Goal: Information Seeking & Learning: Learn about a topic

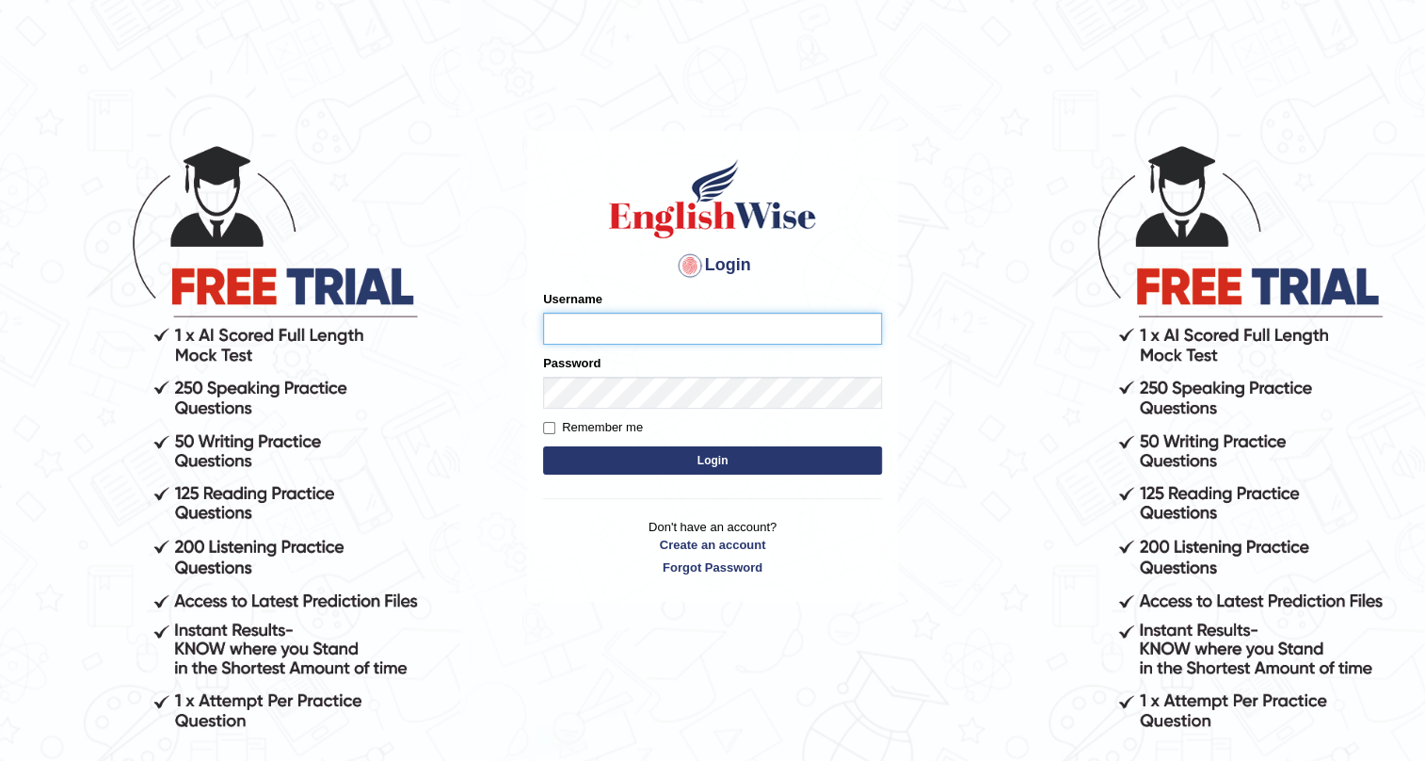
click at [566, 331] on input "Username" at bounding box center [712, 329] width 339 height 32
click at [589, 328] on input "sadia islam" at bounding box center [712, 329] width 339 height 32
type input "sadiaislam"
click at [597, 458] on button "Login" at bounding box center [712, 460] width 339 height 28
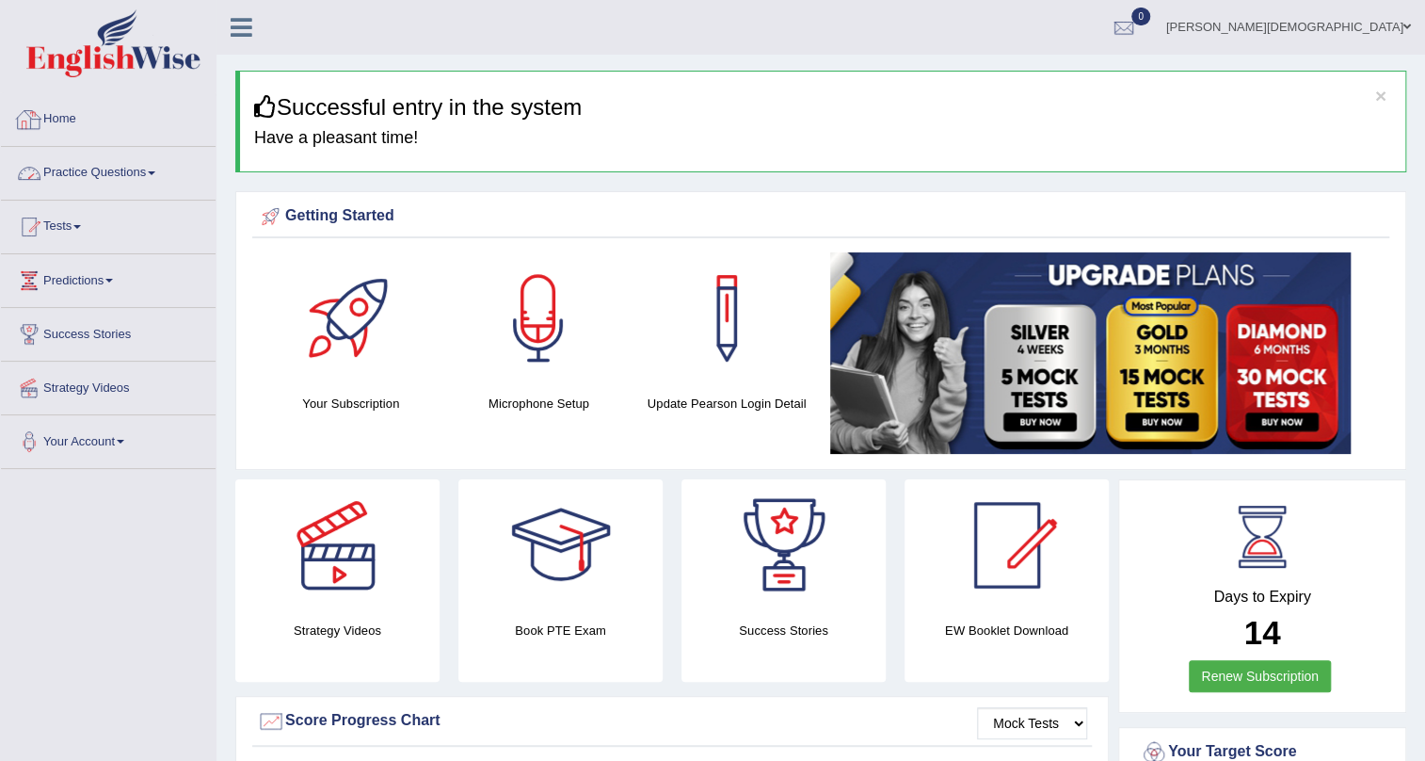
click at [129, 165] on link "Practice Questions" at bounding box center [108, 170] width 215 height 47
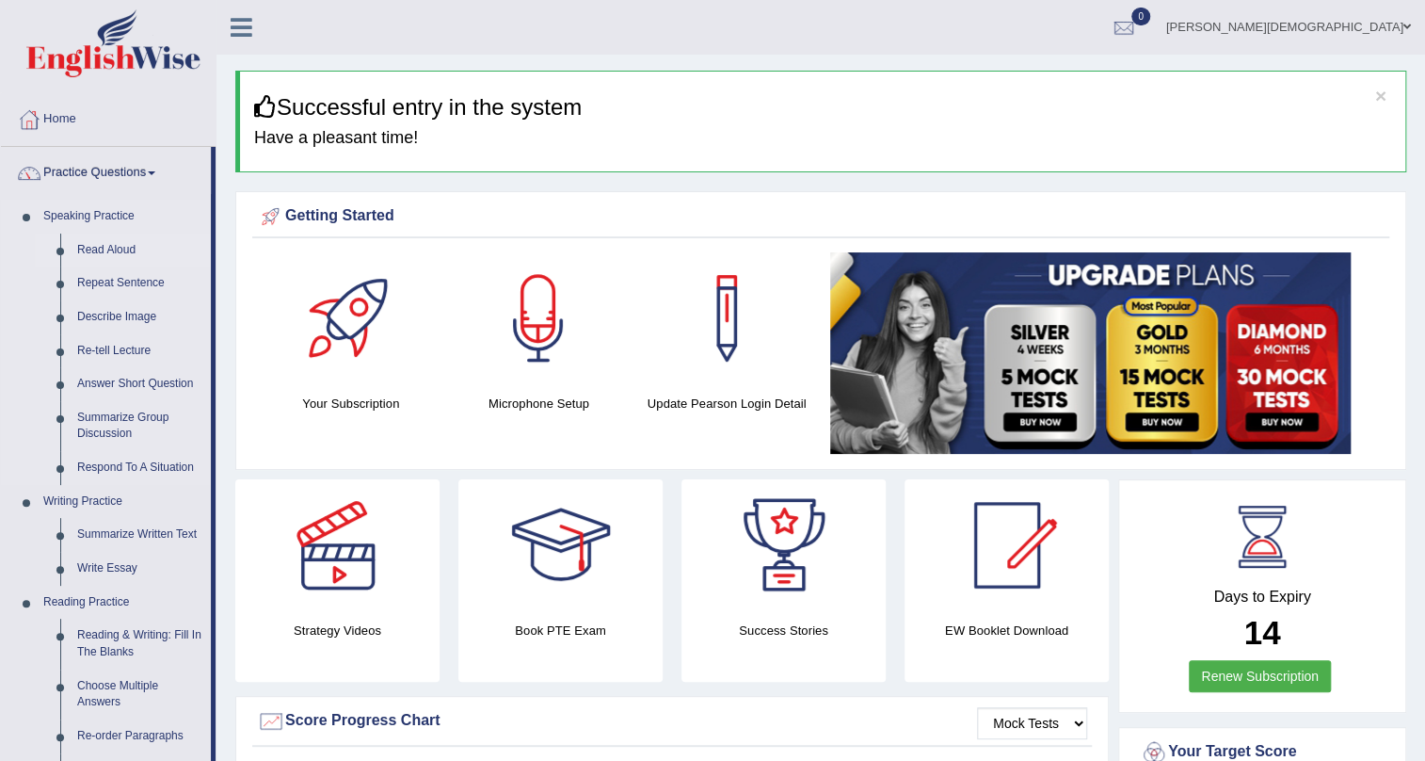
click at [103, 250] on link "Read Aloud" at bounding box center [140, 250] width 142 height 34
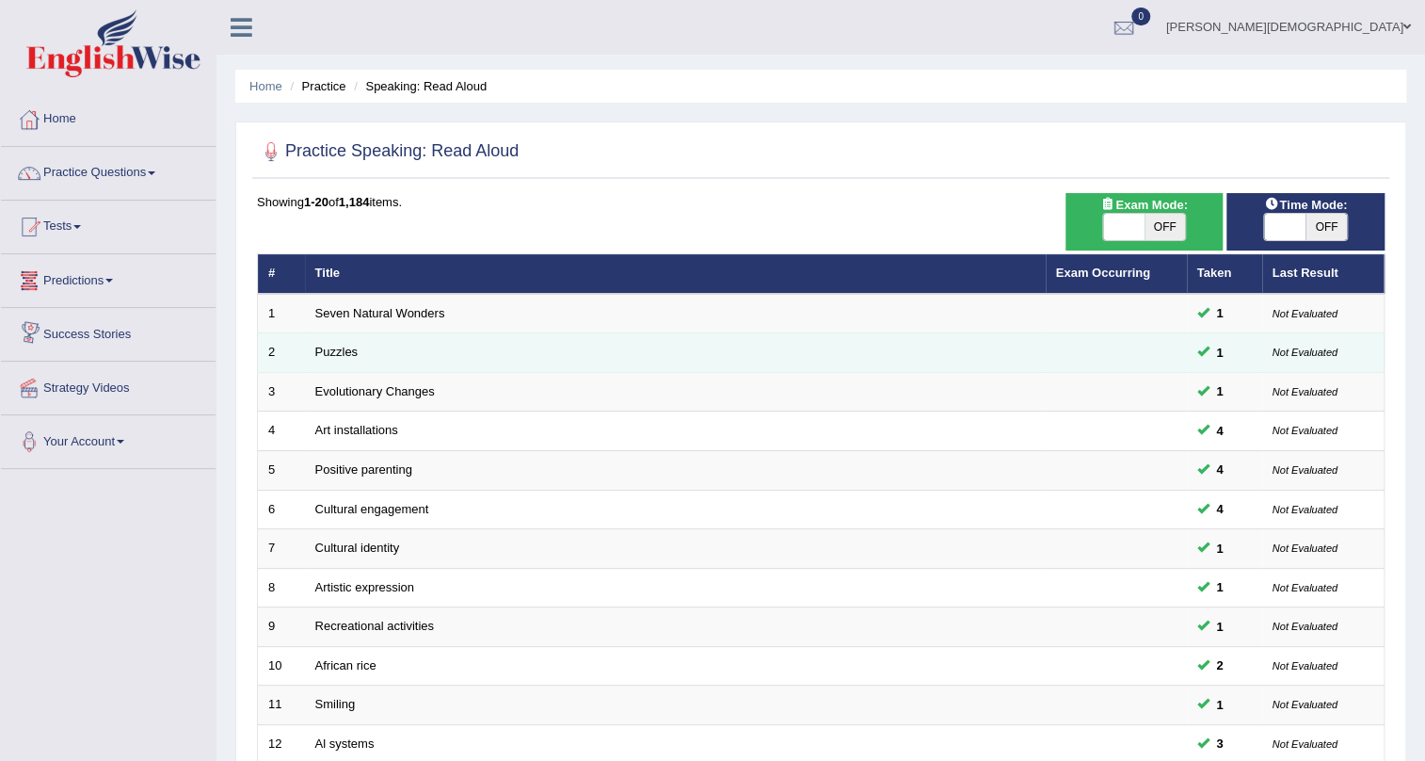
scroll to position [342, 0]
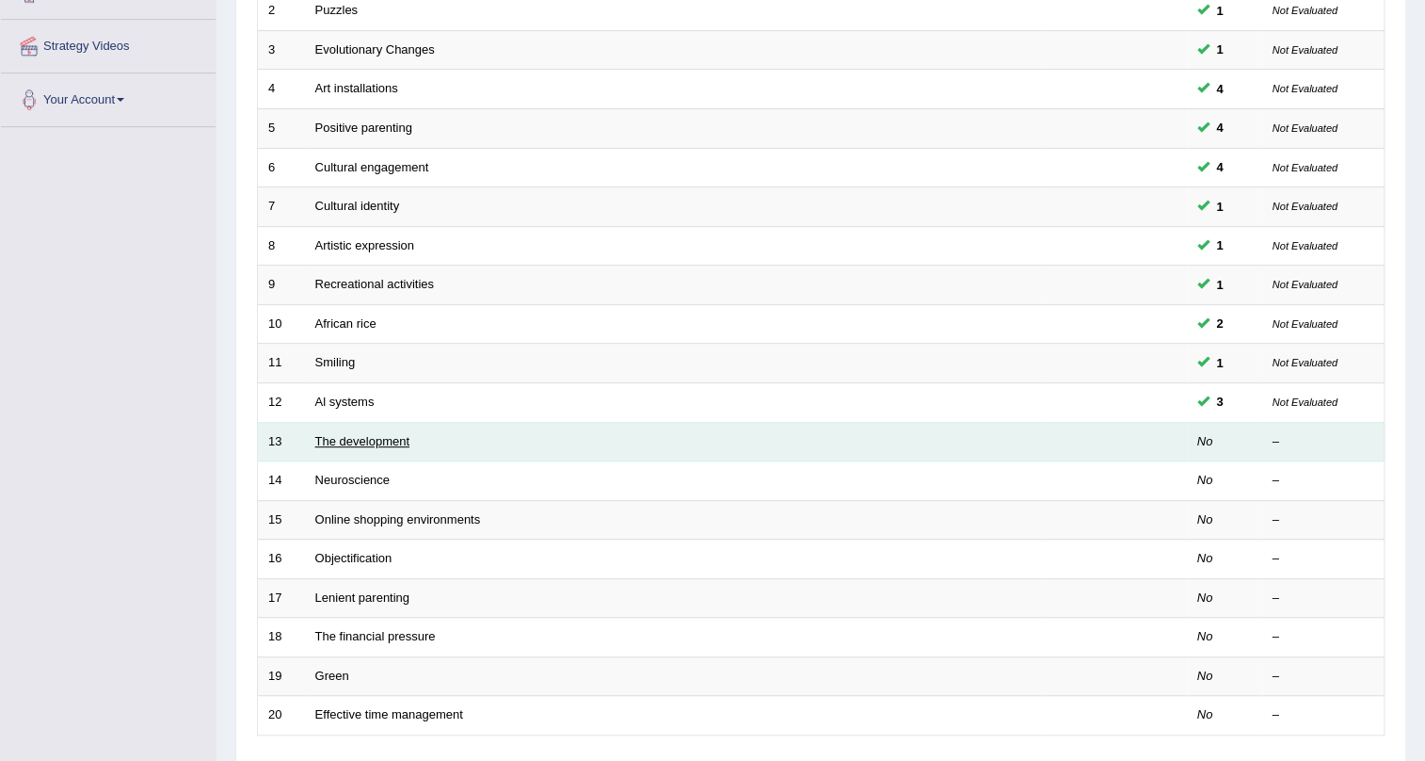
click at [357, 439] on link "The development" at bounding box center [362, 441] width 94 height 14
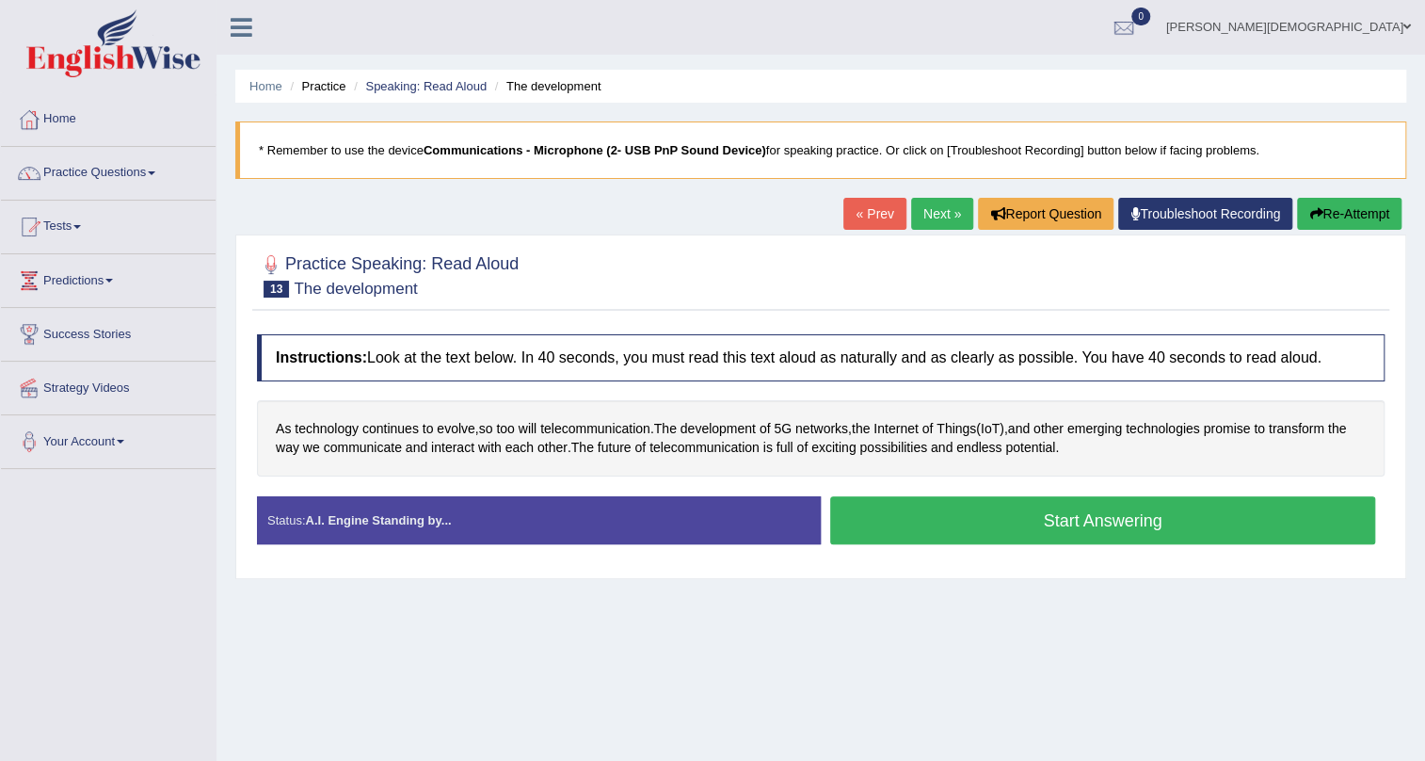
click at [871, 216] on link "« Prev" at bounding box center [874, 214] width 62 height 32
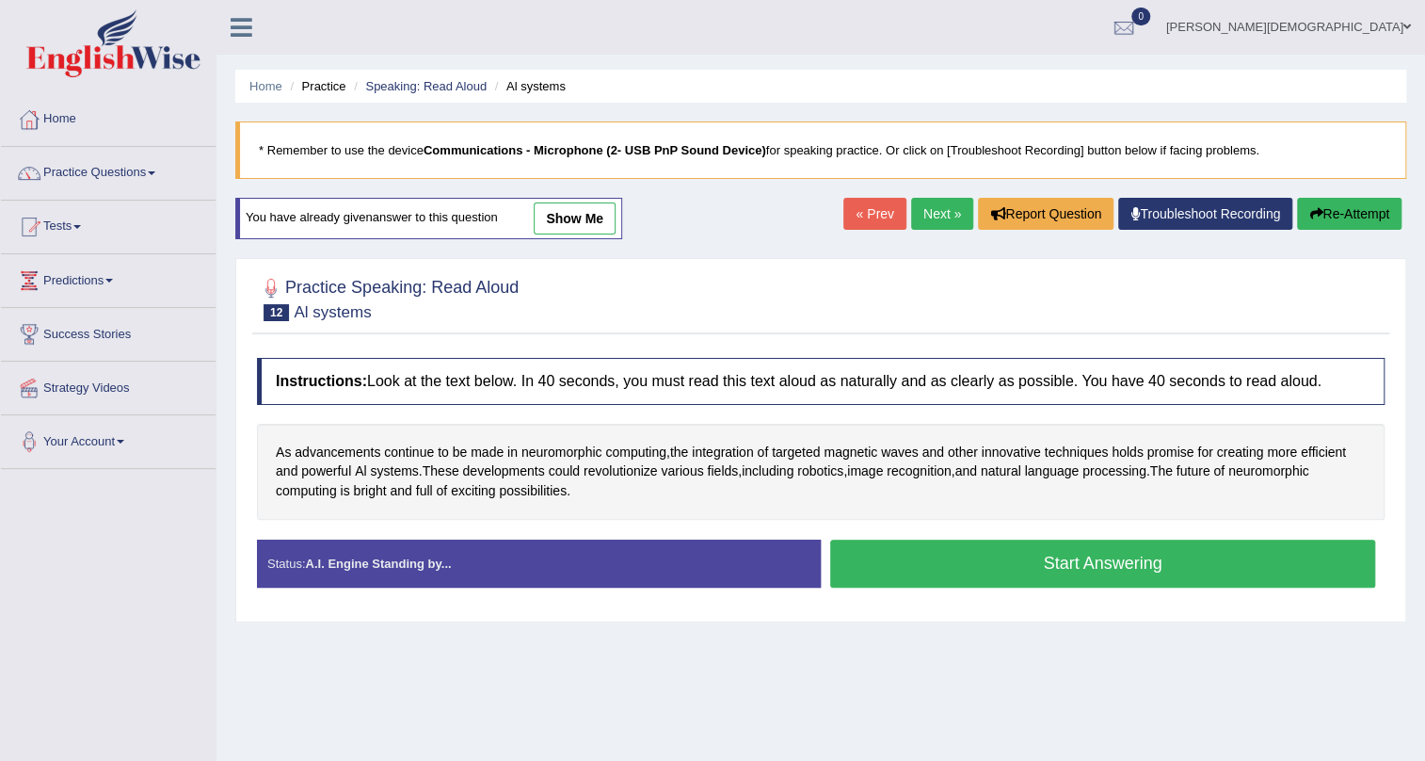
click at [923, 207] on link "Next »" at bounding box center [942, 214] width 62 height 32
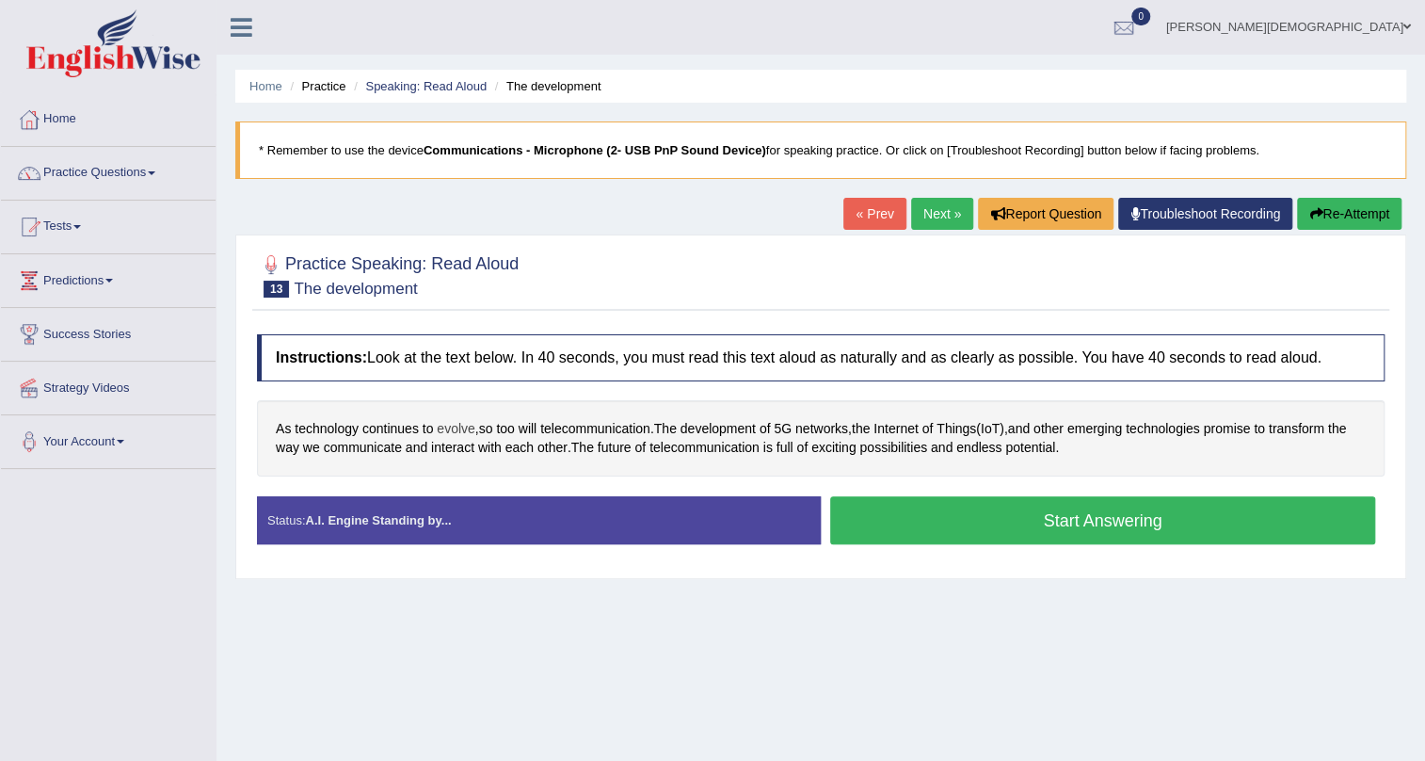
click at [457, 428] on span "evolve" at bounding box center [456, 429] width 38 height 20
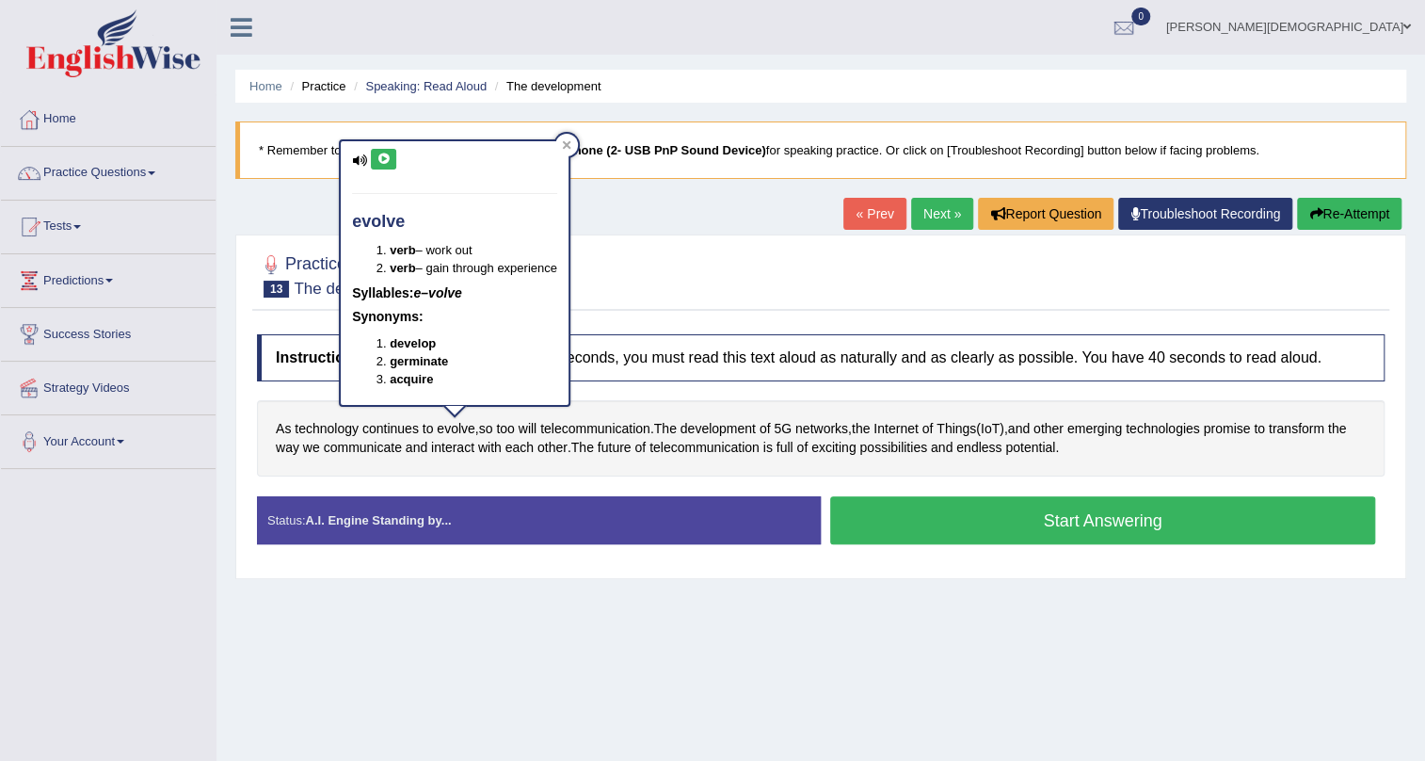
click at [377, 158] on icon at bounding box center [384, 158] width 14 height 11
click at [570, 146] on icon at bounding box center [566, 144] width 9 height 9
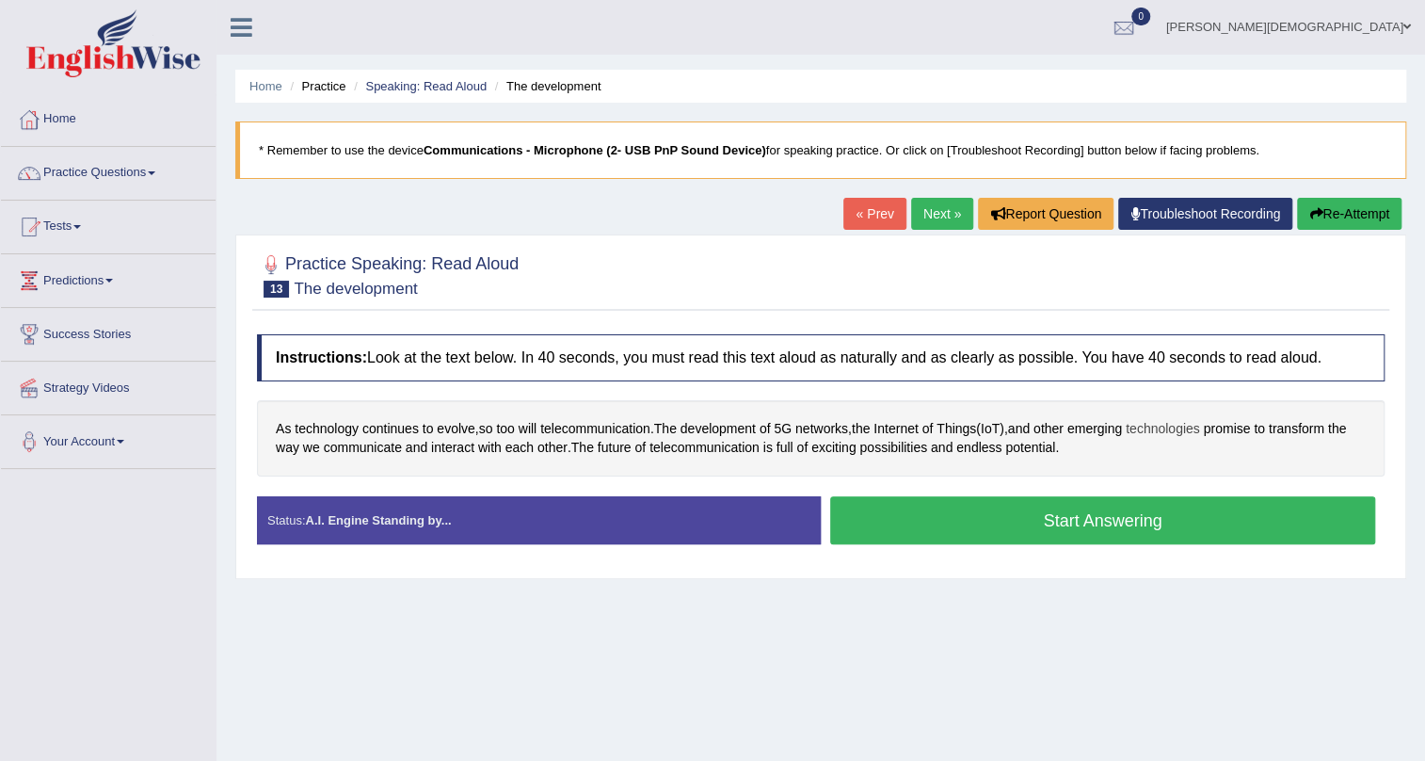
click at [1186, 430] on span "technologies" at bounding box center [1163, 429] width 74 height 20
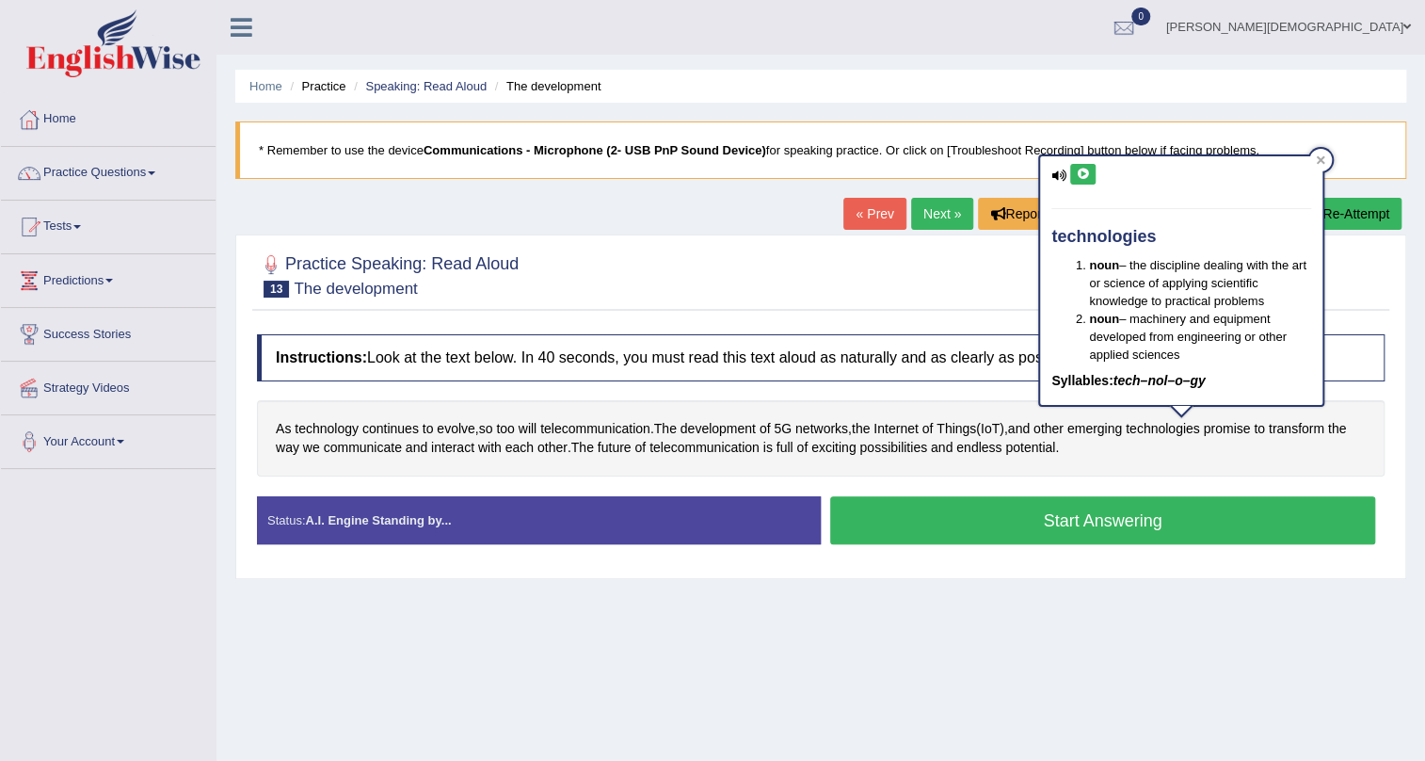
click at [1083, 168] on icon at bounding box center [1083, 173] width 14 height 11
click at [1321, 160] on icon at bounding box center [1321, 160] width 8 height 8
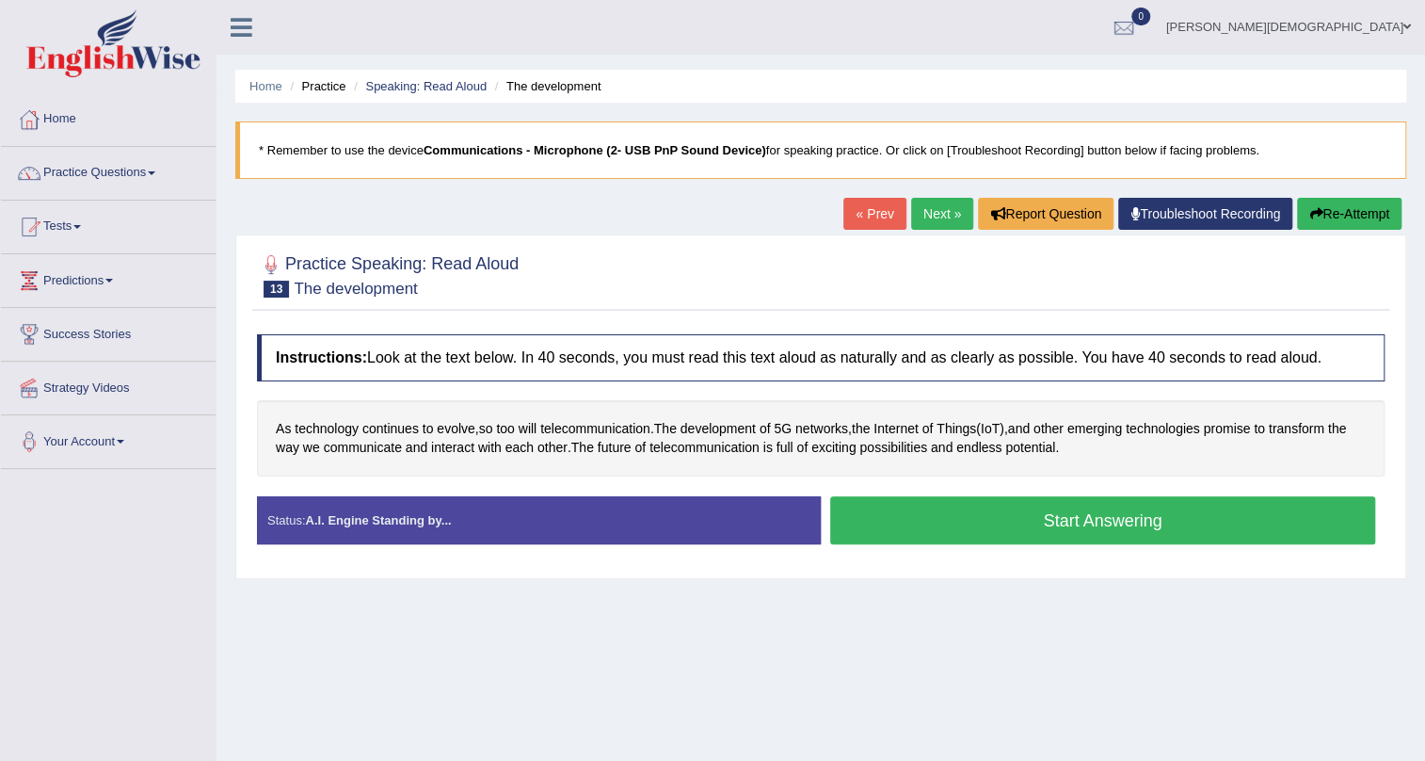
click at [1087, 517] on button "Start Answering" at bounding box center [1102, 520] width 545 height 48
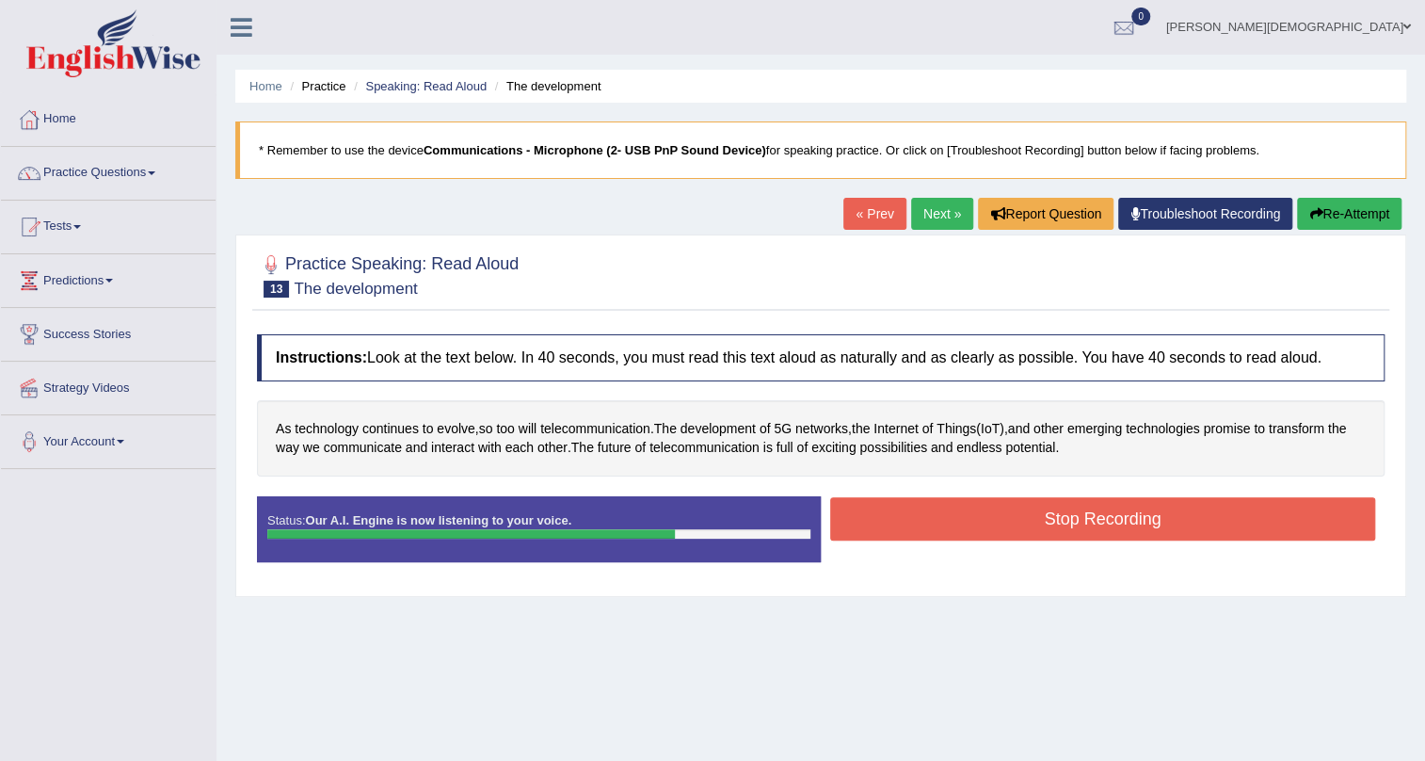
click at [1075, 517] on button "Stop Recording" at bounding box center [1102, 518] width 545 height 43
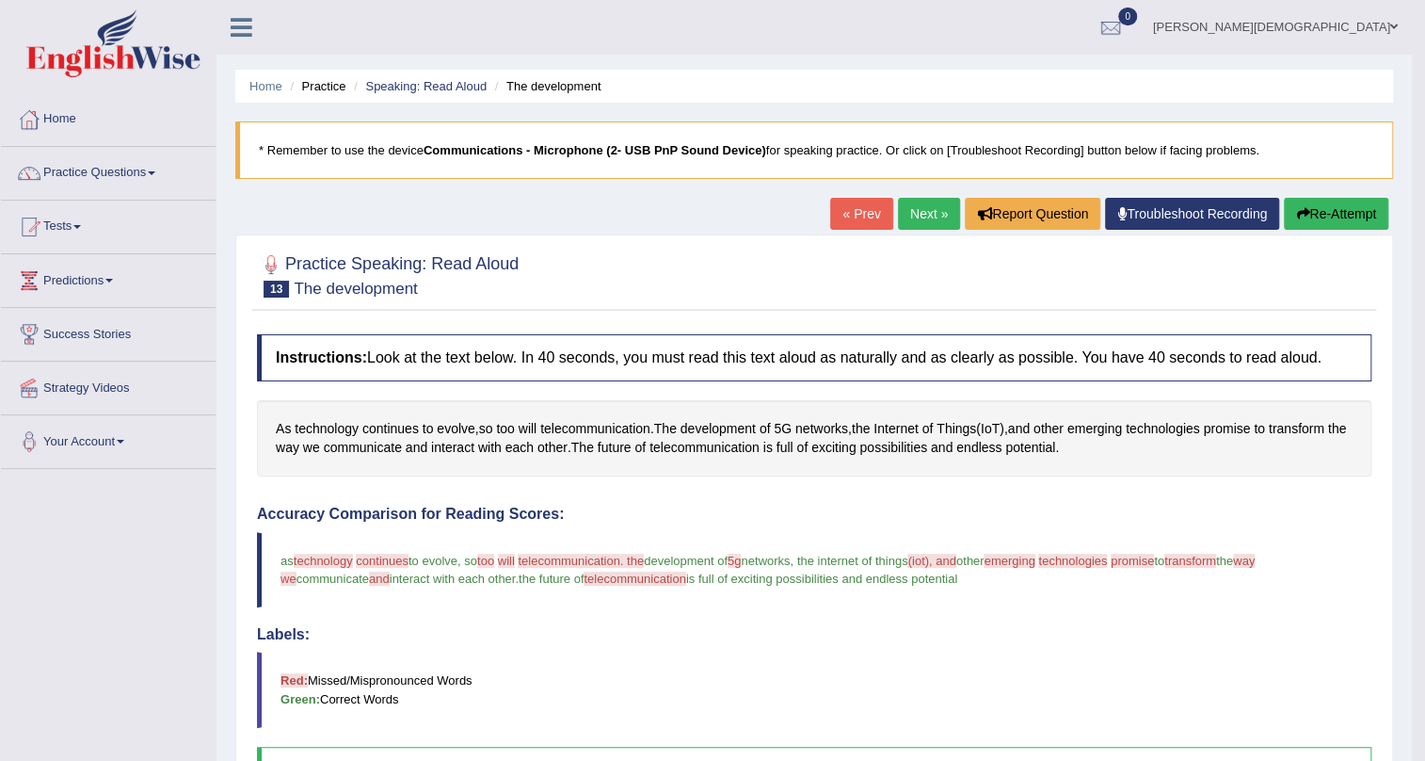
click at [909, 216] on link "Next »" at bounding box center [929, 214] width 62 height 32
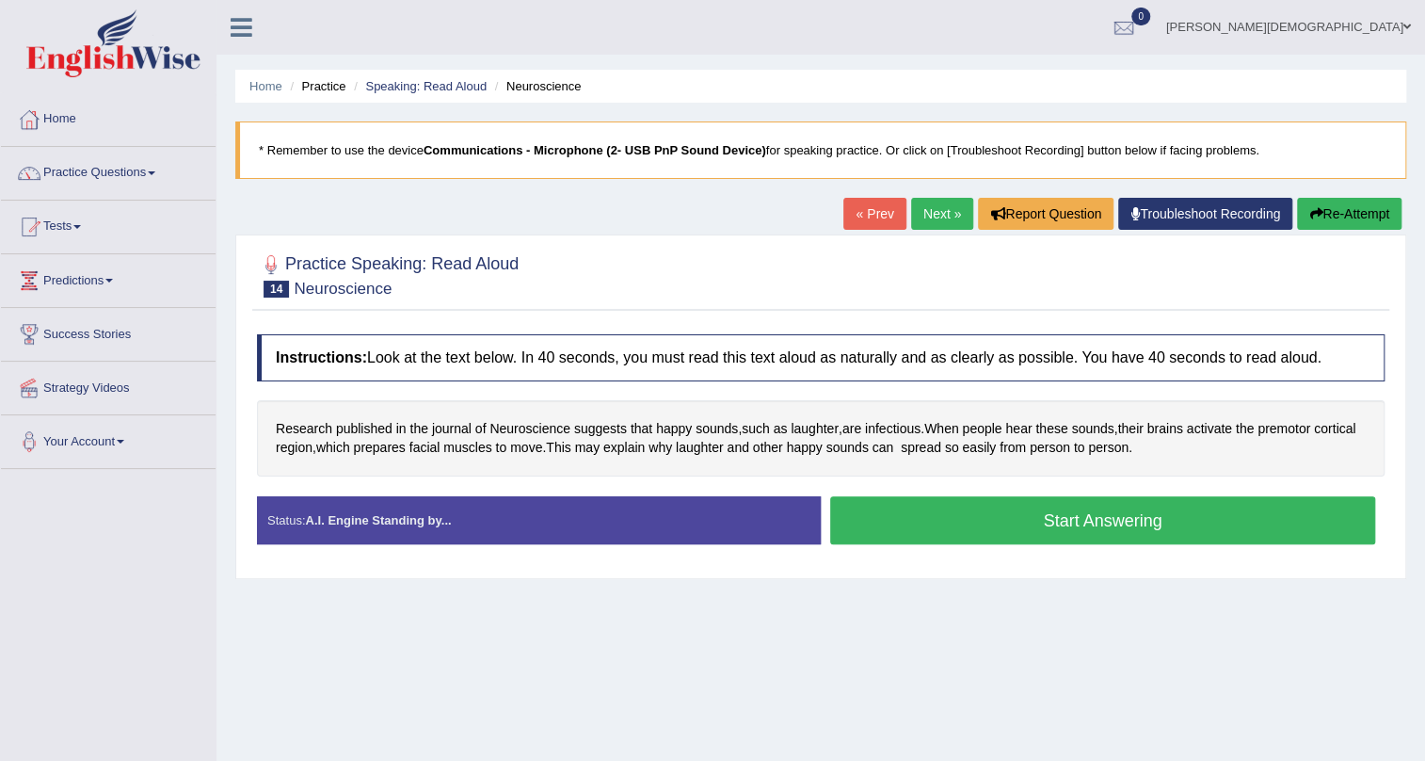
click at [1045, 521] on button "Start Answering" at bounding box center [1102, 520] width 545 height 48
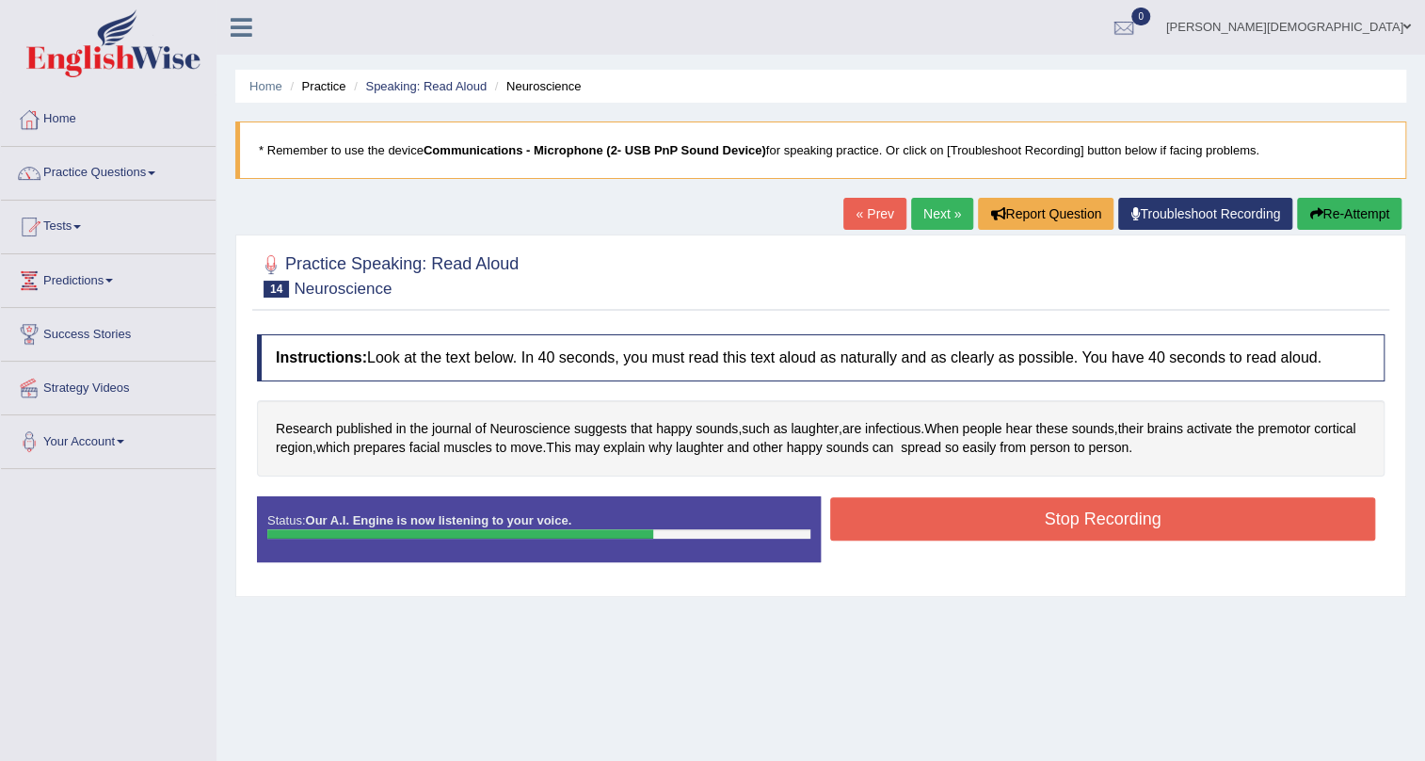
click at [972, 510] on button "Stop Recording" at bounding box center [1102, 518] width 545 height 43
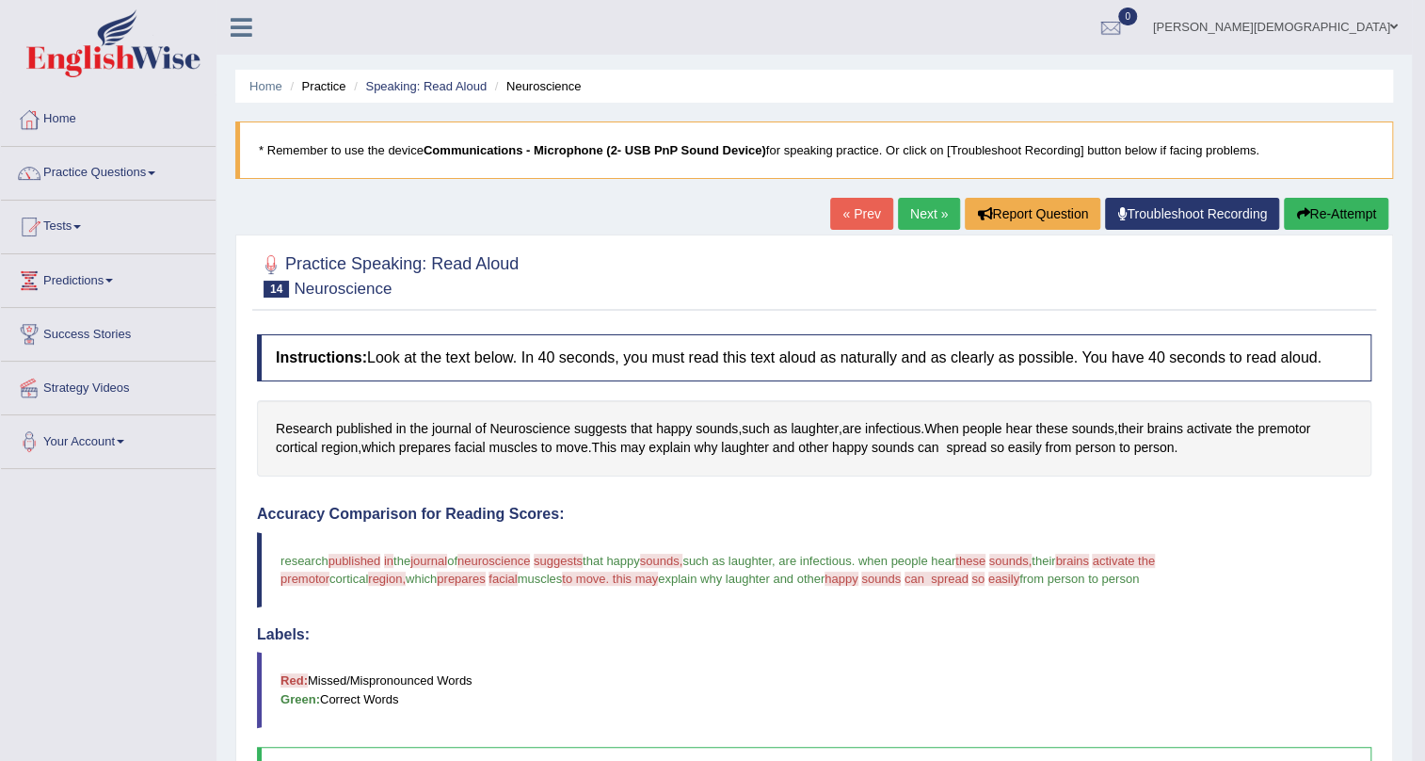
click at [916, 213] on link "Next »" at bounding box center [929, 214] width 62 height 32
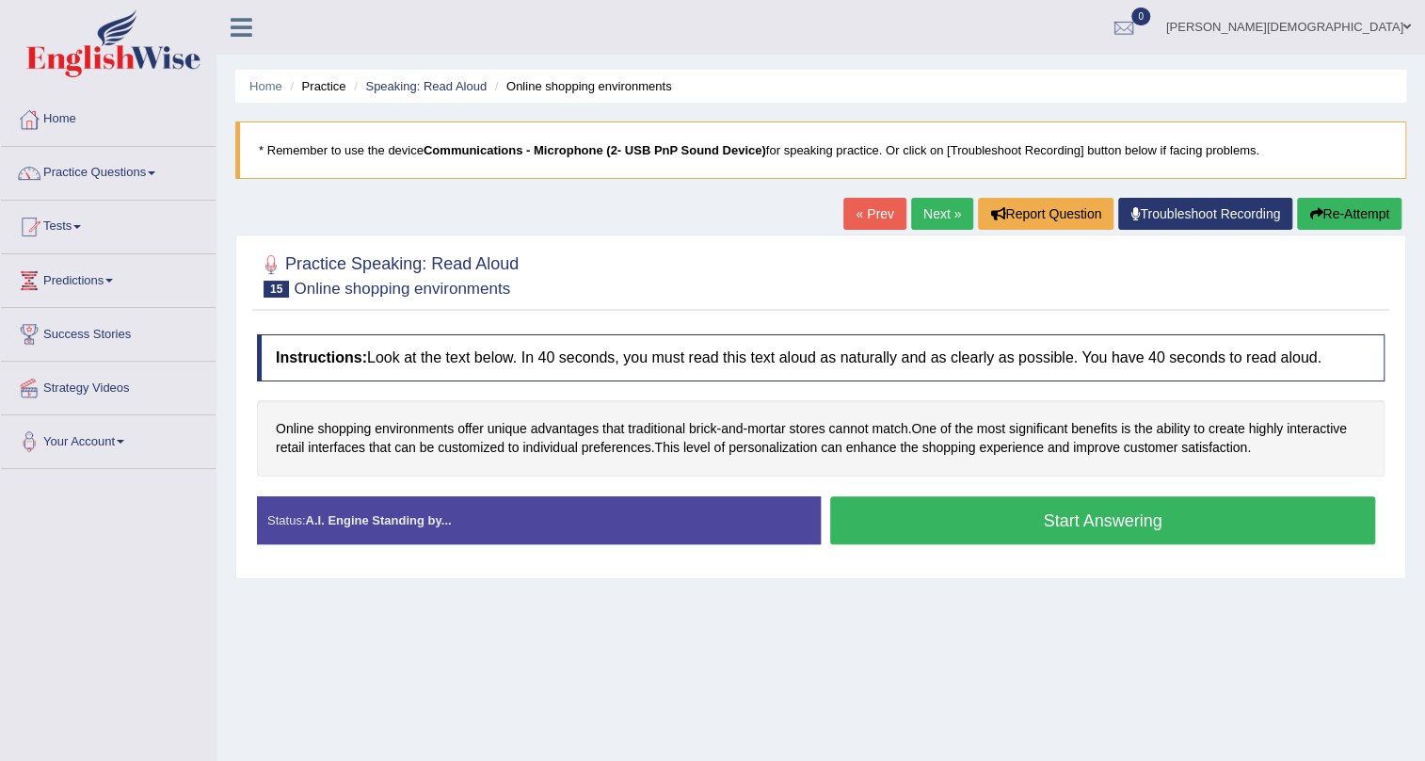
click at [974, 536] on button "Start Answering" at bounding box center [1102, 520] width 545 height 48
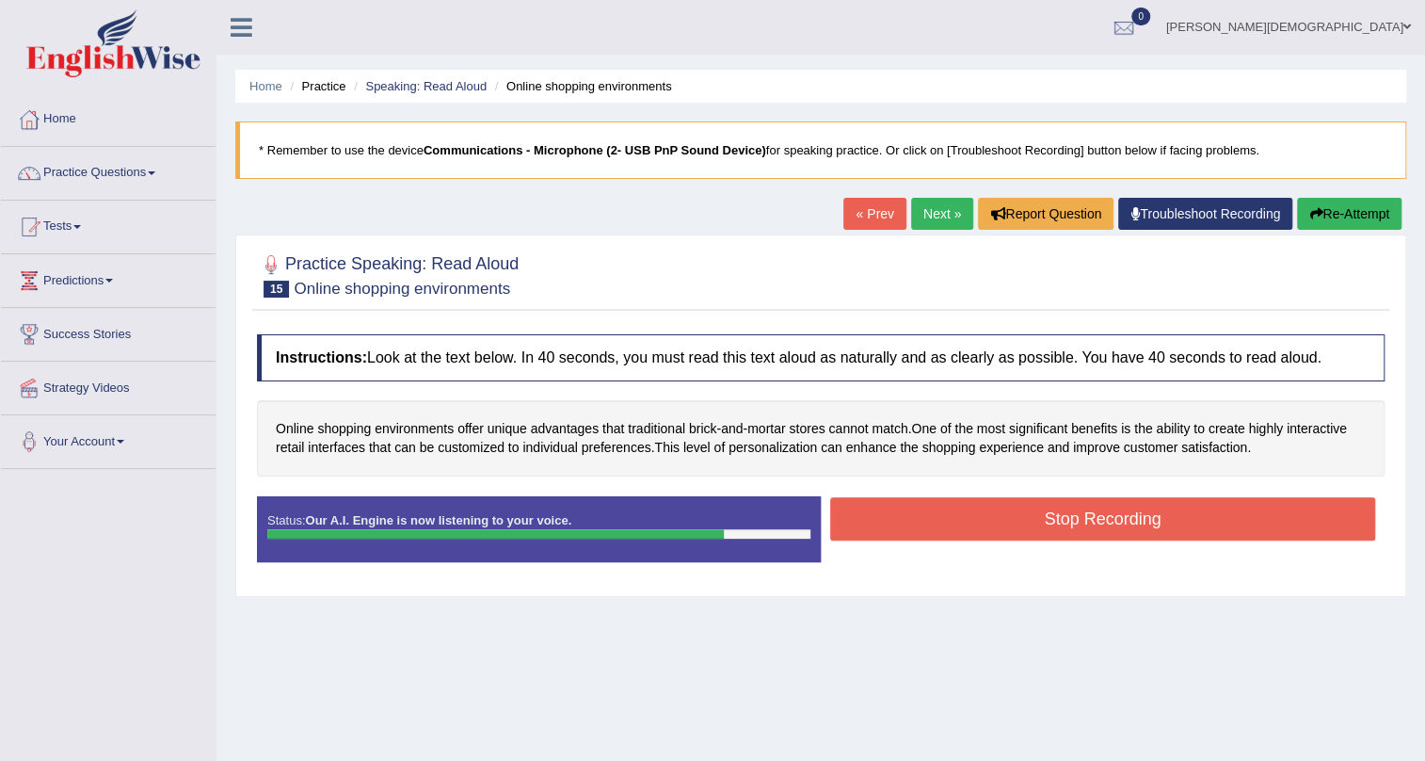
click at [1095, 516] on button "Stop Recording" at bounding box center [1102, 518] width 545 height 43
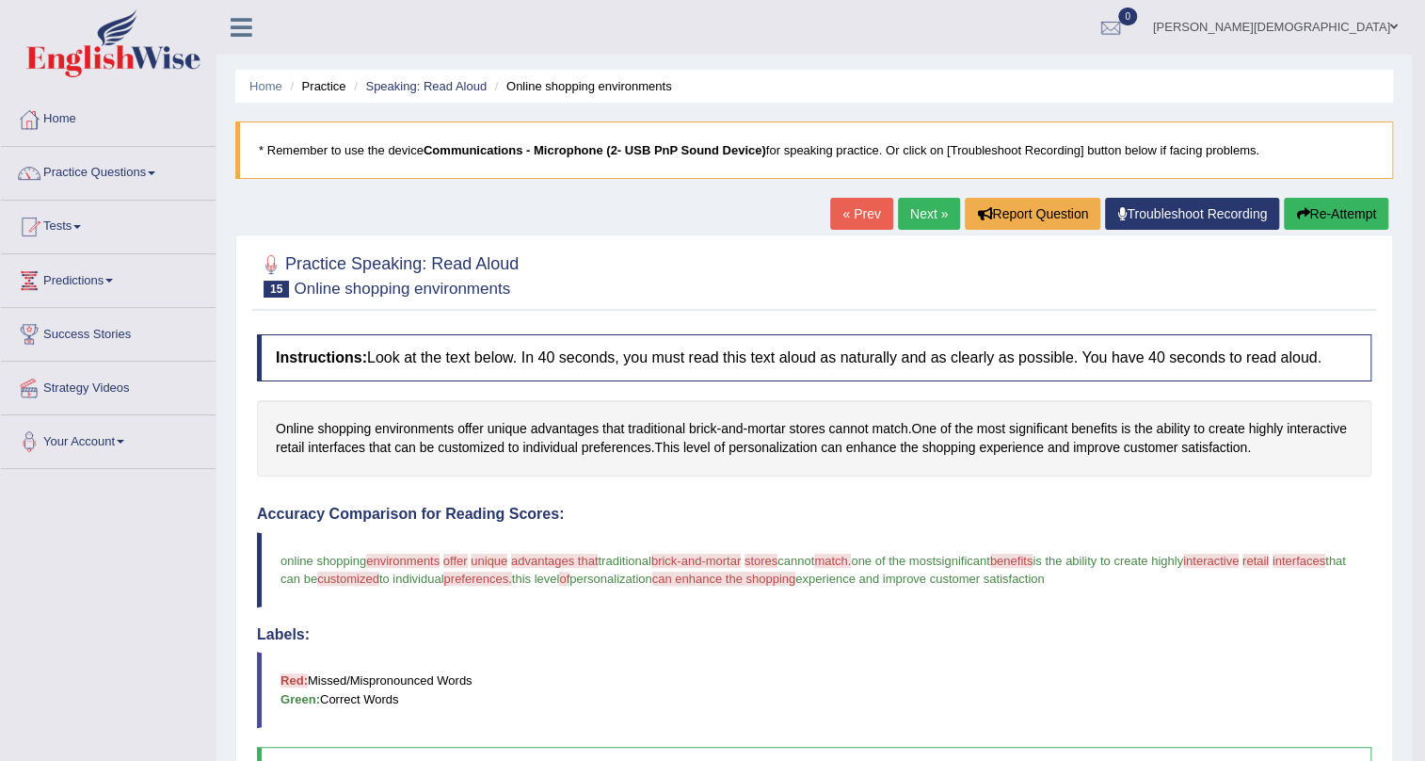
click at [908, 210] on link "Next »" at bounding box center [929, 214] width 62 height 32
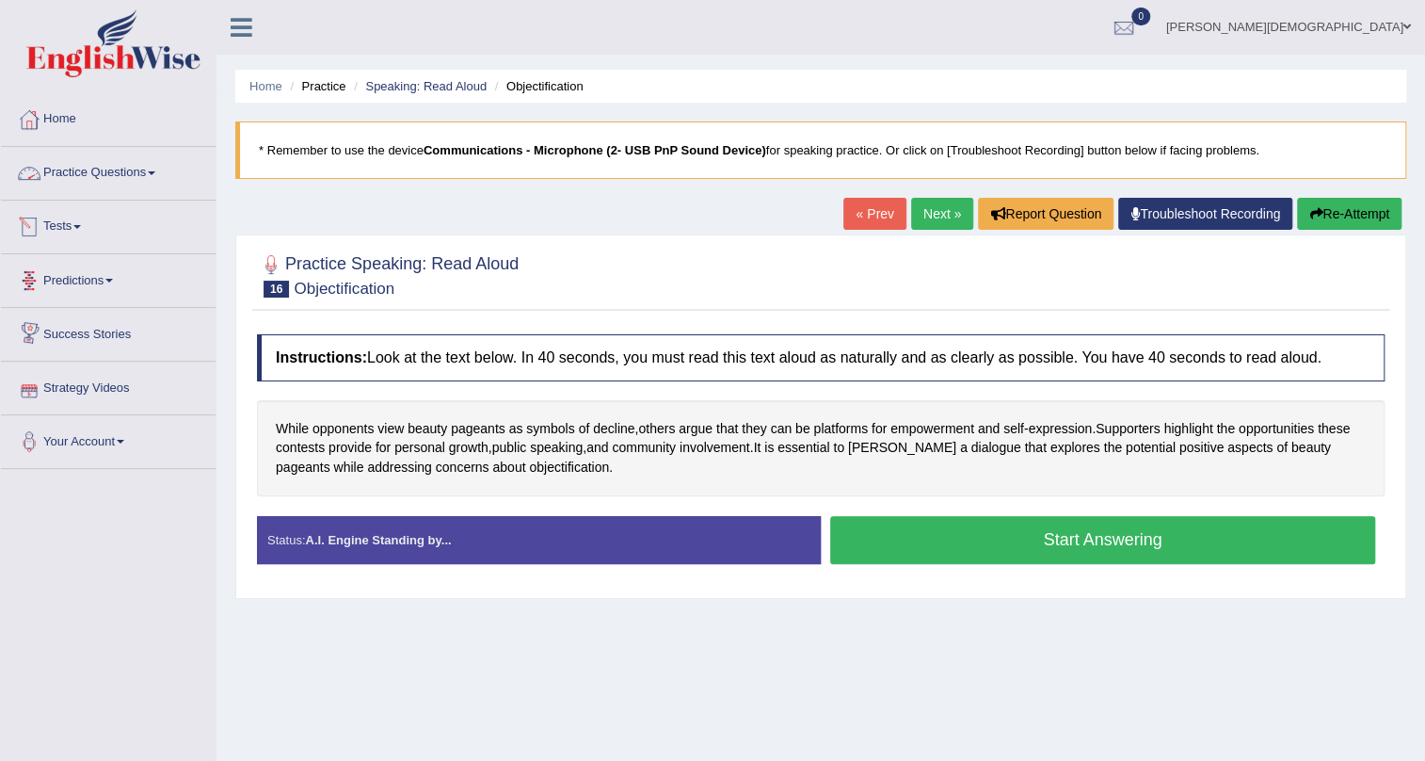
click at [150, 174] on link "Practice Questions" at bounding box center [108, 170] width 215 height 47
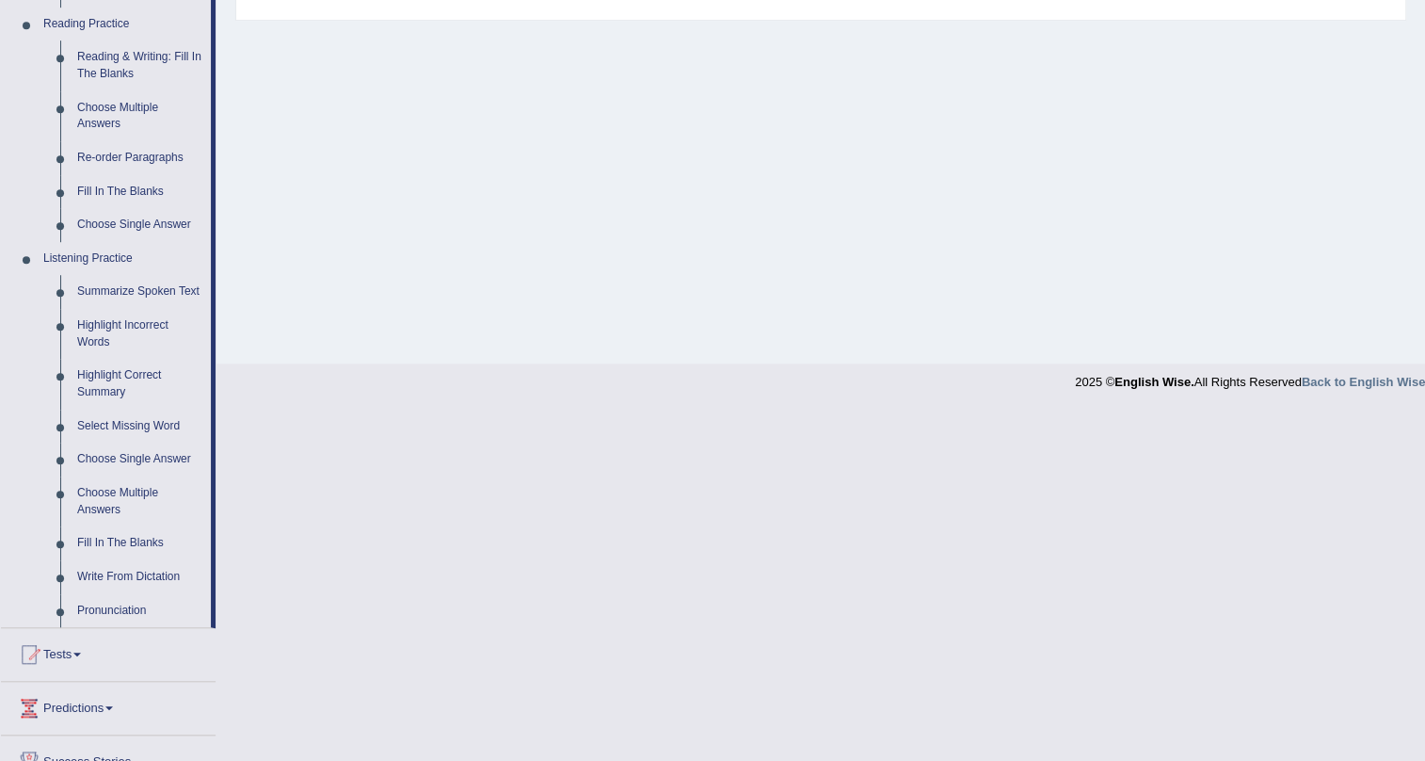
scroll to position [599, 0]
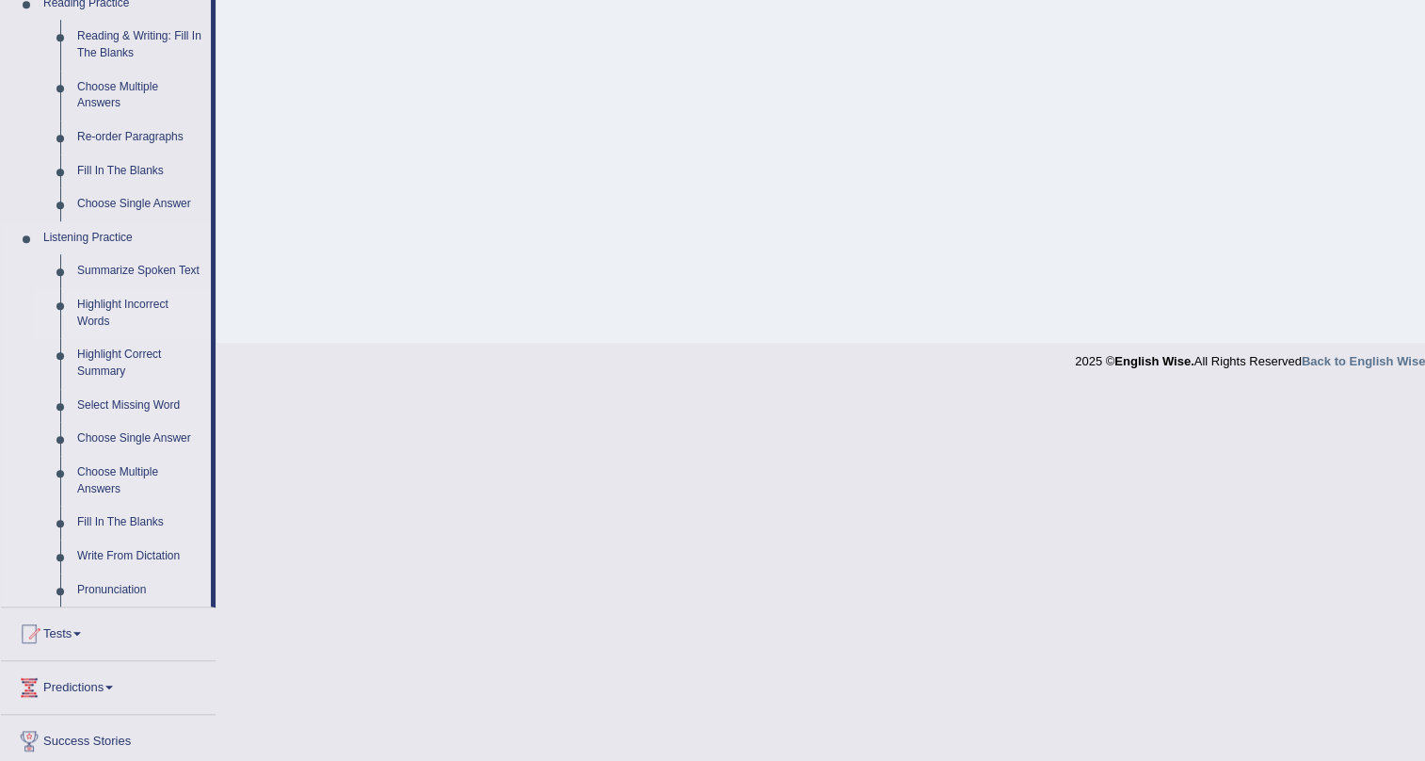
click at [102, 301] on link "Highlight Incorrect Words" at bounding box center [140, 313] width 142 height 50
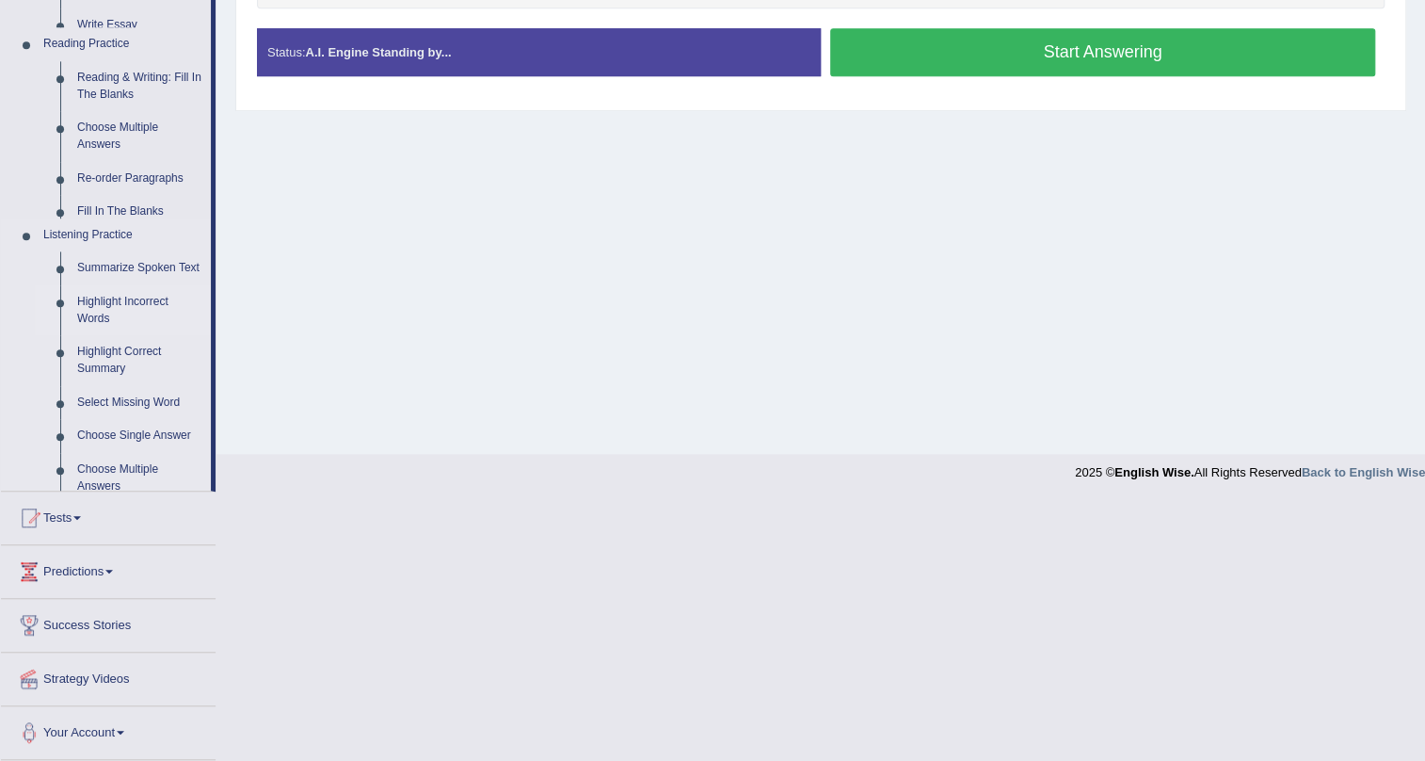
scroll to position [227, 0]
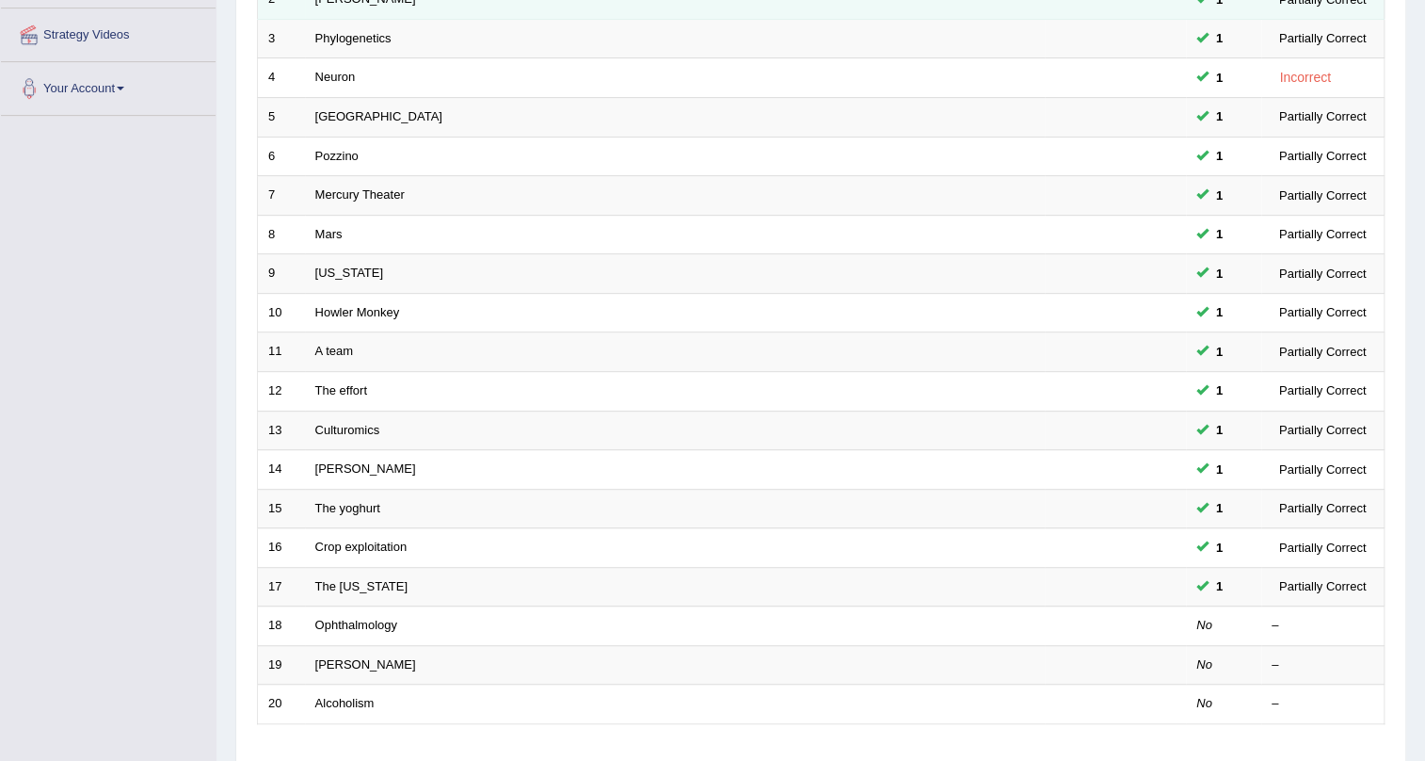
scroll to position [170, 0]
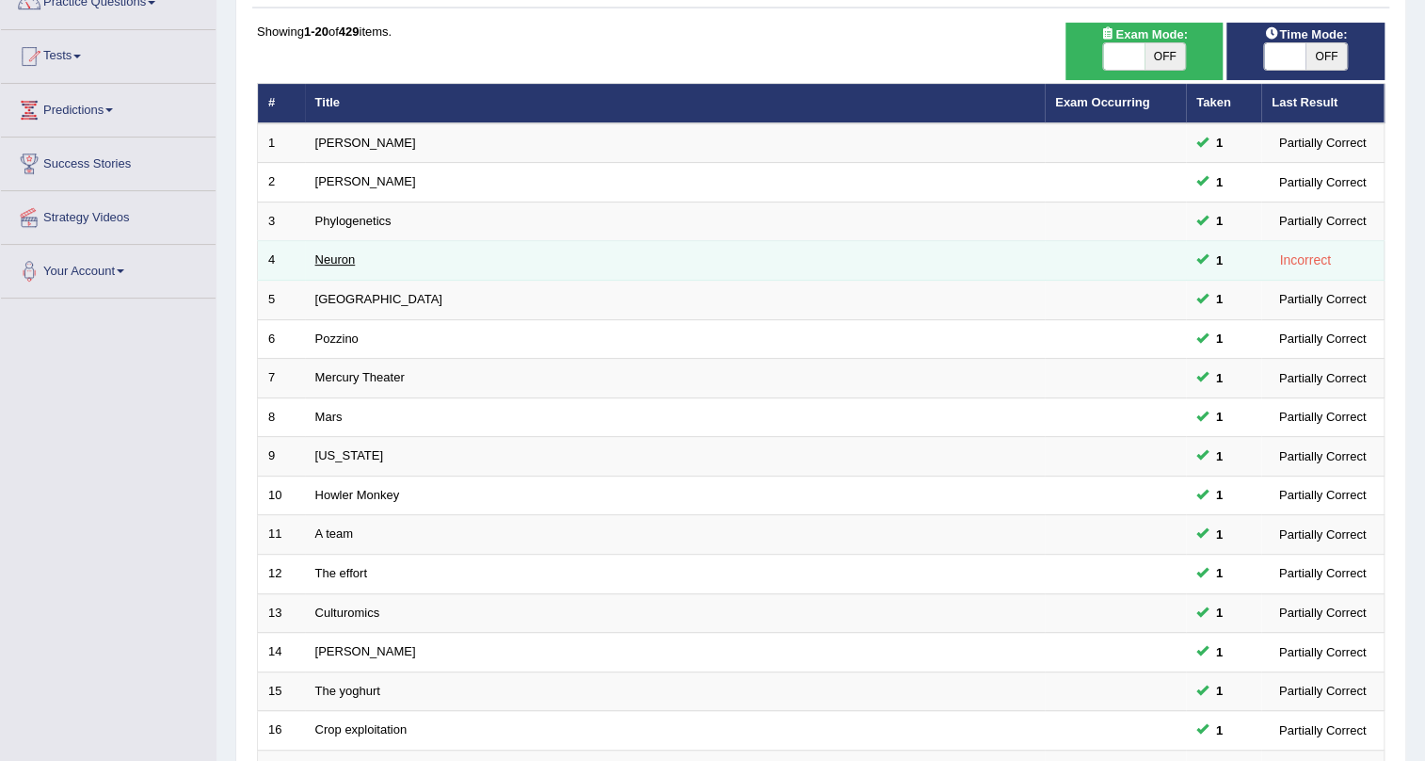
click at [329, 256] on link "Neuron" at bounding box center [335, 259] width 40 height 14
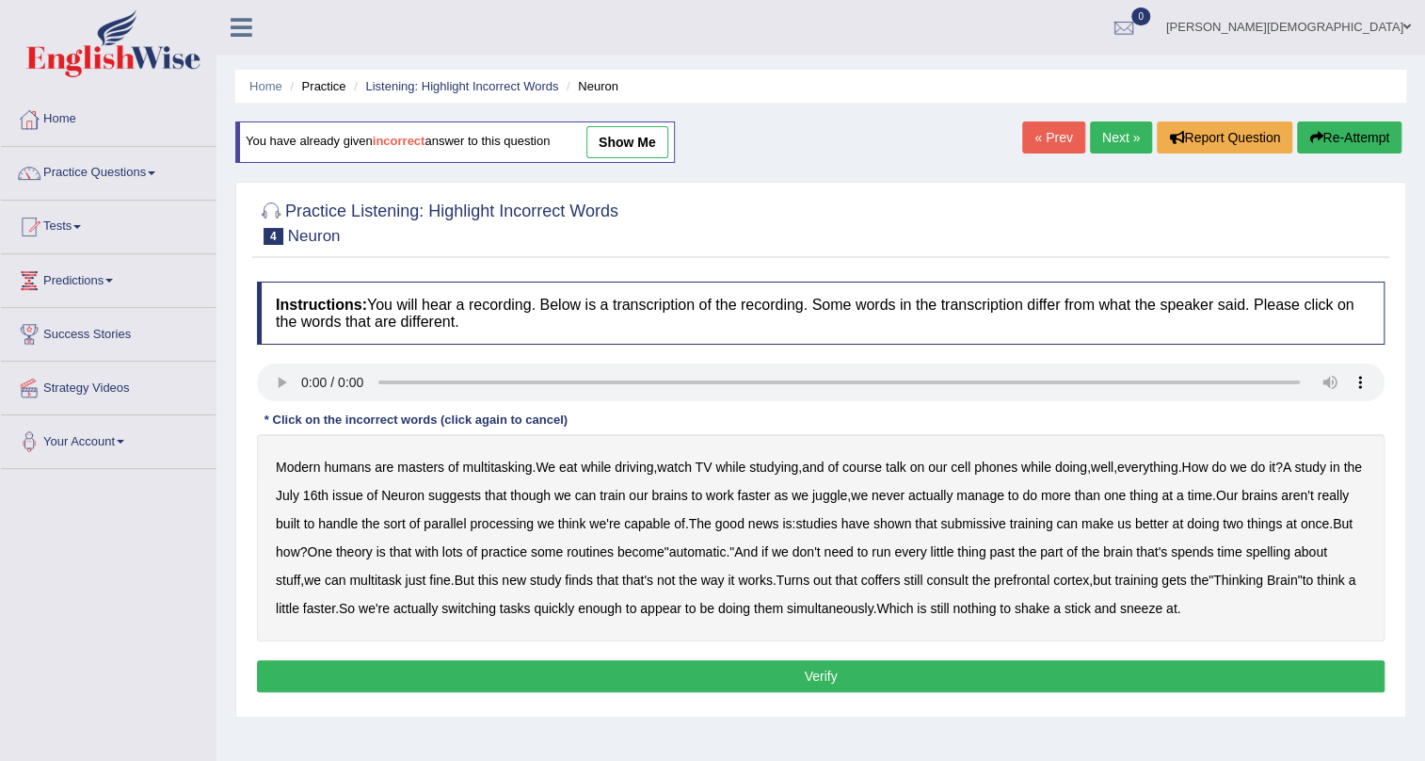
click at [605, 137] on link "show me" at bounding box center [627, 142] width 82 height 32
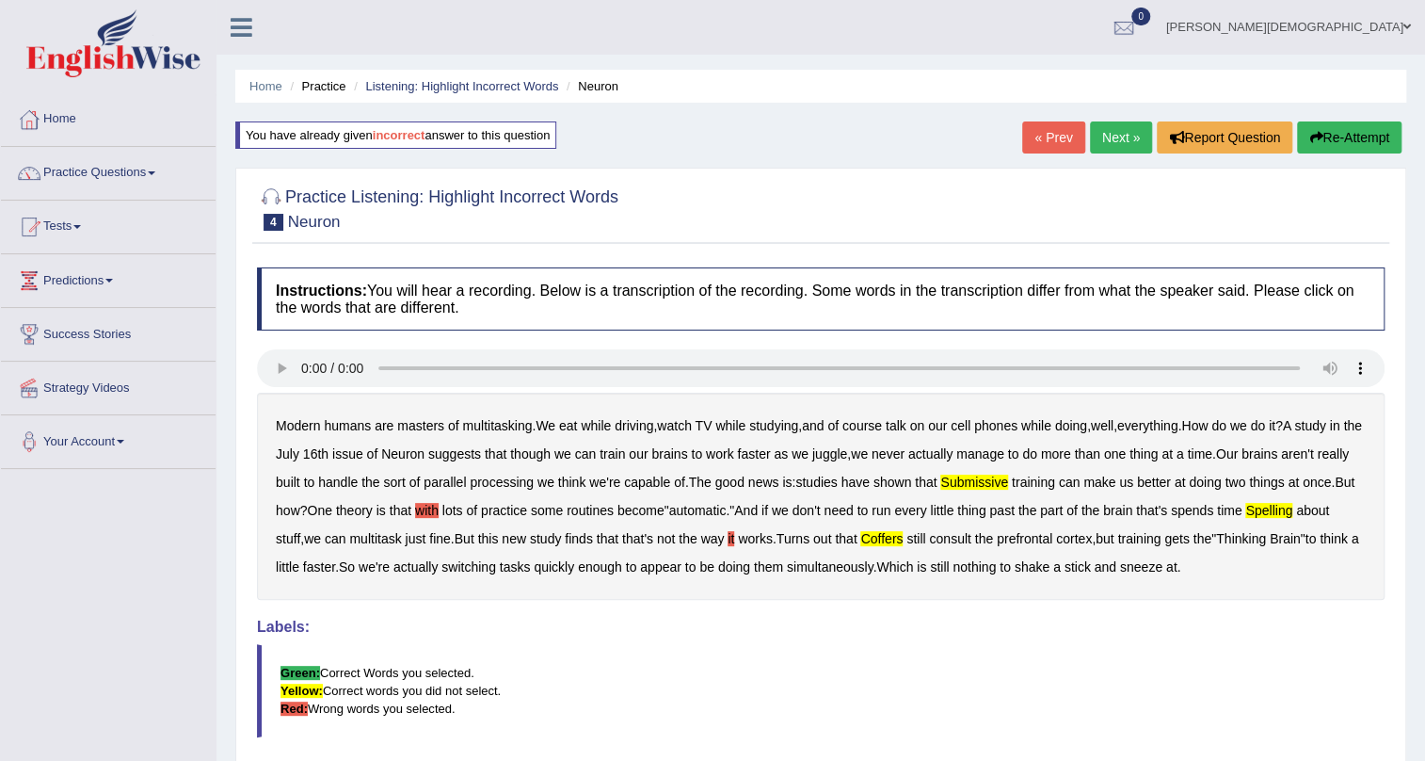
click at [1047, 139] on link "« Prev" at bounding box center [1053, 137] width 62 height 32
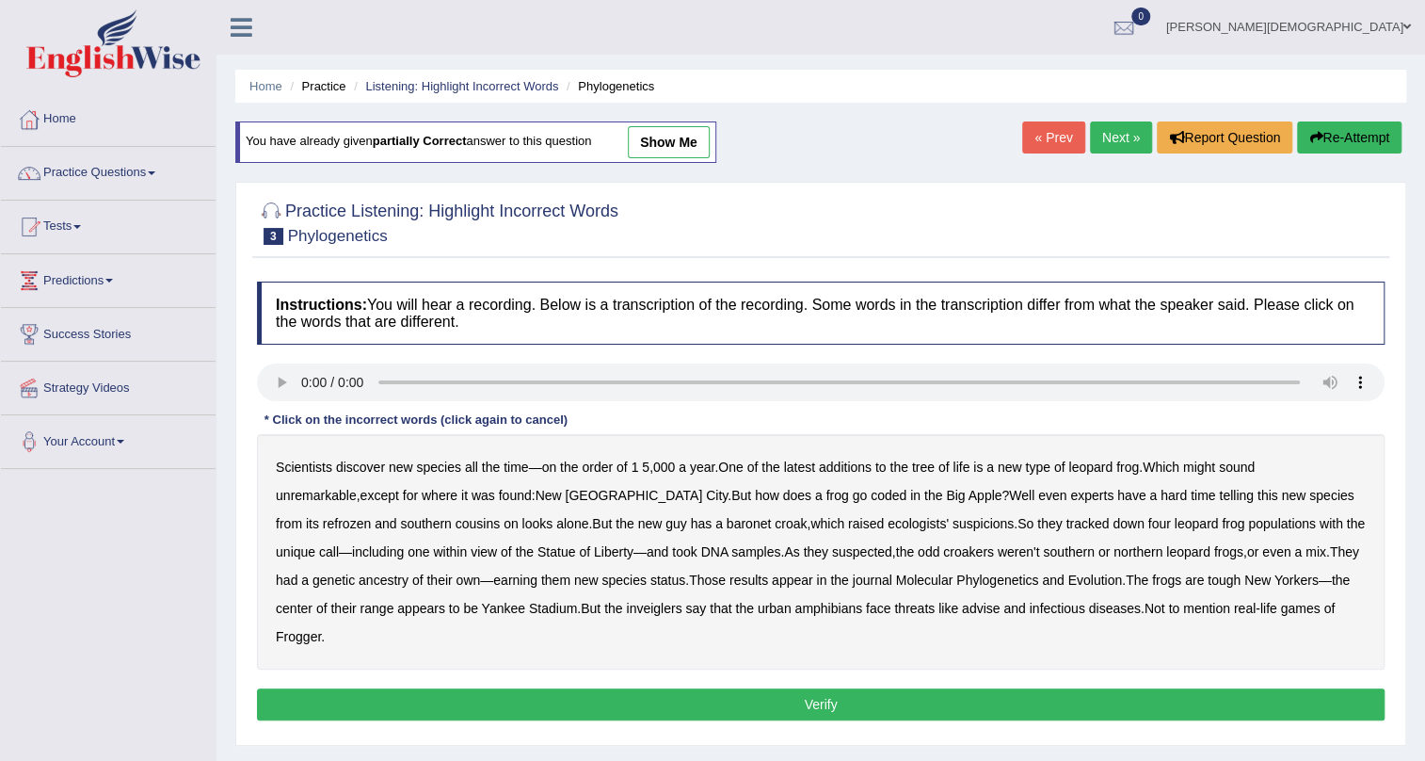
click at [1117, 136] on link "Next »" at bounding box center [1121, 137] width 62 height 32
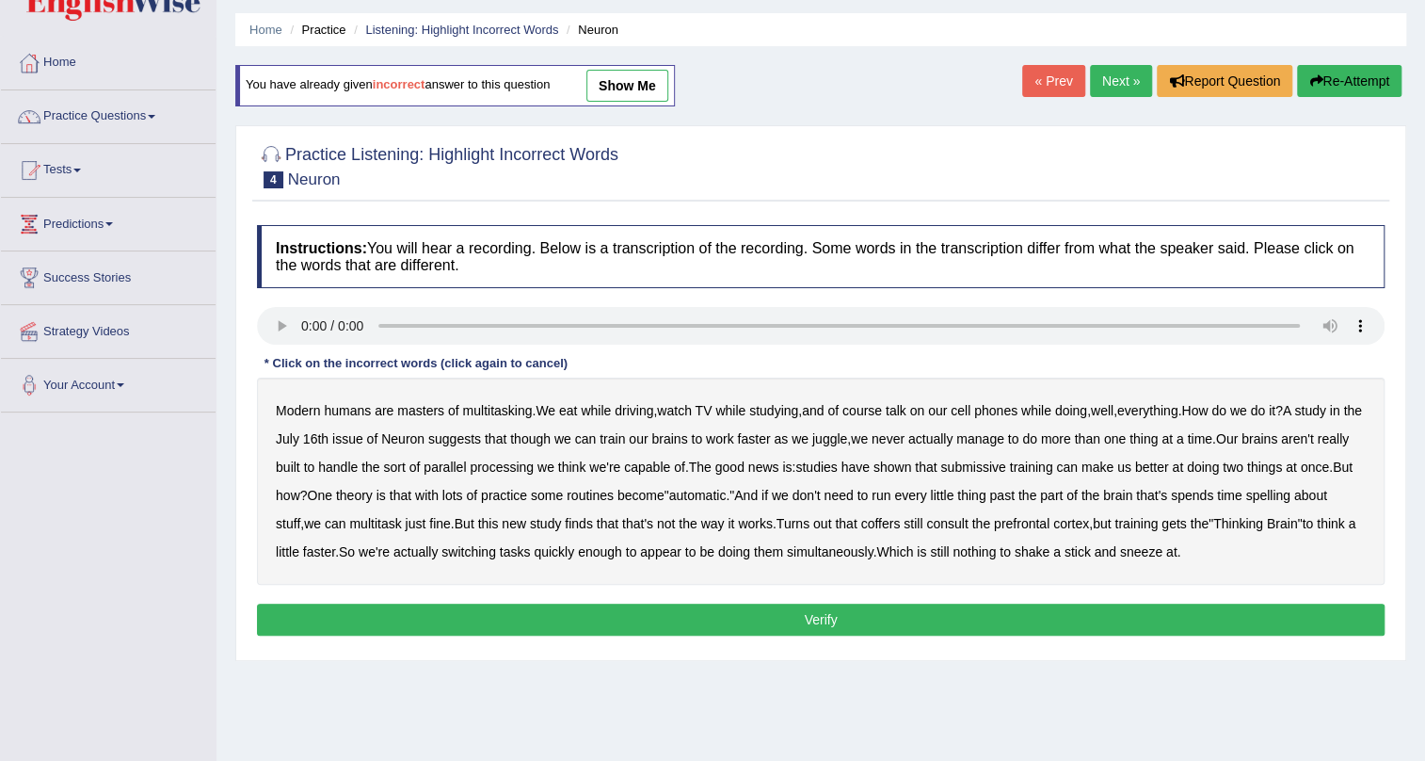
scroll to position [85, 0]
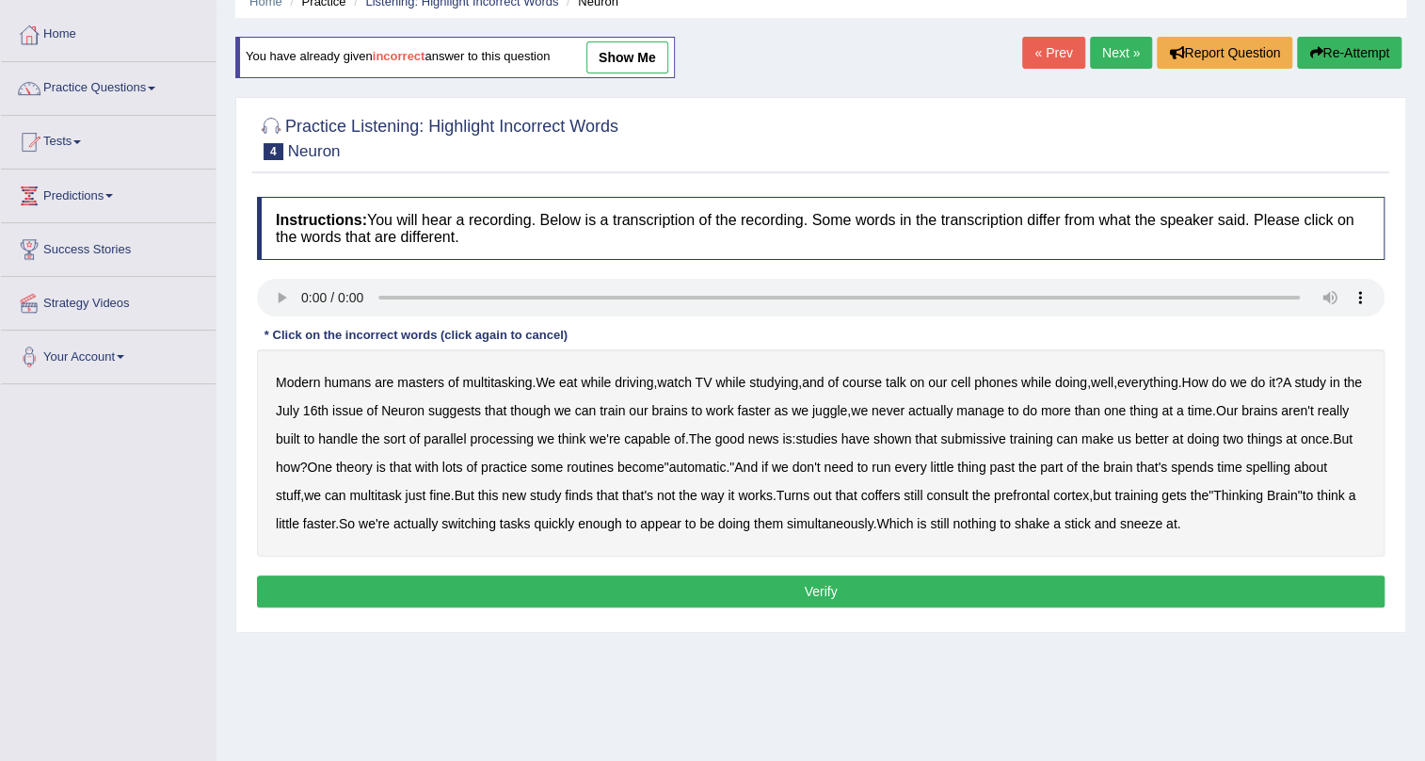
click at [1290, 470] on b "spelling" at bounding box center [1267, 466] width 44 height 15
click at [900, 490] on b "coffers" at bounding box center [880, 495] width 40 height 15
click at [712, 584] on button "Verify" at bounding box center [821, 591] width 1128 height 32
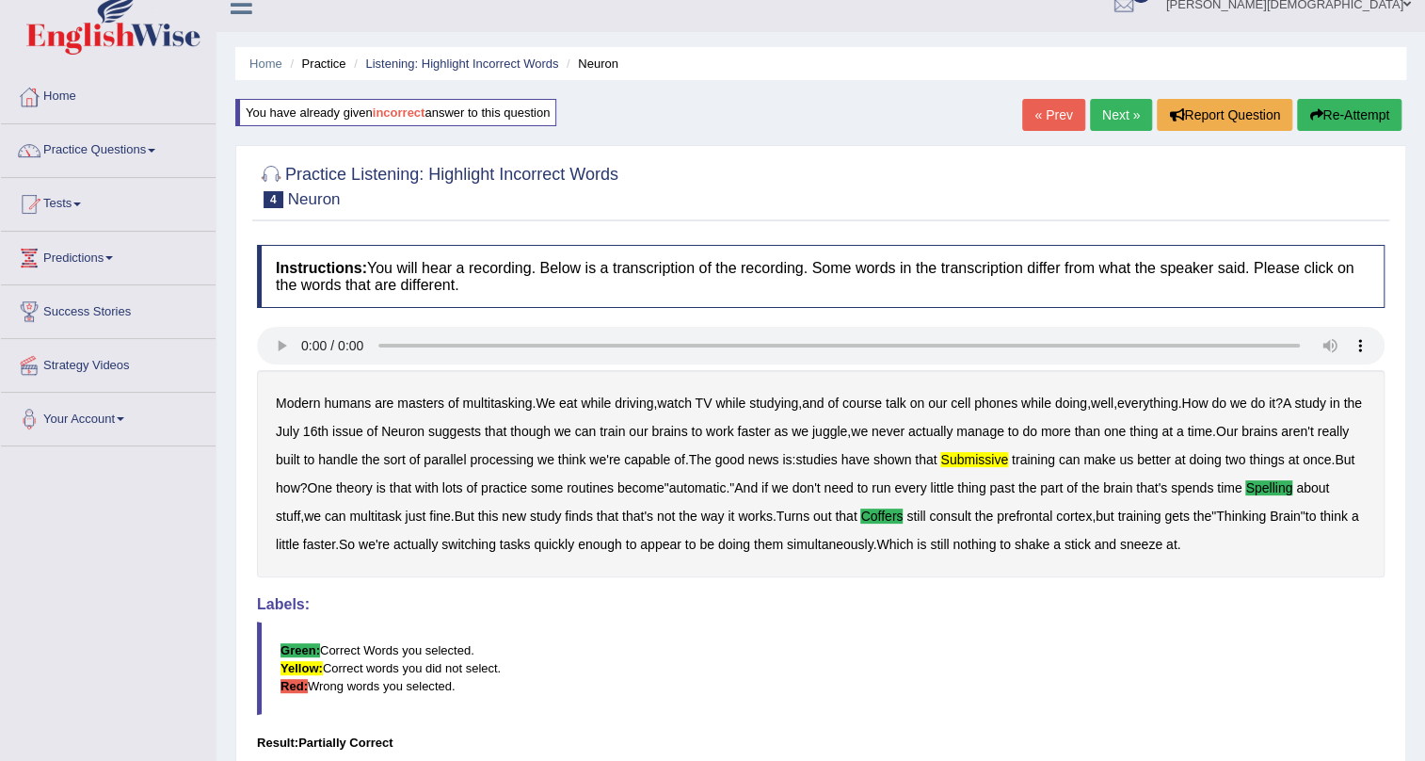
scroll to position [0, 0]
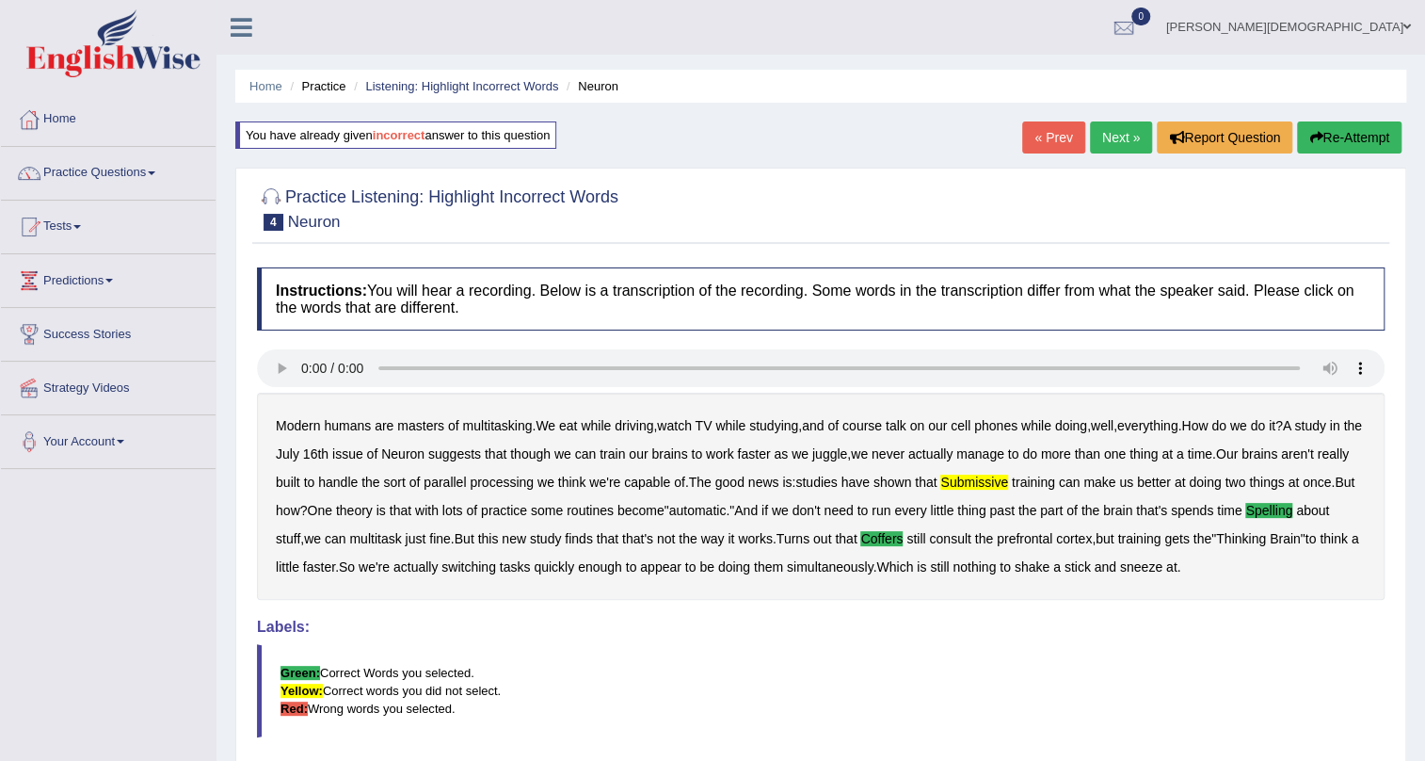
click at [1097, 132] on link "Next »" at bounding box center [1121, 137] width 62 height 32
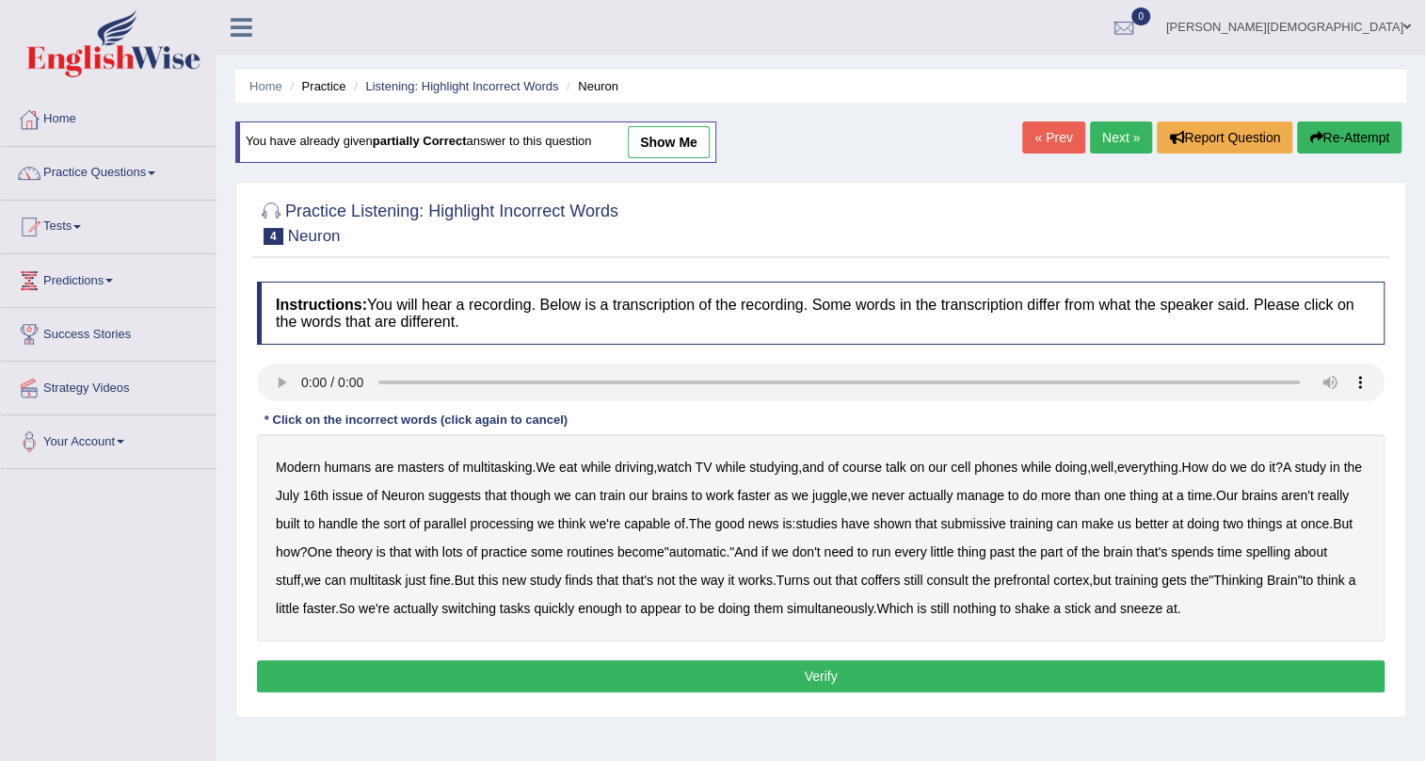
click at [680, 137] on link "show me" at bounding box center [669, 142] width 82 height 32
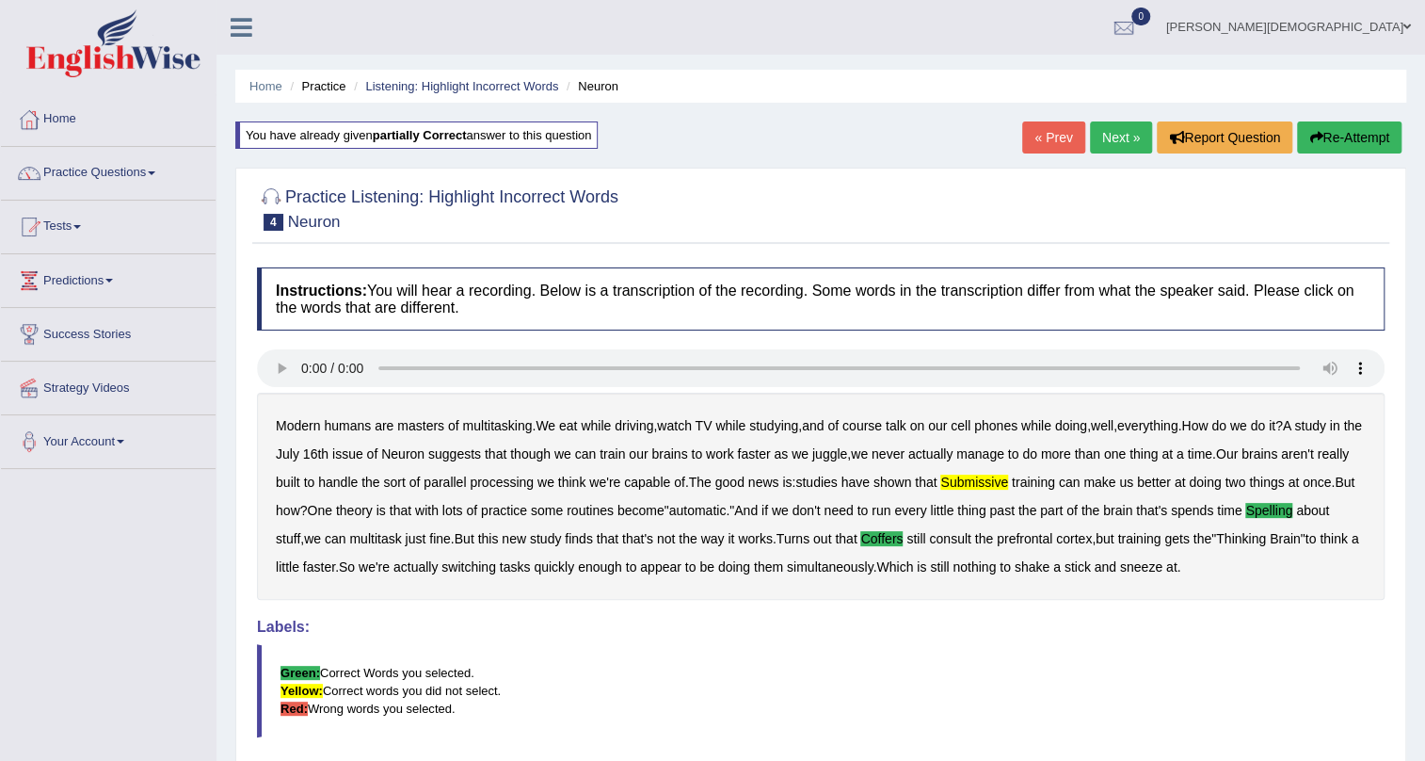
click at [1121, 134] on link "Next »" at bounding box center [1121, 137] width 62 height 32
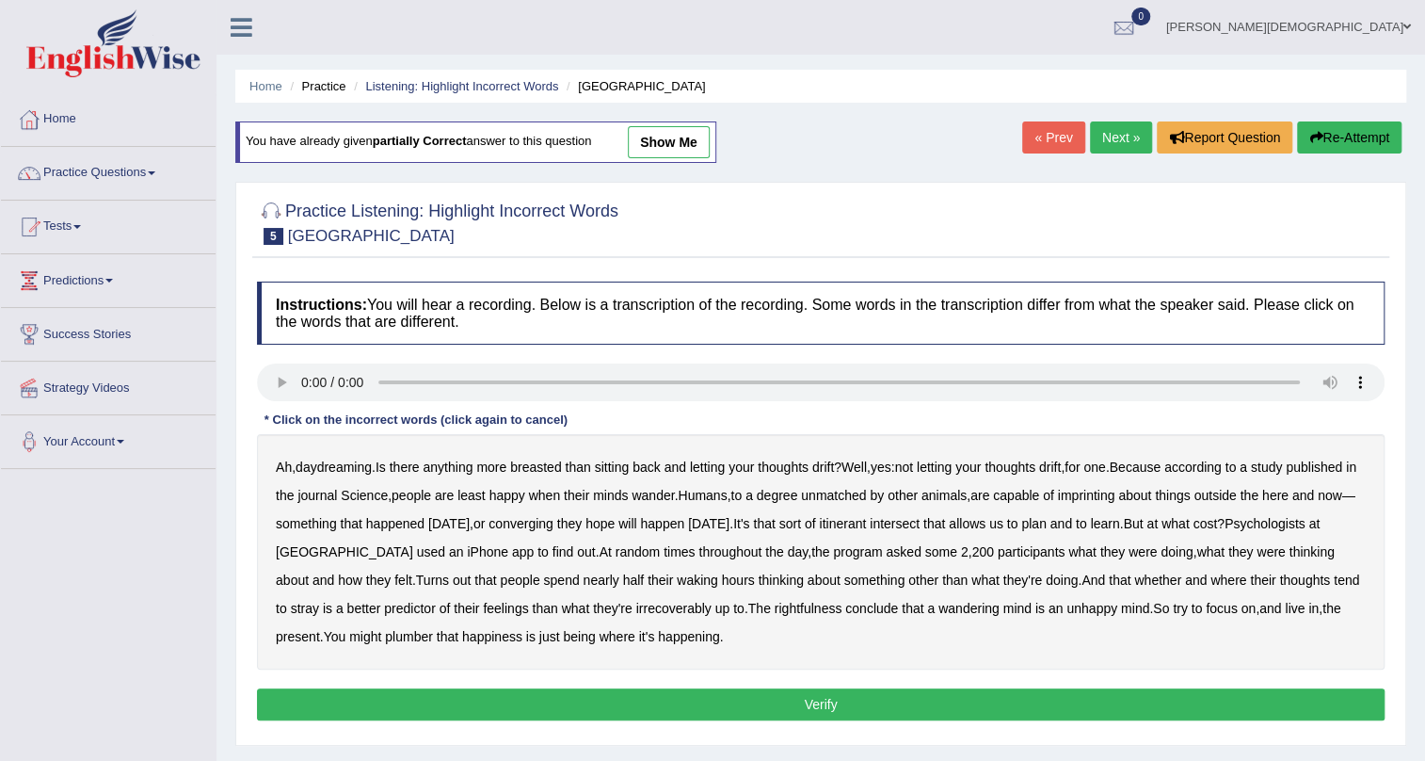
click at [1113, 136] on link "Next »" at bounding box center [1121, 137] width 62 height 32
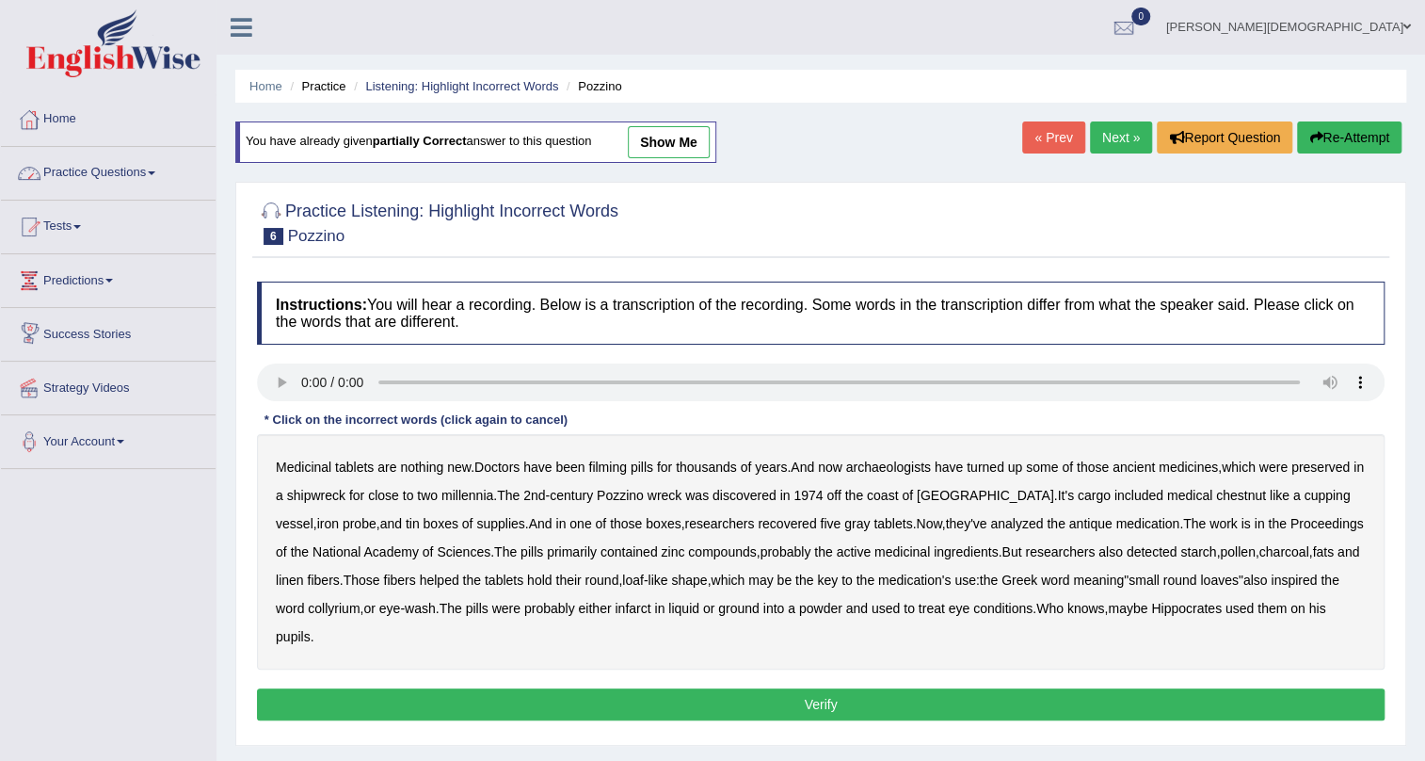
click at [157, 169] on link "Practice Questions" at bounding box center [108, 170] width 215 height 47
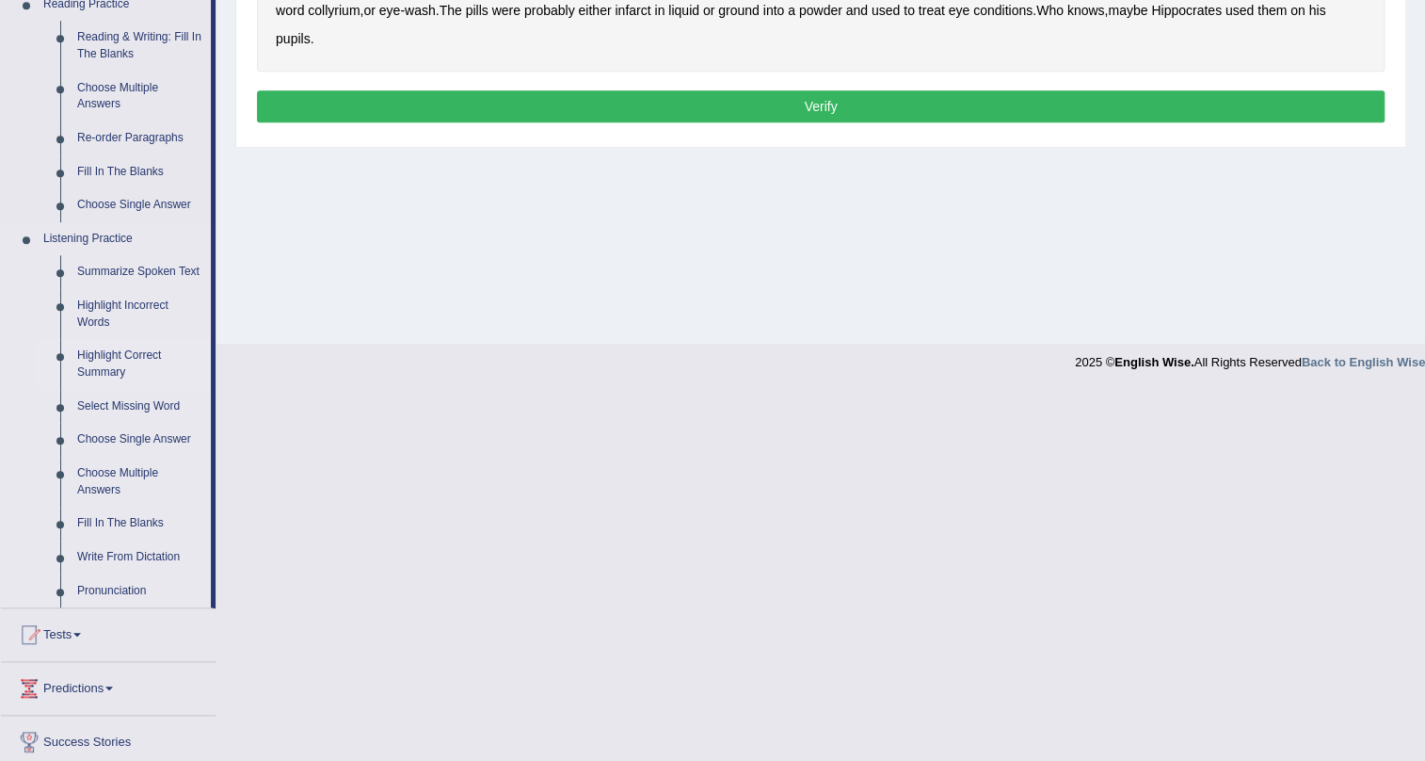
scroll to position [599, 0]
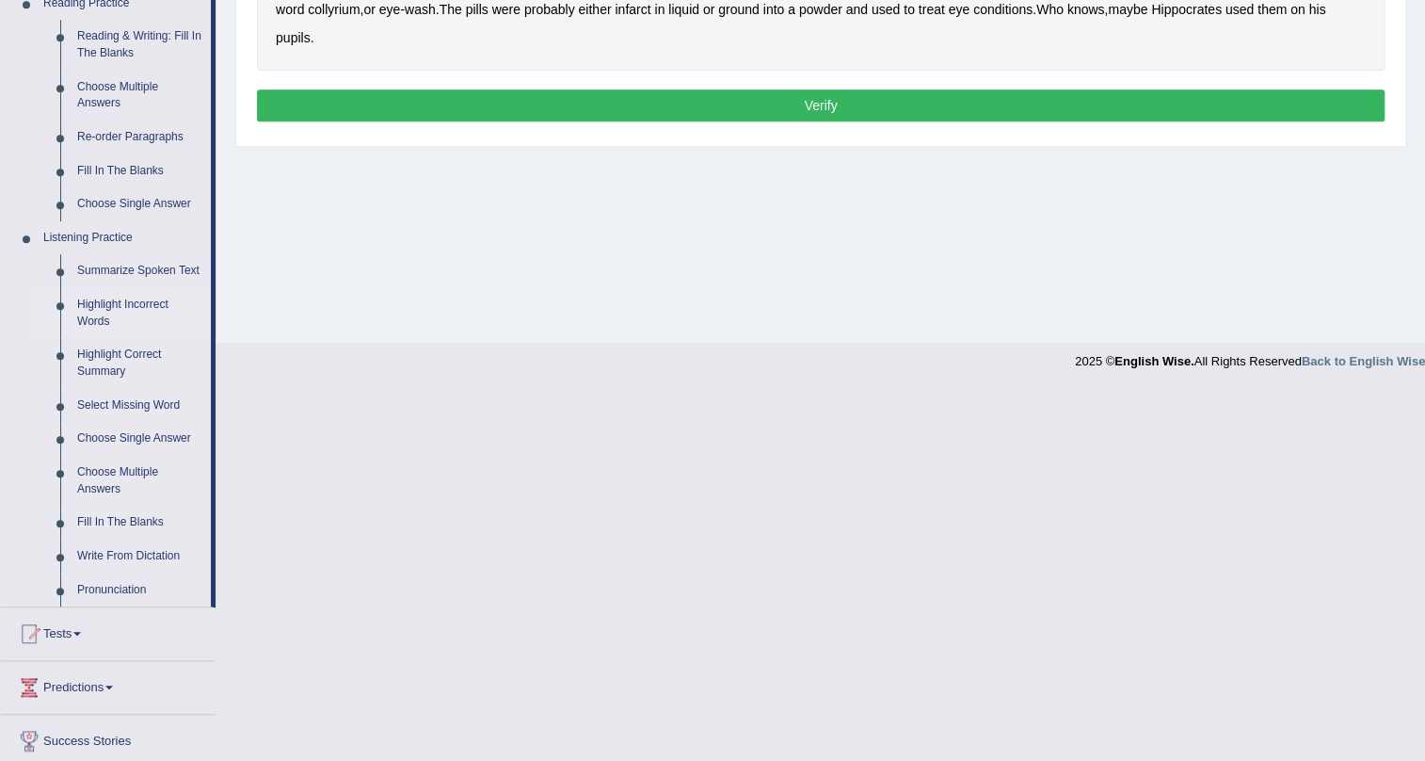
click at [97, 301] on link "Highlight Incorrect Words" at bounding box center [140, 313] width 142 height 50
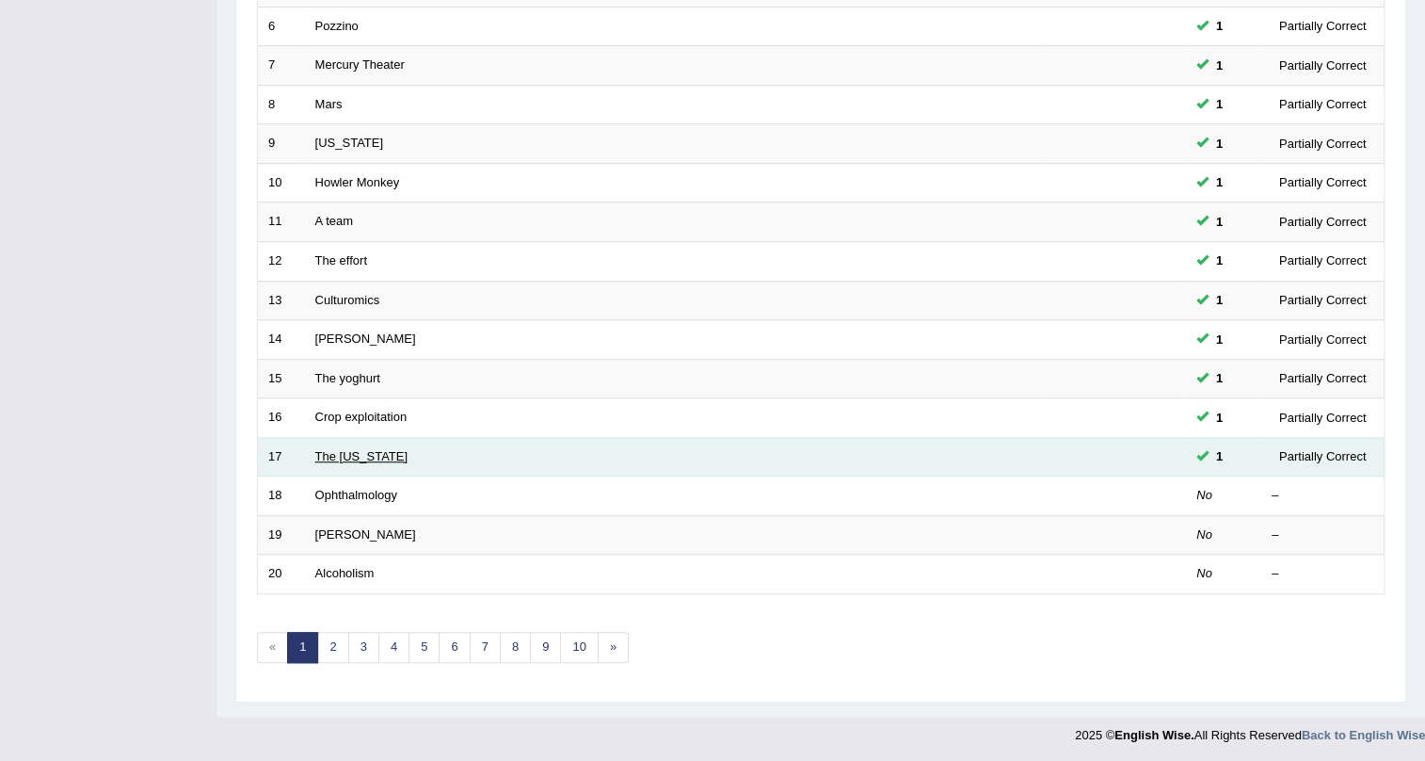
click at [341, 455] on link "The [US_STATE]" at bounding box center [361, 456] width 93 height 14
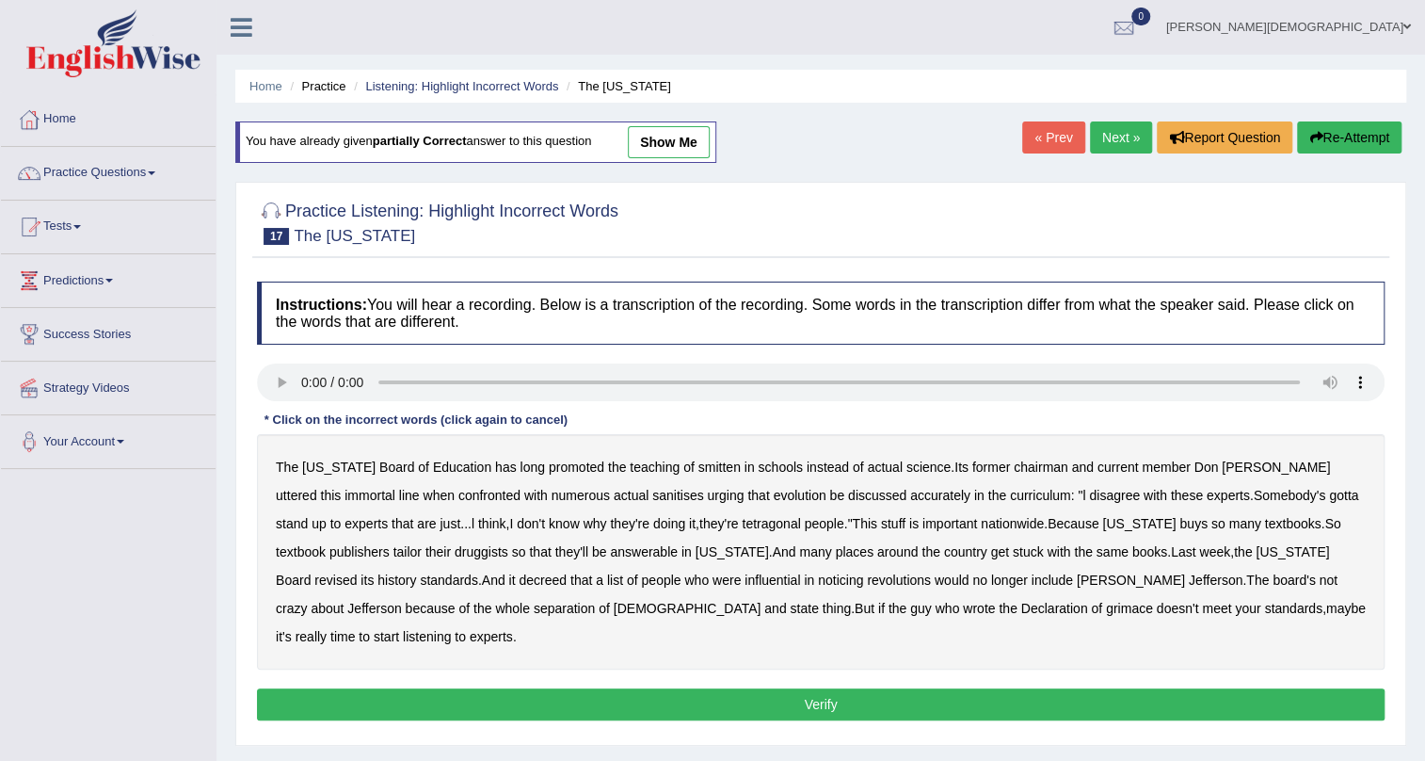
click at [1106, 135] on link "Next »" at bounding box center [1121, 137] width 62 height 32
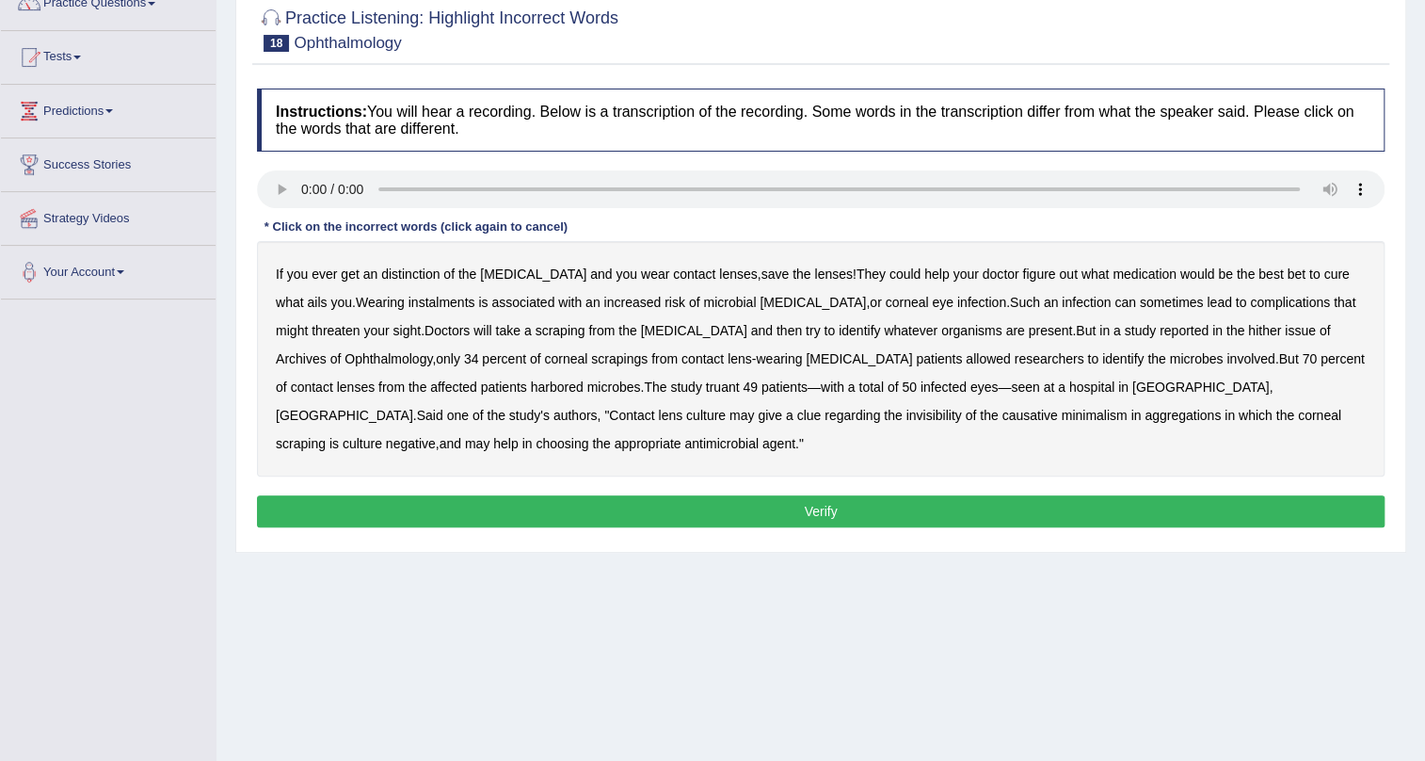
scroll to position [170, 0]
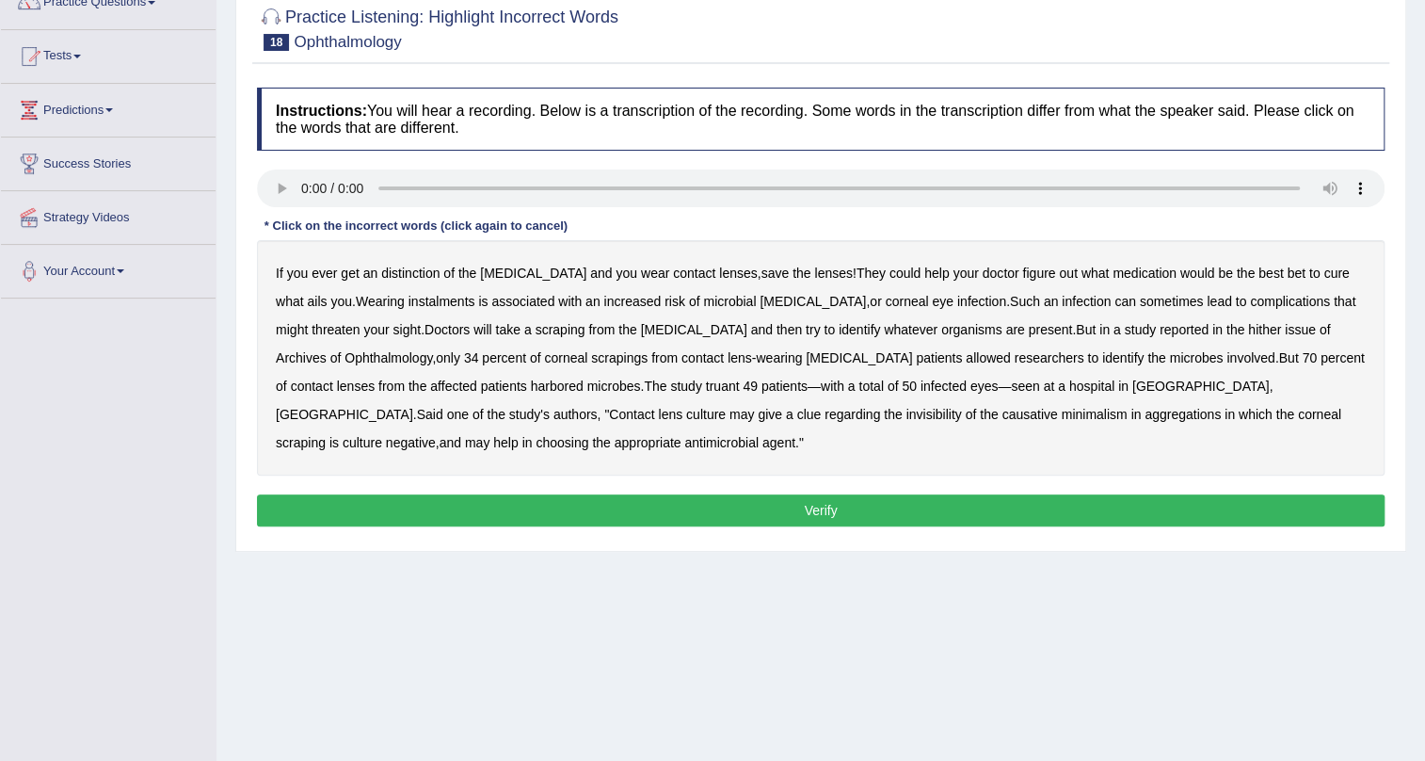
click at [403, 269] on b "distinction" at bounding box center [410, 272] width 58 height 15
click at [409, 301] on b "instalments" at bounding box center [442, 301] width 67 height 15
click at [703, 299] on b "microbial" at bounding box center [729, 301] width 53 height 15
click at [703, 297] on b "microbial" at bounding box center [729, 301] width 53 height 15
click at [1248, 329] on b "hither" at bounding box center [1264, 329] width 33 height 15
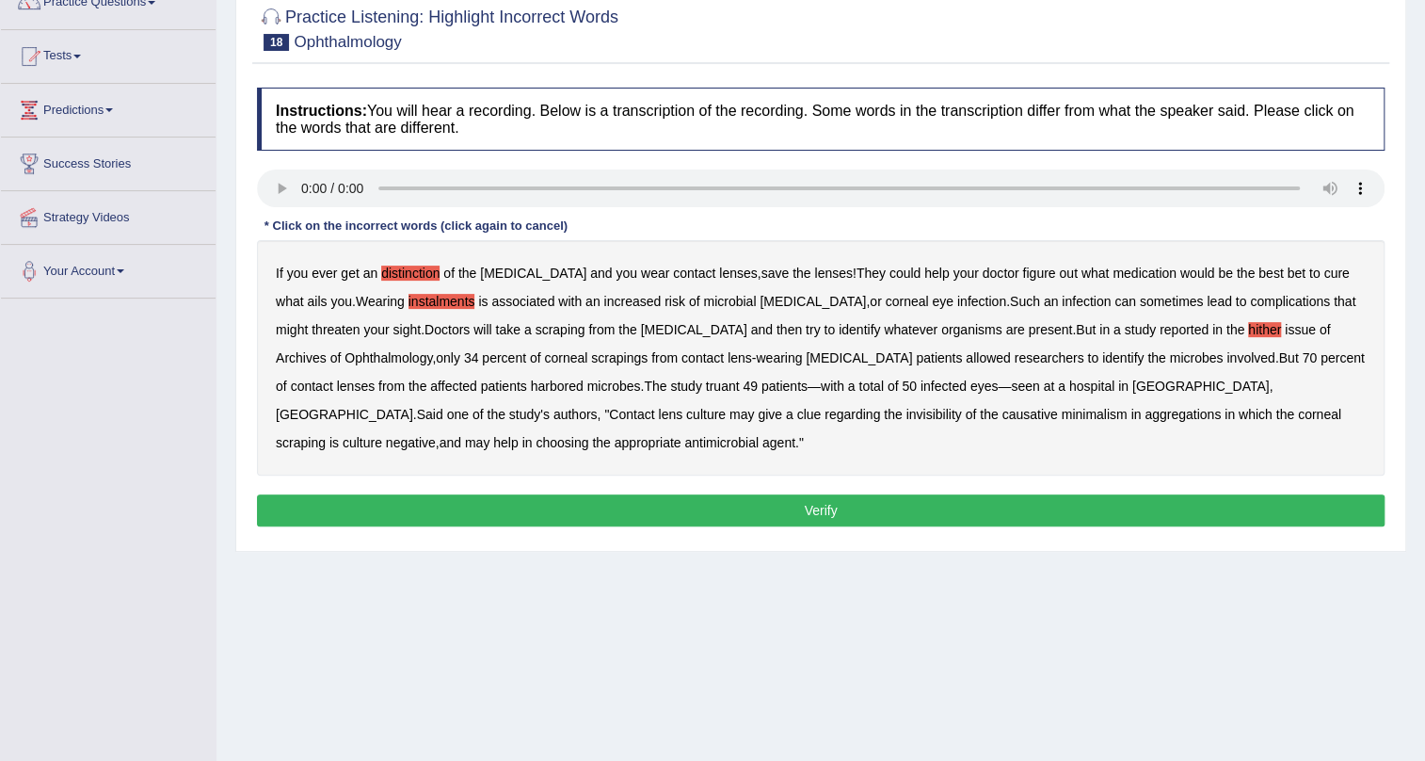
click at [706, 386] on b "truant" at bounding box center [723, 385] width 34 height 15
click at [906, 416] on b "invisibility" at bounding box center [934, 414] width 56 height 15
click at [1061, 416] on b "minimalism" at bounding box center [1094, 414] width 66 height 15
click at [670, 507] on button "Verify" at bounding box center [821, 510] width 1128 height 32
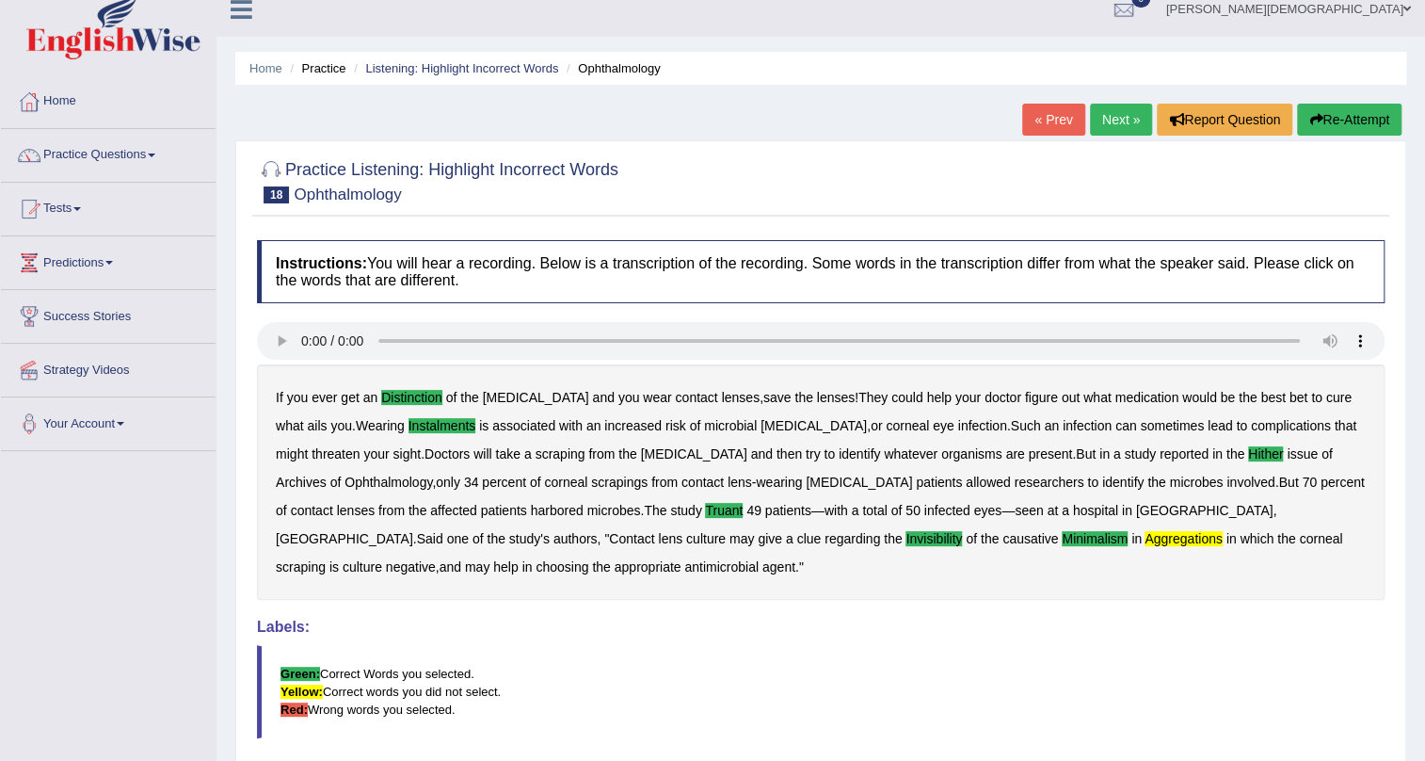
scroll to position [0, 0]
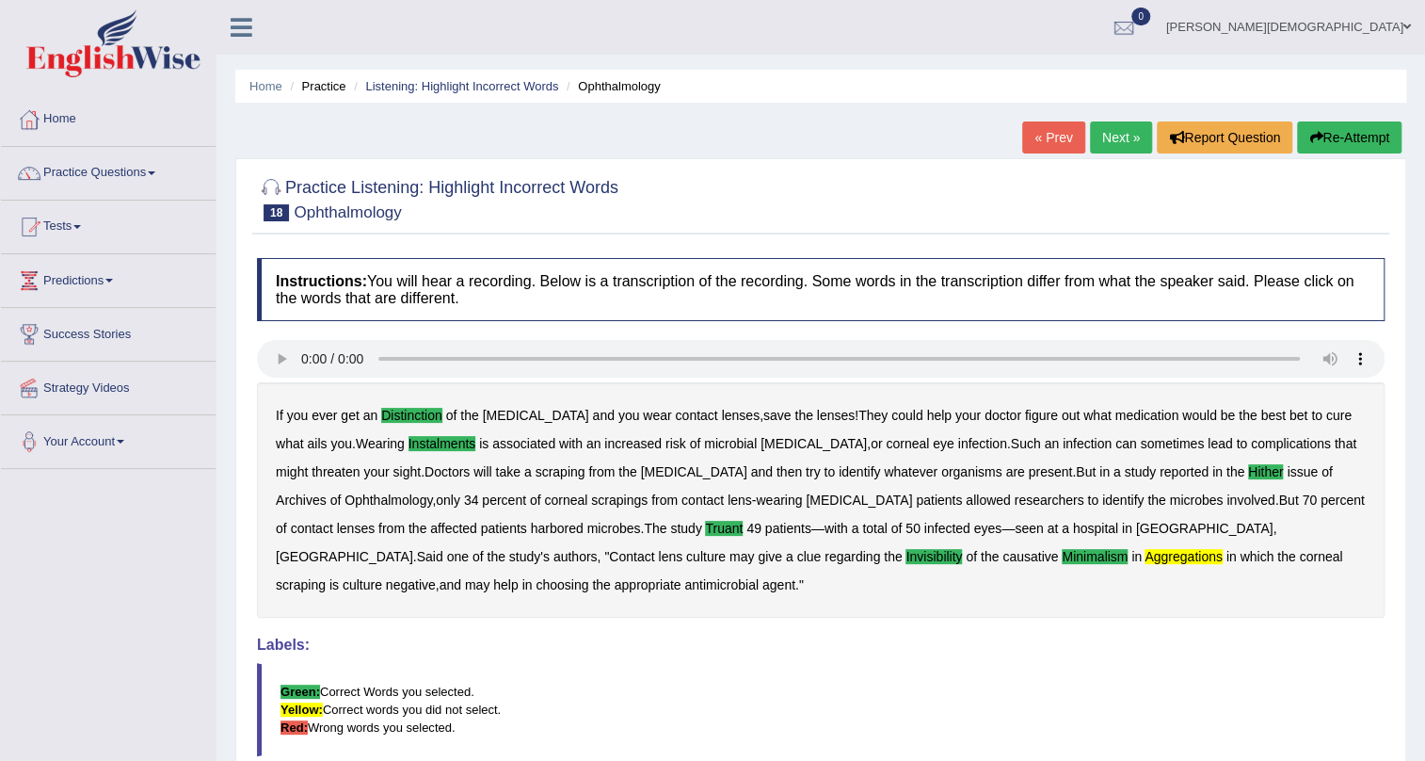
click at [1108, 137] on link "Next »" at bounding box center [1121, 137] width 62 height 32
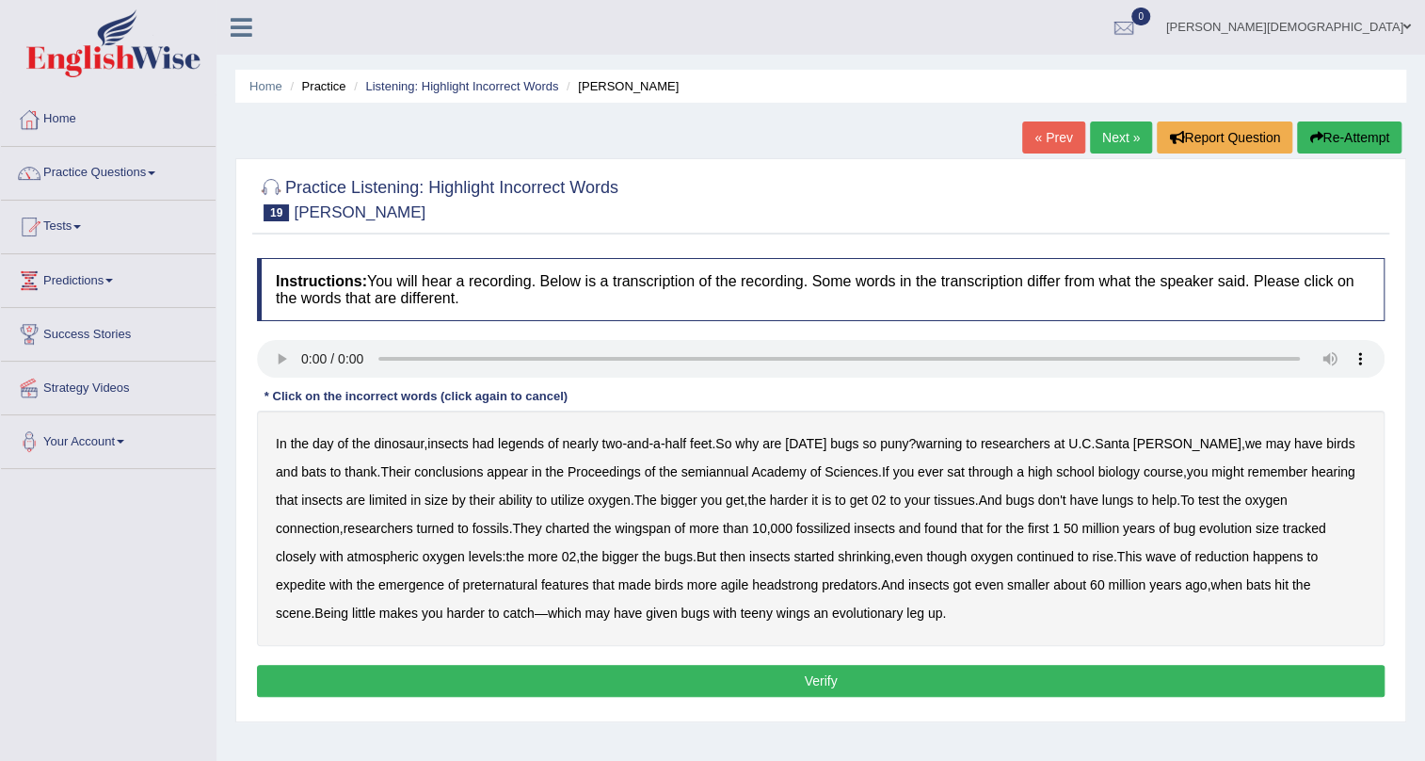
click at [519, 444] on b "legends" at bounding box center [521, 443] width 46 height 15
click at [346, 558] on b "atmospheric" at bounding box center [382, 556] width 72 height 15
click at [326, 577] on b "expedite" at bounding box center [301, 584] width 50 height 15
click at [752, 584] on b "headstrong" at bounding box center [785, 584] width 66 height 15
click at [946, 444] on b "warning" at bounding box center [939, 443] width 46 height 15
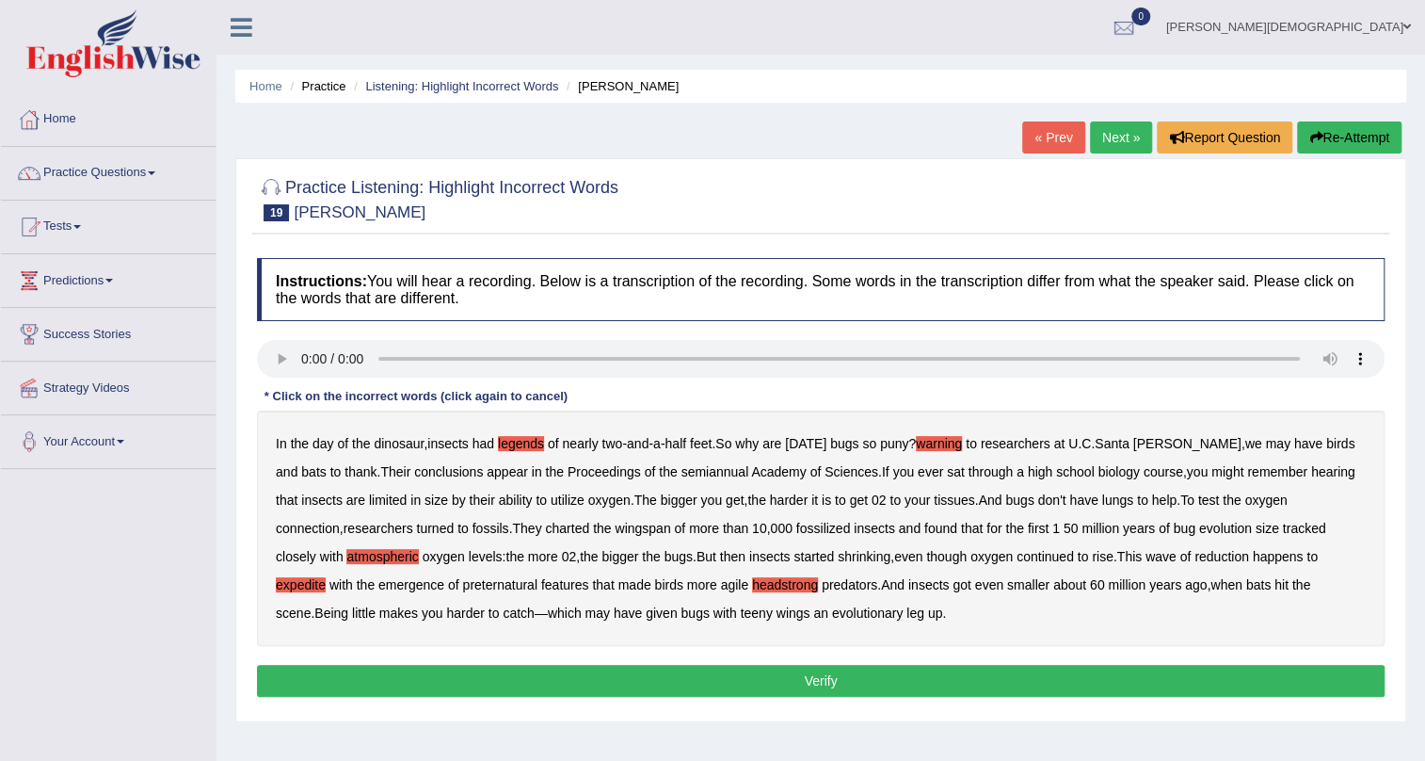
click at [651, 671] on button "Verify" at bounding box center [821, 681] width 1128 height 32
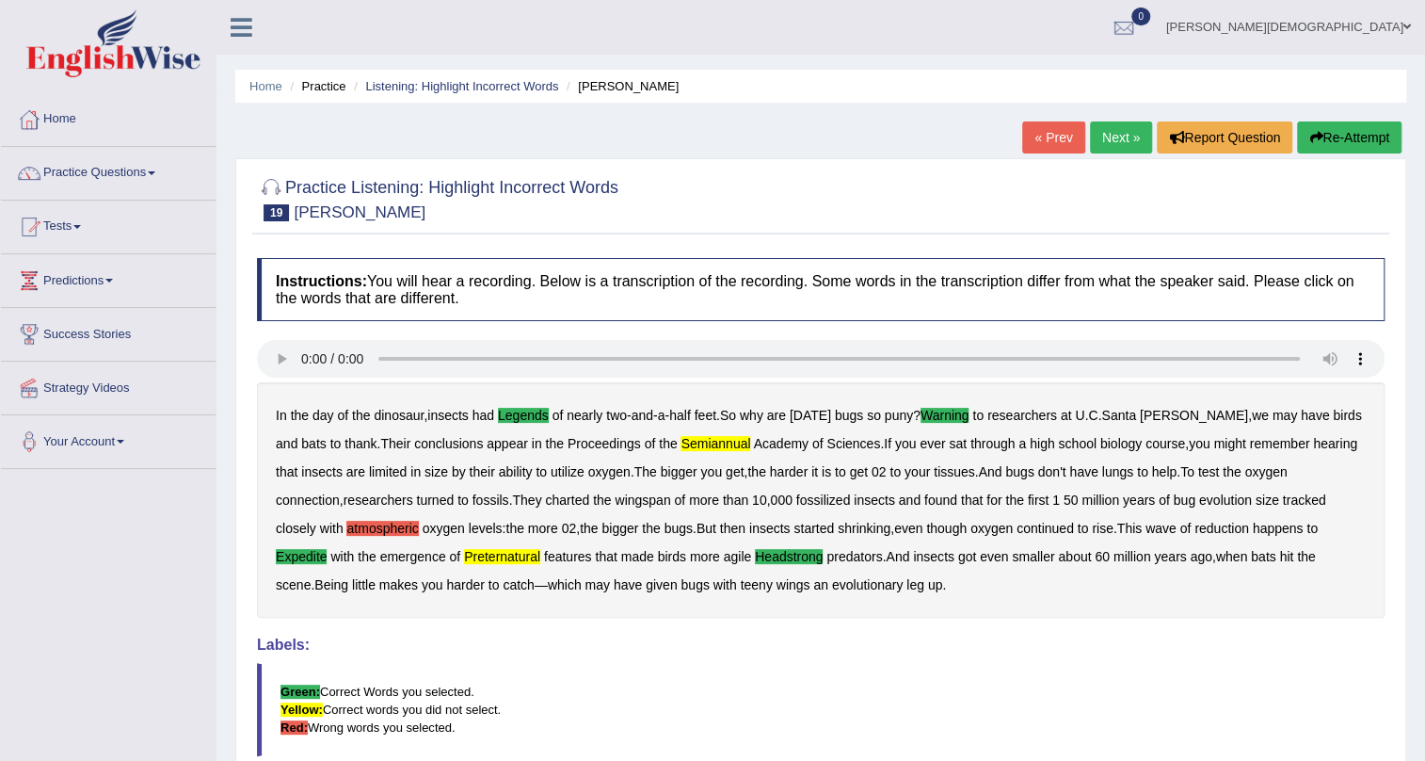
click at [346, 526] on b "atmospheric" at bounding box center [382, 528] width 72 height 15
click at [1117, 135] on link "Next »" at bounding box center [1121, 137] width 62 height 32
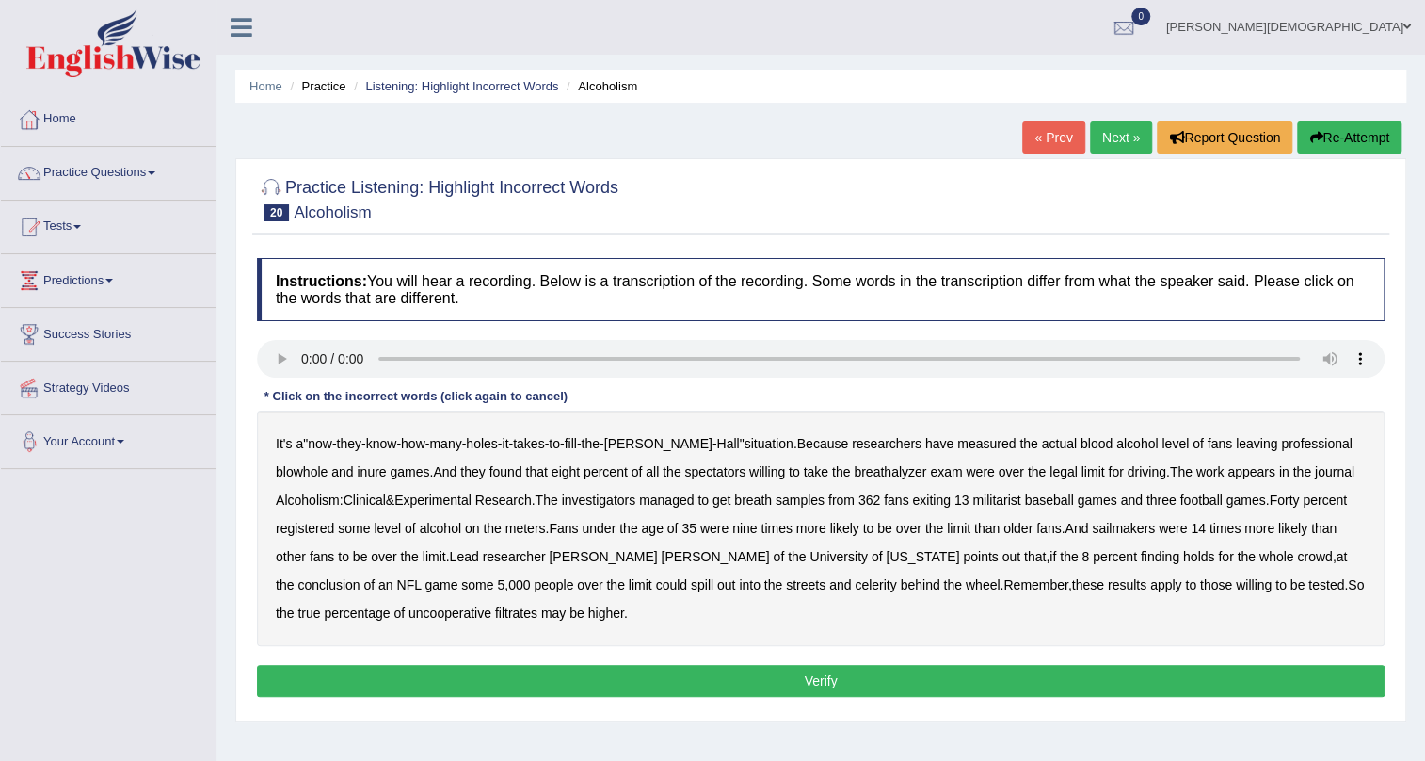
click at [357, 470] on b "inure" at bounding box center [371, 471] width 29 height 15
click at [1115, 526] on b "sailmakers" at bounding box center [1123, 528] width 63 height 15
click at [855, 586] on b "celerity" at bounding box center [875, 584] width 41 height 15
click at [740, 678] on button "Verify" at bounding box center [821, 681] width 1128 height 32
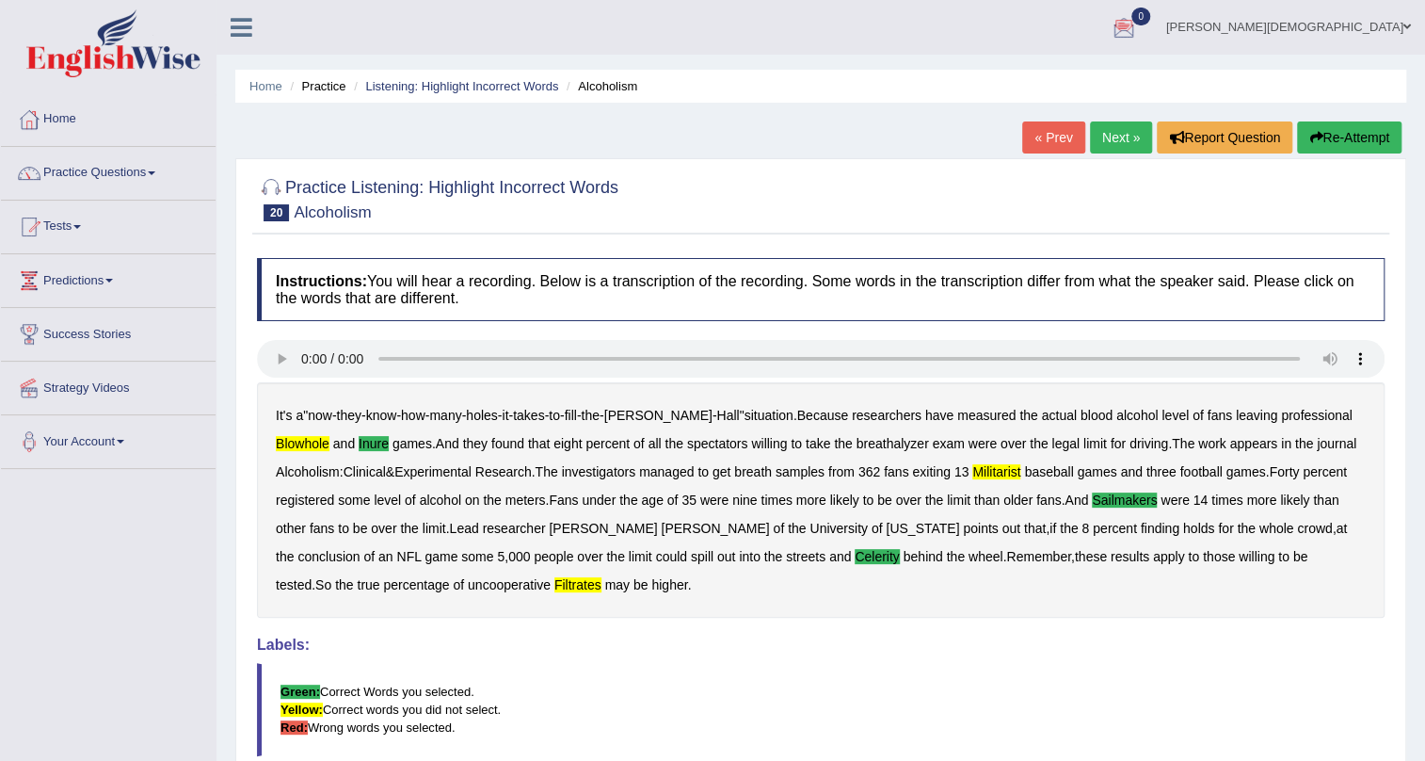
click at [1116, 141] on link "Next »" at bounding box center [1121, 137] width 62 height 32
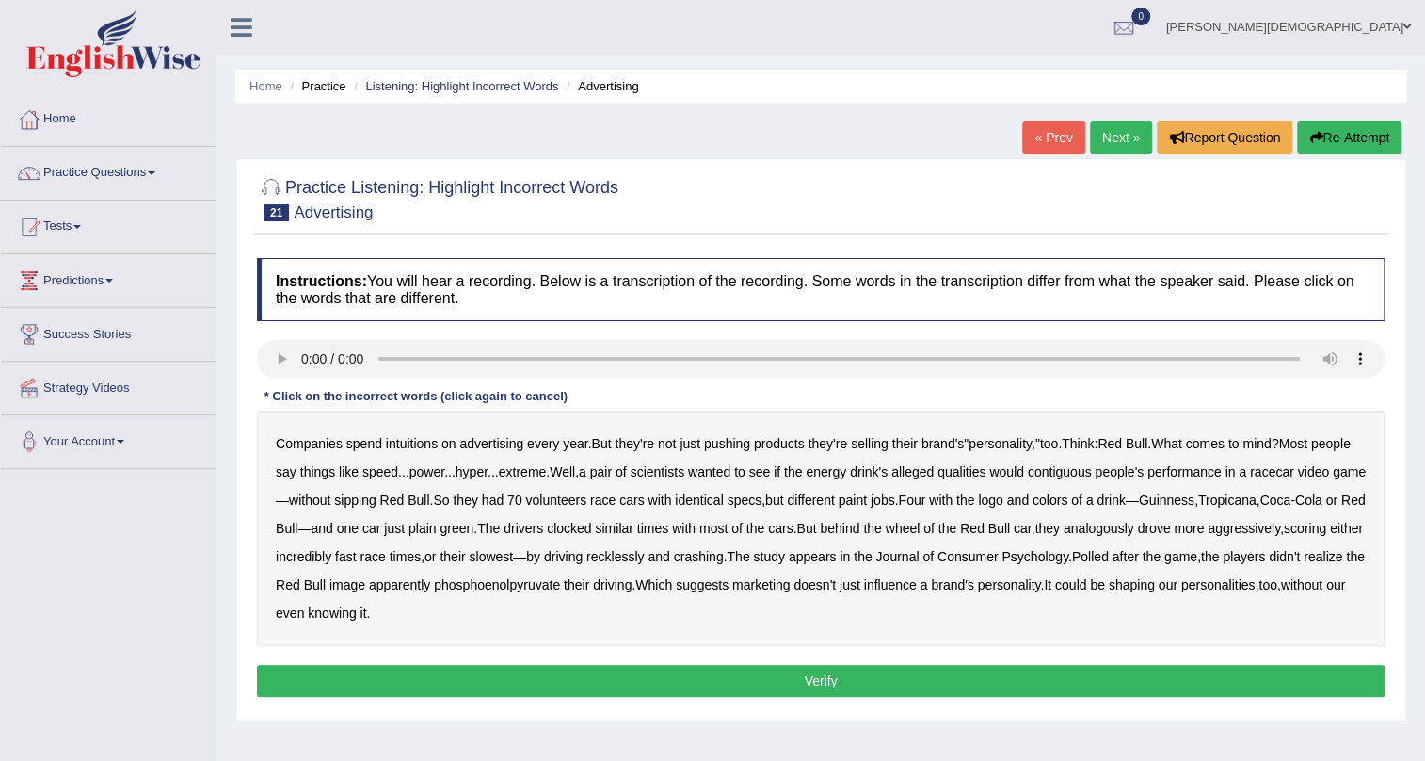
click at [407, 443] on b "intuitions" at bounding box center [412, 443] width 52 height 15
click at [1092, 471] on b "contiguous" at bounding box center [1060, 471] width 64 height 15
click at [1134, 532] on b "analogously" at bounding box center [1099, 528] width 71 height 15
click at [999, 556] on b "Consumer" at bounding box center [968, 556] width 61 height 15
click at [560, 583] on b "phosphoenolpyruvate" at bounding box center [497, 584] width 126 height 15
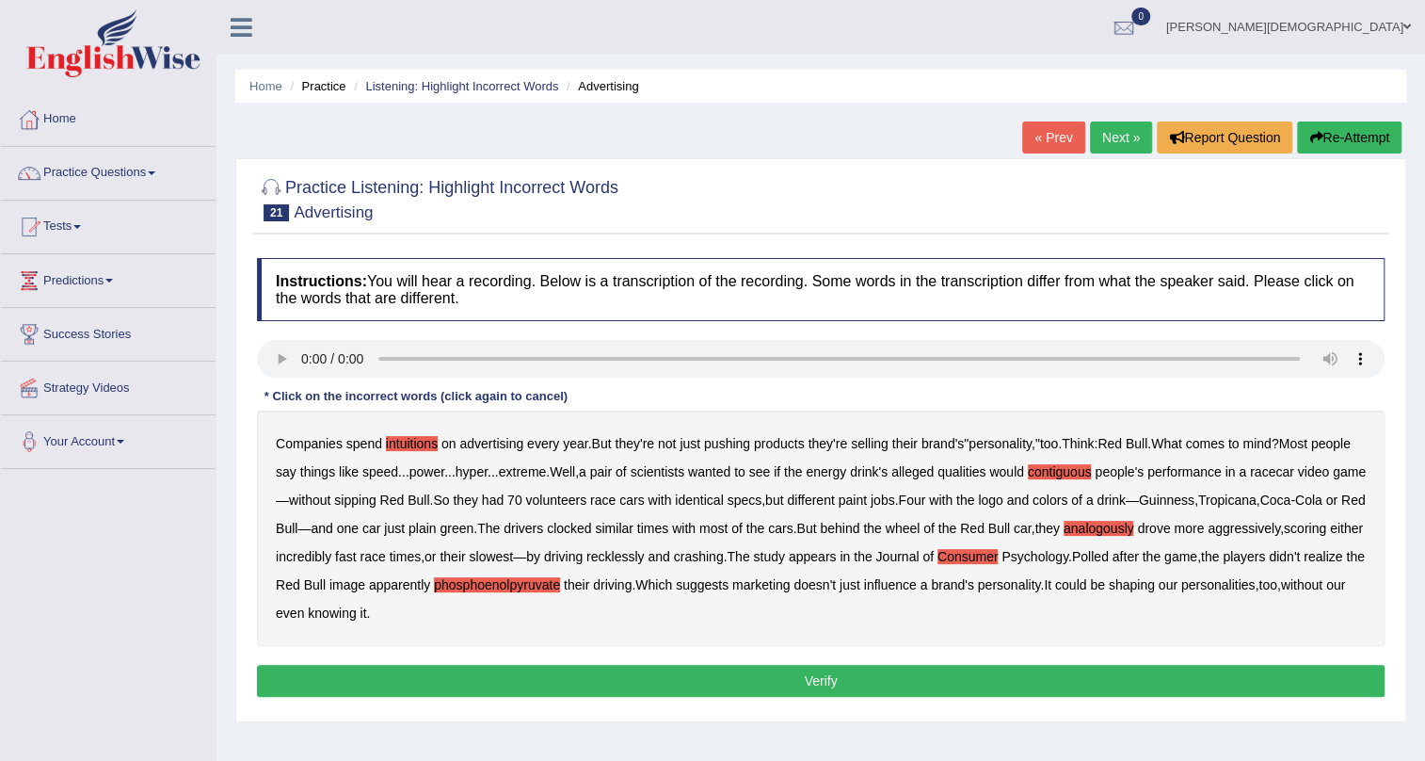
click at [860, 677] on button "Verify" at bounding box center [821, 681] width 1128 height 32
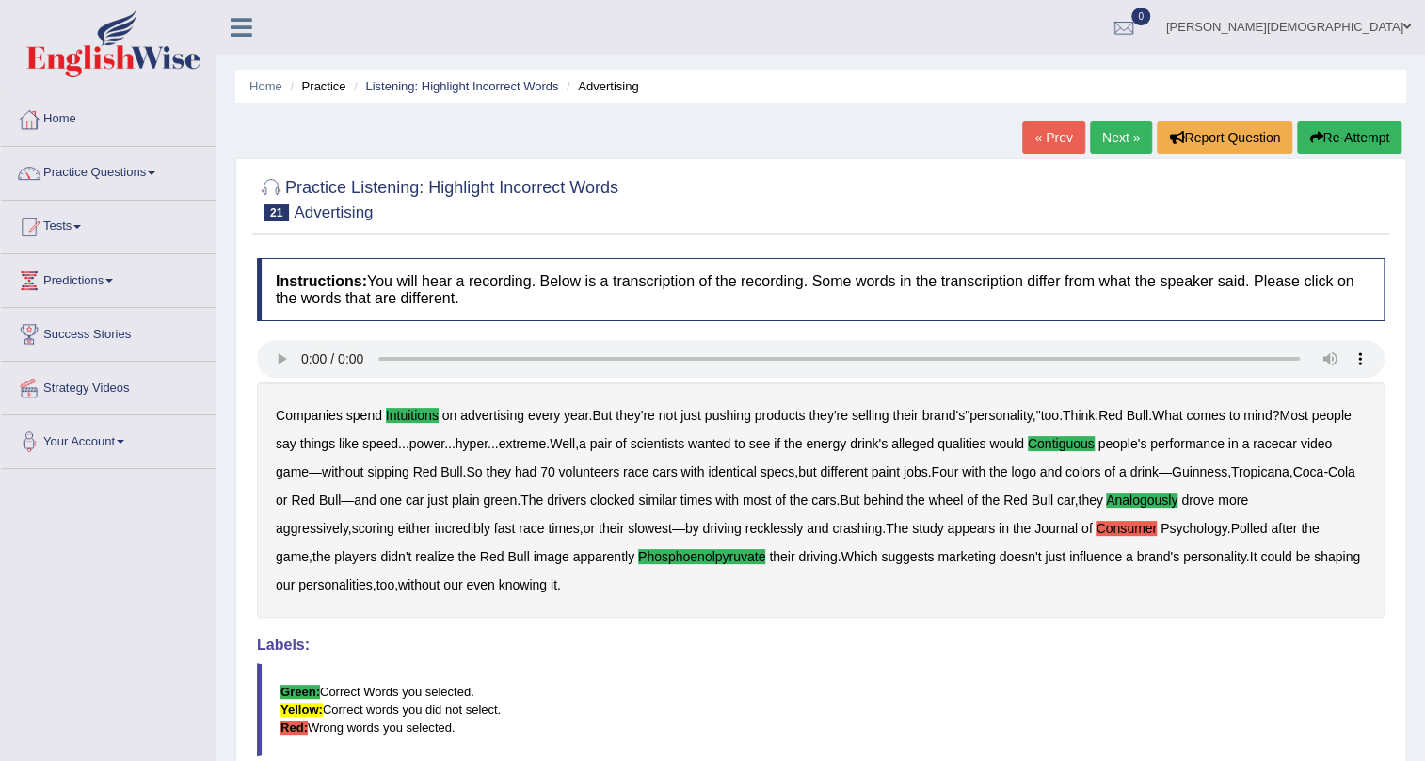
click at [1124, 135] on link "Next »" at bounding box center [1121, 137] width 62 height 32
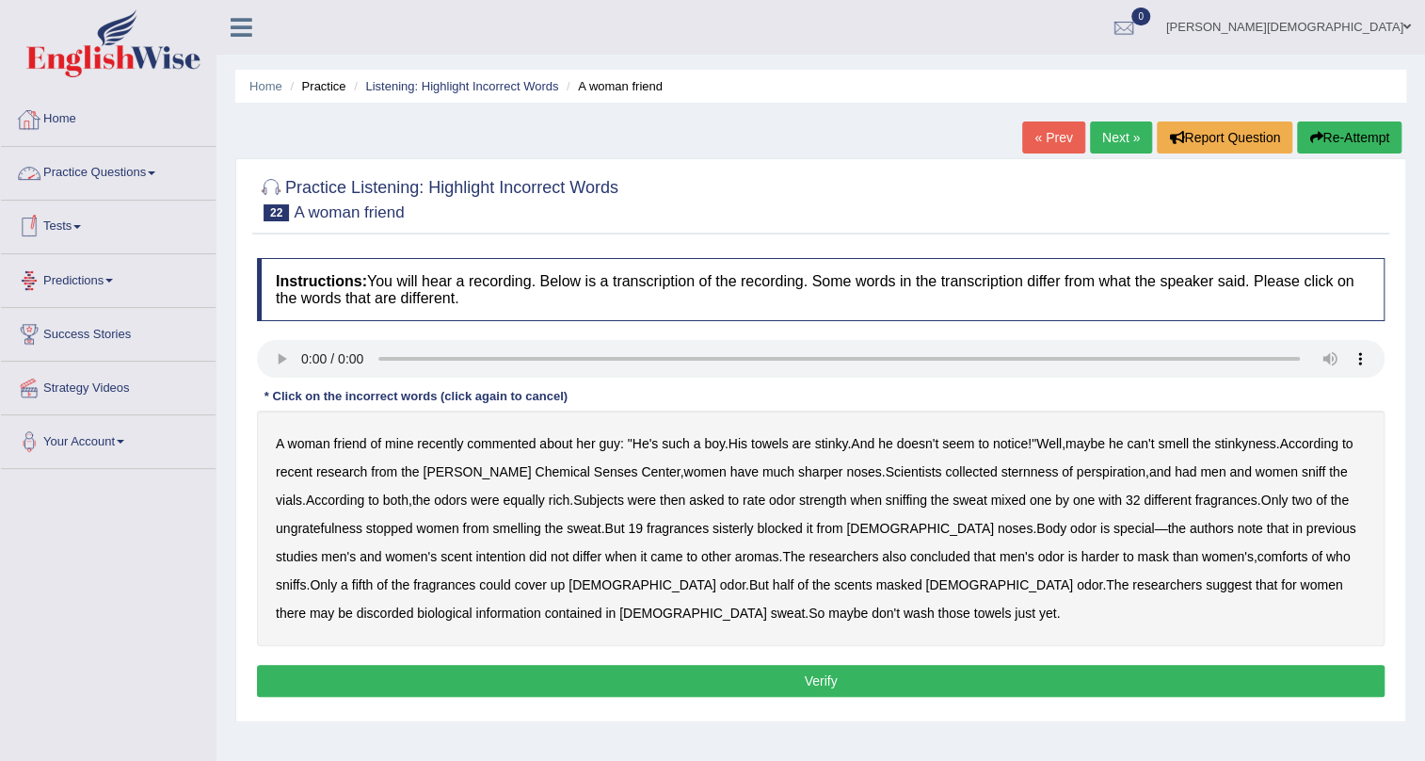
click at [132, 170] on link "Practice Questions" at bounding box center [108, 170] width 215 height 47
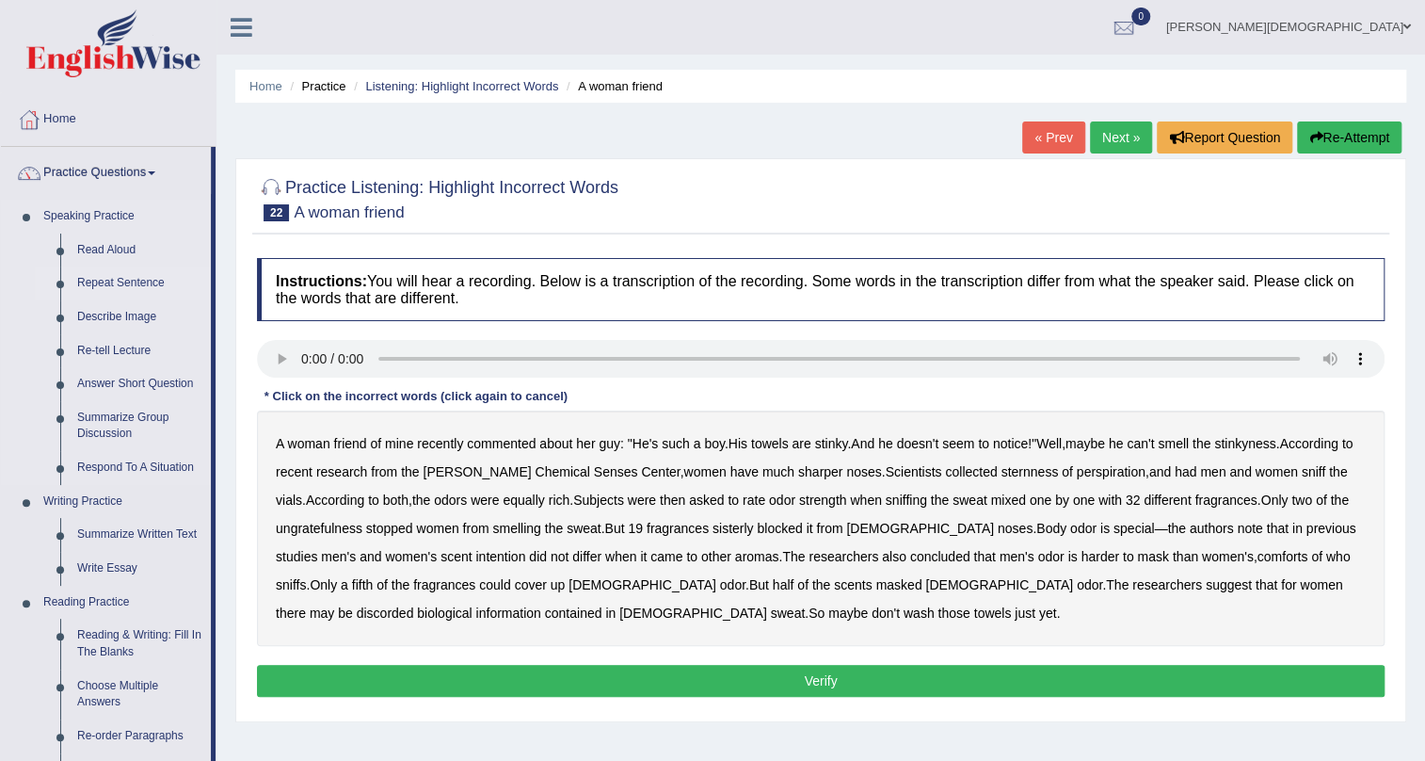
click at [119, 275] on link "Repeat Sentence" at bounding box center [140, 283] width 142 height 34
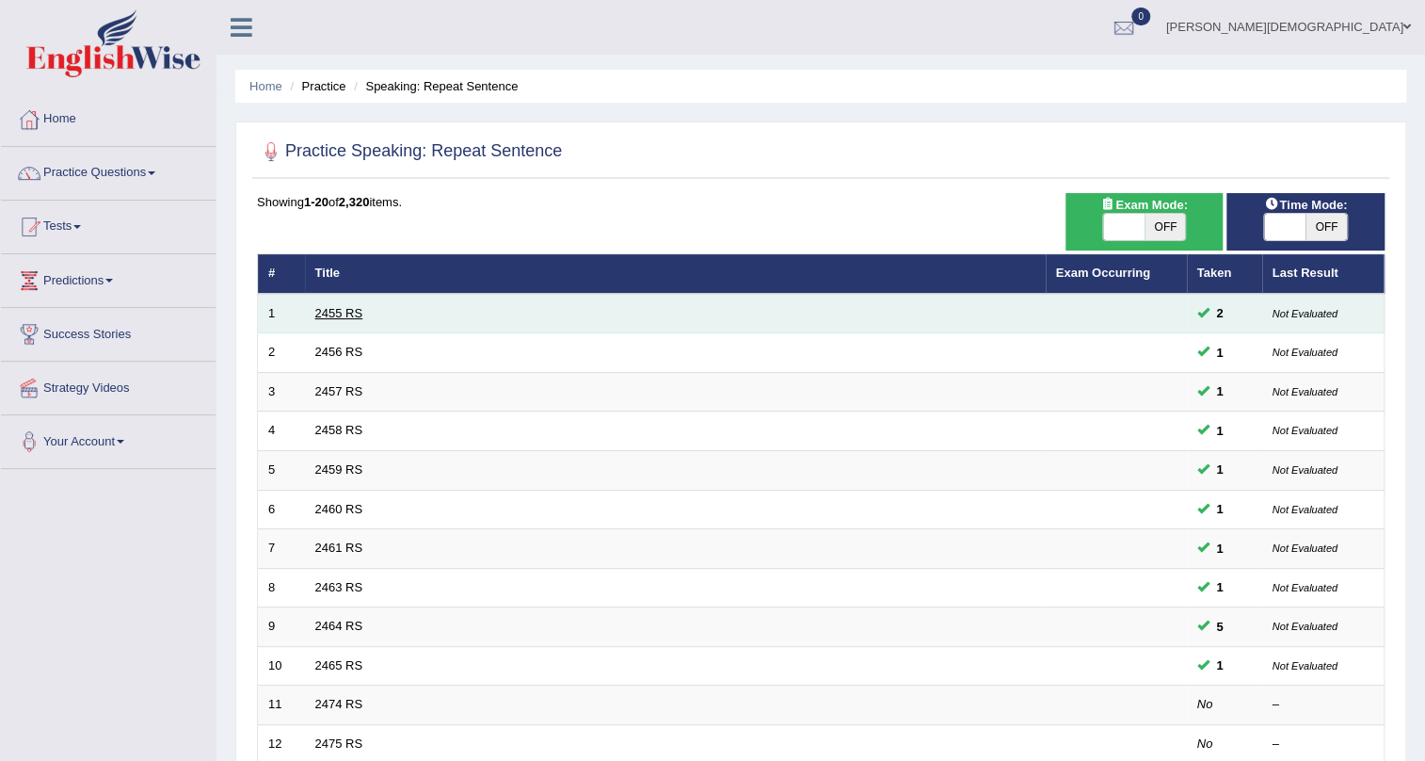
click at [329, 306] on link "2455 RS" at bounding box center [339, 313] width 48 height 14
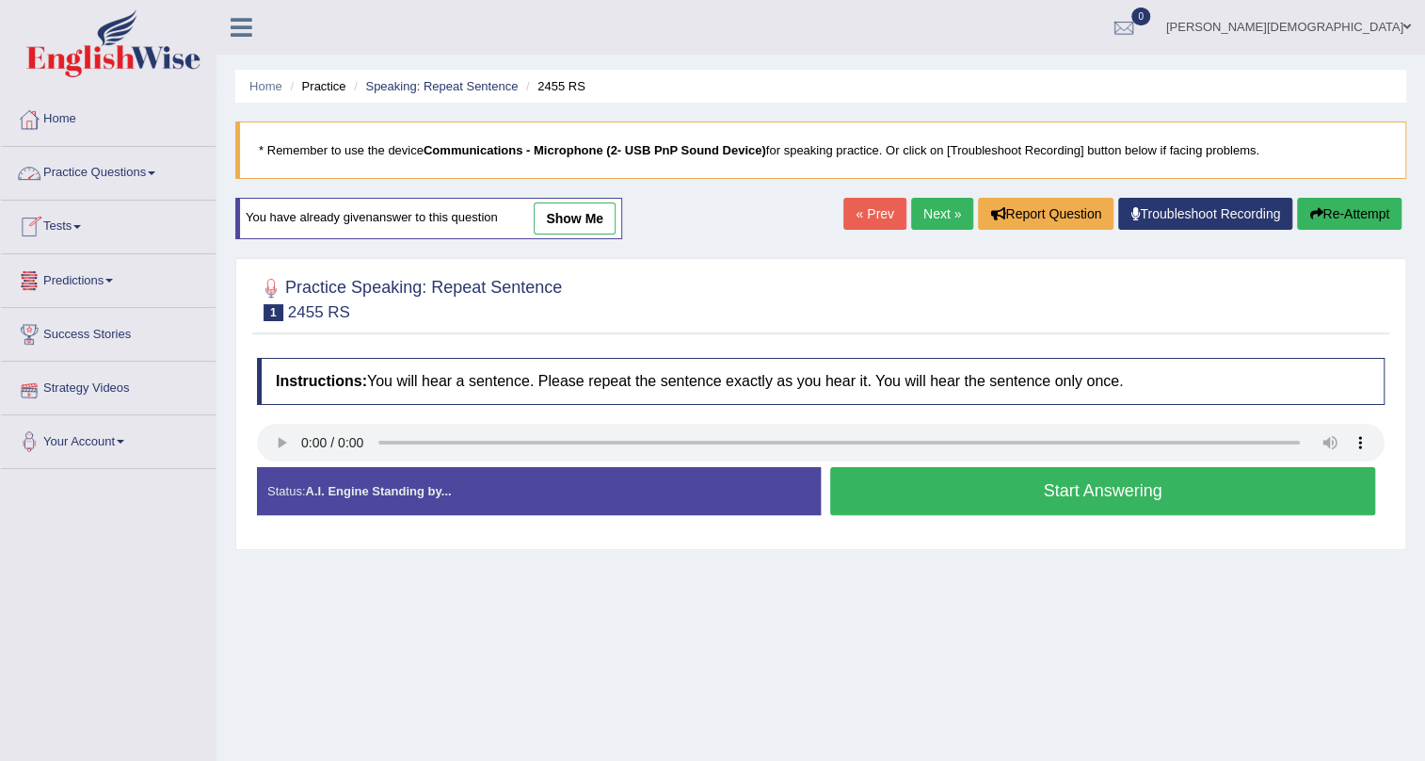
click at [155, 162] on link "Practice Questions" at bounding box center [108, 170] width 215 height 47
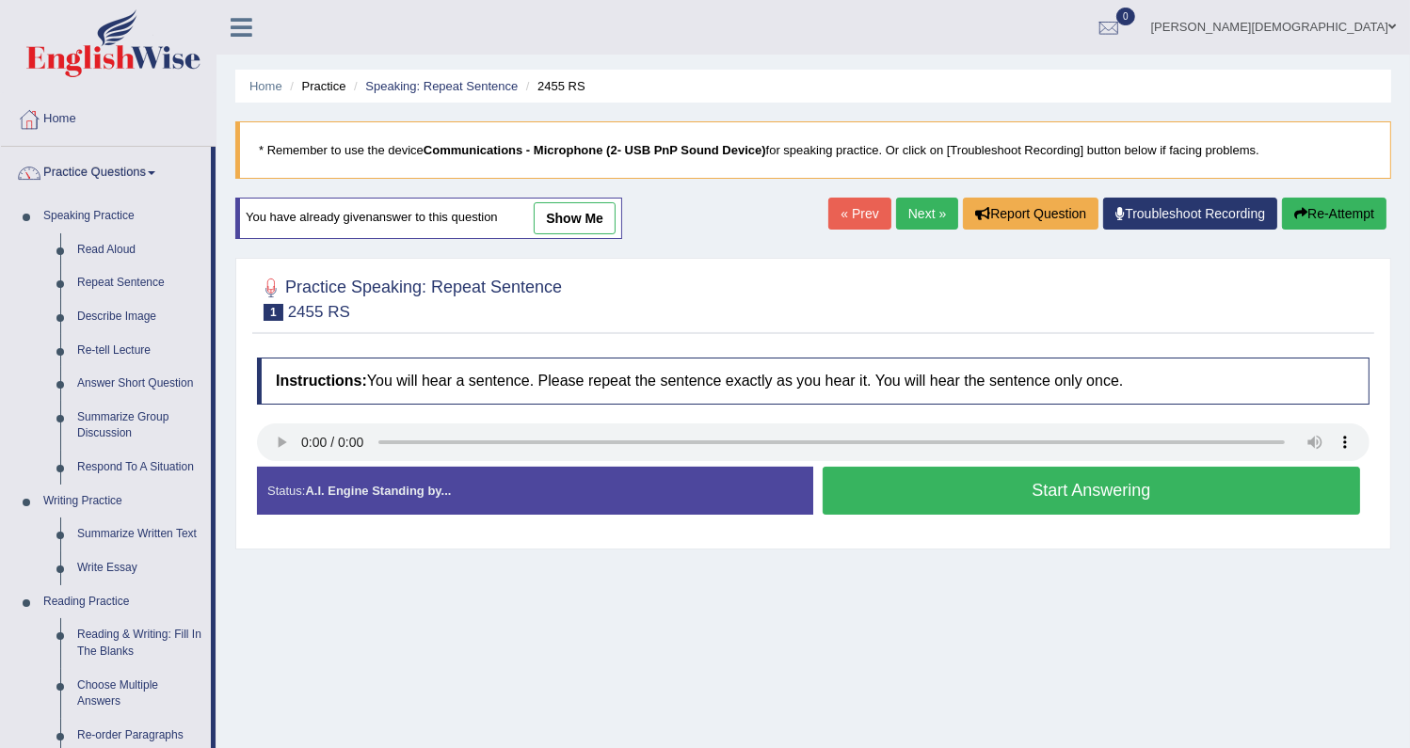
click at [719, 613] on div "Home Practice Speaking: Repeat Sentence 2455 RS * Remember to use the device Co…" at bounding box center [814, 470] width 1194 height 941
click at [694, 592] on div "Home Practice Speaking: Repeat Sentence 2455 RS * Remember to use the device Co…" at bounding box center [814, 470] width 1194 height 941
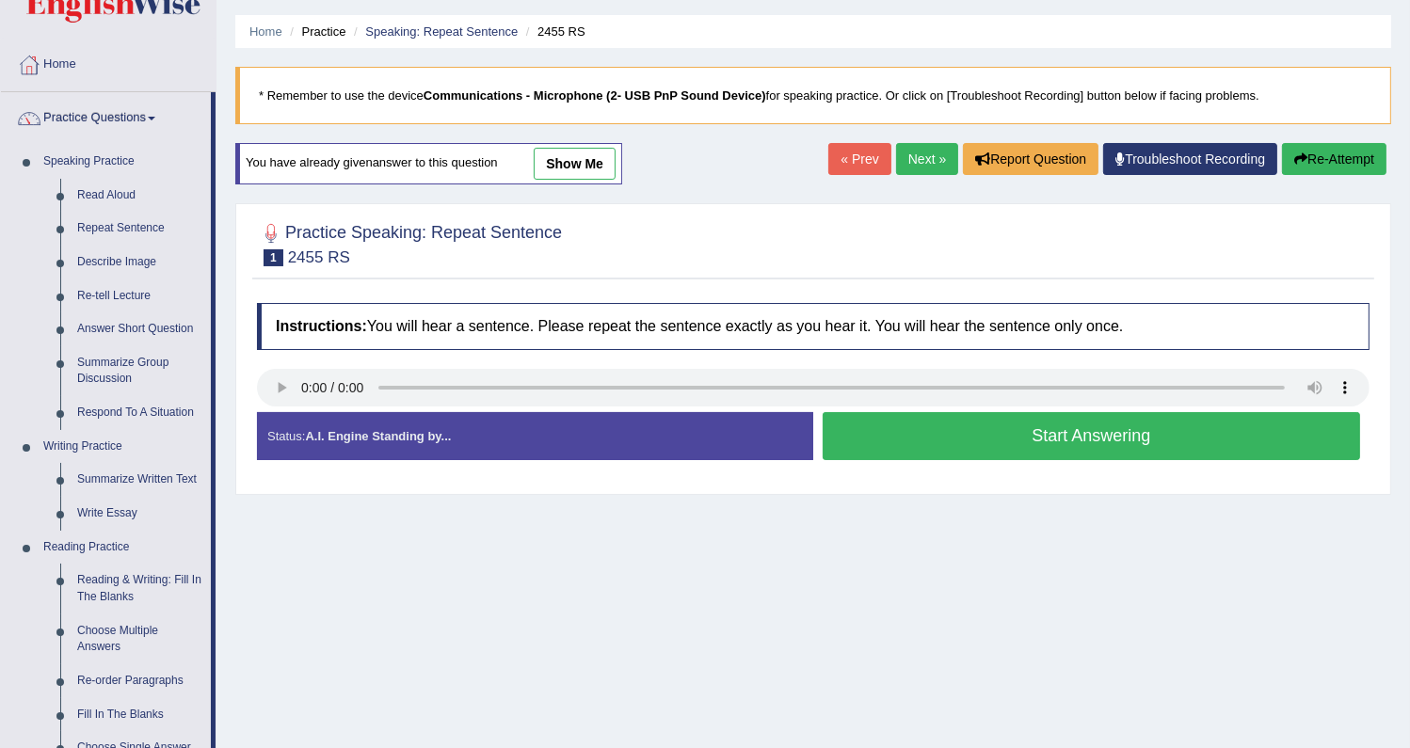
scroll to position [85, 0]
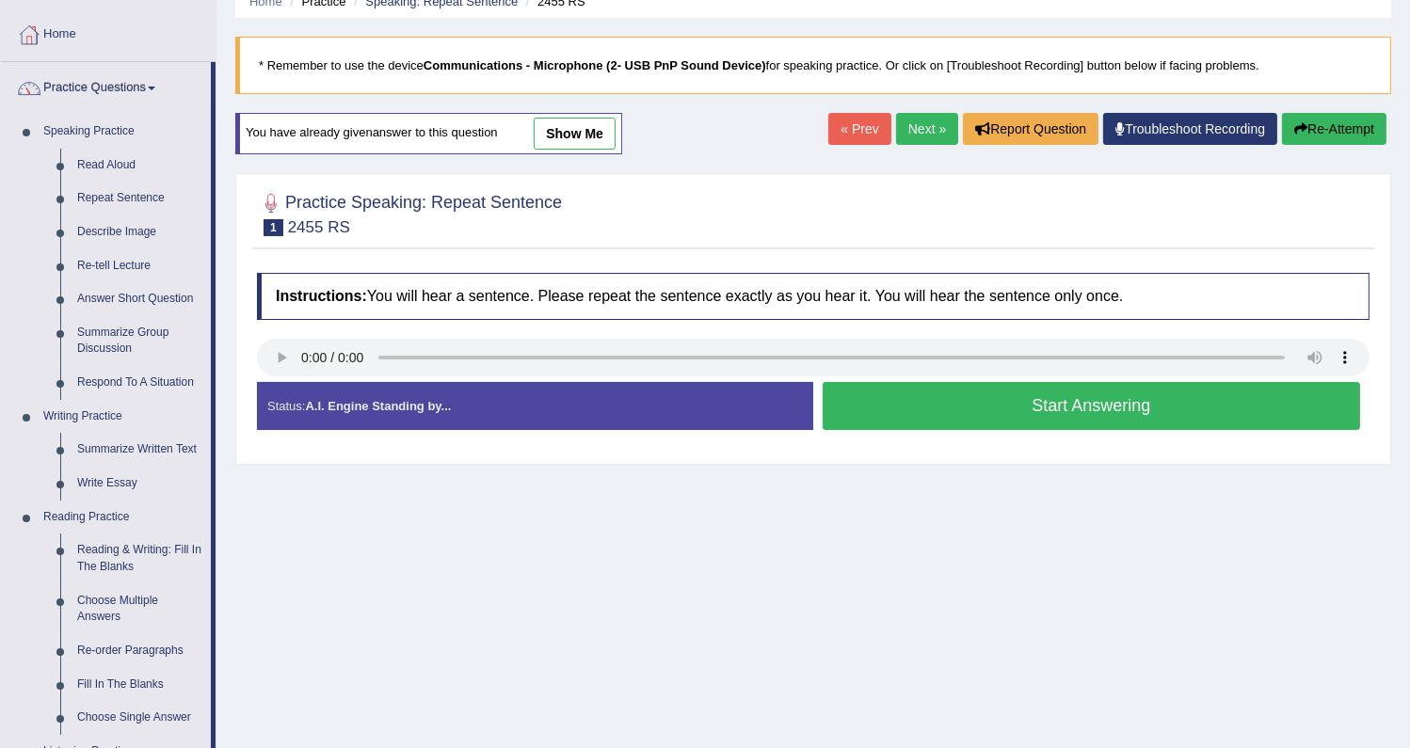
click at [575, 123] on link "show me" at bounding box center [575, 134] width 82 height 32
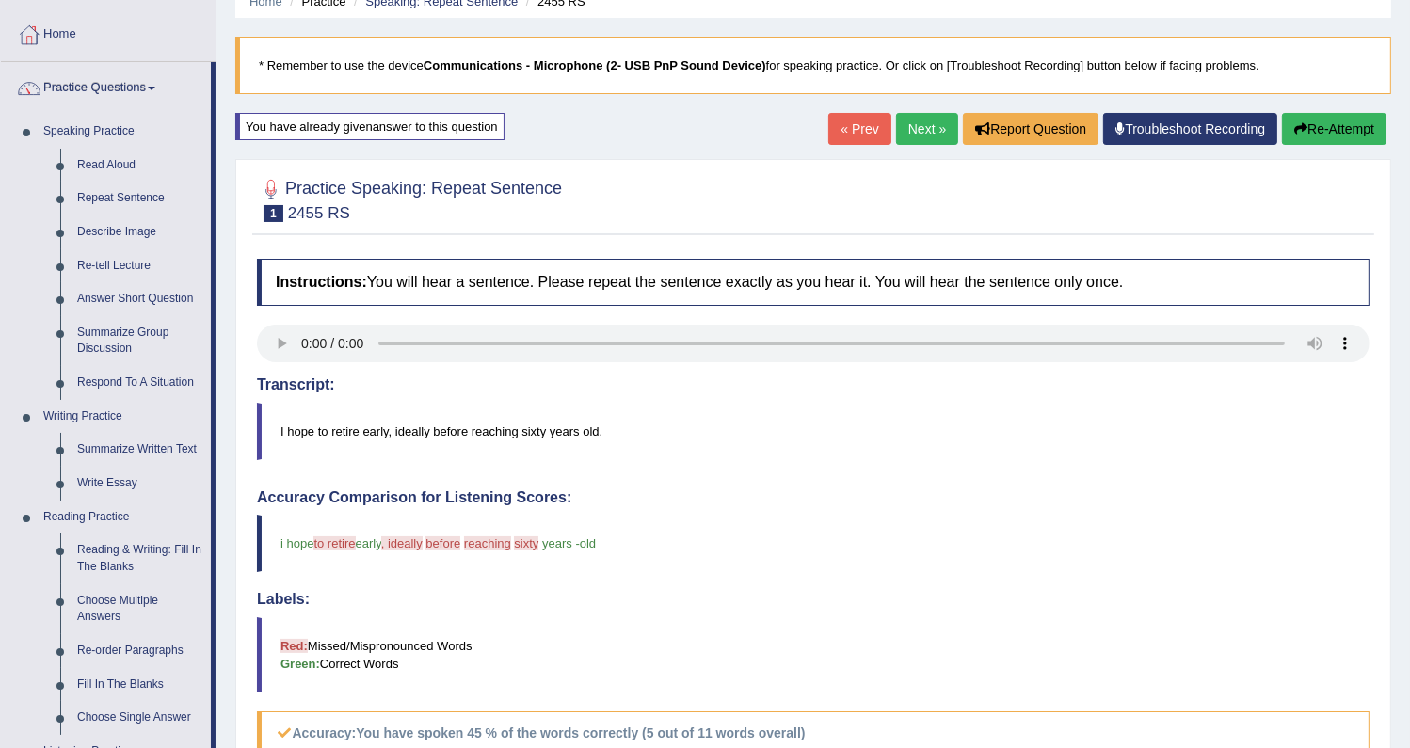
click at [902, 118] on link "Next »" at bounding box center [927, 129] width 62 height 32
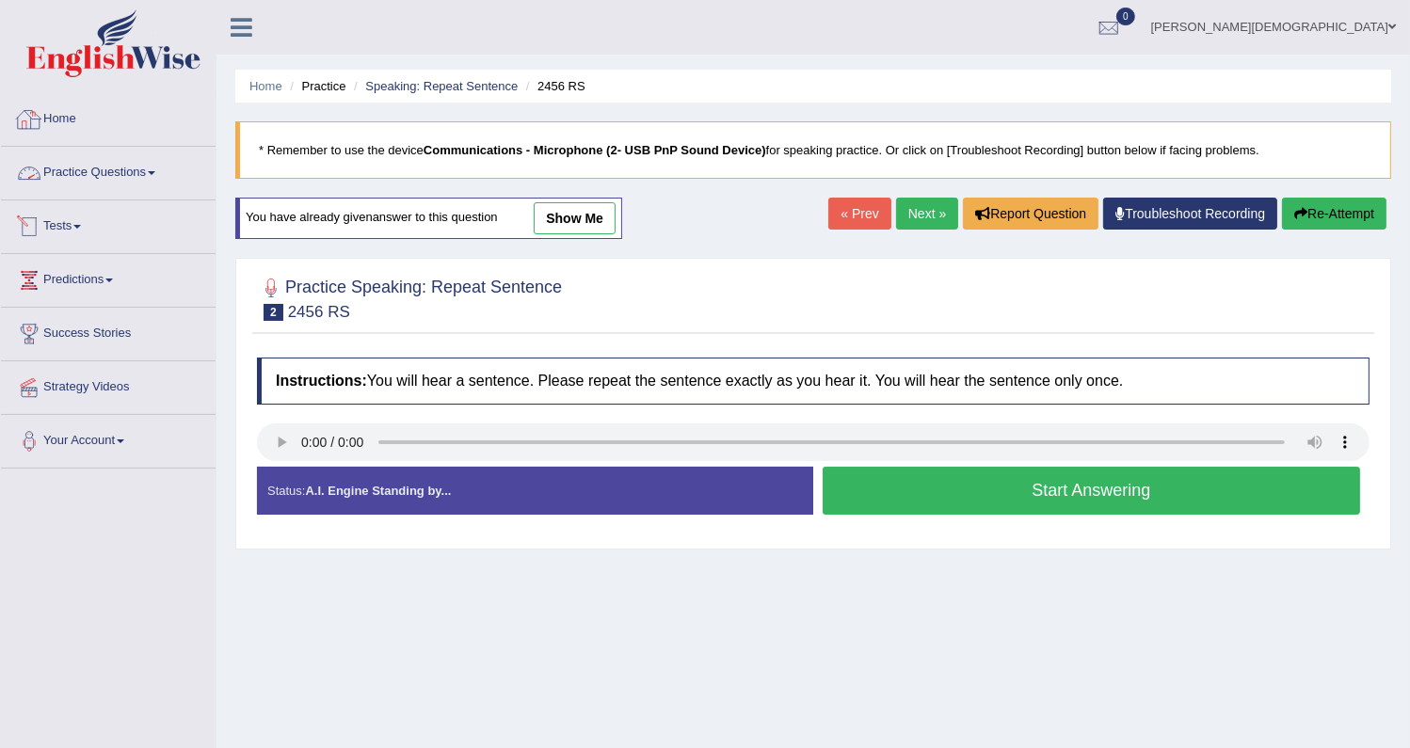
click at [111, 168] on link "Practice Questions" at bounding box center [108, 170] width 215 height 47
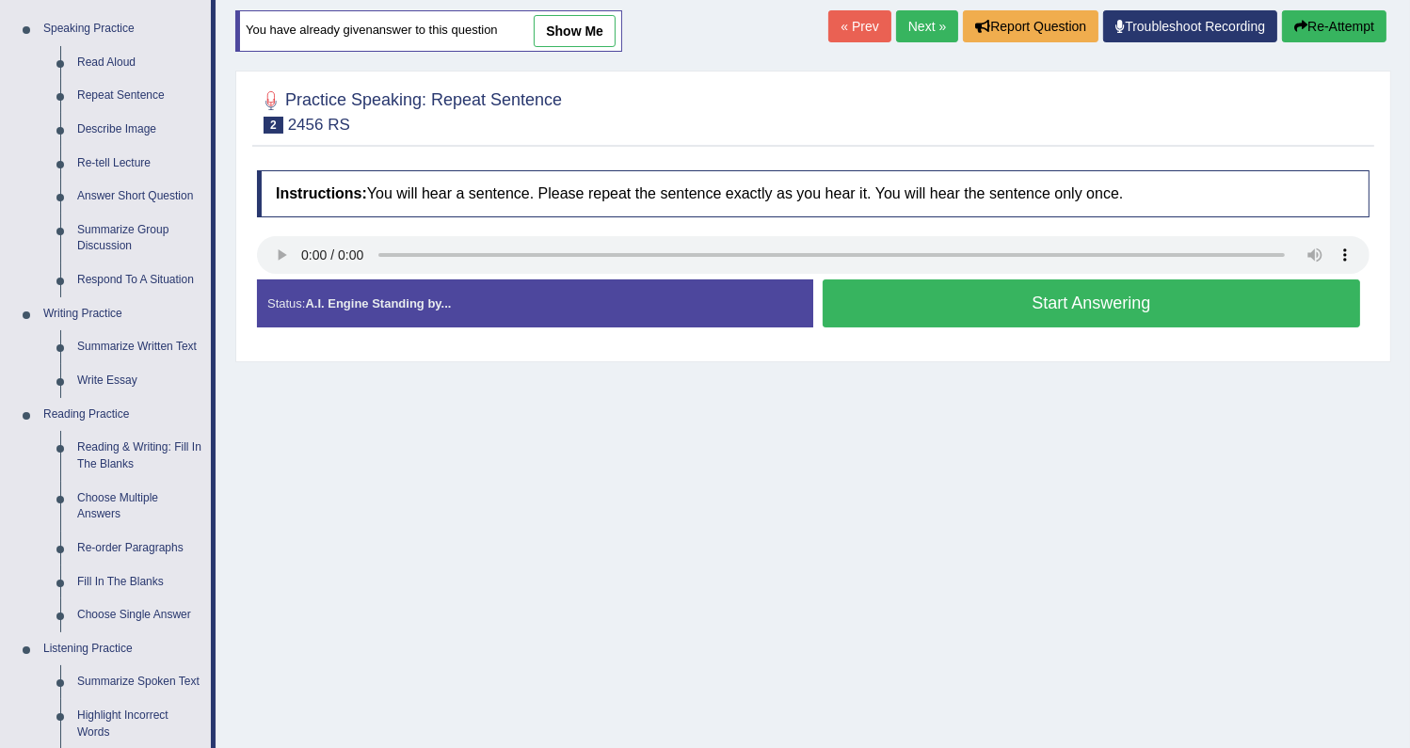
scroll to position [170, 0]
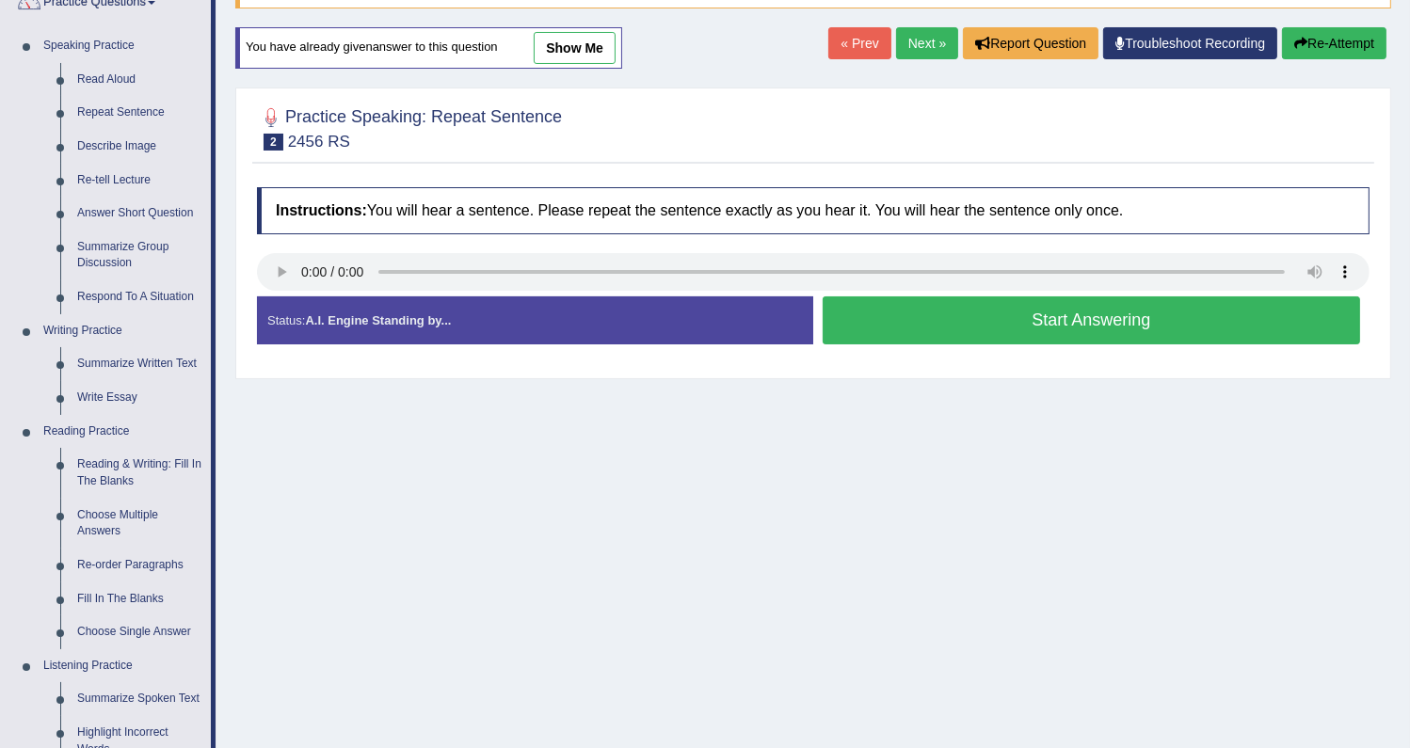
click at [575, 37] on link "show me" at bounding box center [575, 48] width 82 height 32
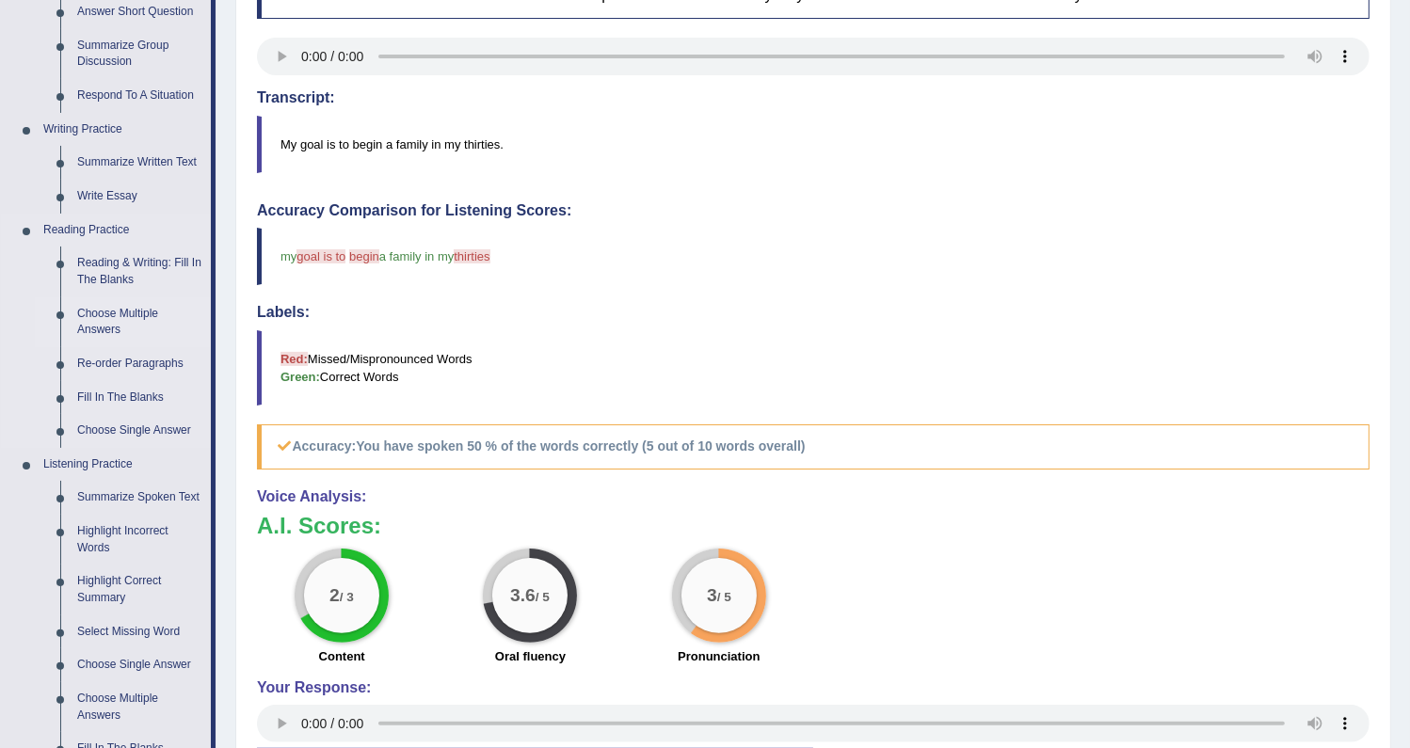
scroll to position [382, 0]
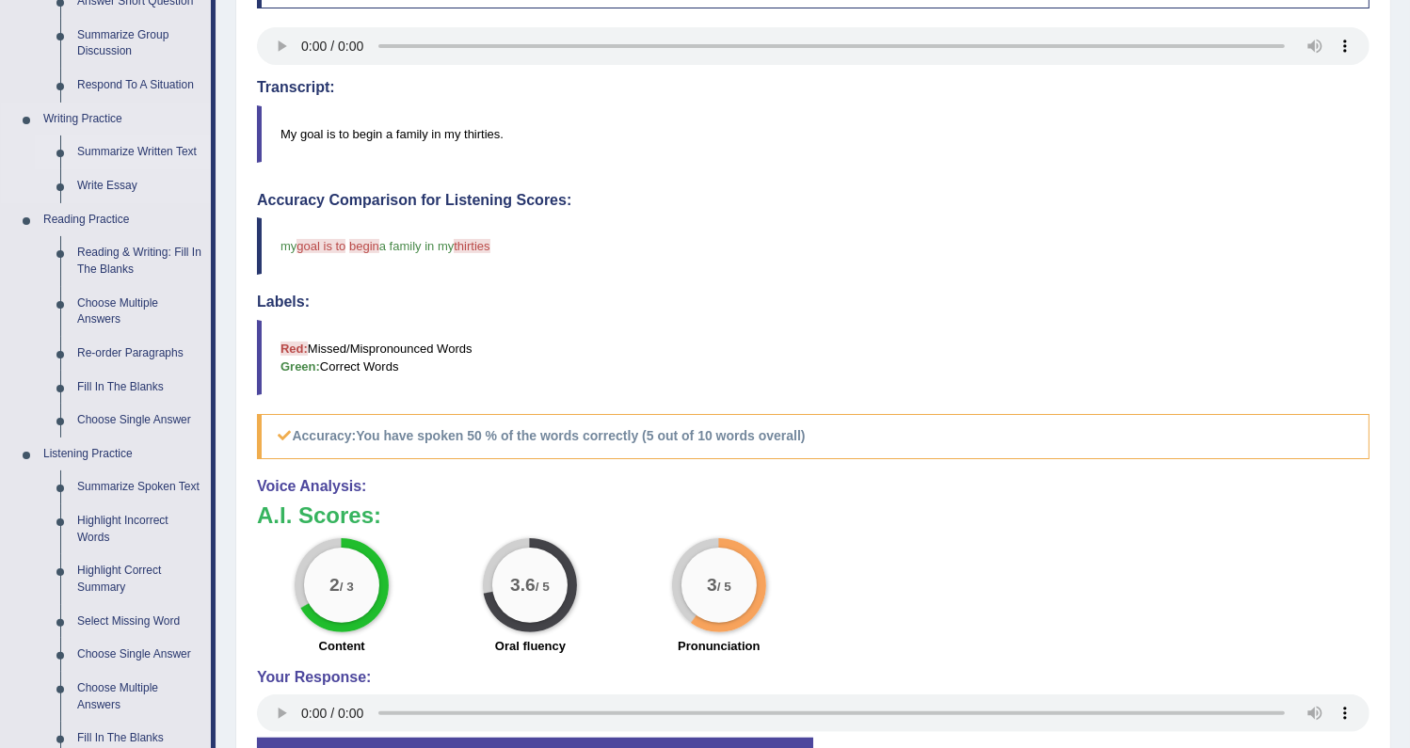
click at [120, 148] on link "Summarize Written Text" at bounding box center [140, 153] width 142 height 34
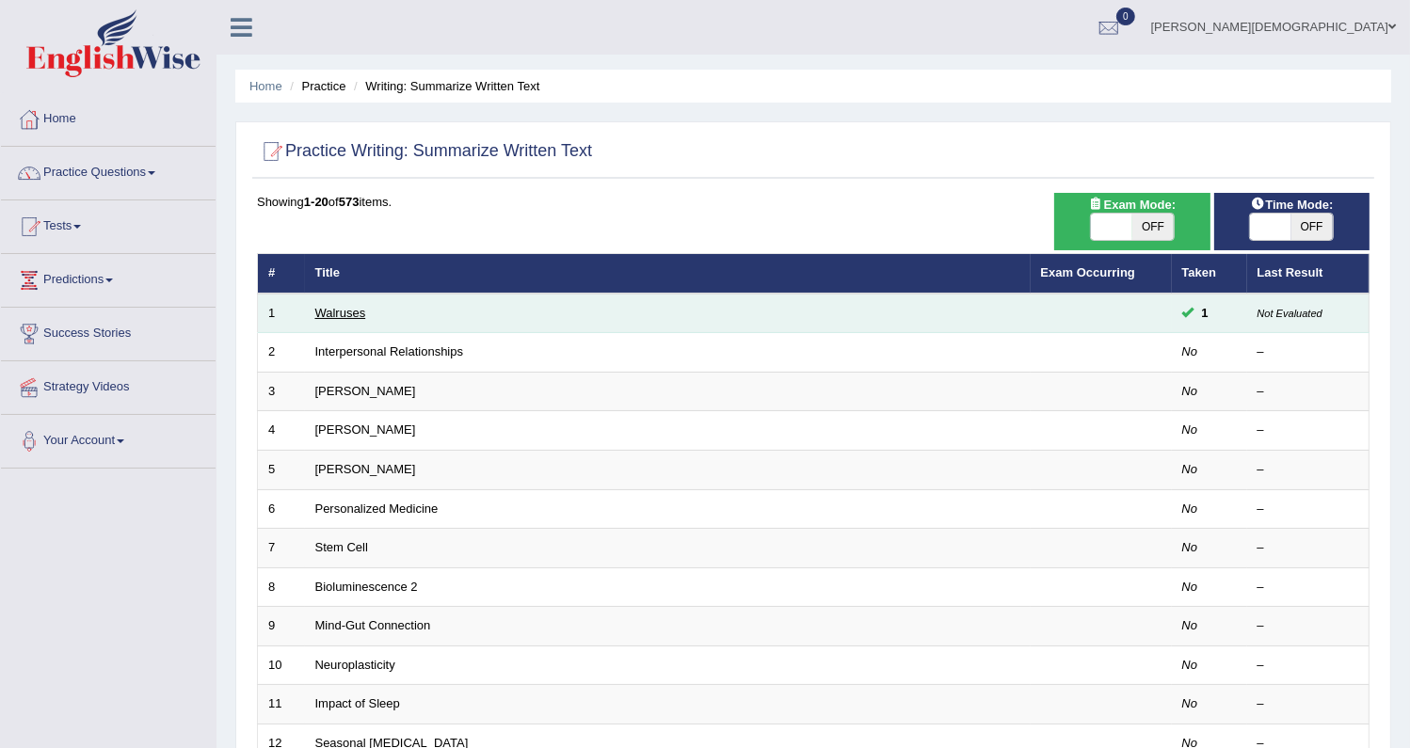
click at [339, 311] on link "Walruses" at bounding box center [340, 313] width 51 height 14
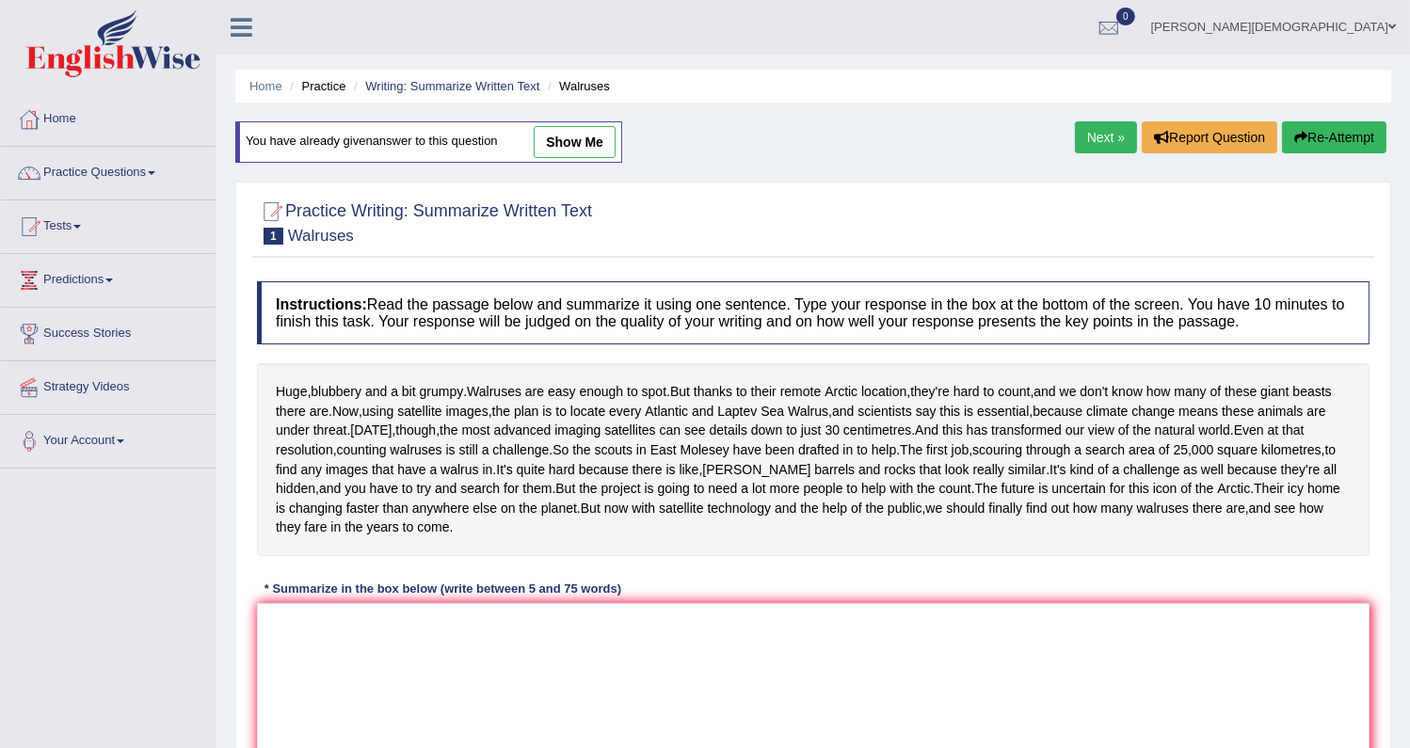
click at [565, 143] on link "show me" at bounding box center [575, 142] width 82 height 32
type textarea "The passage outline Atlantic and Laotev Sea Walrus which is Arctic location, ex…"
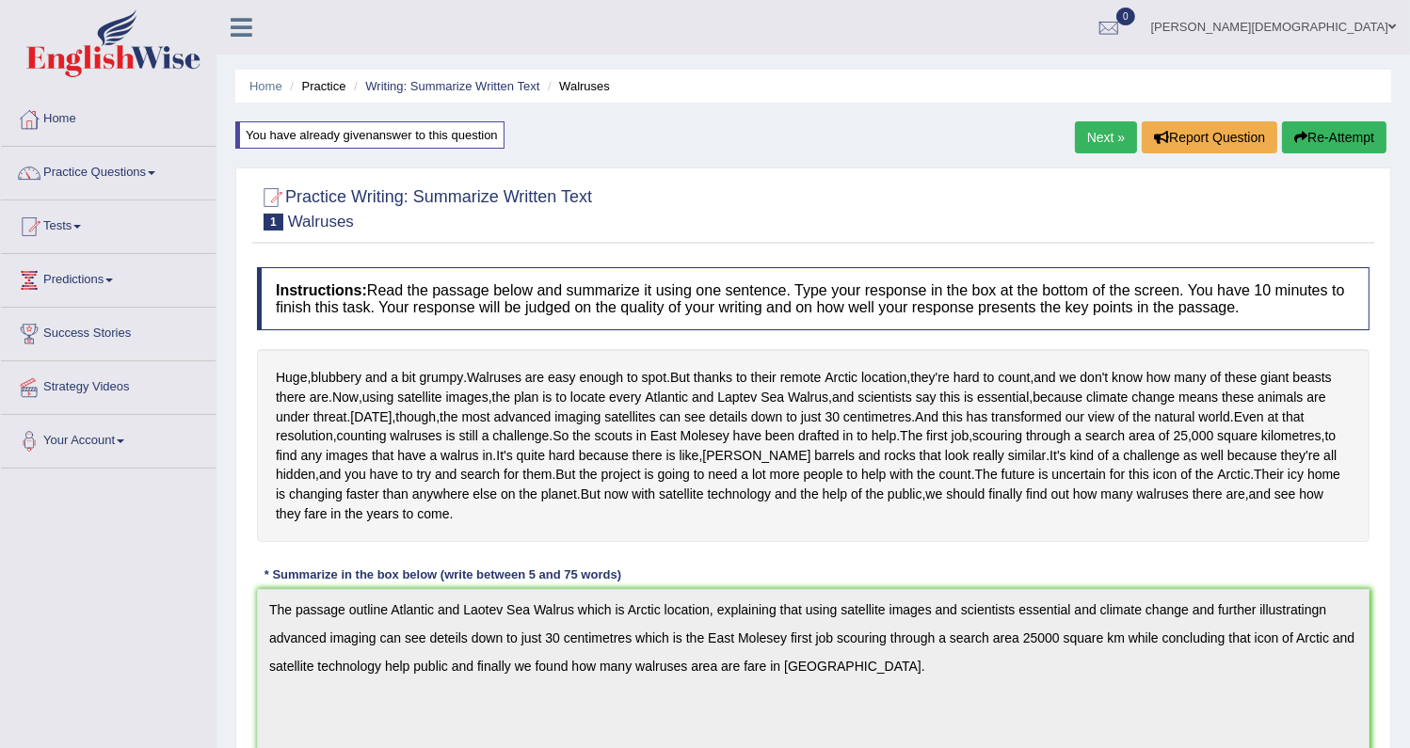
click at [1092, 127] on link "Next »" at bounding box center [1106, 137] width 62 height 32
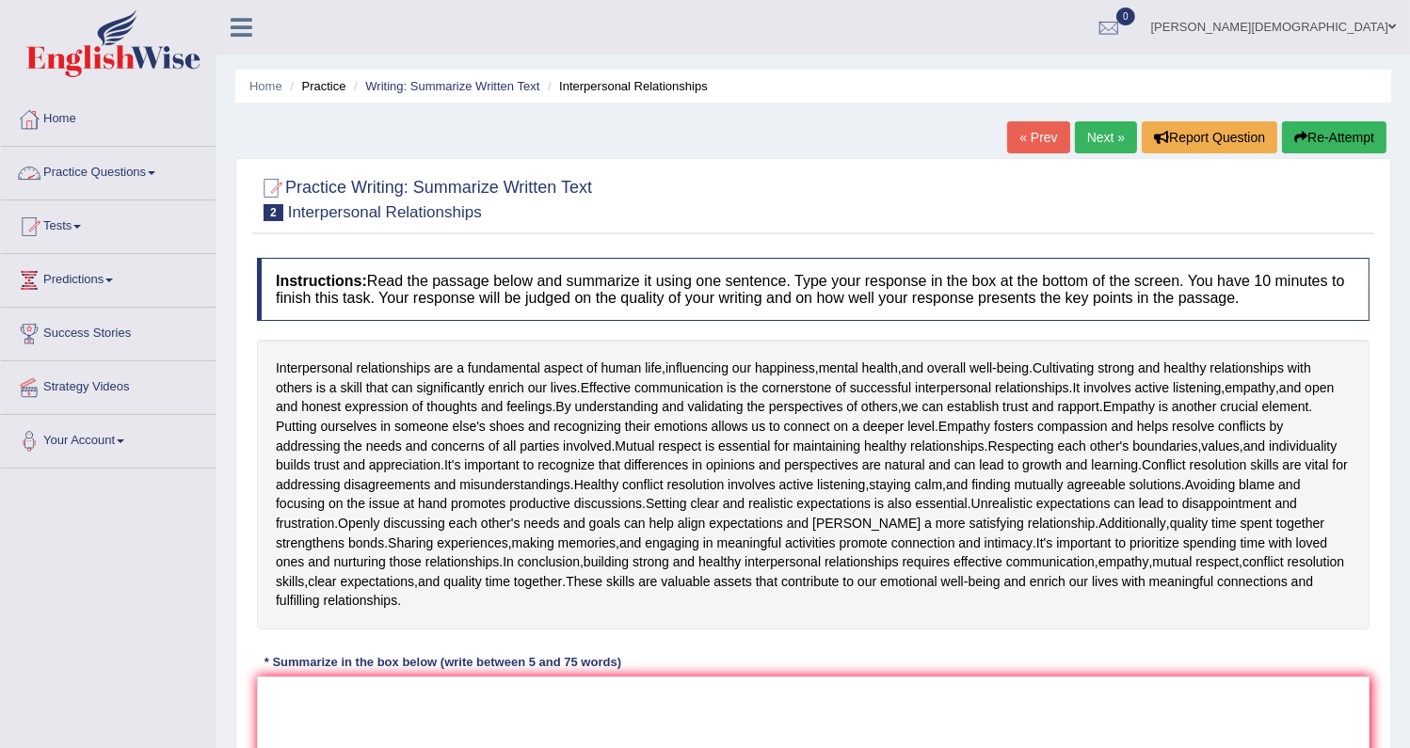
click at [141, 173] on link "Practice Questions" at bounding box center [108, 170] width 215 height 47
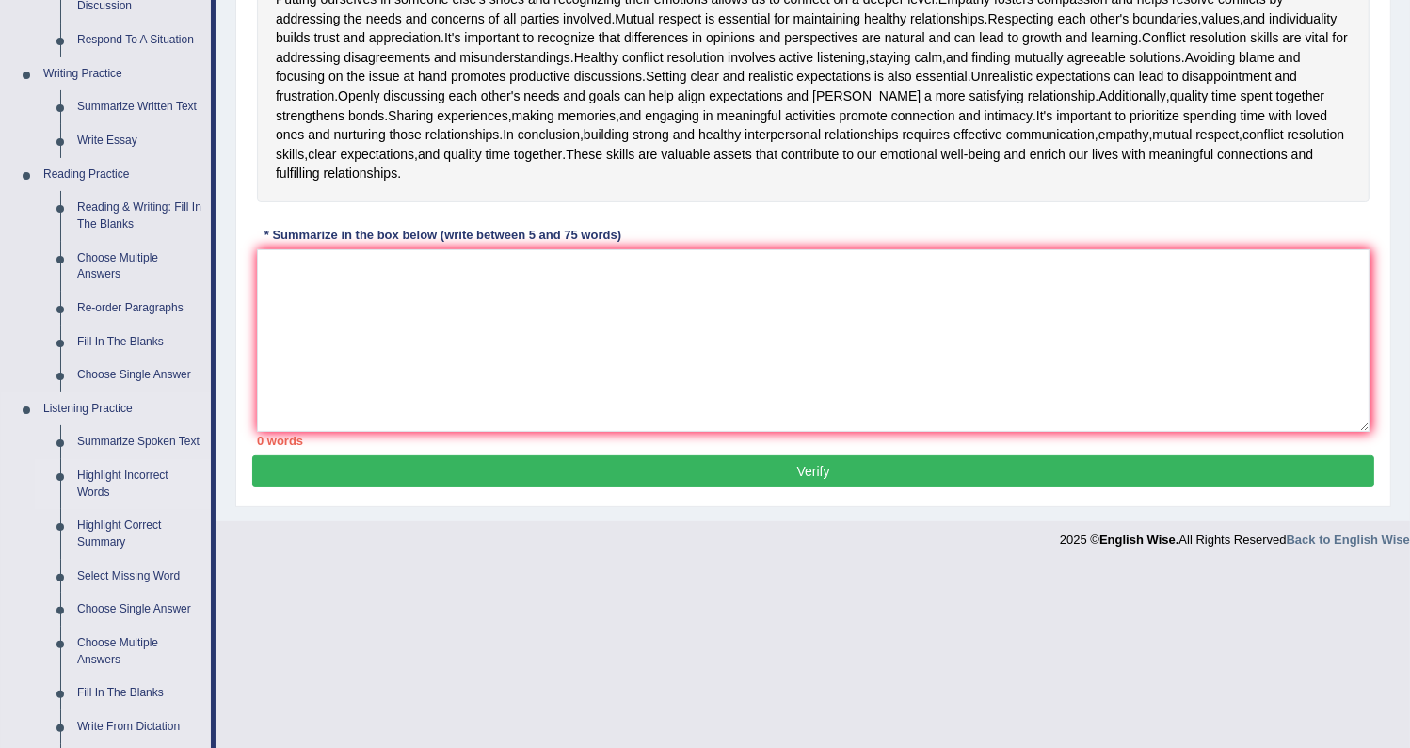
scroll to position [684, 0]
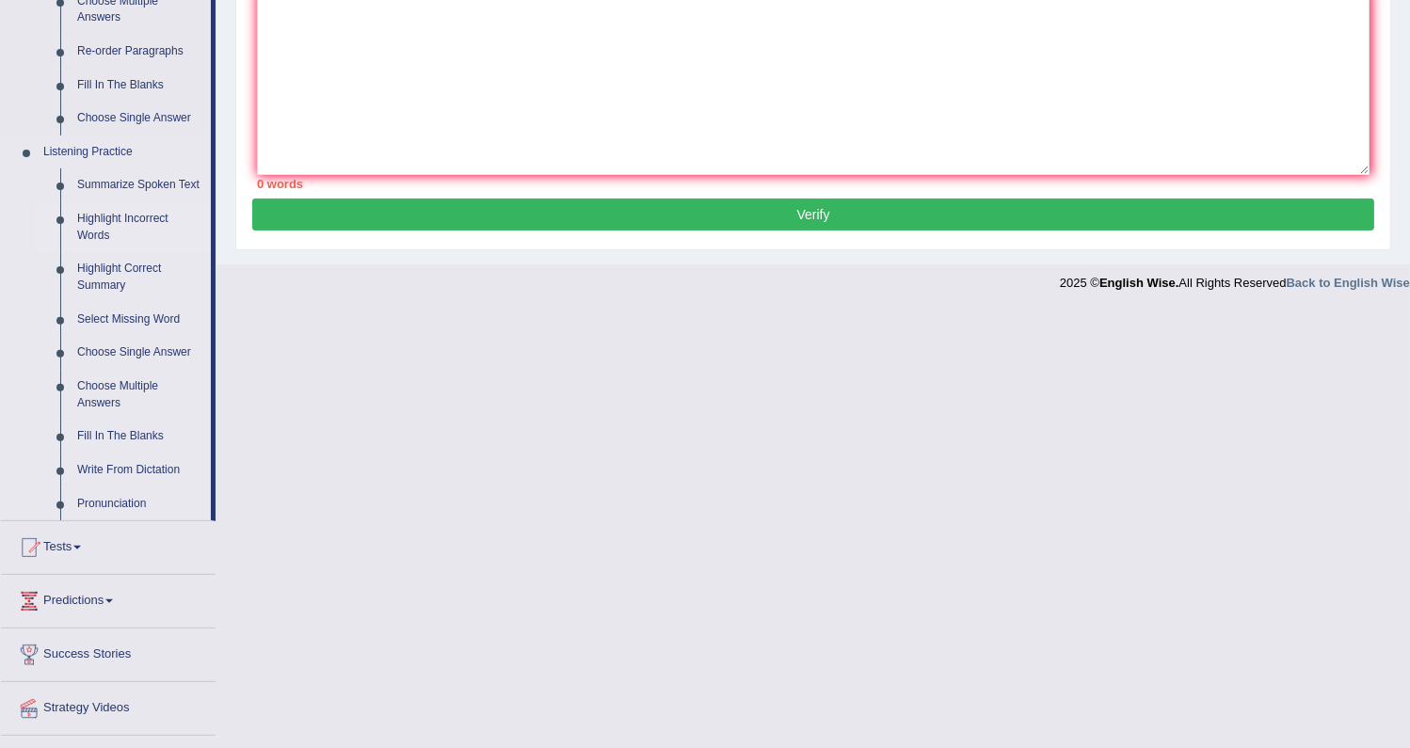
click at [107, 218] on link "Highlight Incorrect Words" at bounding box center [140, 227] width 142 height 50
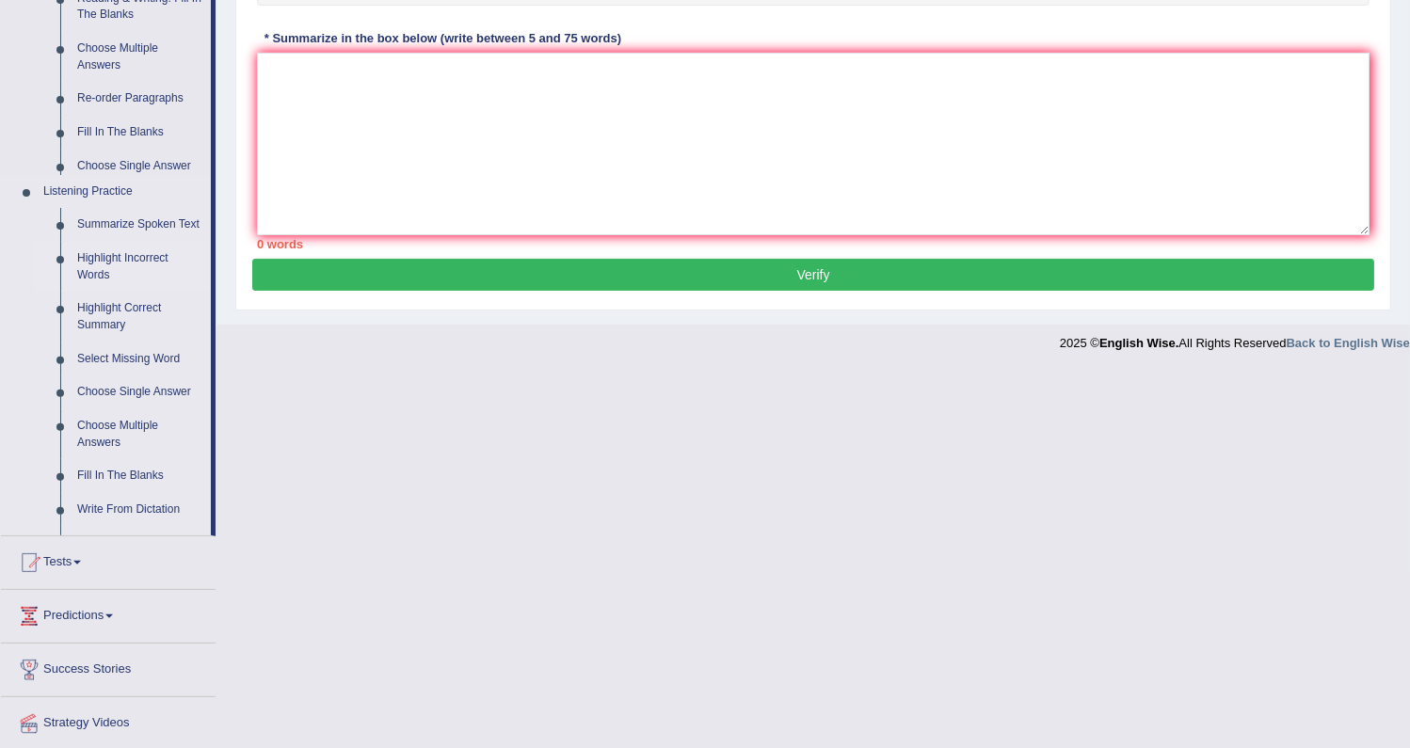
scroll to position [246, 0]
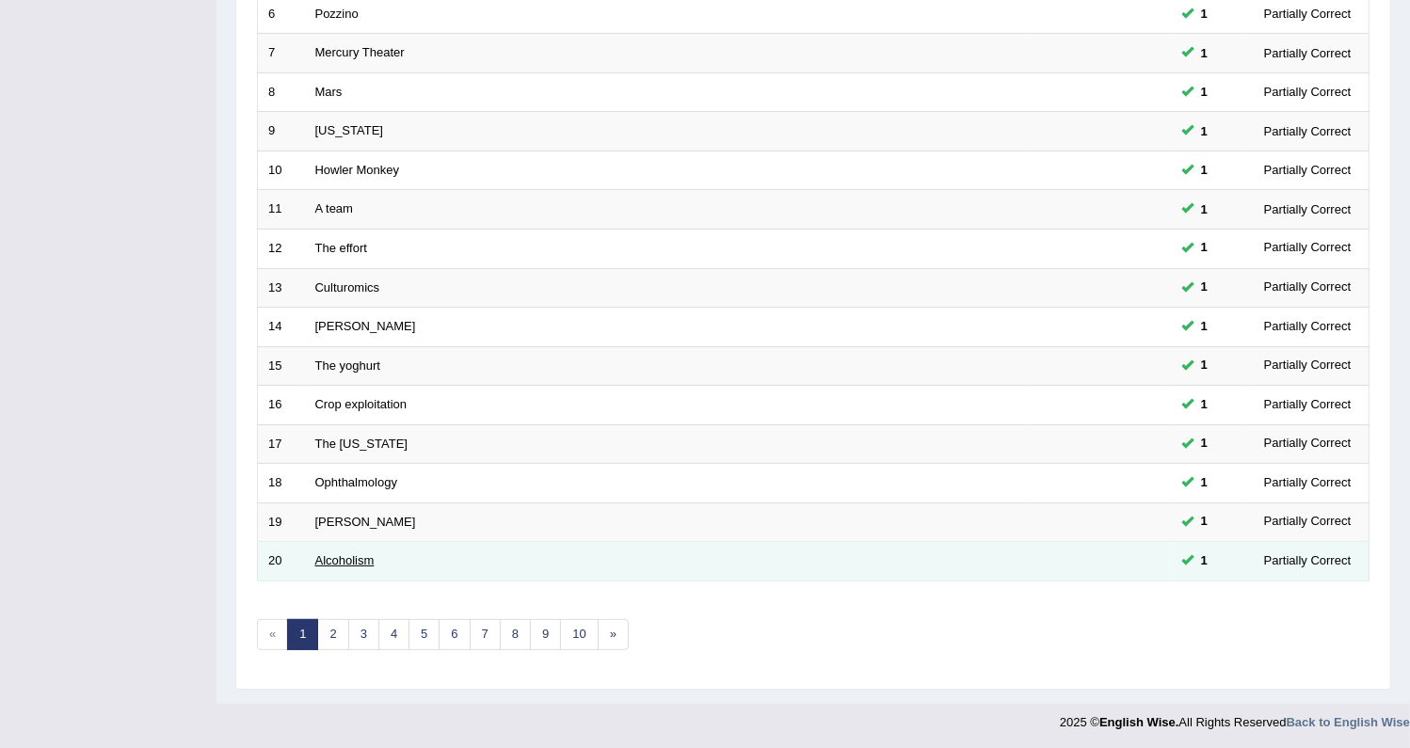
click at [332, 553] on link "Alcoholism" at bounding box center [344, 560] width 59 height 14
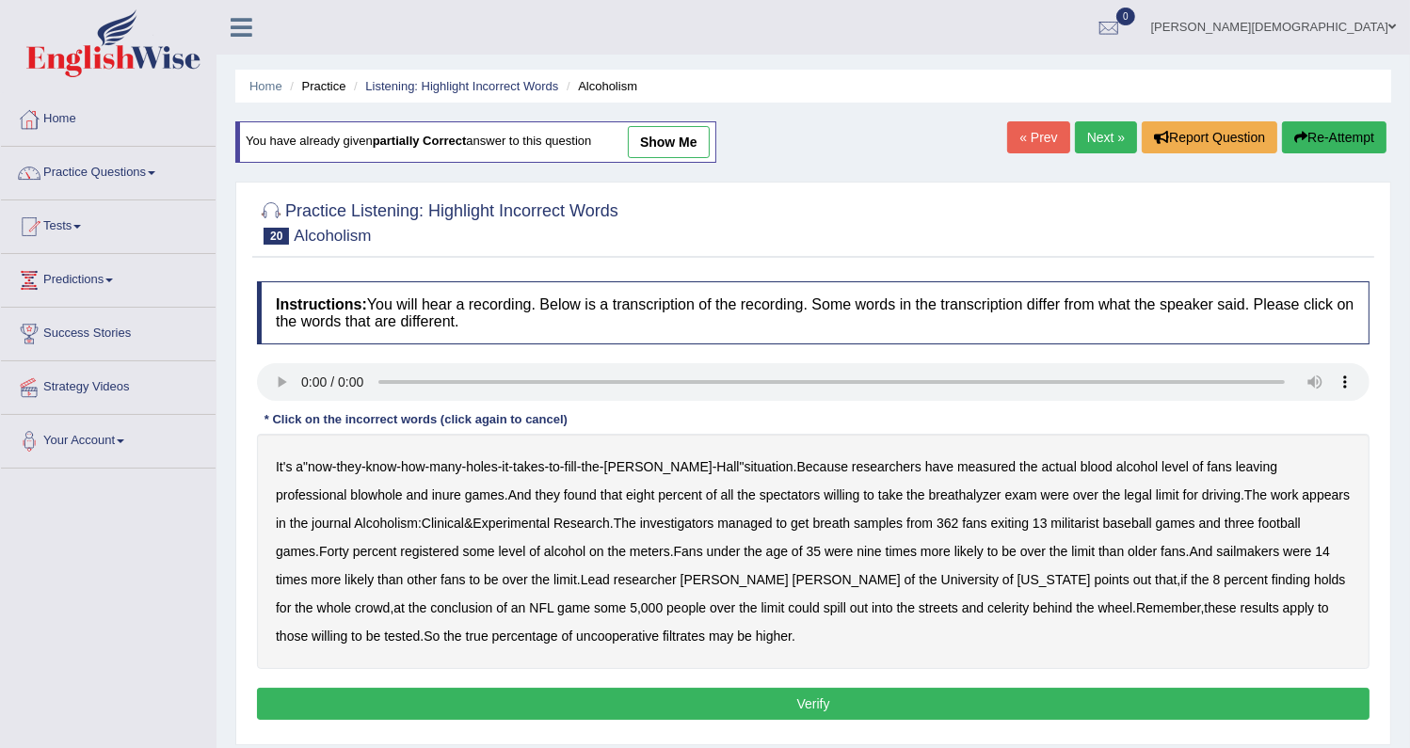
click at [1093, 136] on link "Next »" at bounding box center [1106, 137] width 62 height 32
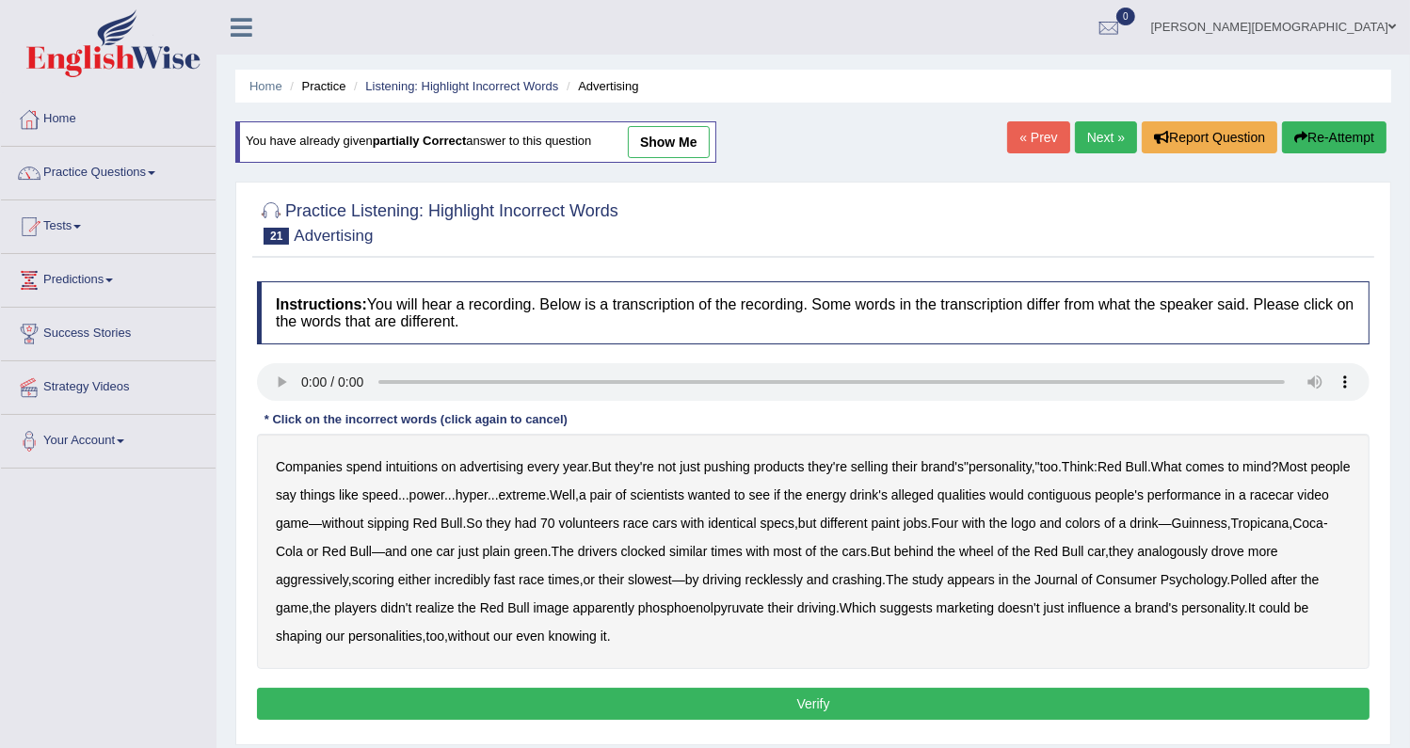
click at [1093, 136] on link "Next »" at bounding box center [1106, 137] width 62 height 32
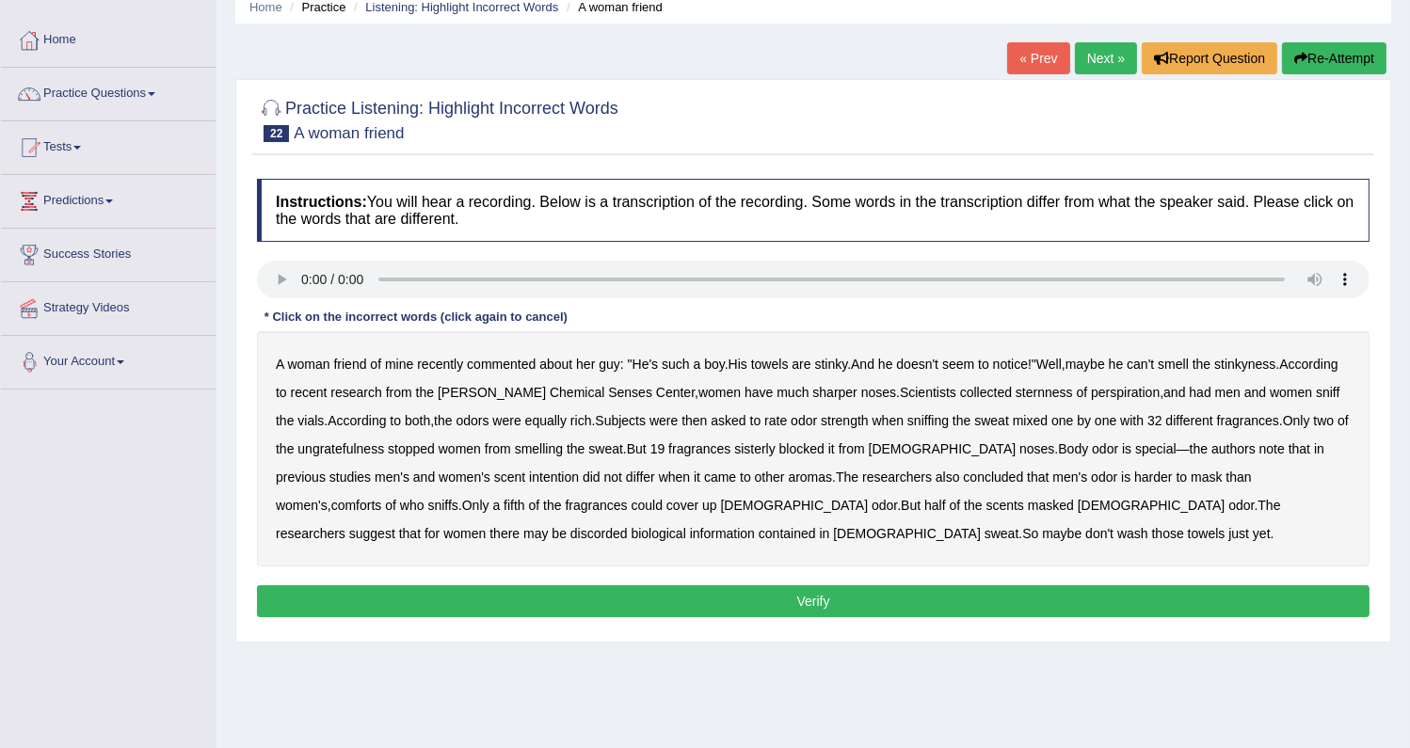
scroll to position [68, 0]
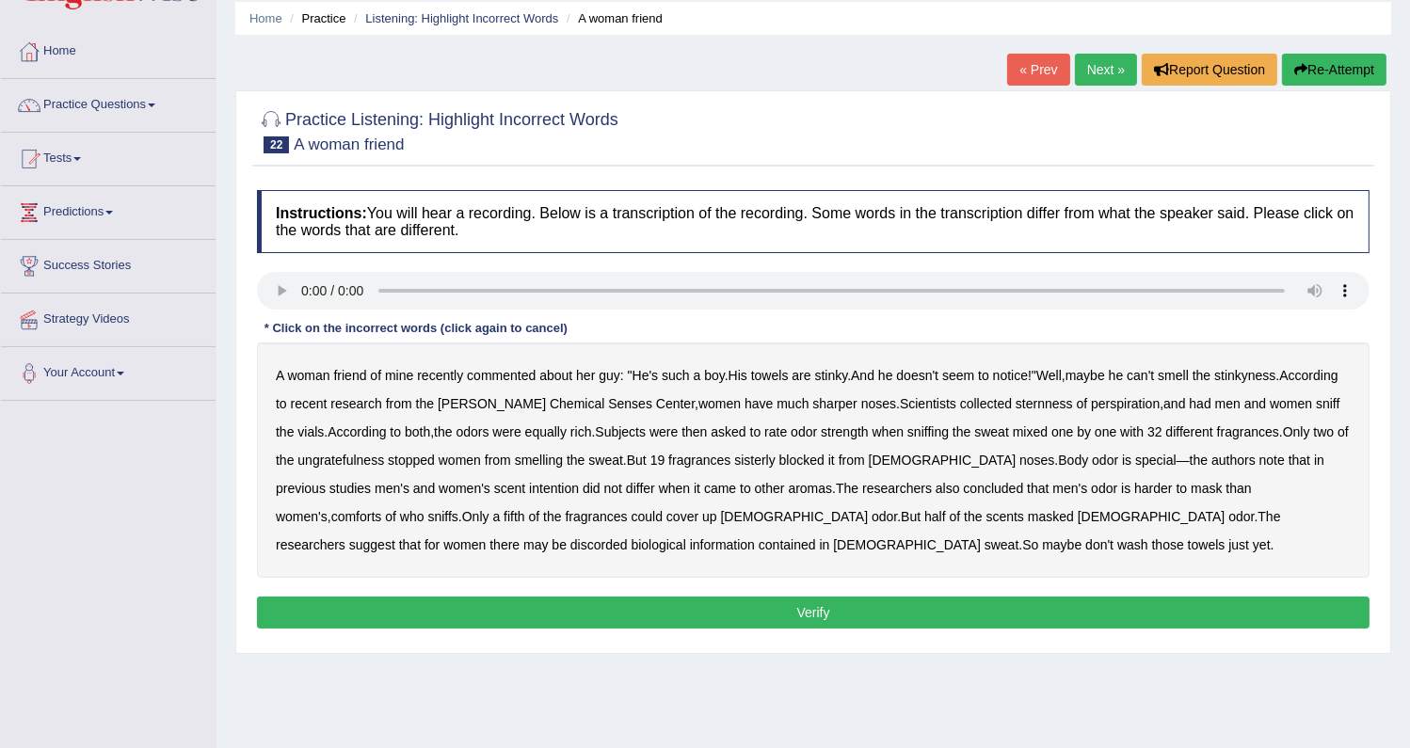
click at [1035, 412] on div "A woman friend of mine recently commented about her guy : " He's such a boy . H…" at bounding box center [813, 460] width 1113 height 235
click at [1033, 404] on b "sternness" at bounding box center [1044, 403] width 57 height 15
click at [351, 463] on b "ungratefulness" at bounding box center [340, 460] width 87 height 15
click at [529, 487] on b "intention" at bounding box center [554, 488] width 50 height 15
click at [382, 509] on b "comforts" at bounding box center [356, 516] width 51 height 15
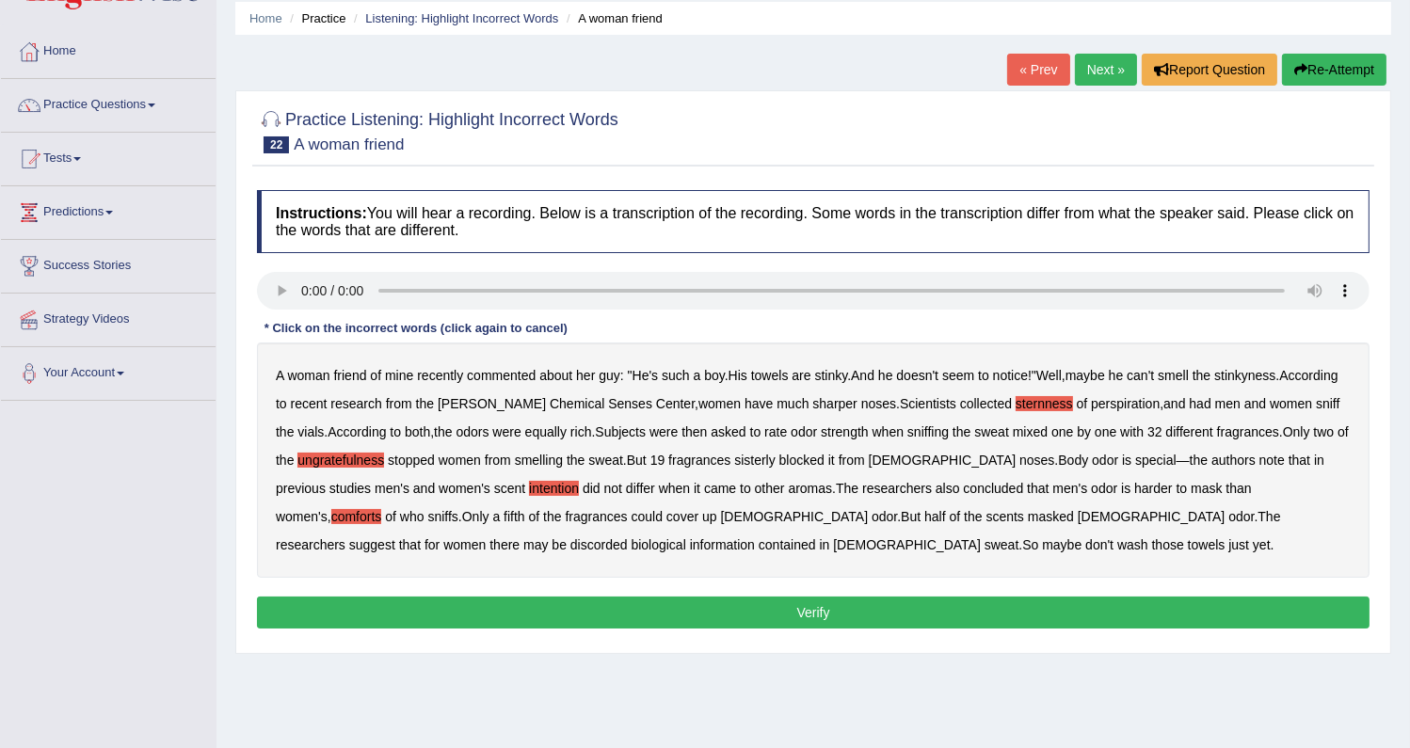
click at [628, 537] on b "discorded" at bounding box center [598, 544] width 57 height 15
click at [710, 617] on button "Verify" at bounding box center [813, 613] width 1113 height 32
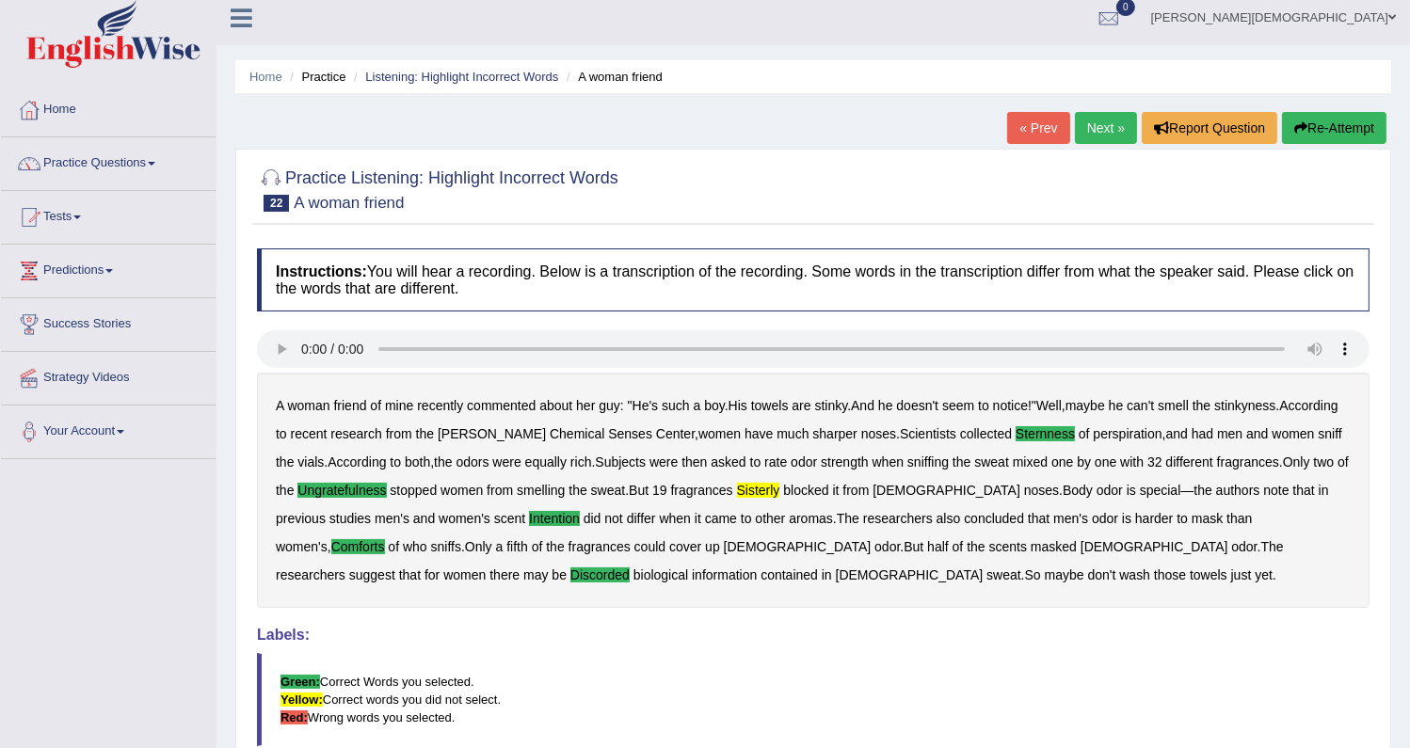
scroll to position [0, 0]
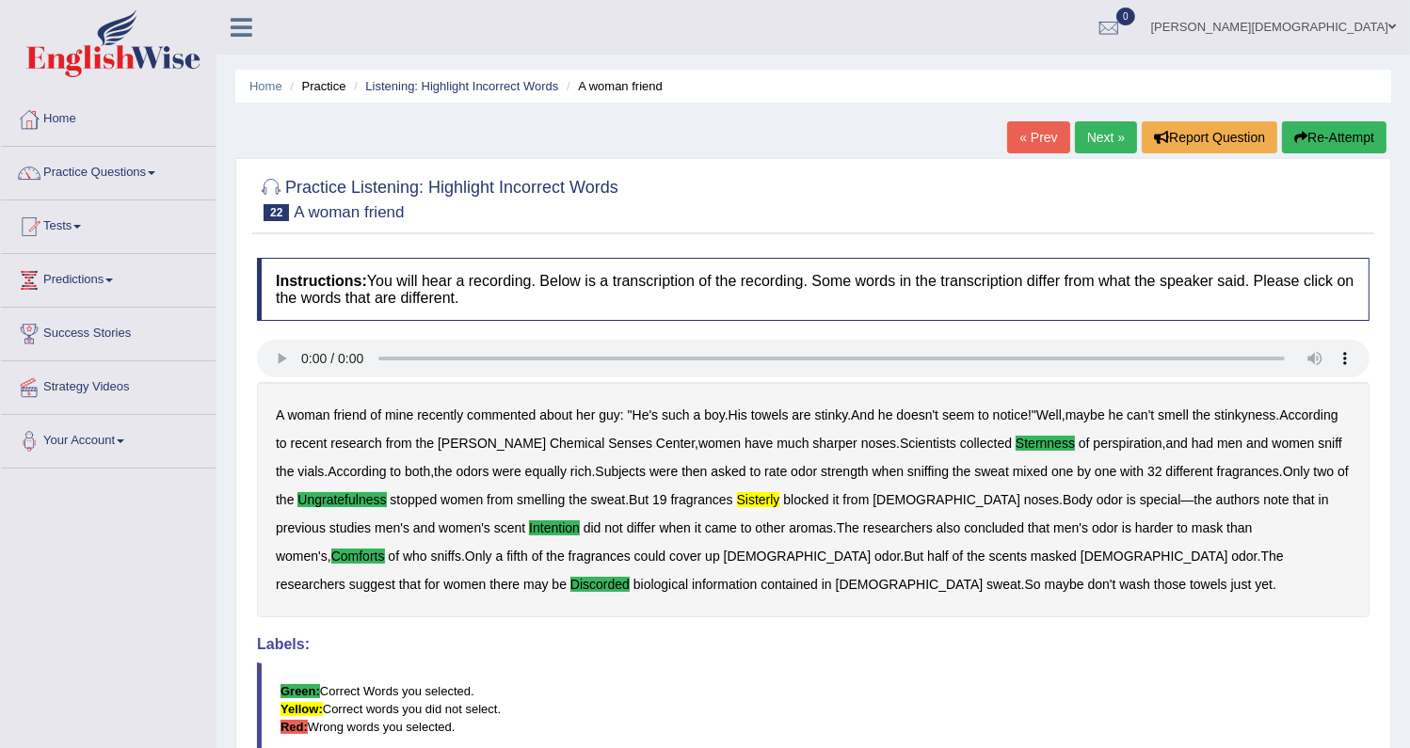
click at [1094, 127] on link "Next »" at bounding box center [1106, 137] width 62 height 32
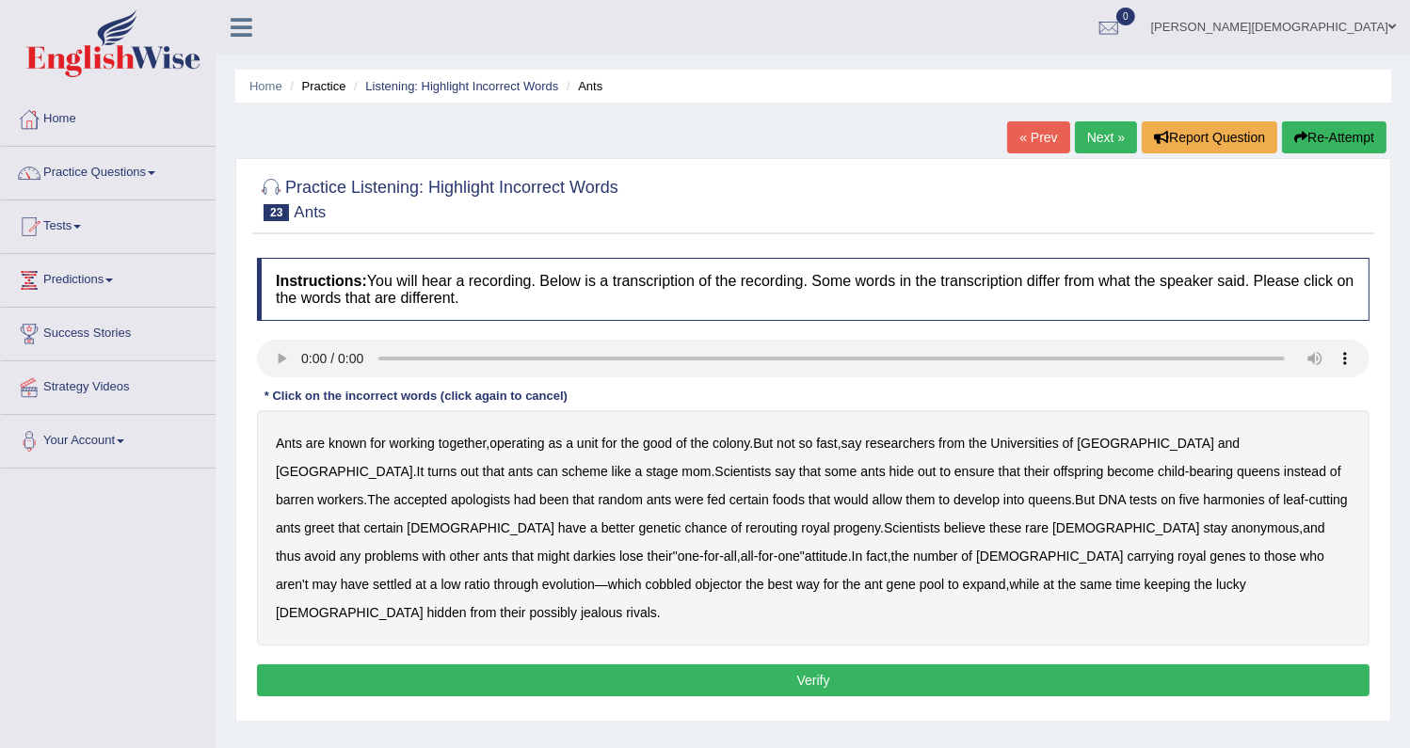
click at [562, 468] on b "scheme" at bounding box center [585, 471] width 46 height 15
click at [562, 476] on b "scheme" at bounding box center [585, 471] width 46 height 15
click at [1284, 471] on b "instead" at bounding box center [1305, 471] width 42 height 15
click at [1284, 472] on b "instead" at bounding box center [1305, 471] width 42 height 15
click at [451, 494] on b "apologists" at bounding box center [480, 499] width 59 height 15
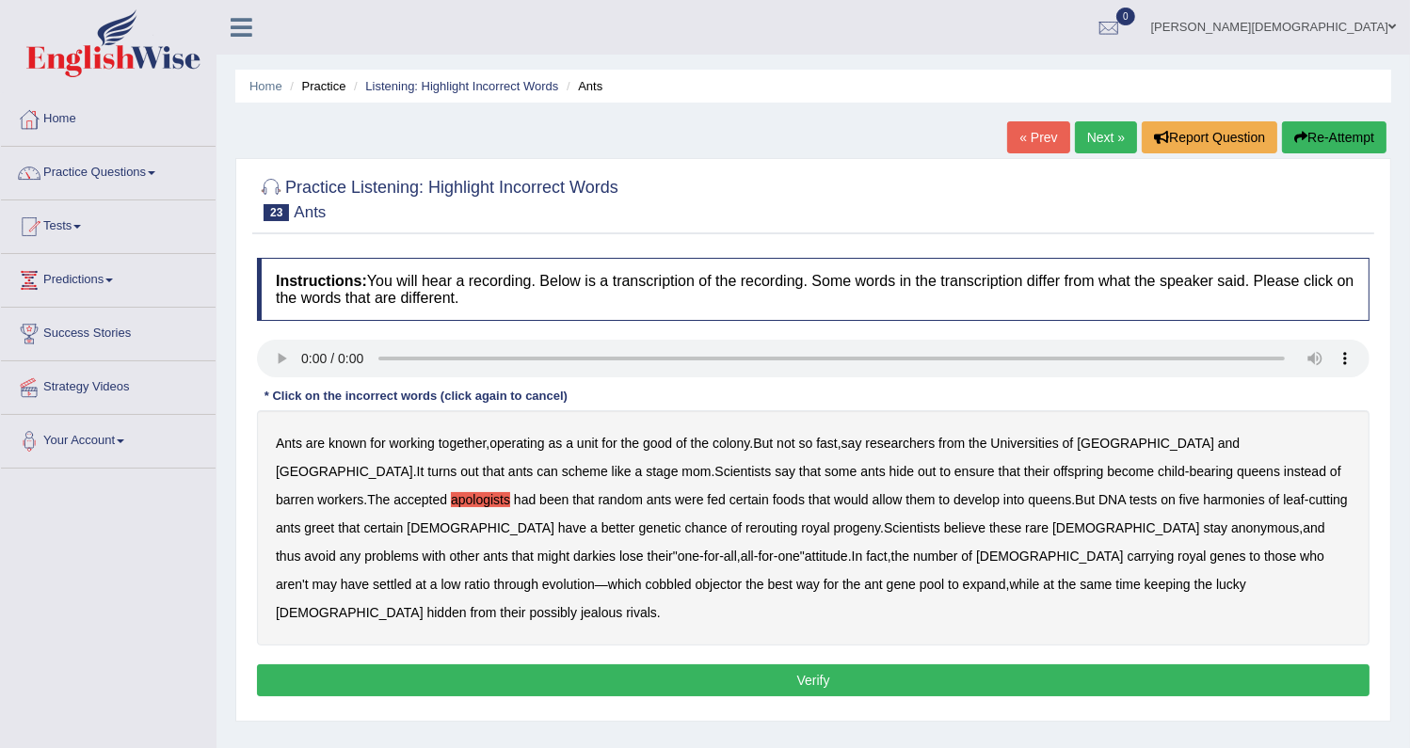
click at [451, 499] on b "apologists" at bounding box center [480, 499] width 59 height 15
click at [451, 504] on b "apologists" at bounding box center [480, 499] width 59 height 15
click at [730, 497] on b "certain" at bounding box center [750, 499] width 40 height 15
click at [730, 504] on b "certain" at bounding box center [750, 499] width 40 height 15
click at [1203, 496] on b "harmonies" at bounding box center [1233, 499] width 61 height 15
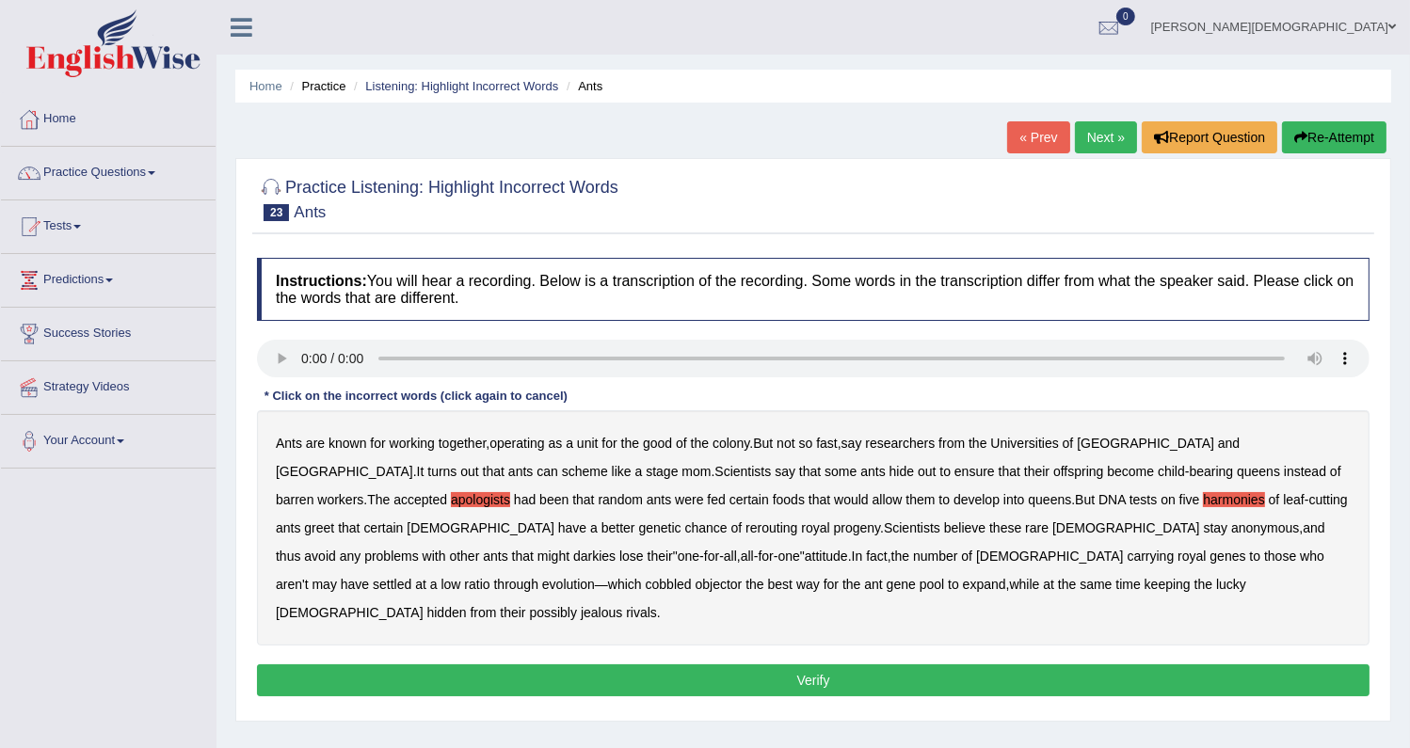
click at [746, 530] on b "rerouting" at bounding box center [772, 528] width 52 height 15
click at [616, 549] on b "darkies" at bounding box center [594, 556] width 42 height 15
click at [874, 665] on button "Verify" at bounding box center [813, 681] width 1113 height 32
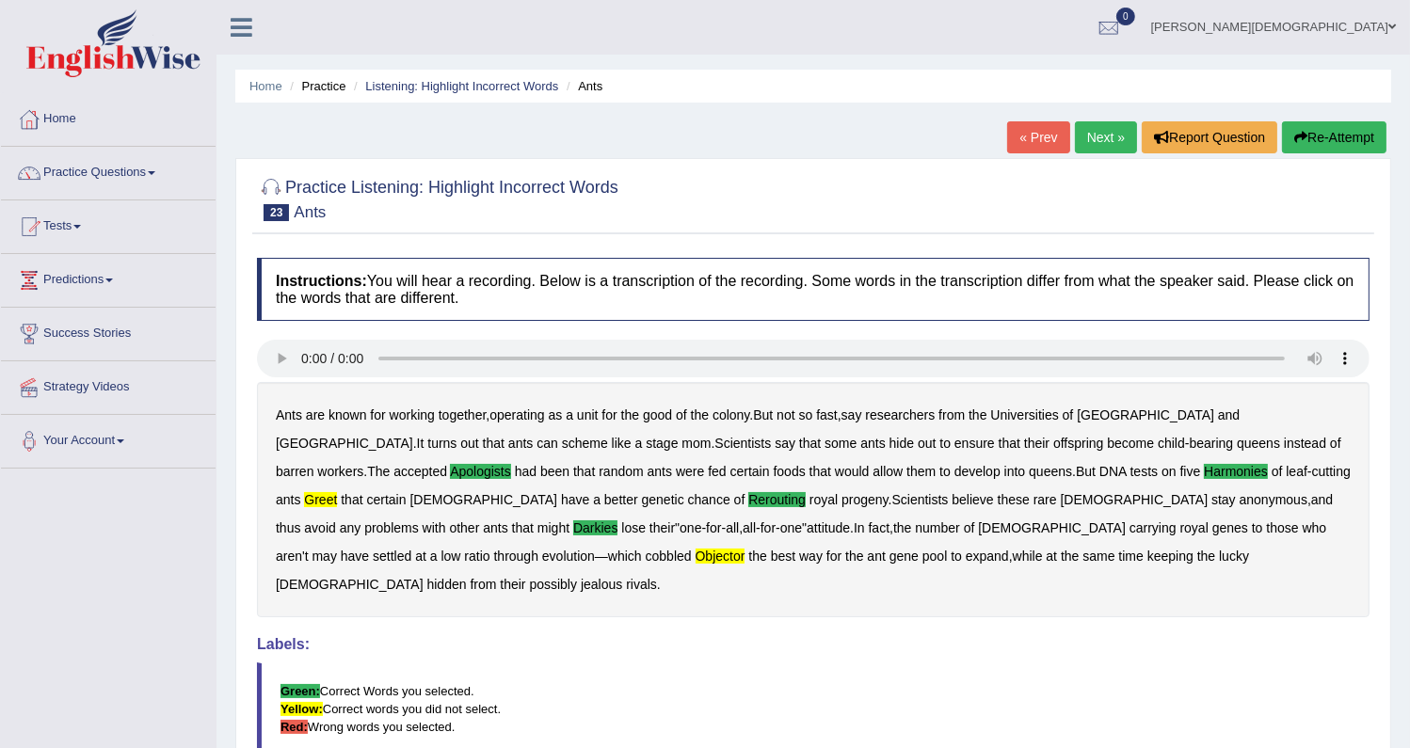
click at [1080, 142] on link "Next »" at bounding box center [1106, 137] width 62 height 32
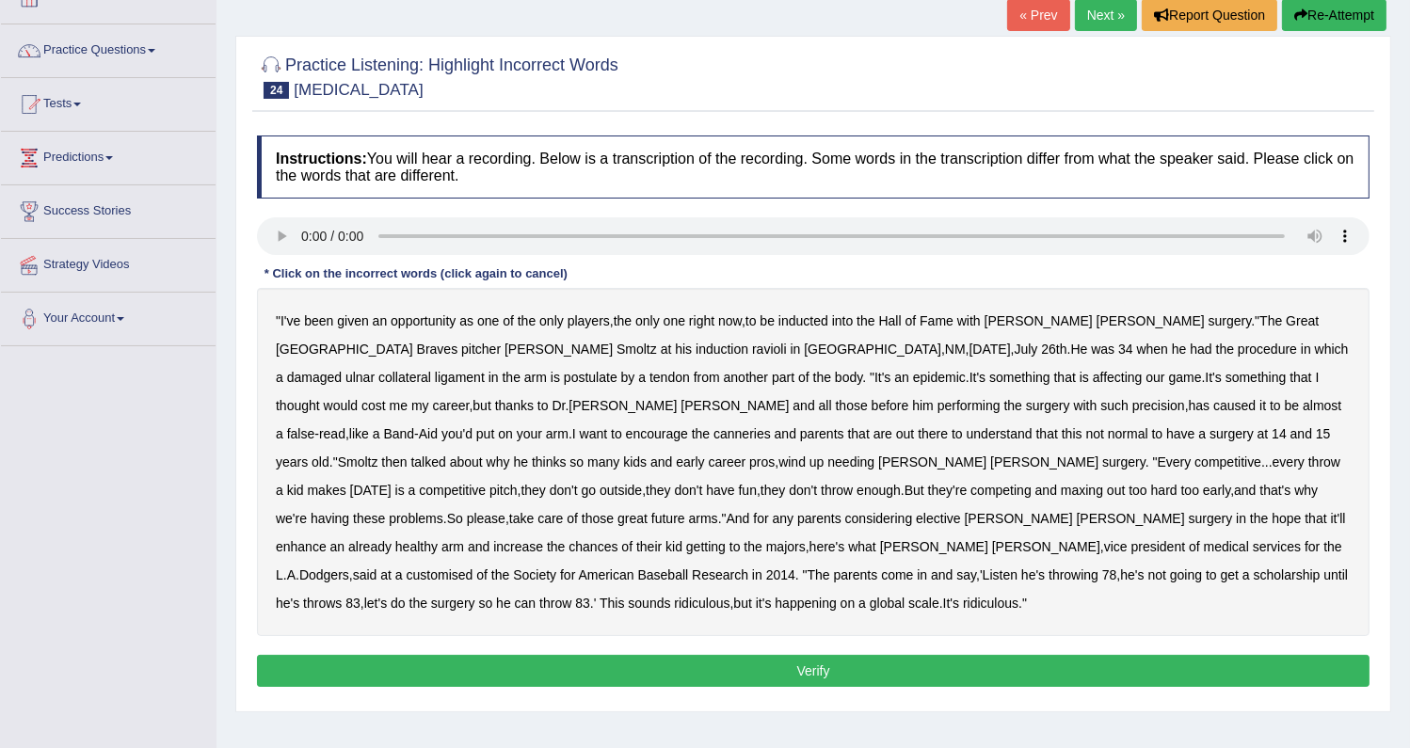
scroll to position [239, 0]
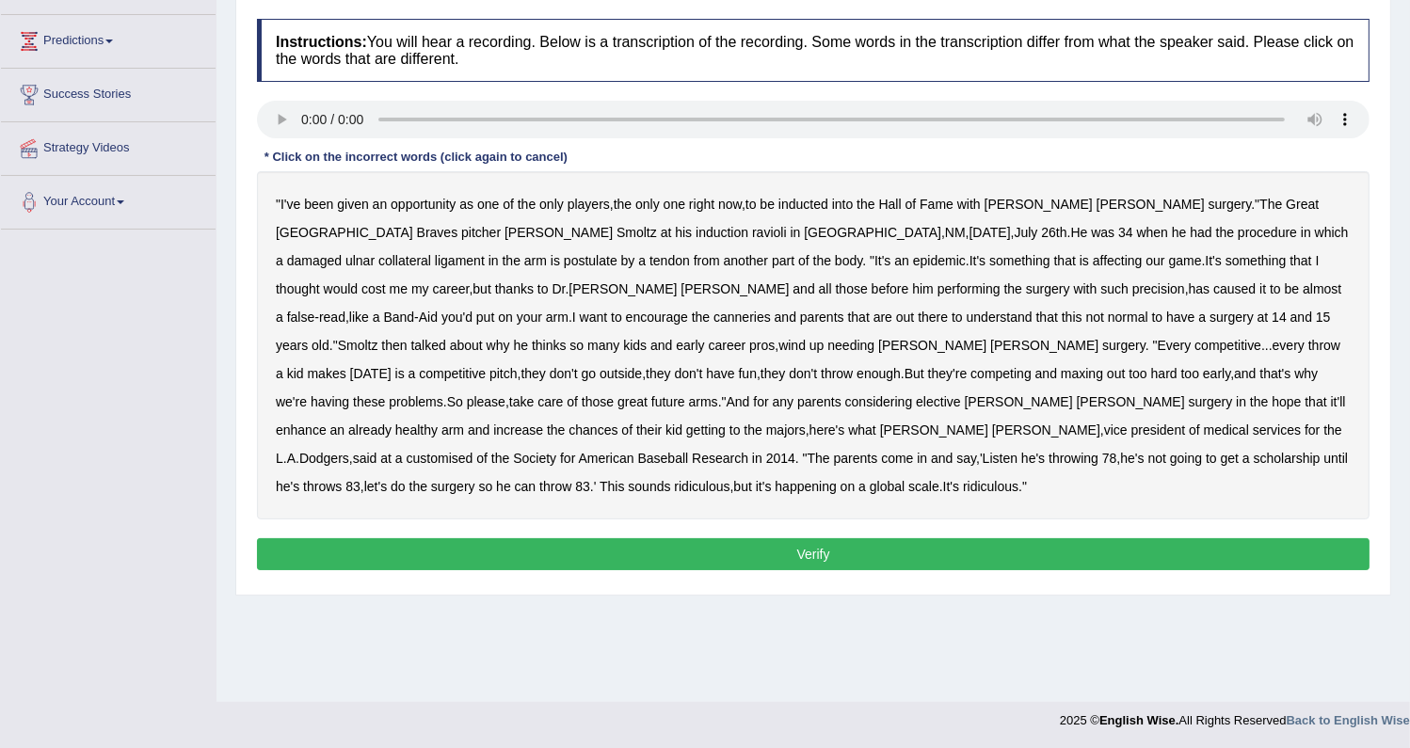
click at [752, 225] on b "ravioli" at bounding box center [769, 232] width 35 height 15
click at [618, 253] on b "postulate" at bounding box center [591, 260] width 54 height 15
click at [1303, 287] on b "almost" at bounding box center [1322, 288] width 39 height 15
click at [771, 310] on b "canneries" at bounding box center [742, 317] width 57 height 15
click at [473, 451] on b "customised" at bounding box center [440, 458] width 67 height 15
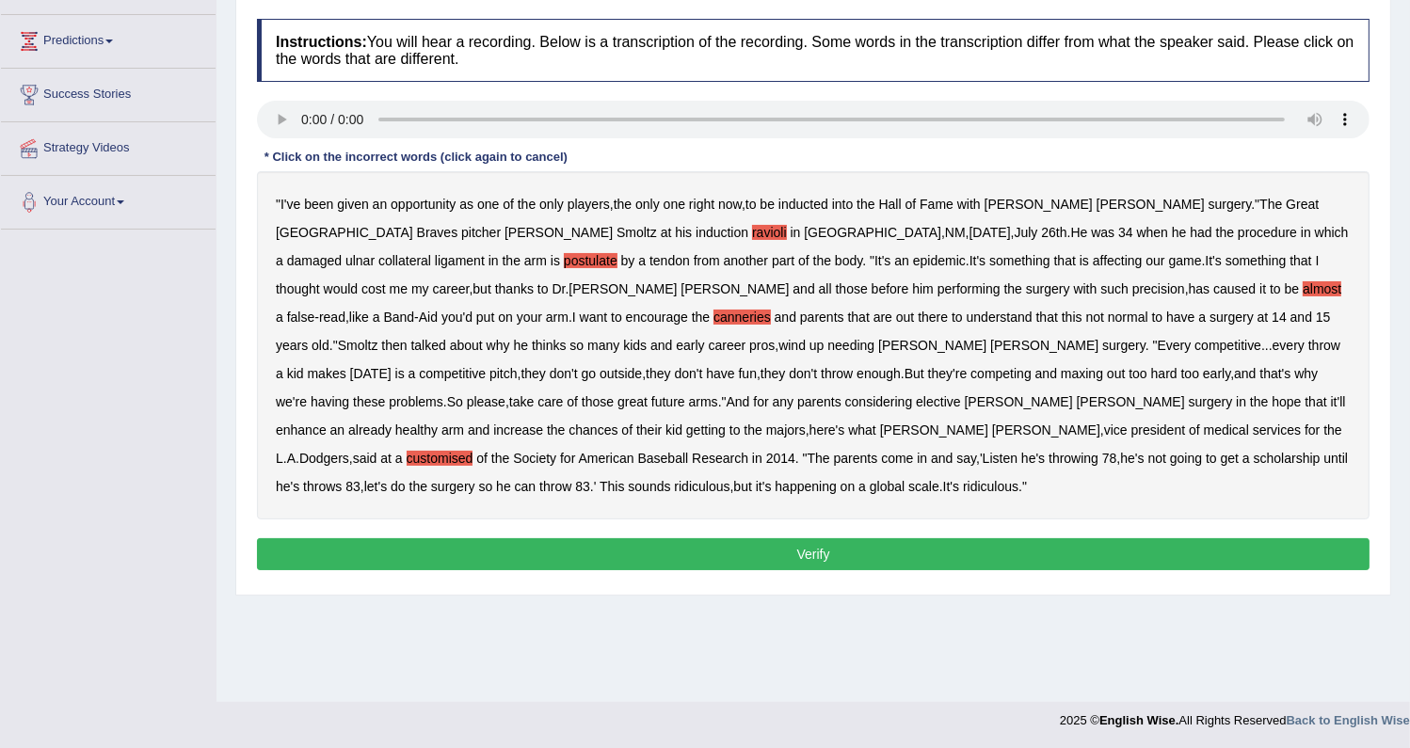
click at [855, 538] on button "Verify" at bounding box center [813, 554] width 1113 height 32
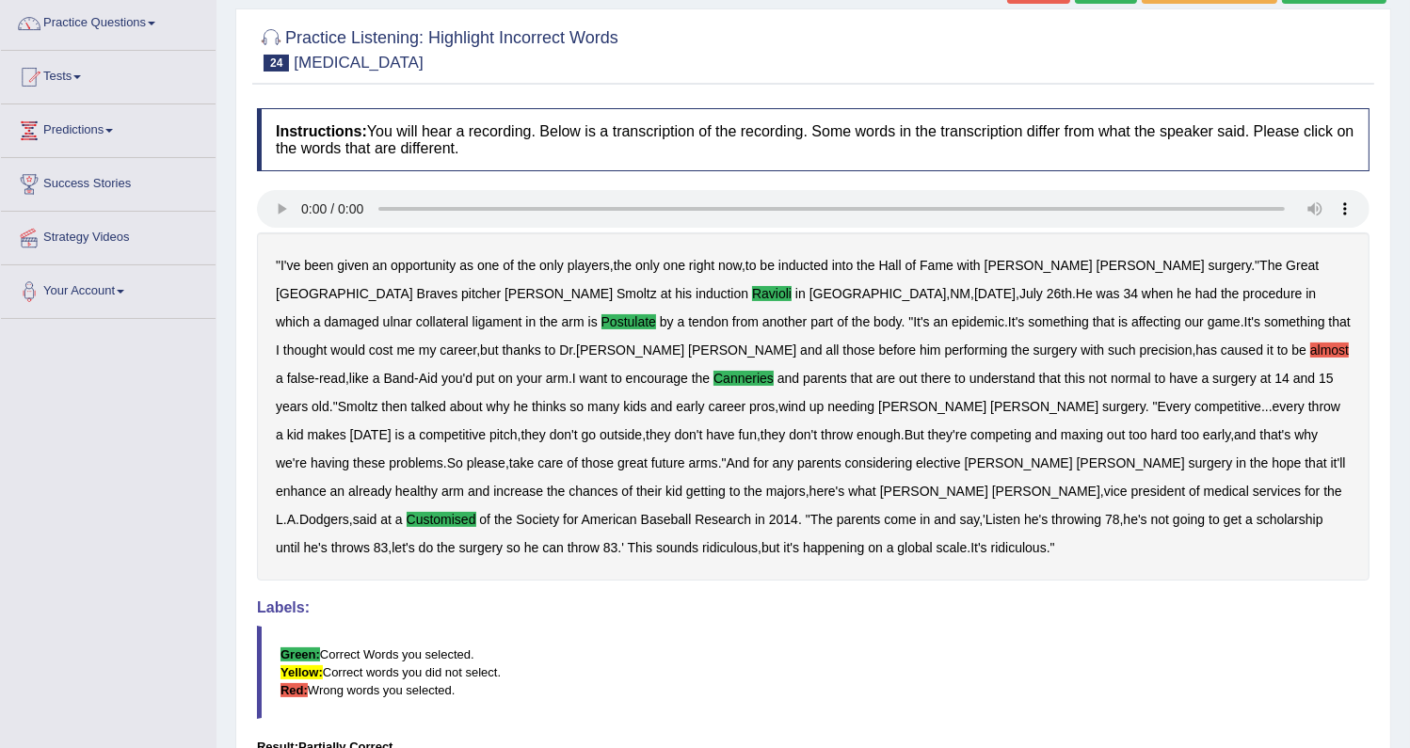
scroll to position [56, 0]
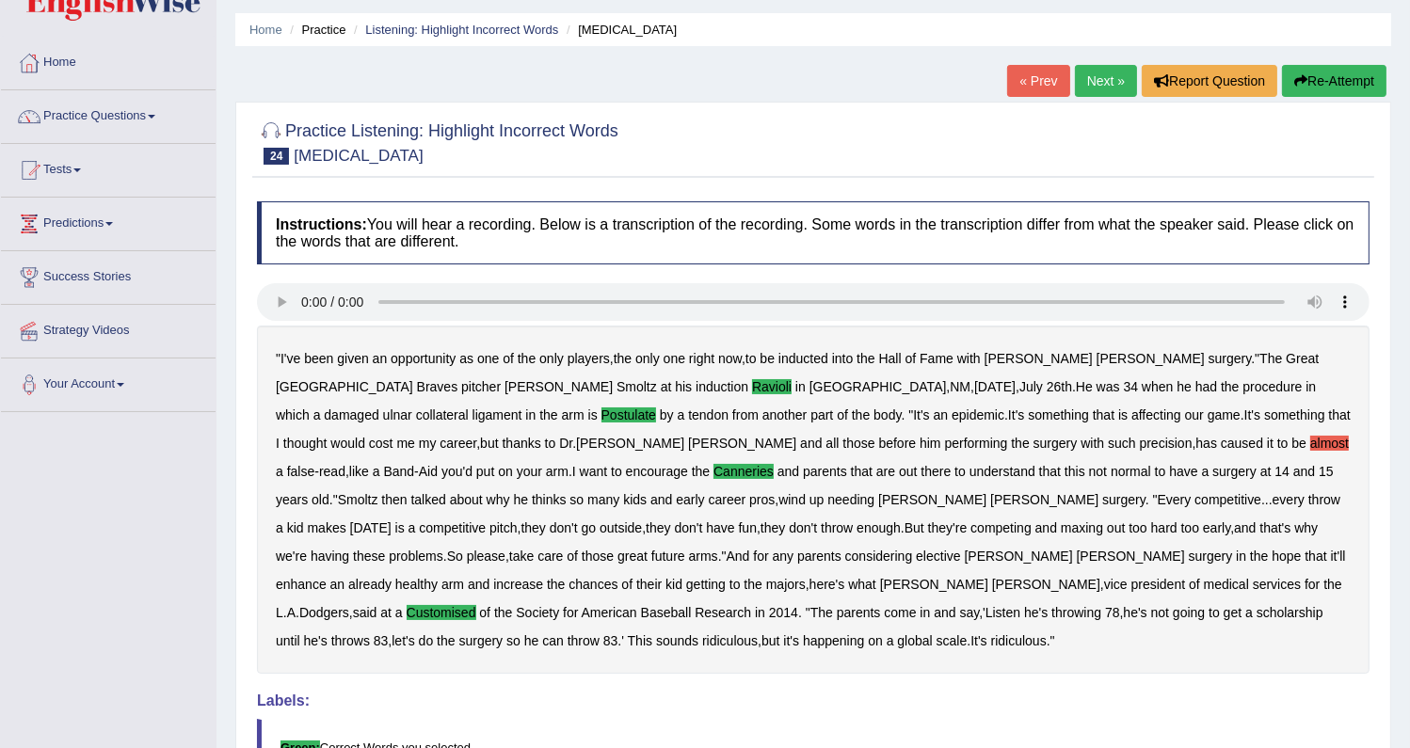
click at [1091, 81] on link "Next »" at bounding box center [1106, 81] width 62 height 32
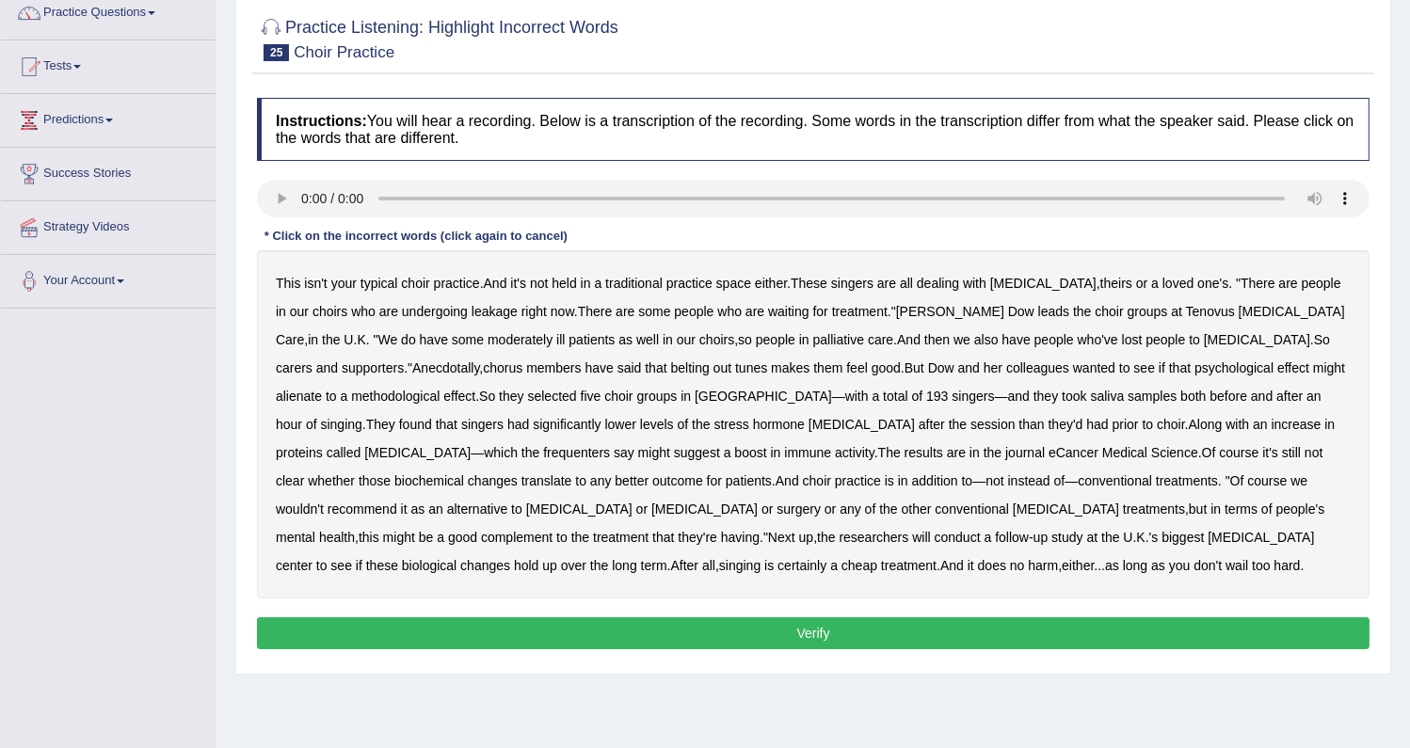
scroll to position [170, 0]
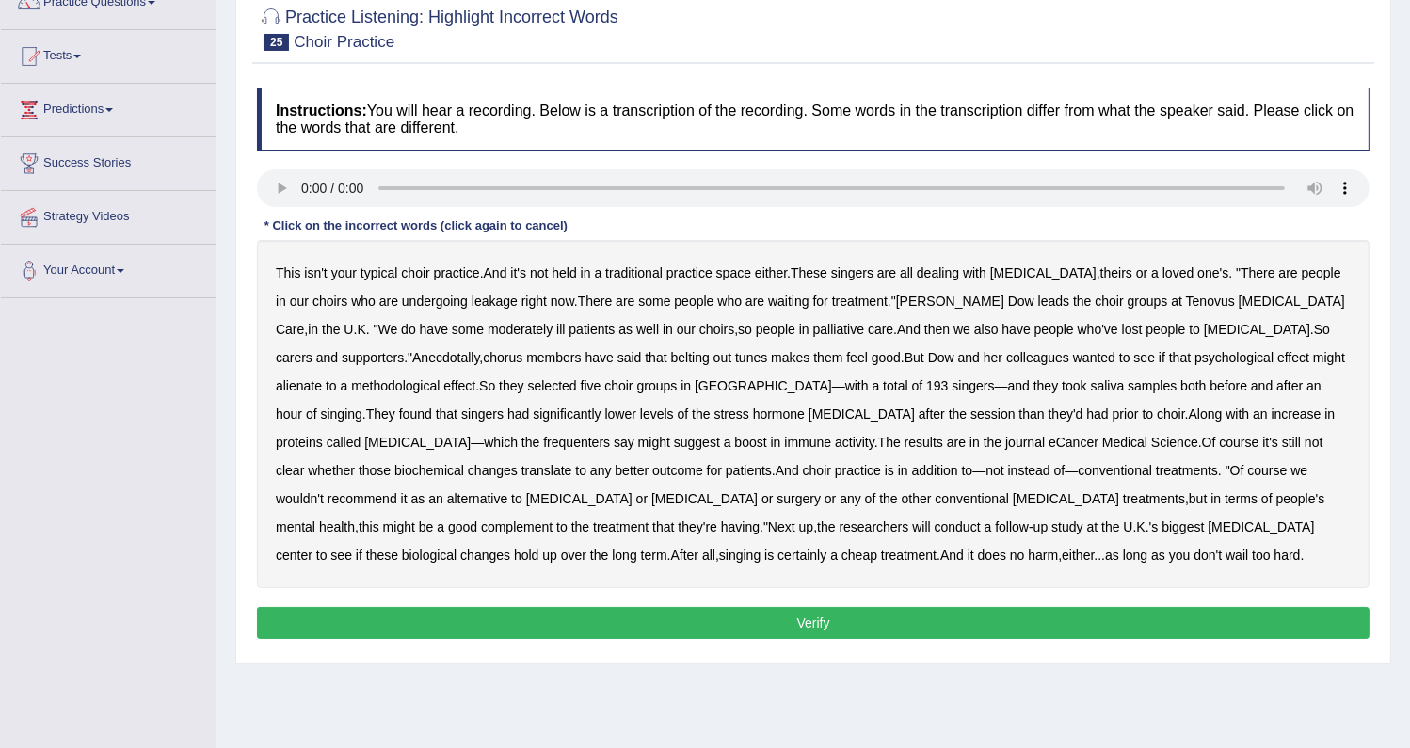
click at [351, 298] on b "who" at bounding box center [363, 301] width 24 height 15
click at [351, 299] on b "who" at bounding box center [363, 301] width 24 height 15
click at [406, 294] on b "undergoing" at bounding box center [435, 301] width 66 height 15
click at [416, 294] on b "undergoing" at bounding box center [435, 301] width 66 height 15
click at [472, 297] on b "leakage" at bounding box center [495, 301] width 46 height 15
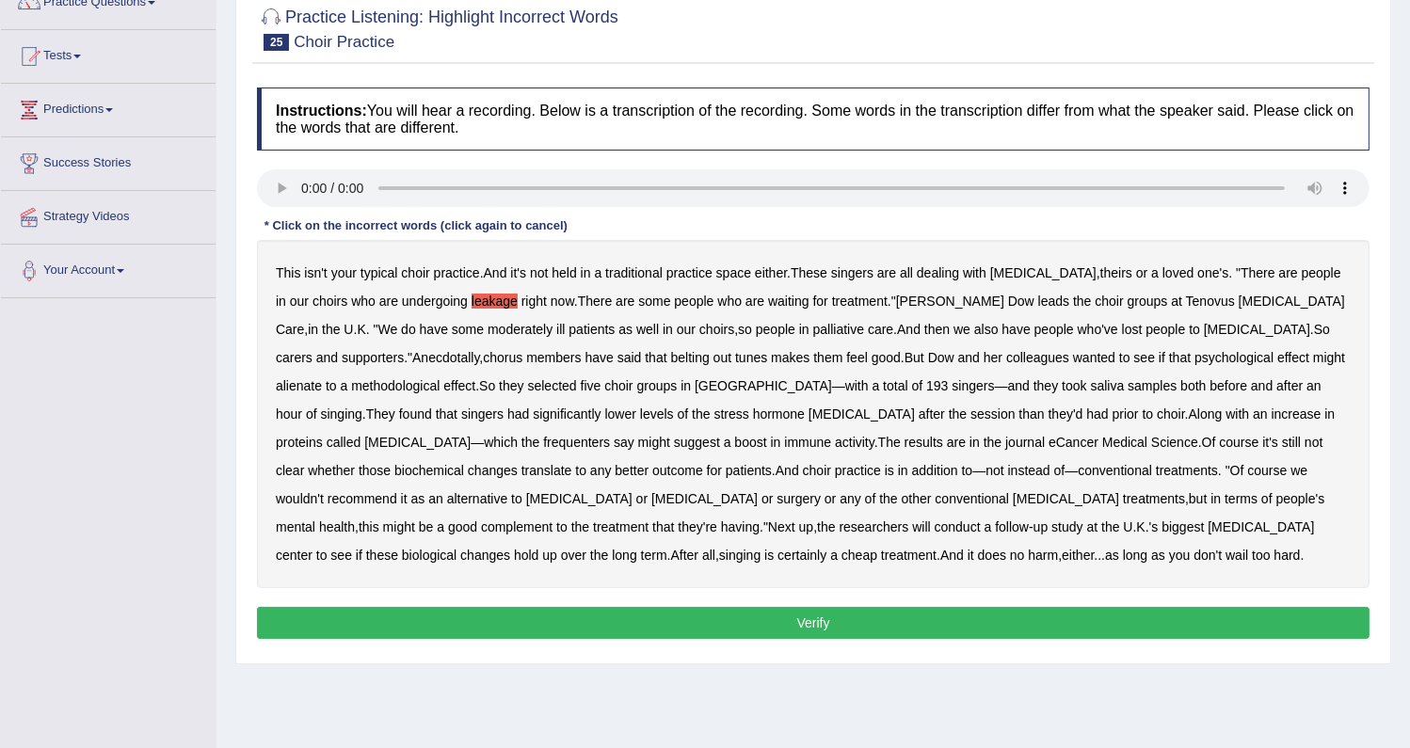
click at [488, 329] on b "moderately" at bounding box center [520, 329] width 65 height 15
click at [1073, 354] on b "wanted" at bounding box center [1094, 357] width 42 height 15
click at [440, 378] on b "methodological" at bounding box center [395, 385] width 88 height 15
click at [610, 435] on b "frequenters" at bounding box center [576, 442] width 67 height 15
click at [817, 613] on button "Verify" at bounding box center [813, 623] width 1113 height 32
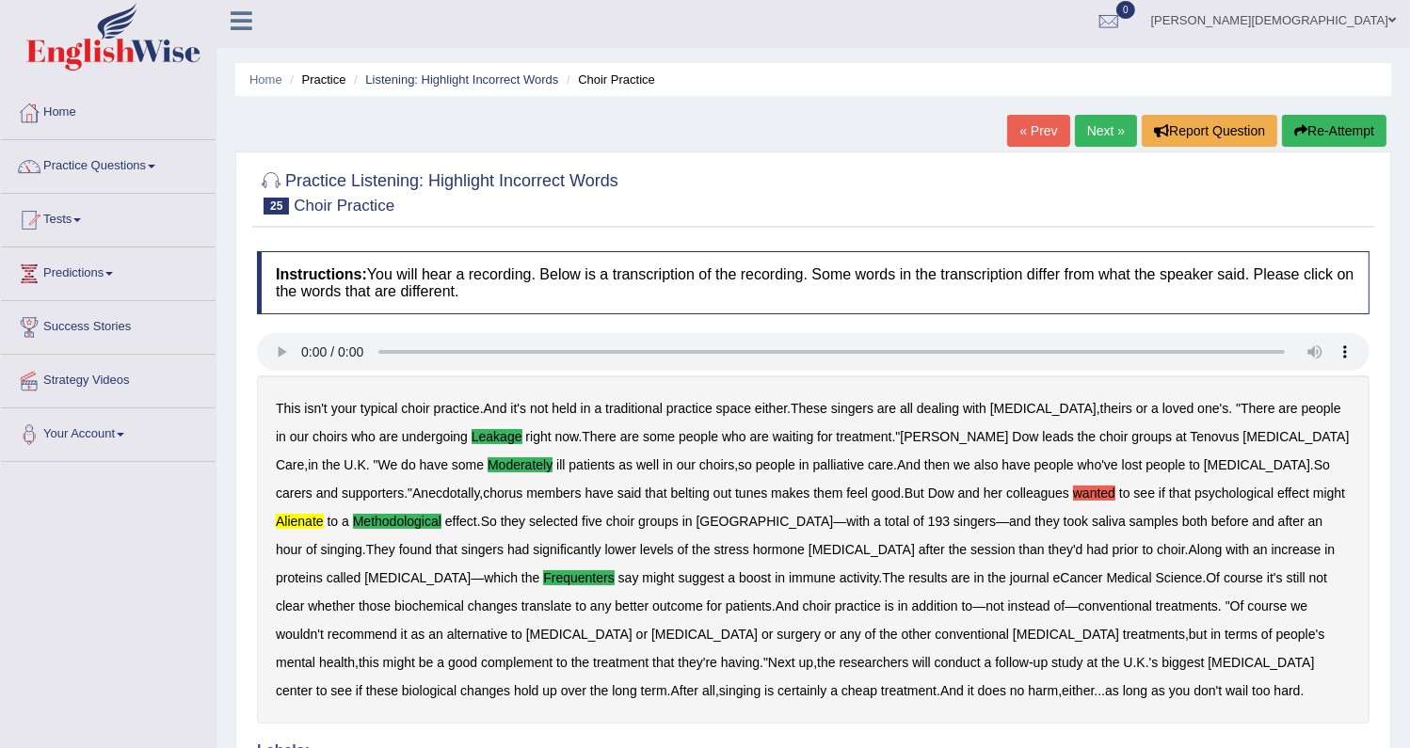
scroll to position [0, 0]
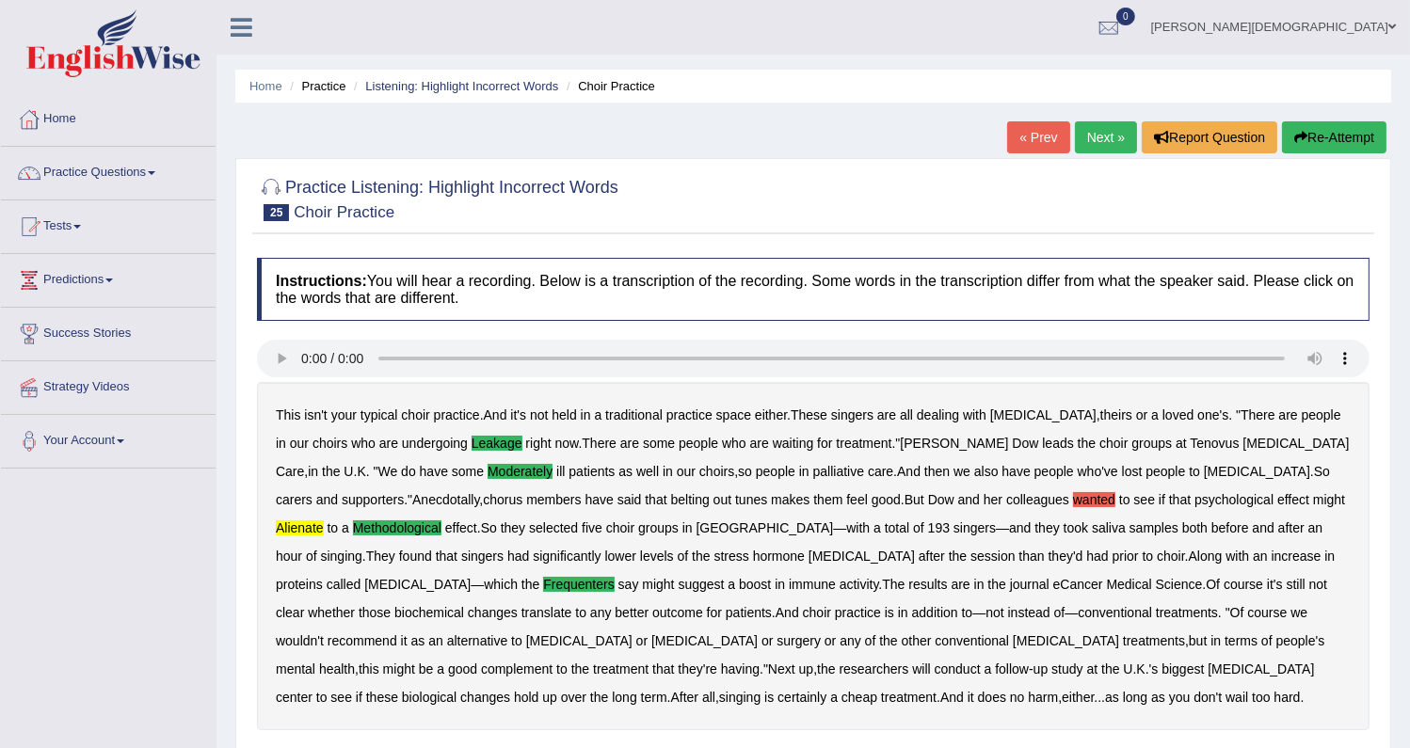
click at [1089, 136] on link "Next »" at bounding box center [1106, 137] width 62 height 32
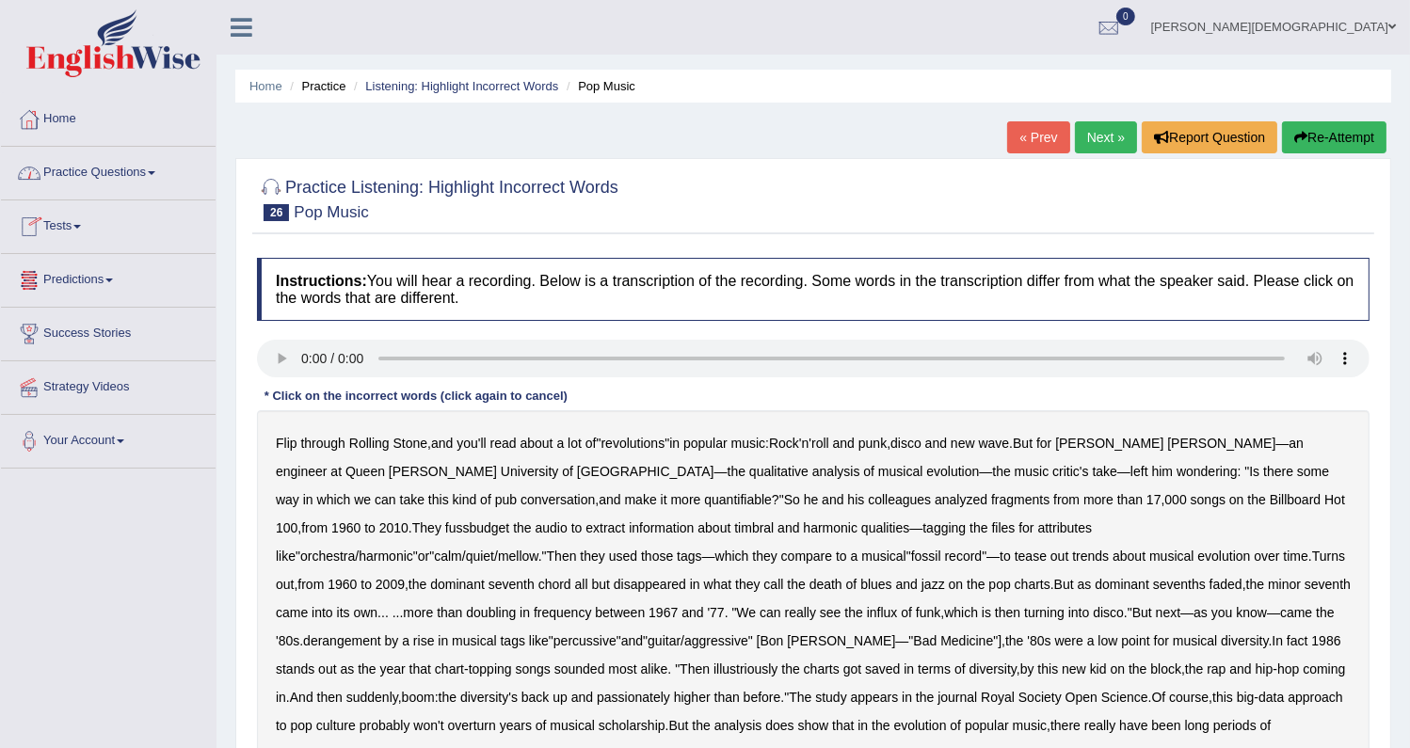
click at [152, 172] on link "Practice Questions" at bounding box center [108, 170] width 215 height 47
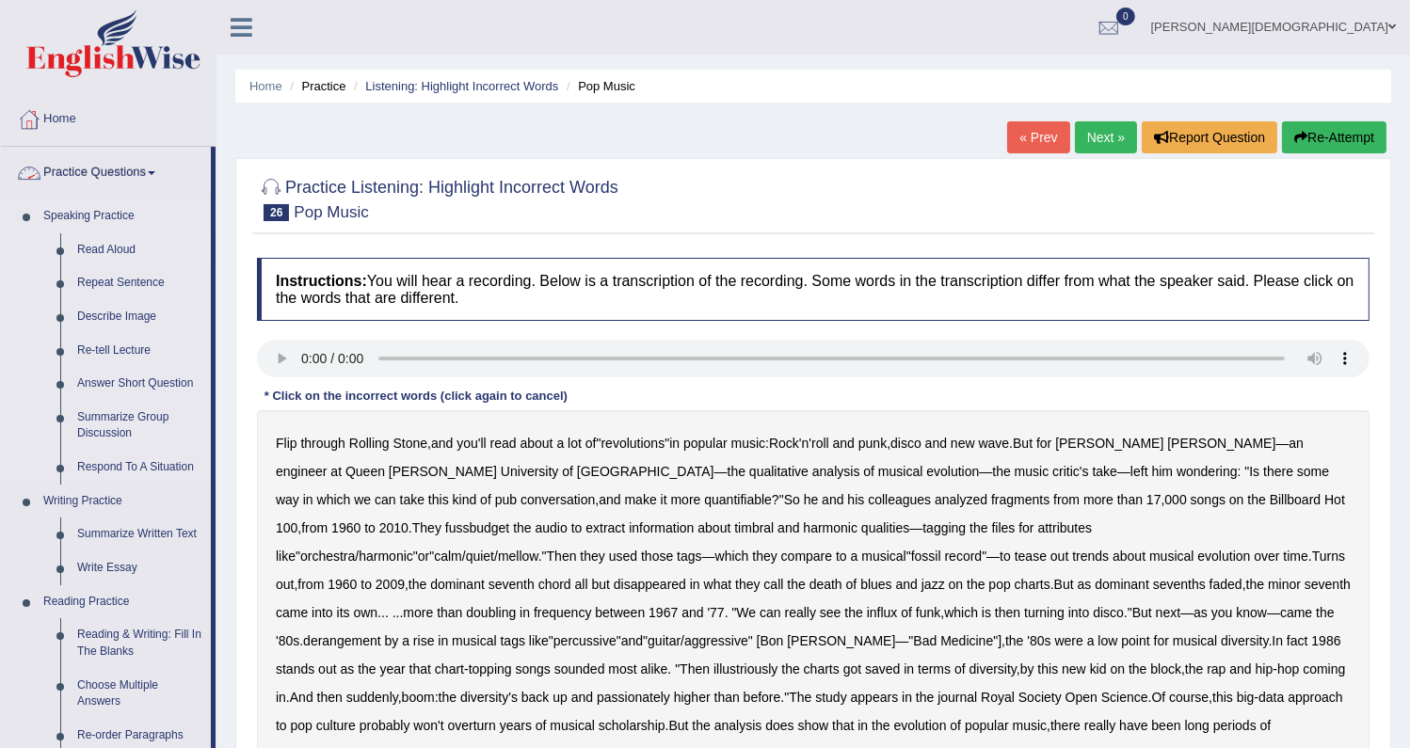
click at [85, 250] on link "Read Aloud" at bounding box center [140, 250] width 142 height 34
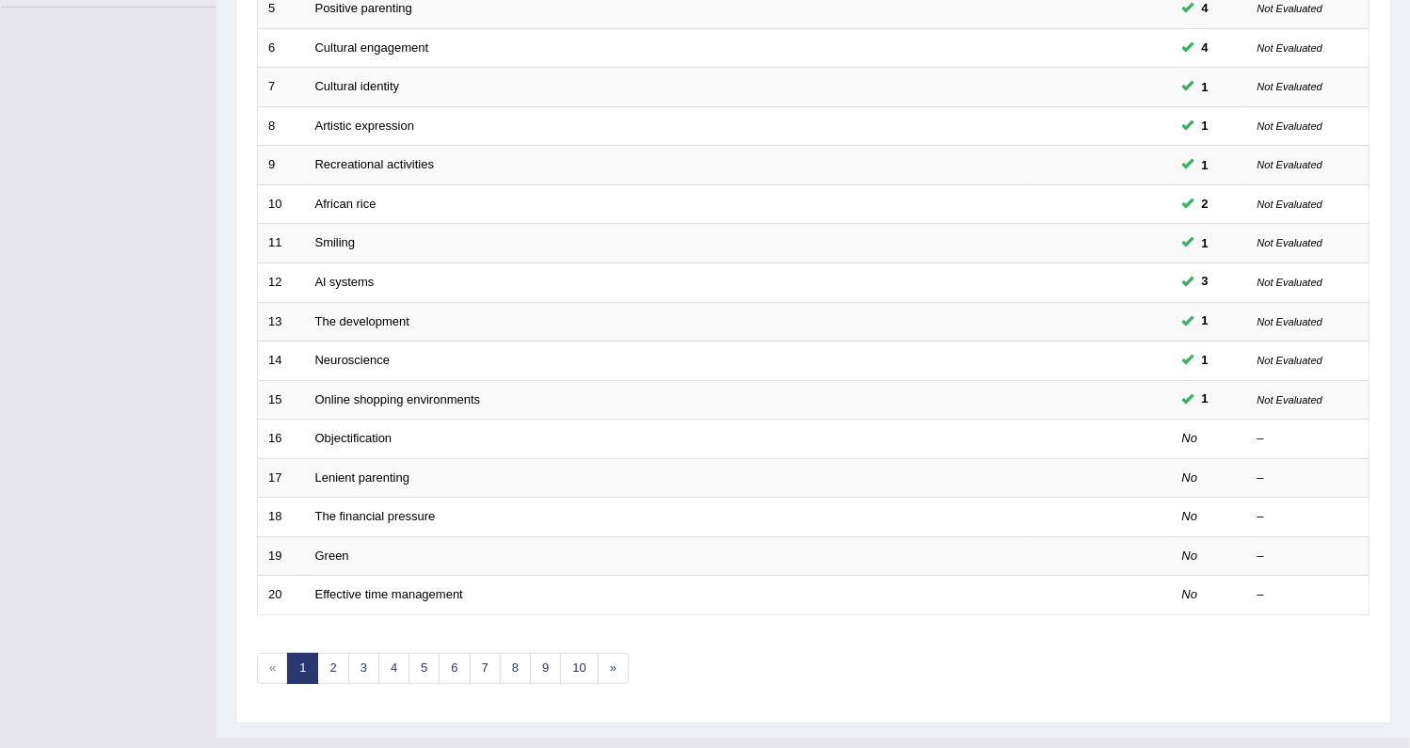
scroll to position [495, 0]
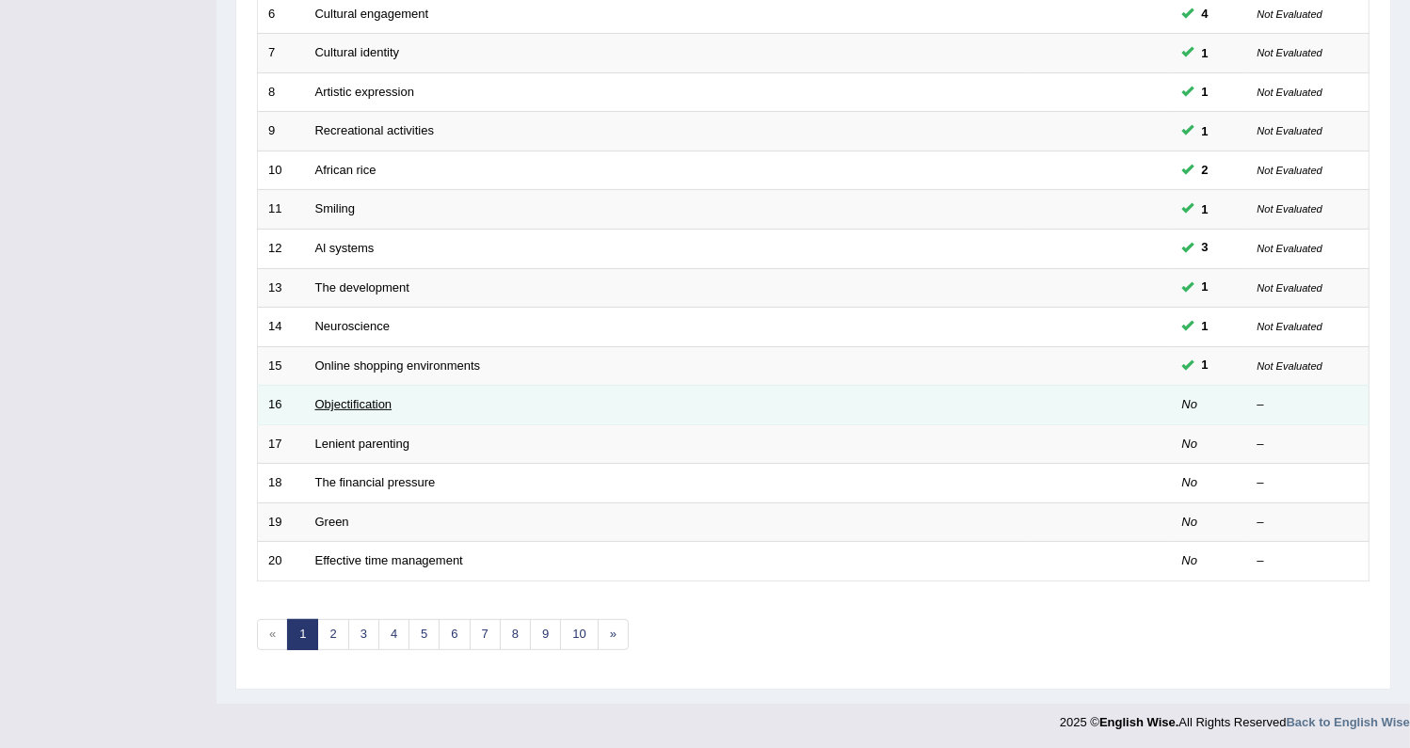
click at [350, 403] on link "Objectification" at bounding box center [353, 404] width 77 height 14
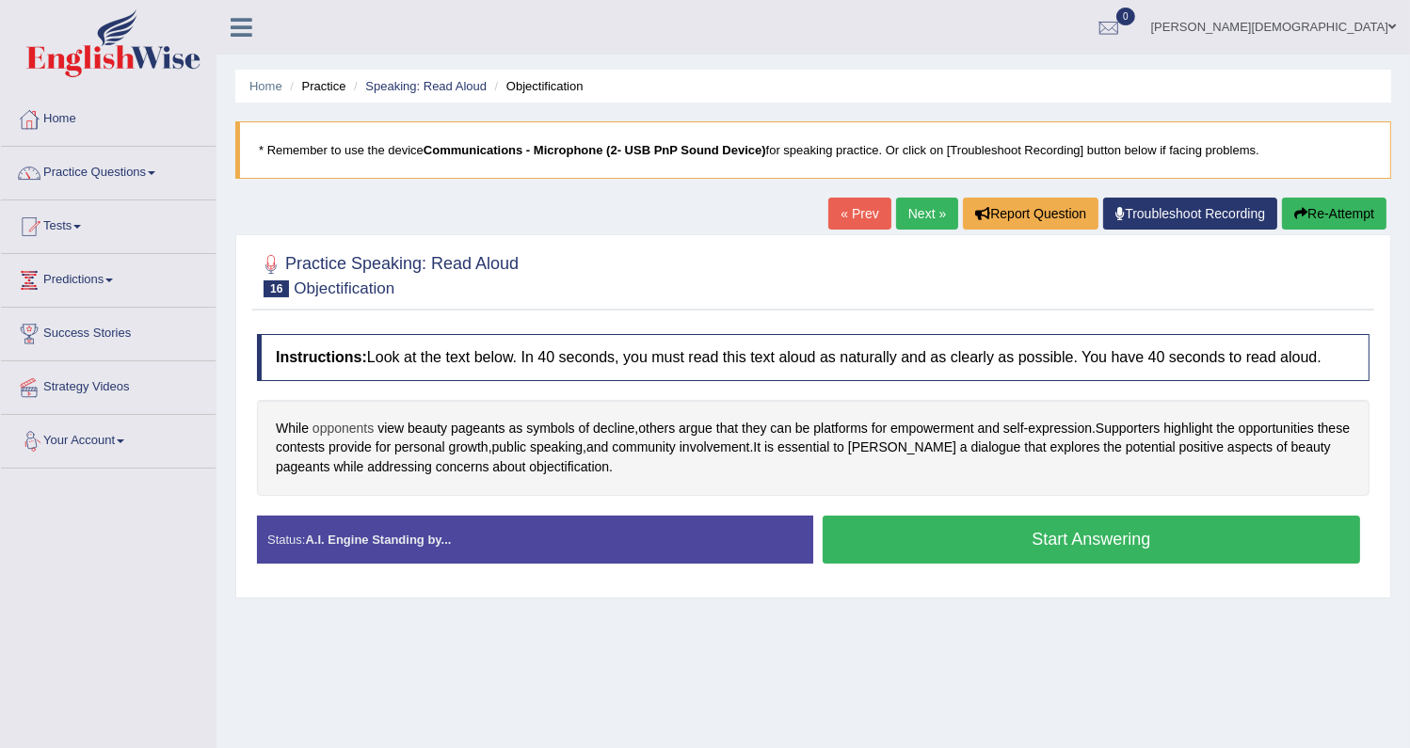
click at [337, 425] on span "opponents" at bounding box center [343, 429] width 61 height 20
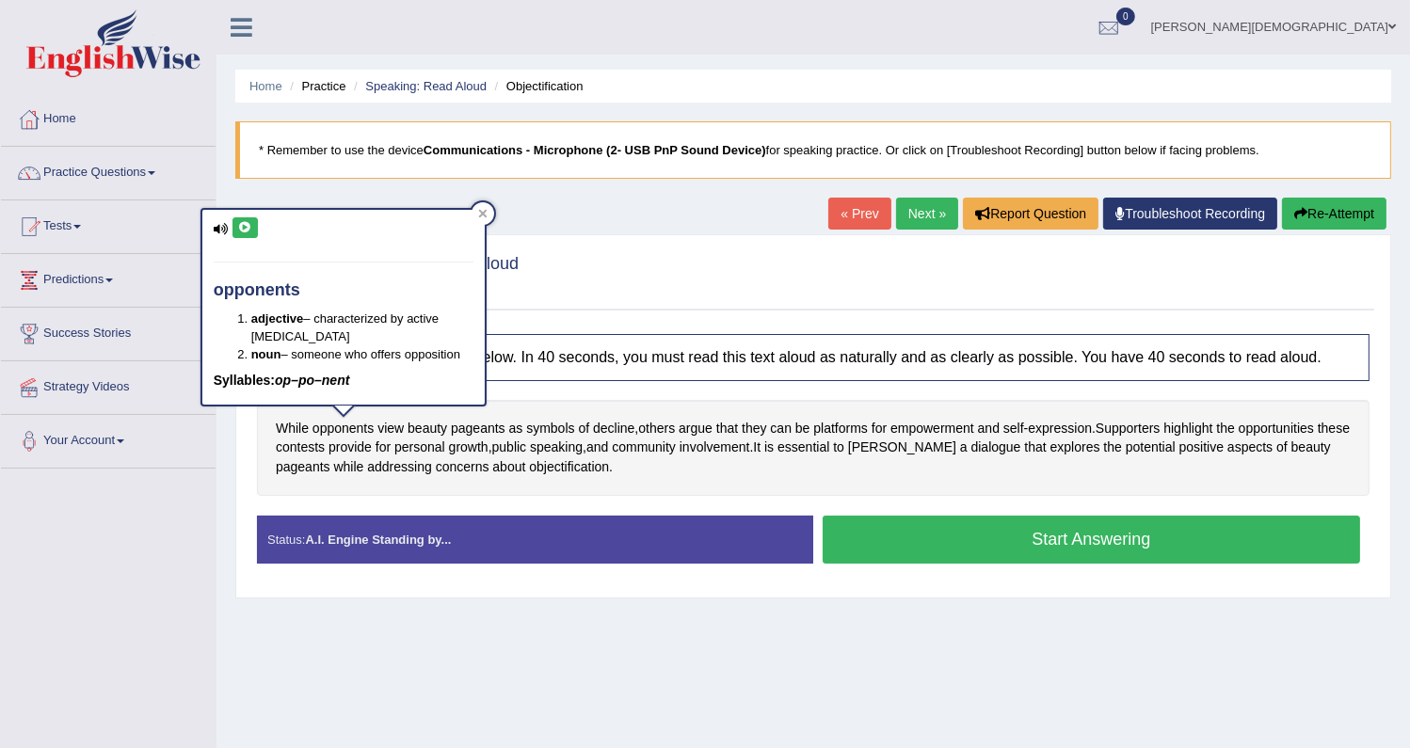
click at [247, 222] on icon at bounding box center [245, 227] width 14 height 11
click at [478, 211] on icon at bounding box center [482, 213] width 9 height 9
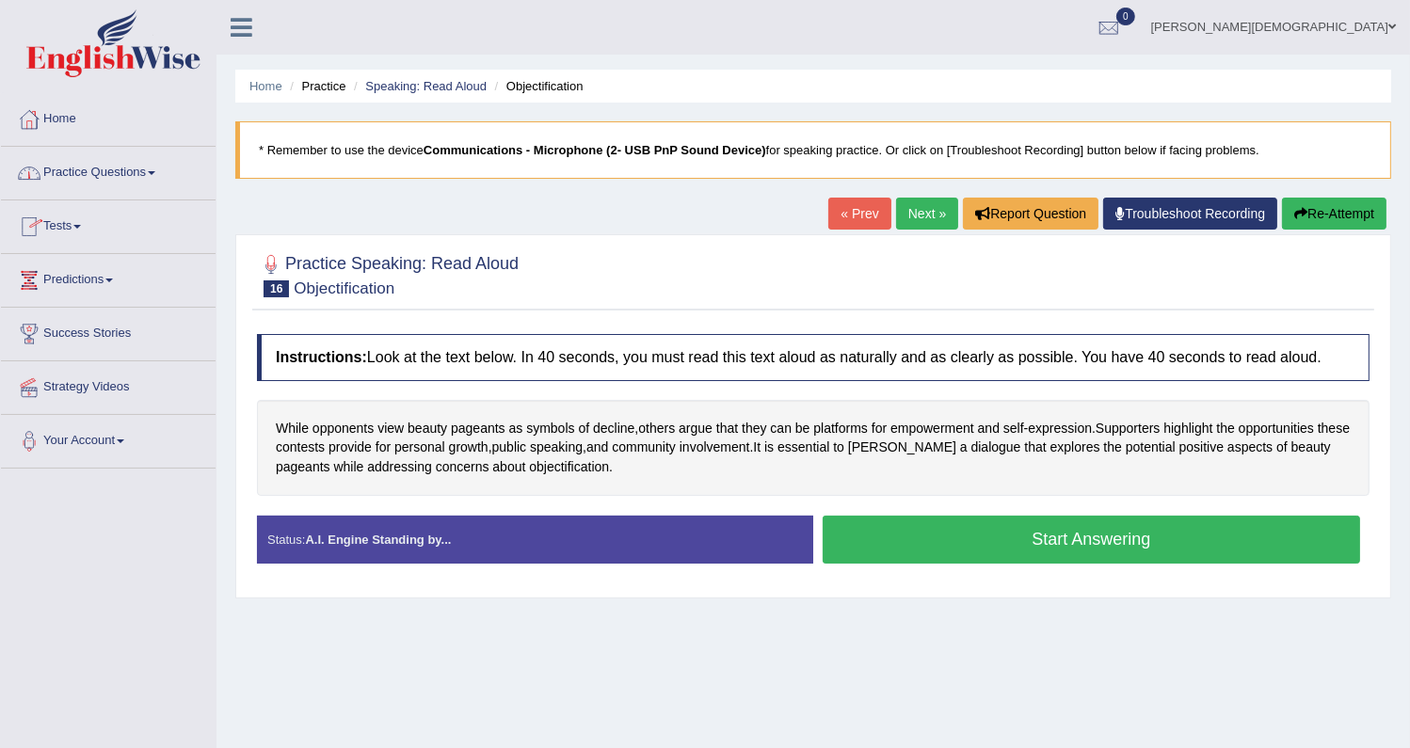
click at [130, 170] on link "Practice Questions" at bounding box center [108, 170] width 215 height 47
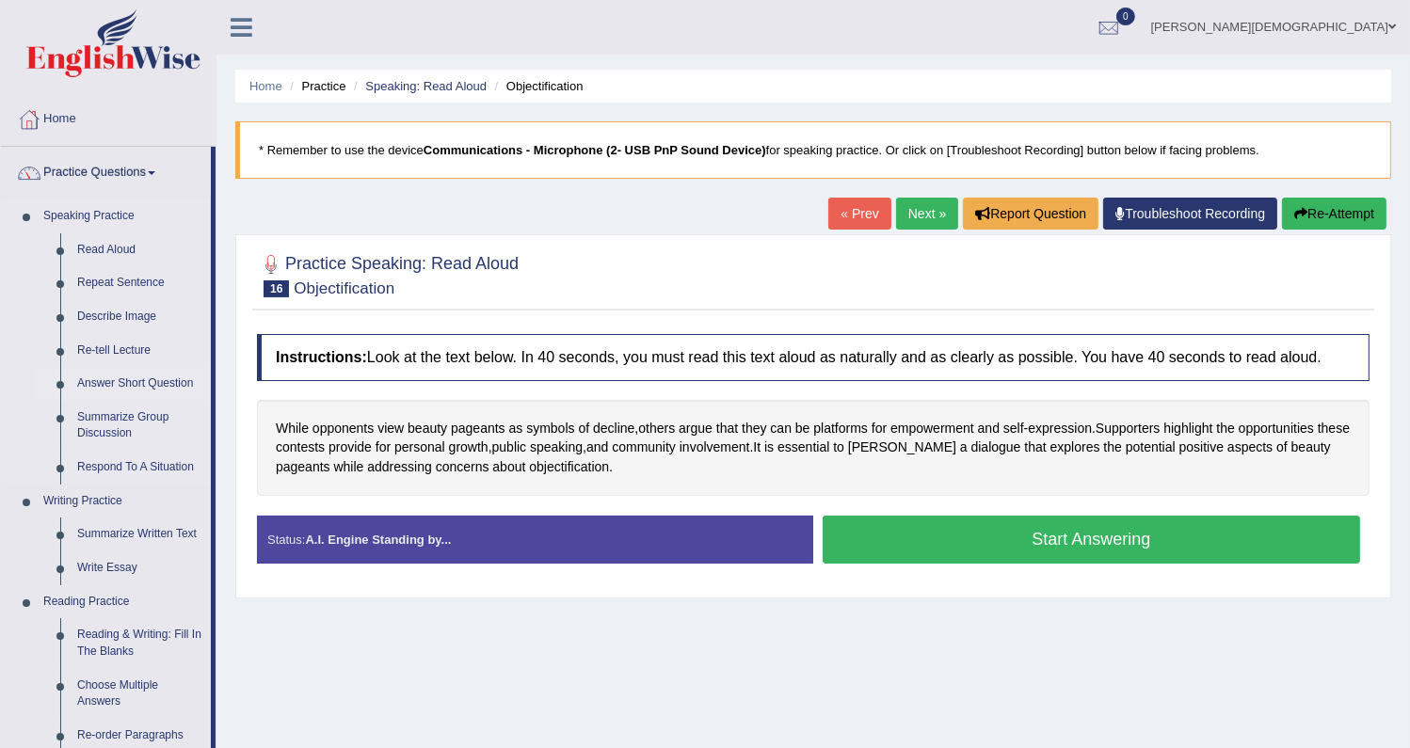
click at [124, 382] on link "Answer Short Question" at bounding box center [140, 384] width 142 height 34
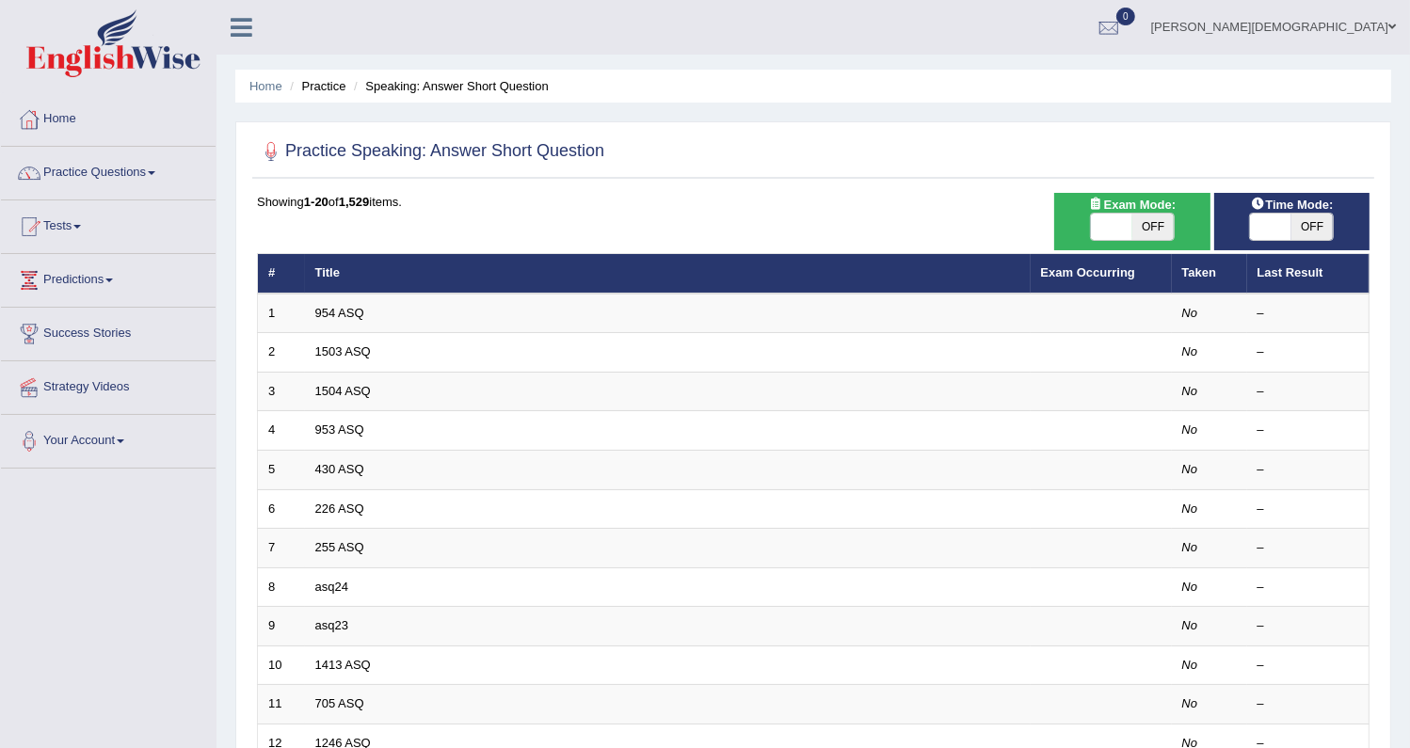
click at [330, 316] on link "954 ASQ" at bounding box center [339, 313] width 49 height 14
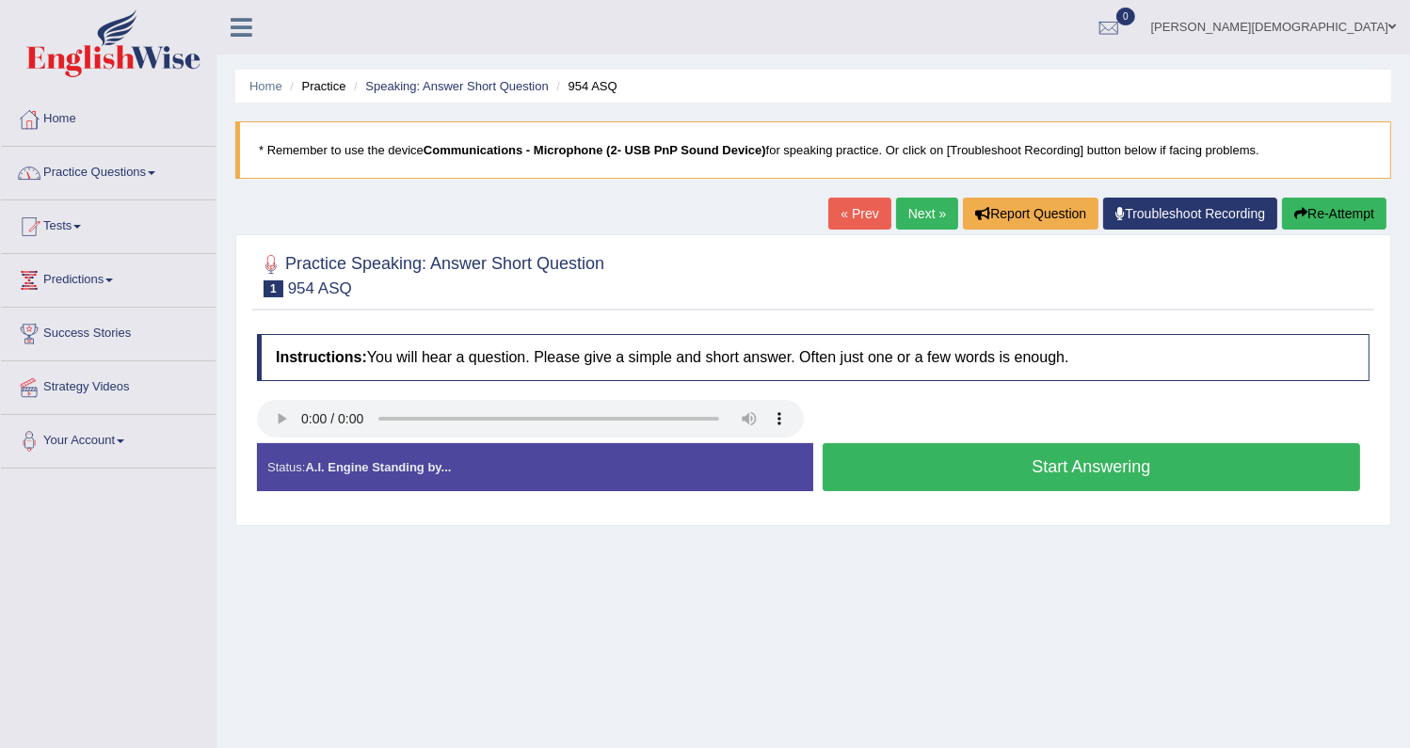
click at [152, 175] on link "Practice Questions" at bounding box center [108, 170] width 215 height 47
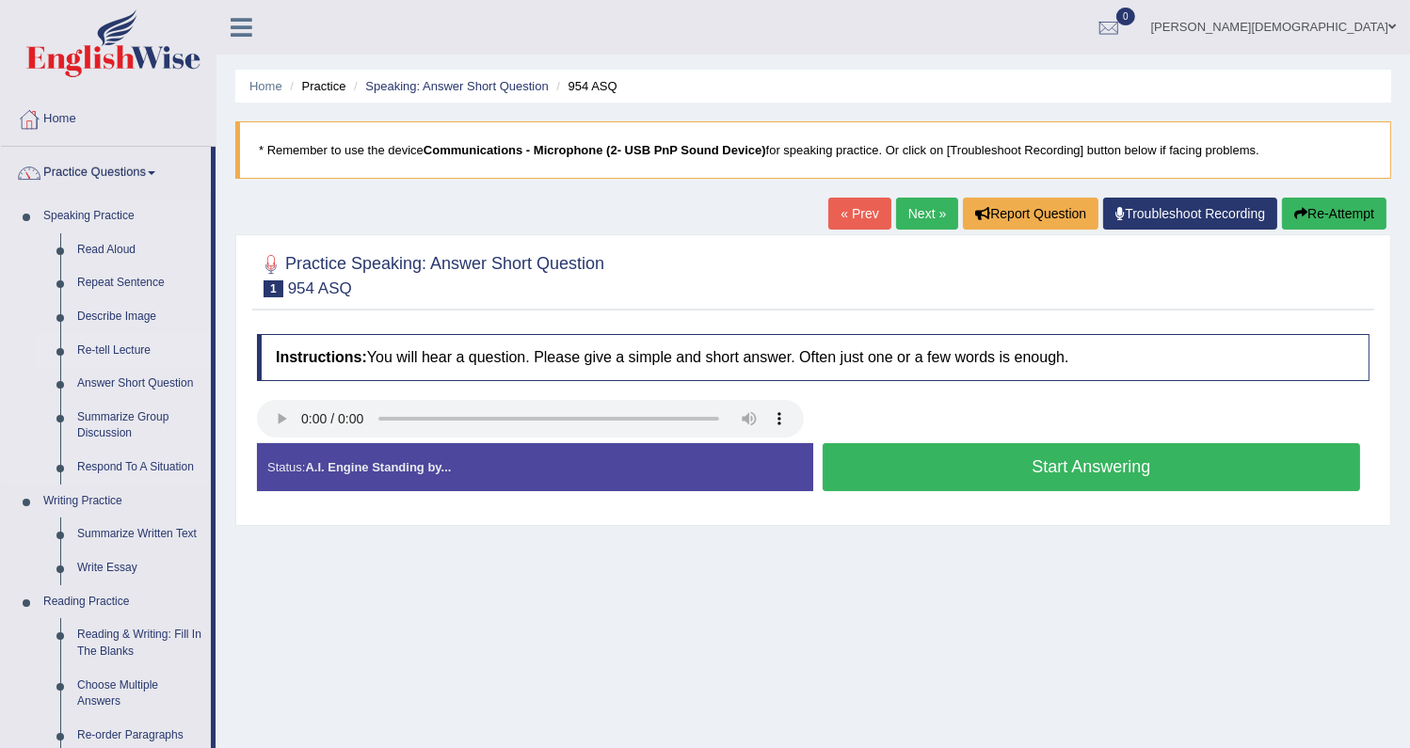
click at [107, 348] on link "Re-tell Lecture" at bounding box center [140, 351] width 142 height 34
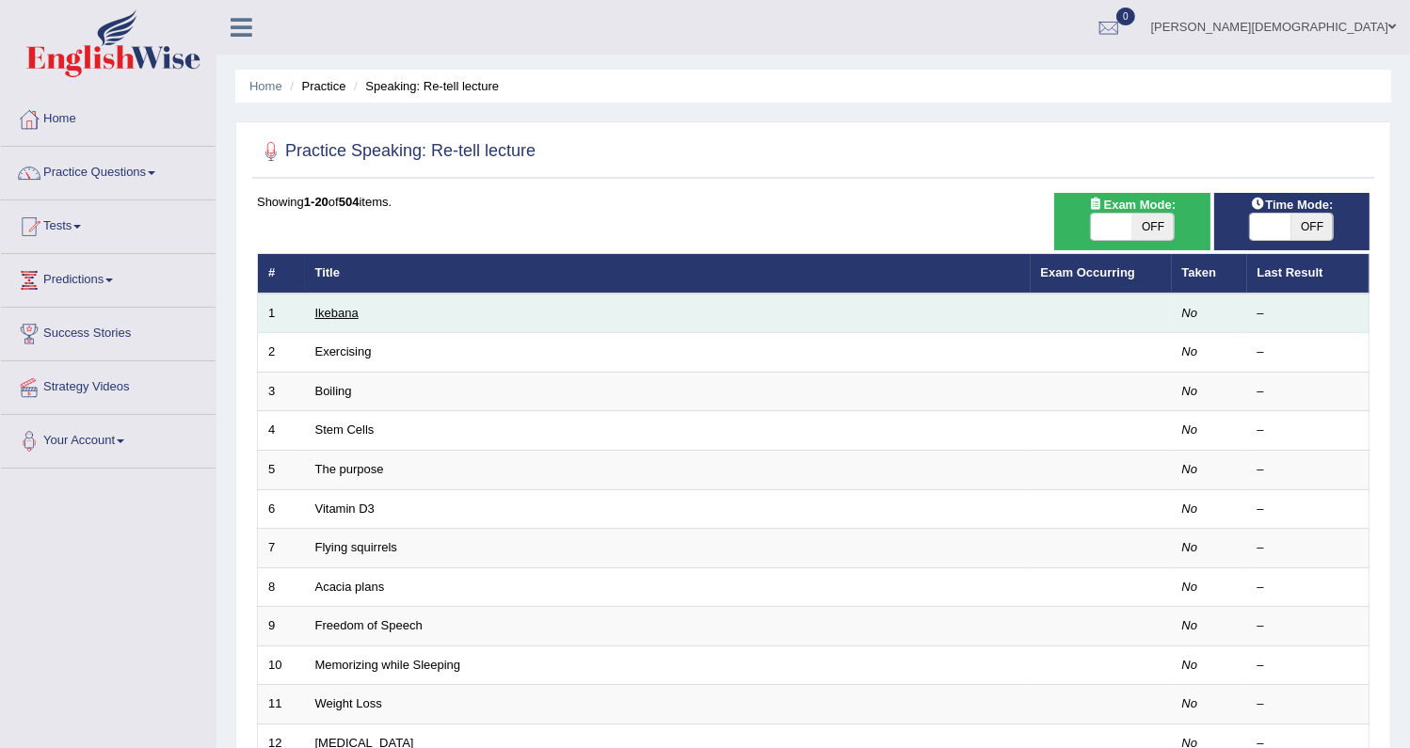
click at [342, 313] on link "Ikebana" at bounding box center [336, 313] width 43 height 14
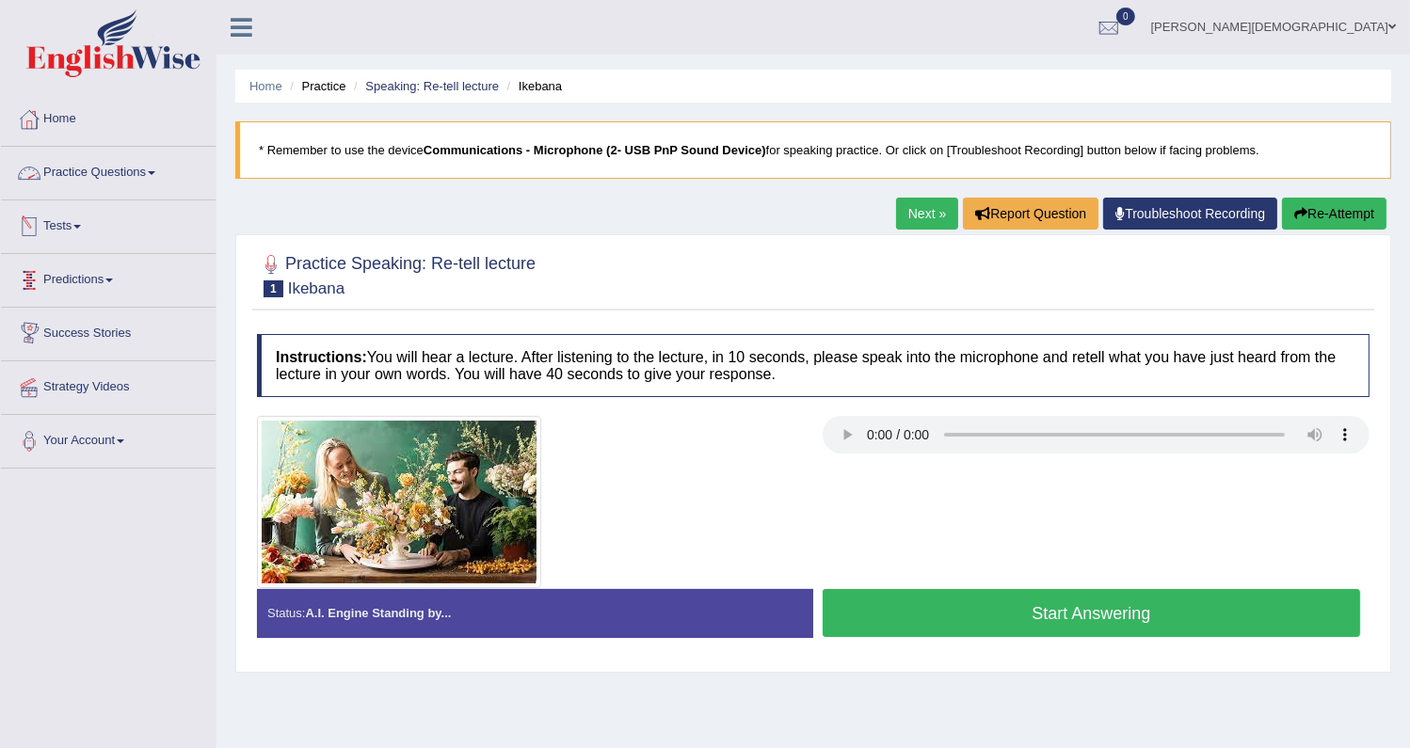
click at [106, 168] on link "Practice Questions" at bounding box center [108, 170] width 215 height 47
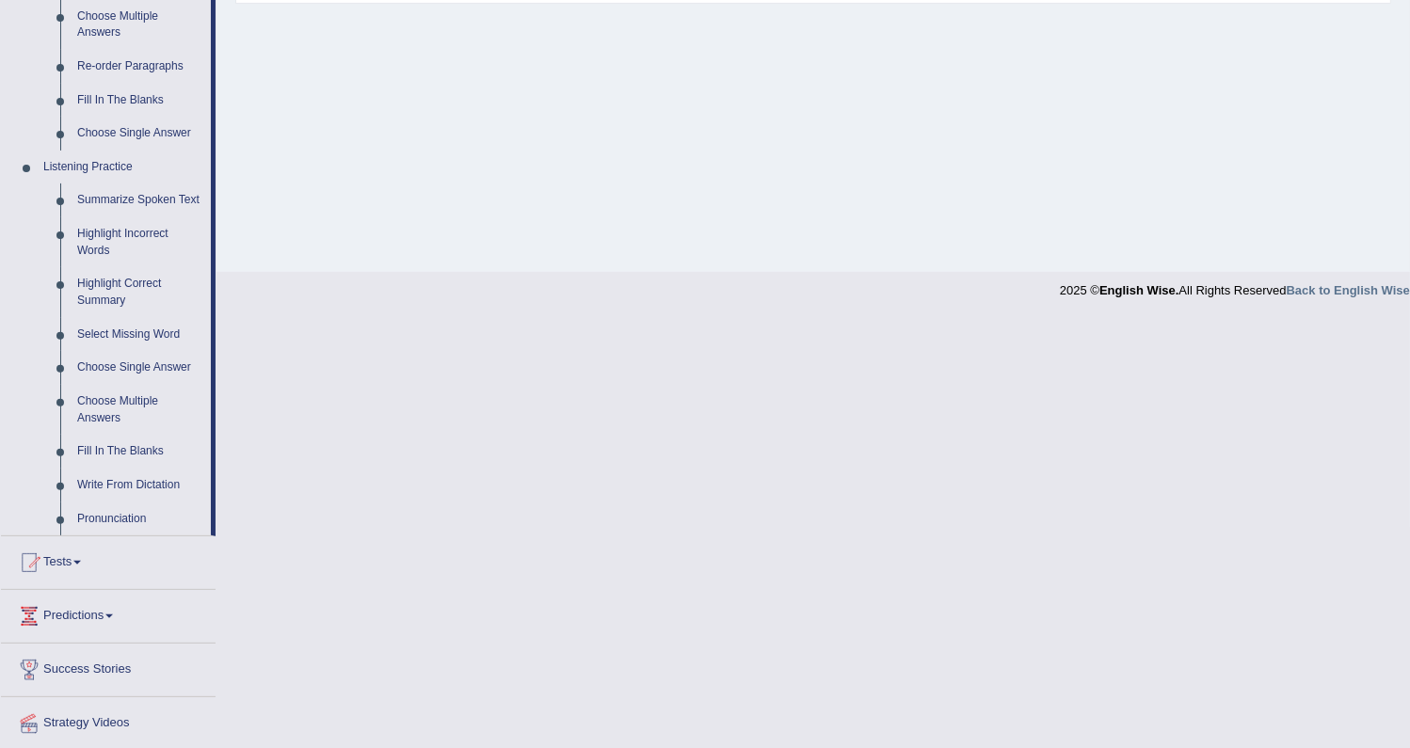
scroll to position [725, 0]
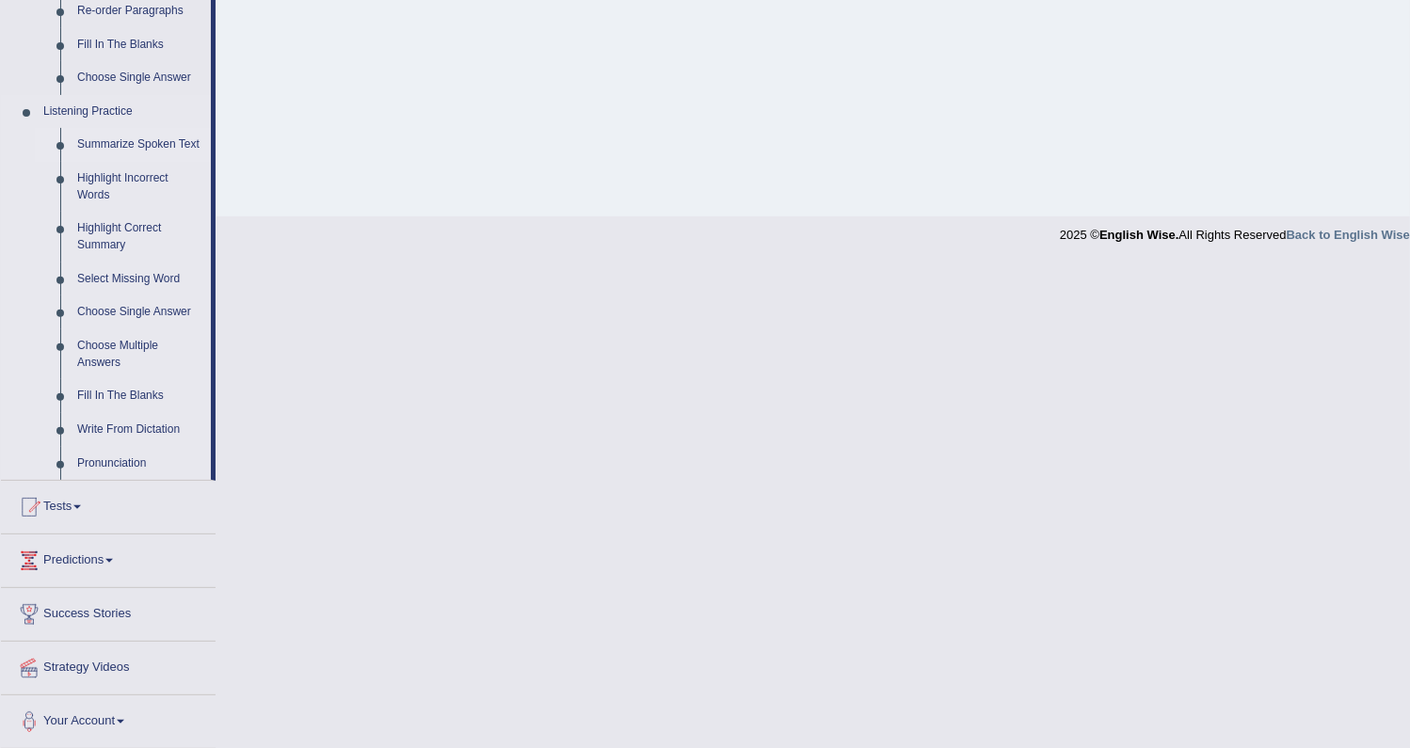
click at [141, 141] on link "Summarize Spoken Text" at bounding box center [140, 145] width 142 height 34
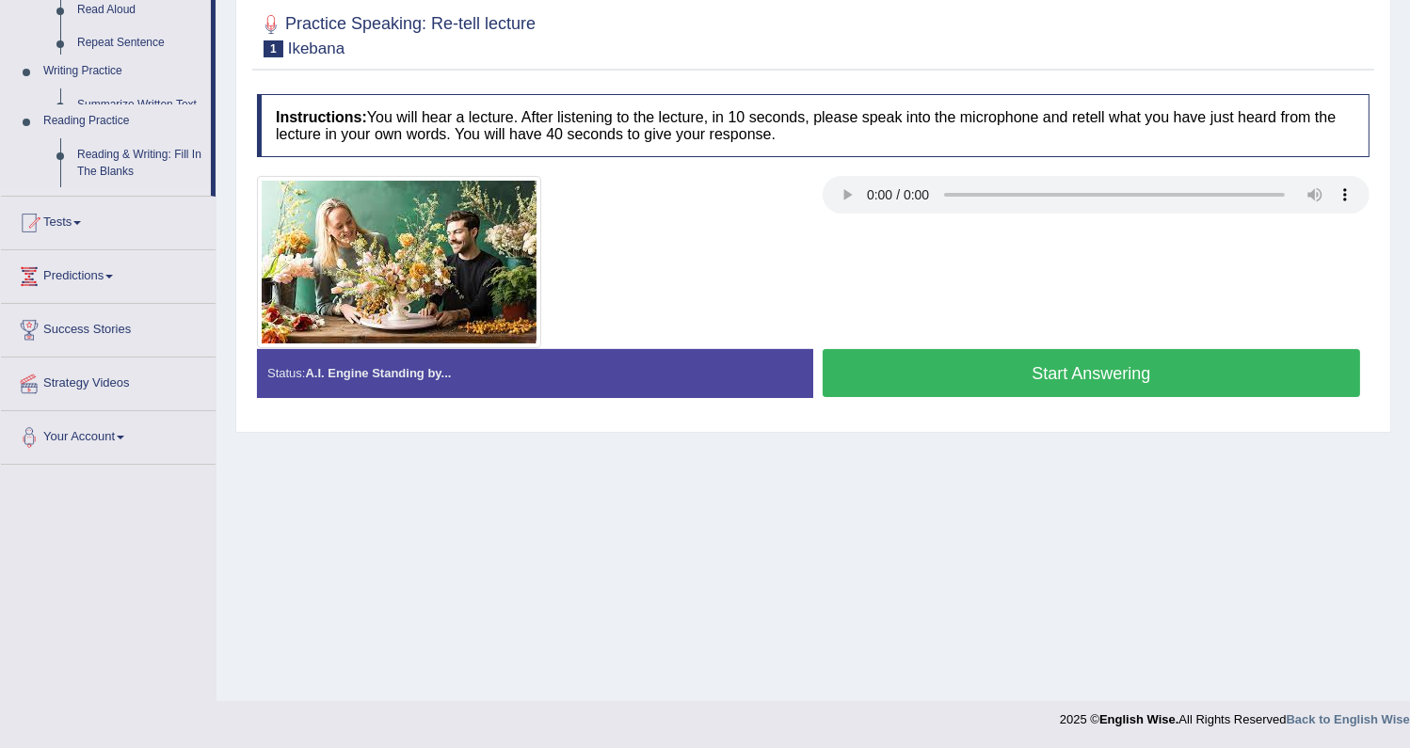
scroll to position [239, 0]
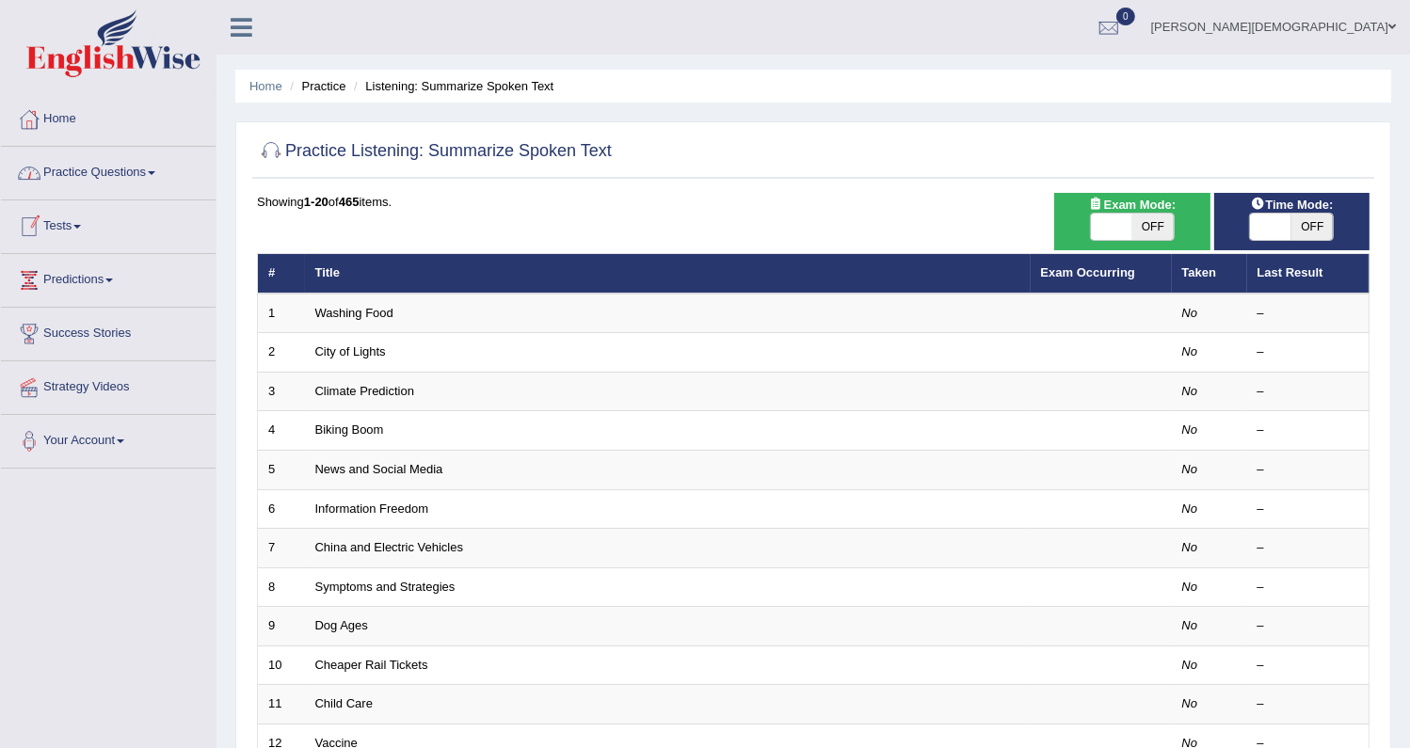
click at [140, 169] on link "Practice Questions" at bounding box center [108, 170] width 215 height 47
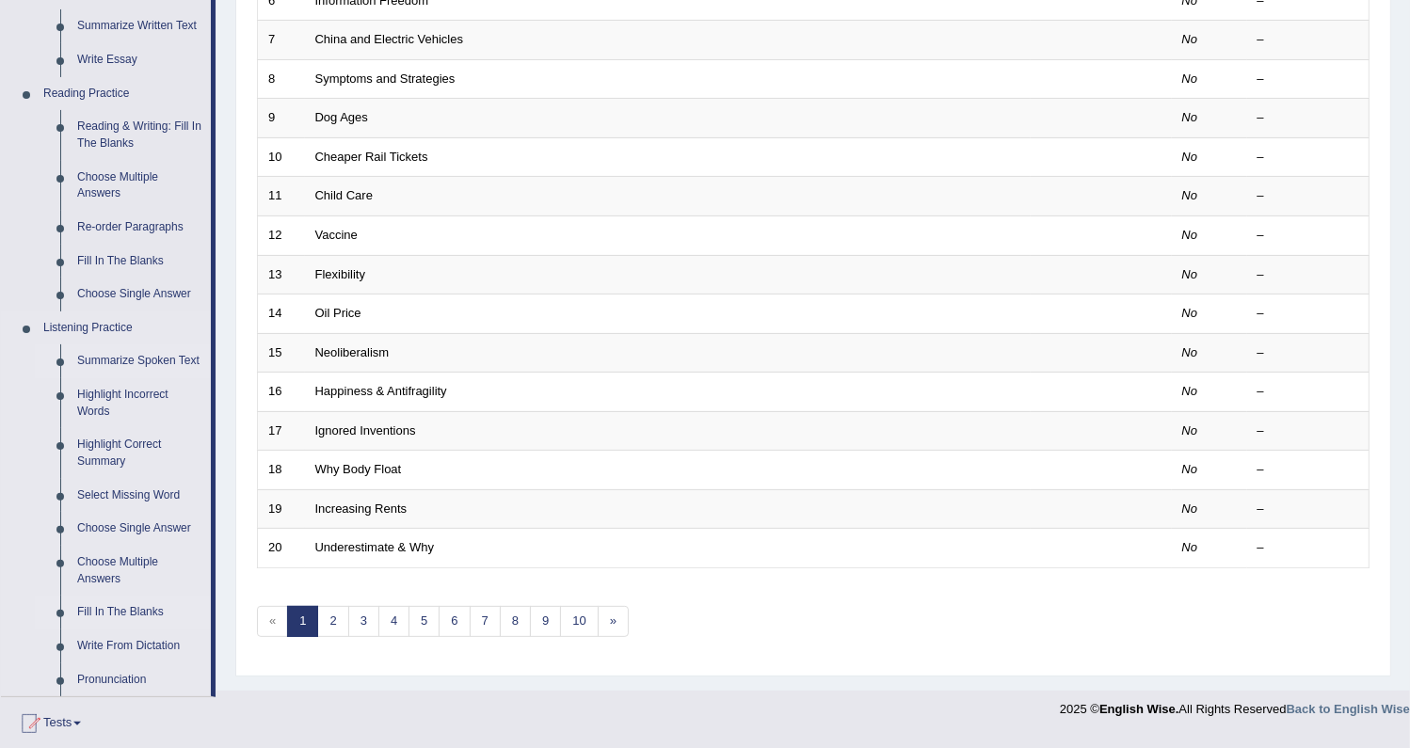
scroll to position [468, 0]
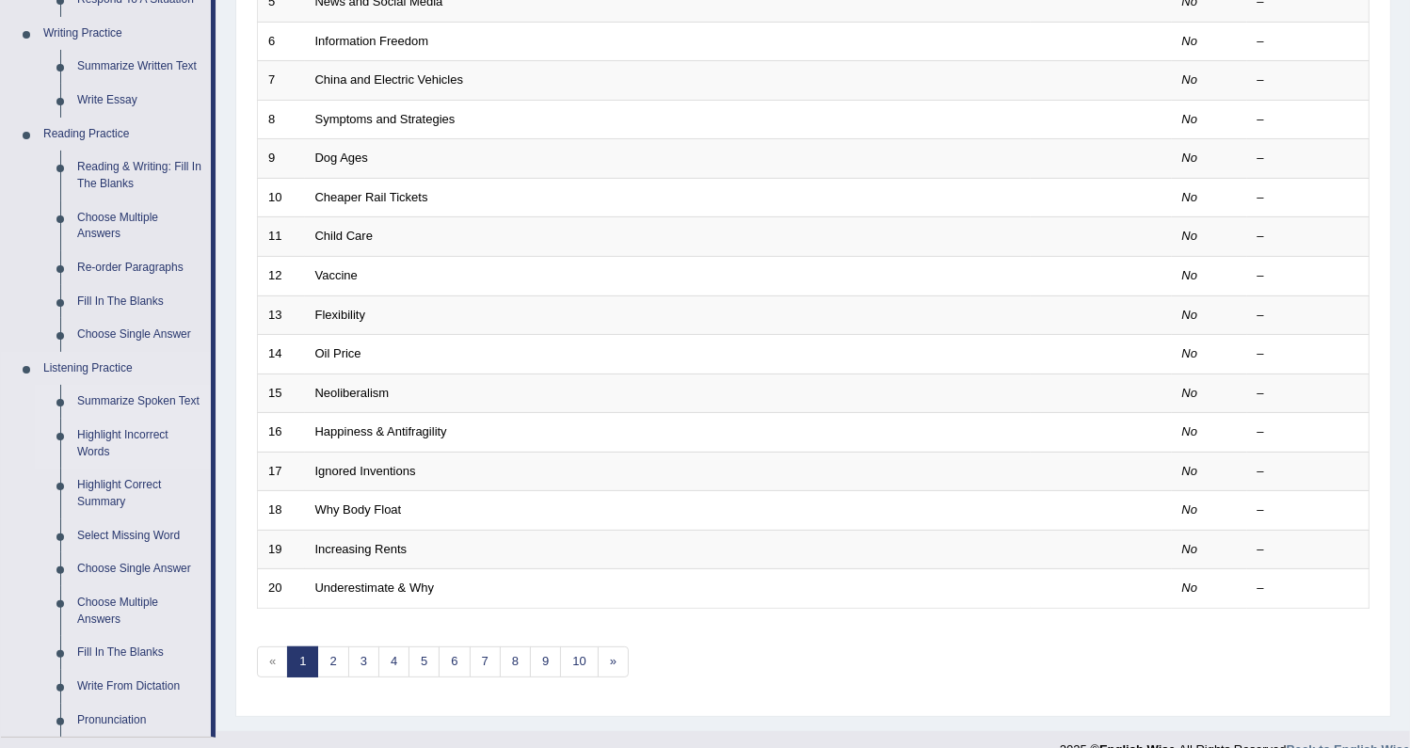
click at [104, 436] on link "Highlight Incorrect Words" at bounding box center [140, 444] width 142 height 50
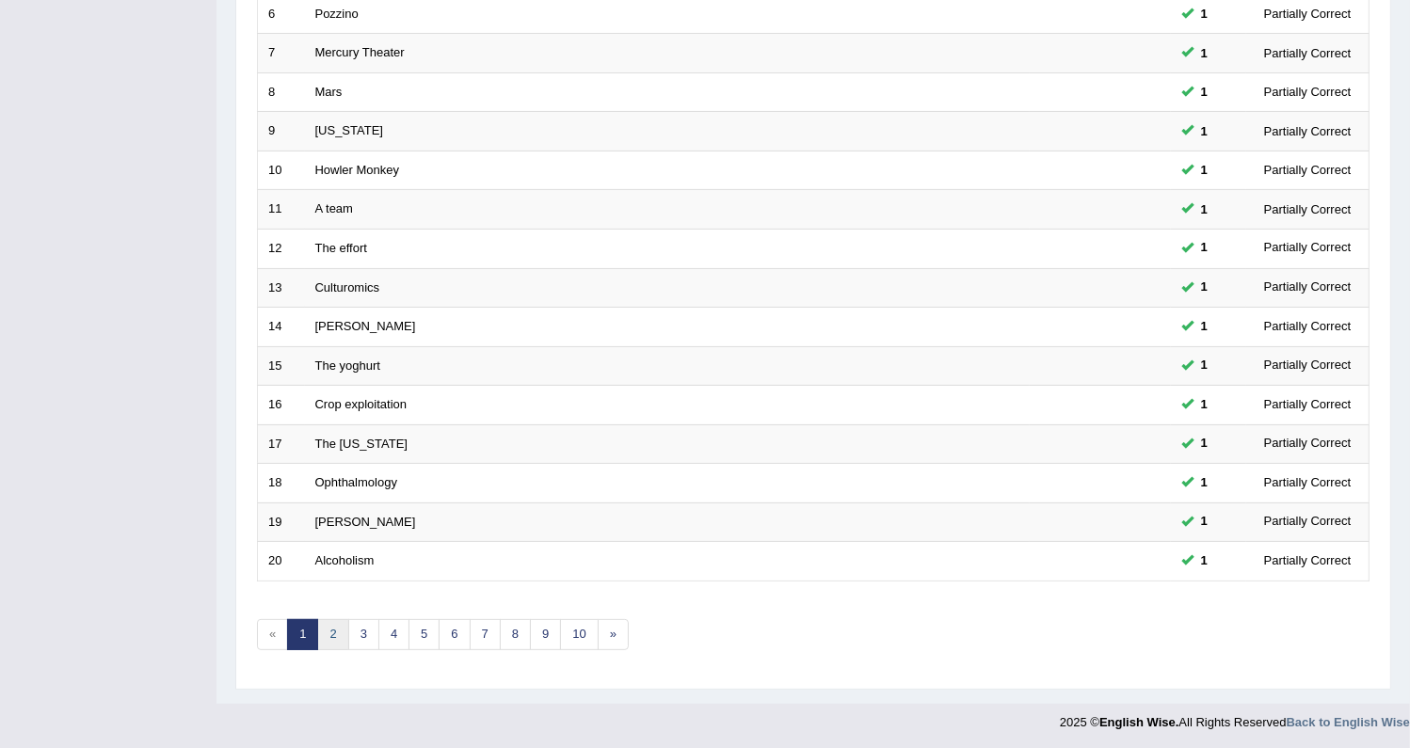
click at [339, 634] on link "2" at bounding box center [332, 634] width 31 height 31
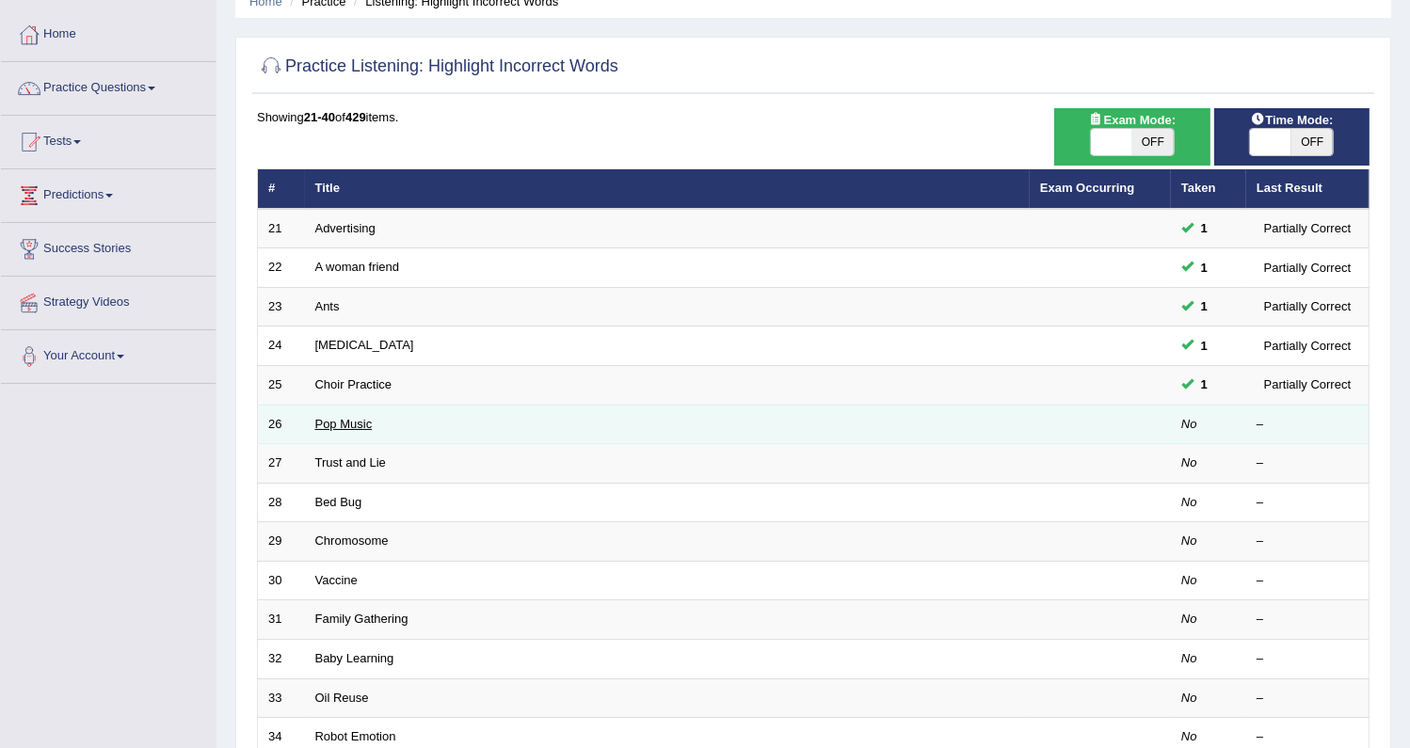
click at [342, 426] on link "Pop Music" at bounding box center [343, 424] width 57 height 14
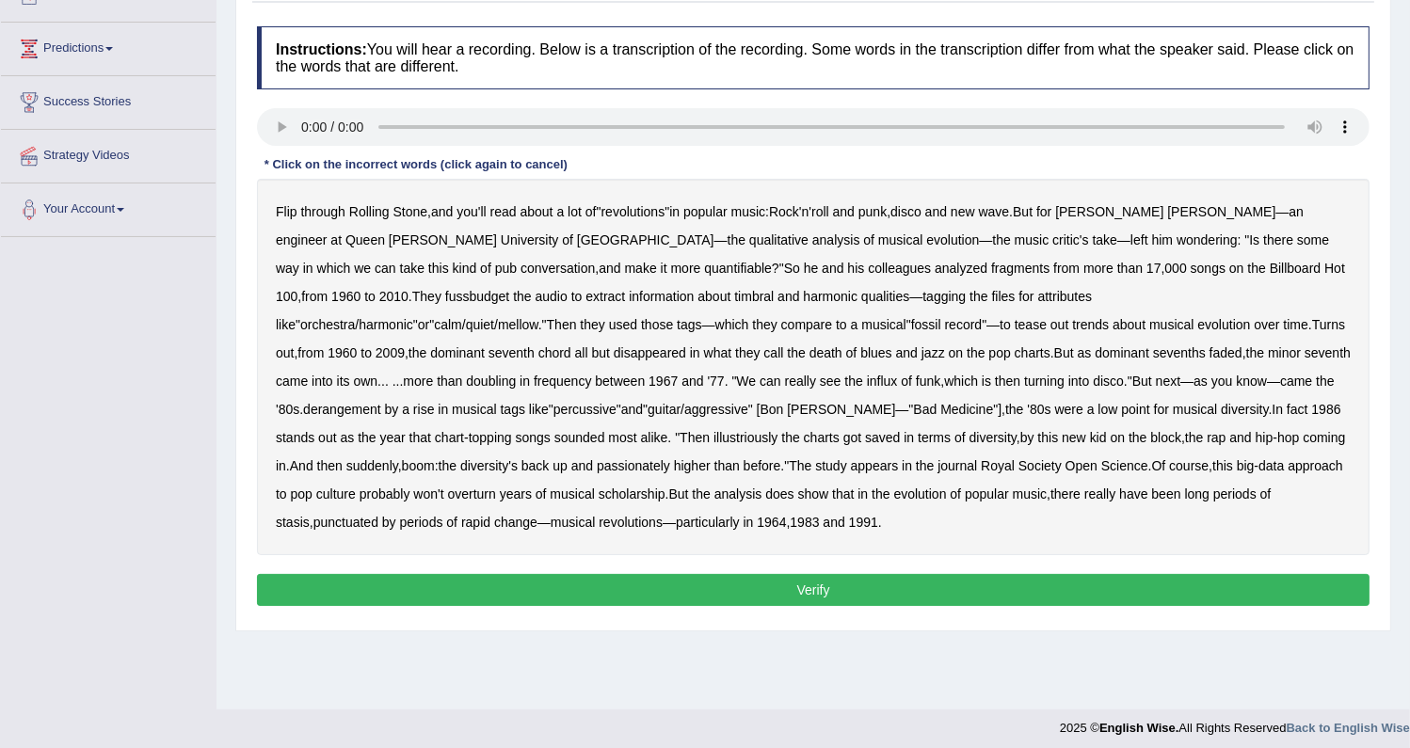
scroll to position [239, 0]
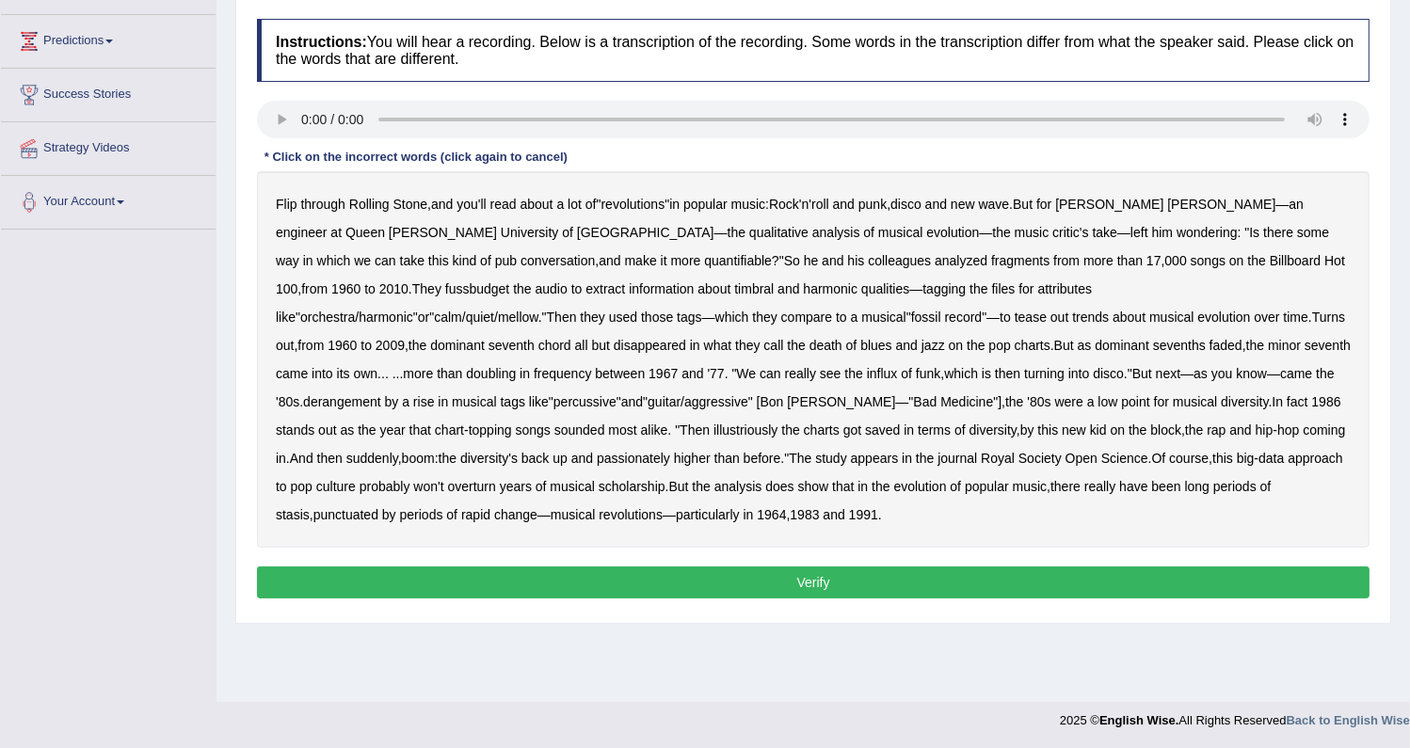
click at [510, 281] on b "fussbudget" at bounding box center [477, 288] width 65 height 15
click at [381, 394] on b "derangement" at bounding box center [342, 401] width 78 height 15
click at [714, 433] on b "illustriously" at bounding box center [746, 430] width 64 height 15
click at [670, 451] on b "passionately" at bounding box center [633, 458] width 73 height 15
click at [459, 569] on button "Verify" at bounding box center [813, 583] width 1113 height 32
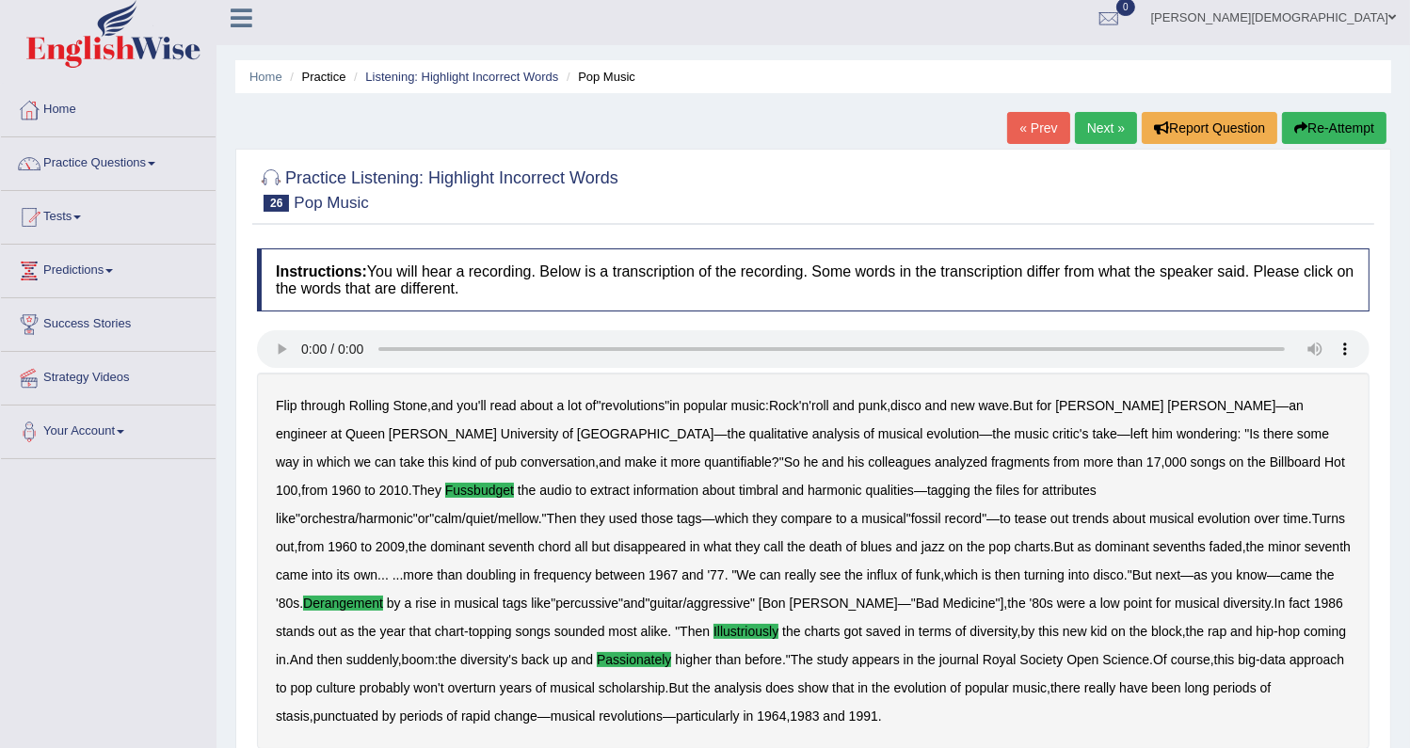
scroll to position [0, 0]
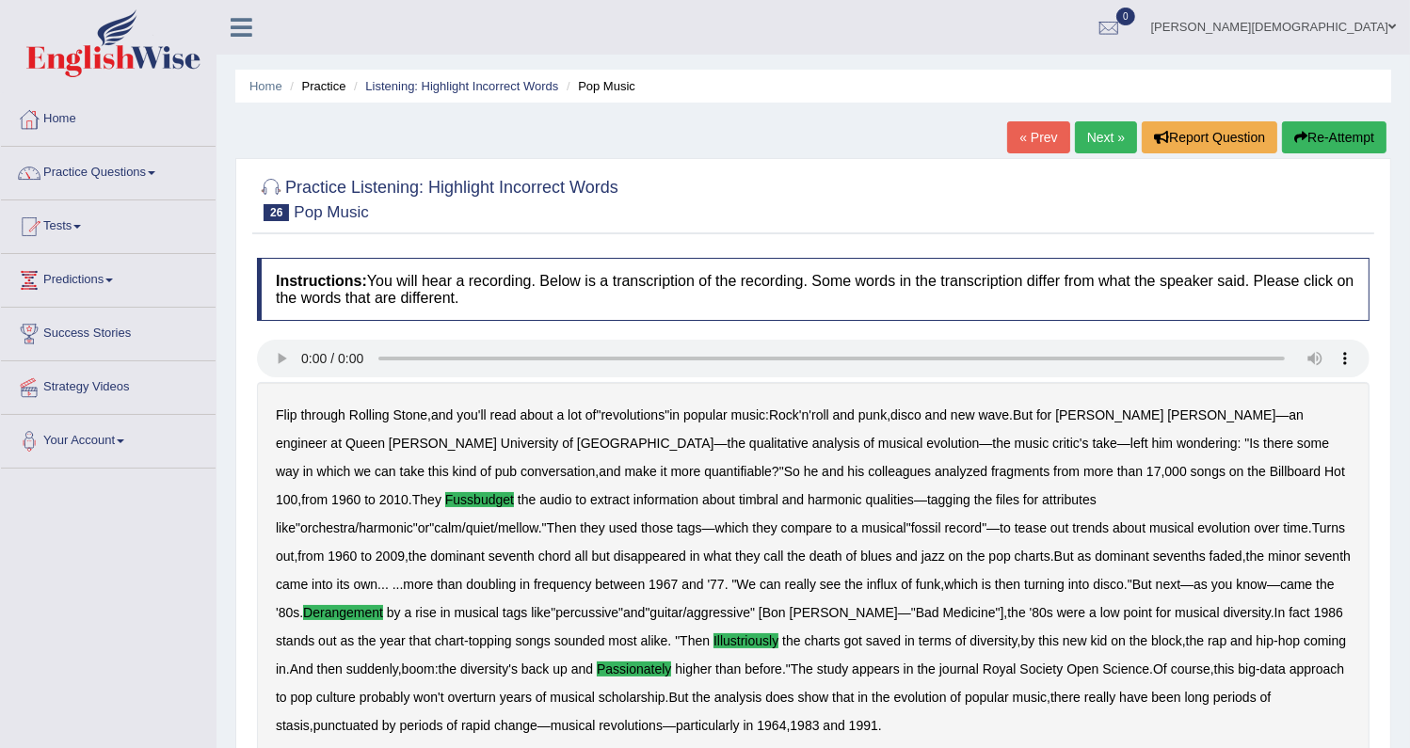
click at [1089, 139] on link "Next »" at bounding box center [1106, 137] width 62 height 32
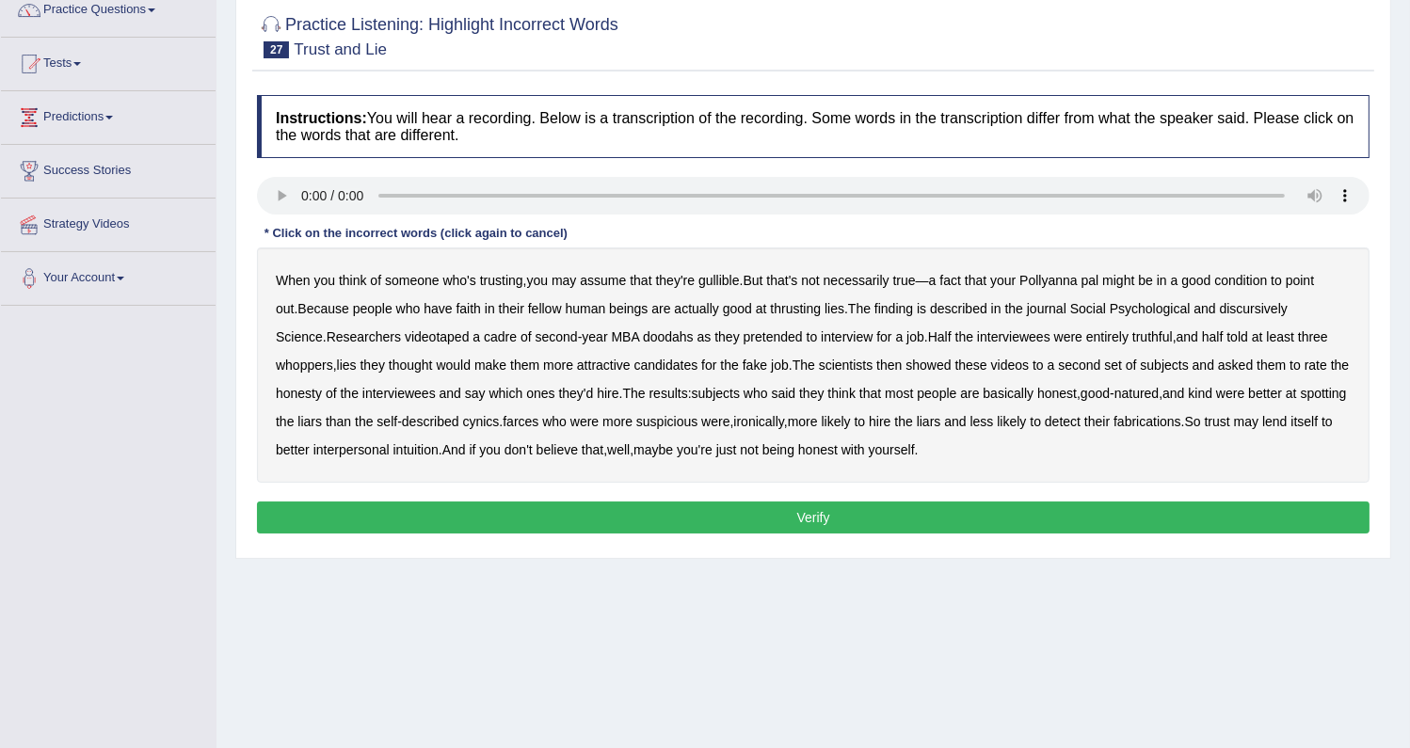
scroll to position [170, 0]
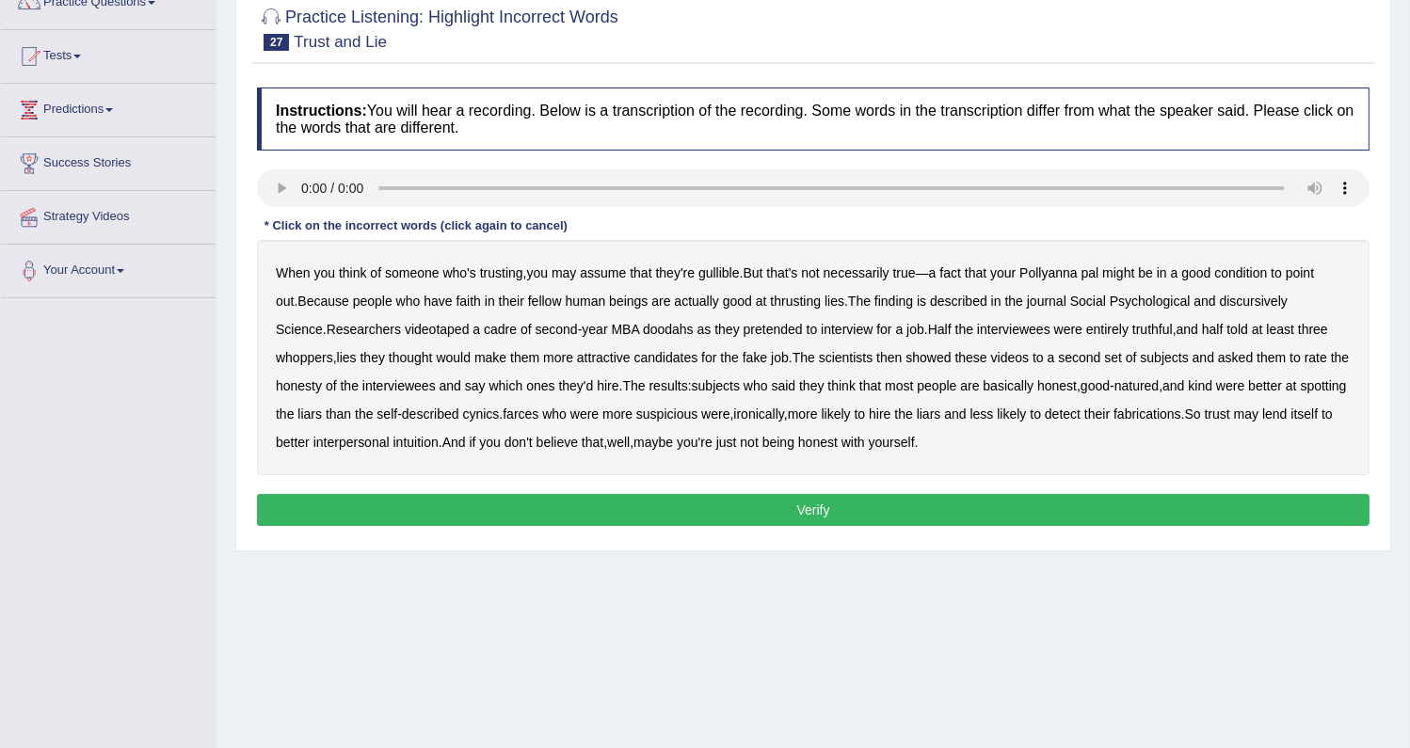
click at [770, 297] on b "thrusting" at bounding box center [795, 301] width 51 height 15
click at [1238, 301] on b "discursively" at bounding box center [1254, 301] width 68 height 15
click at [643, 325] on b "doodahs" at bounding box center [668, 329] width 51 height 15
click at [504, 407] on b "farces" at bounding box center [521, 414] width 36 height 15
click at [775, 511] on button "Verify" at bounding box center [813, 510] width 1113 height 32
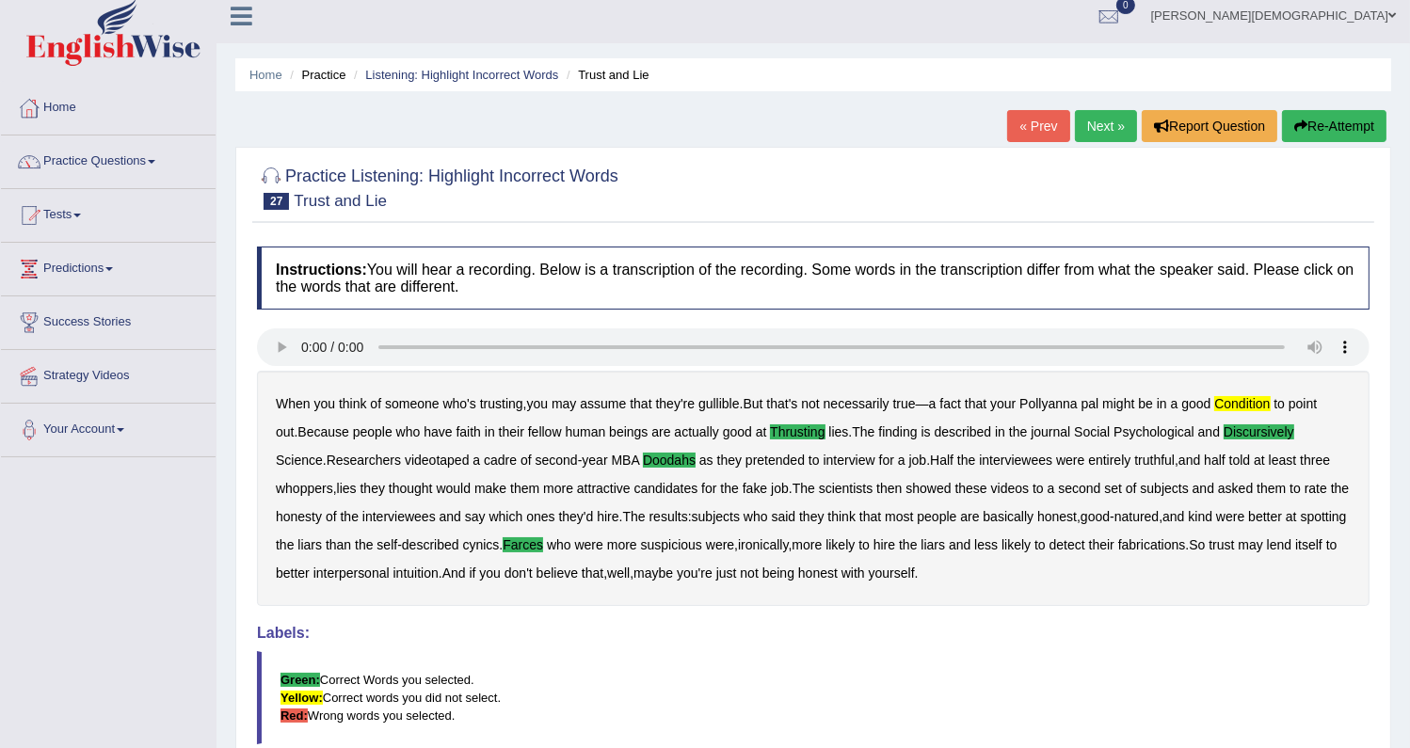
scroll to position [0, 0]
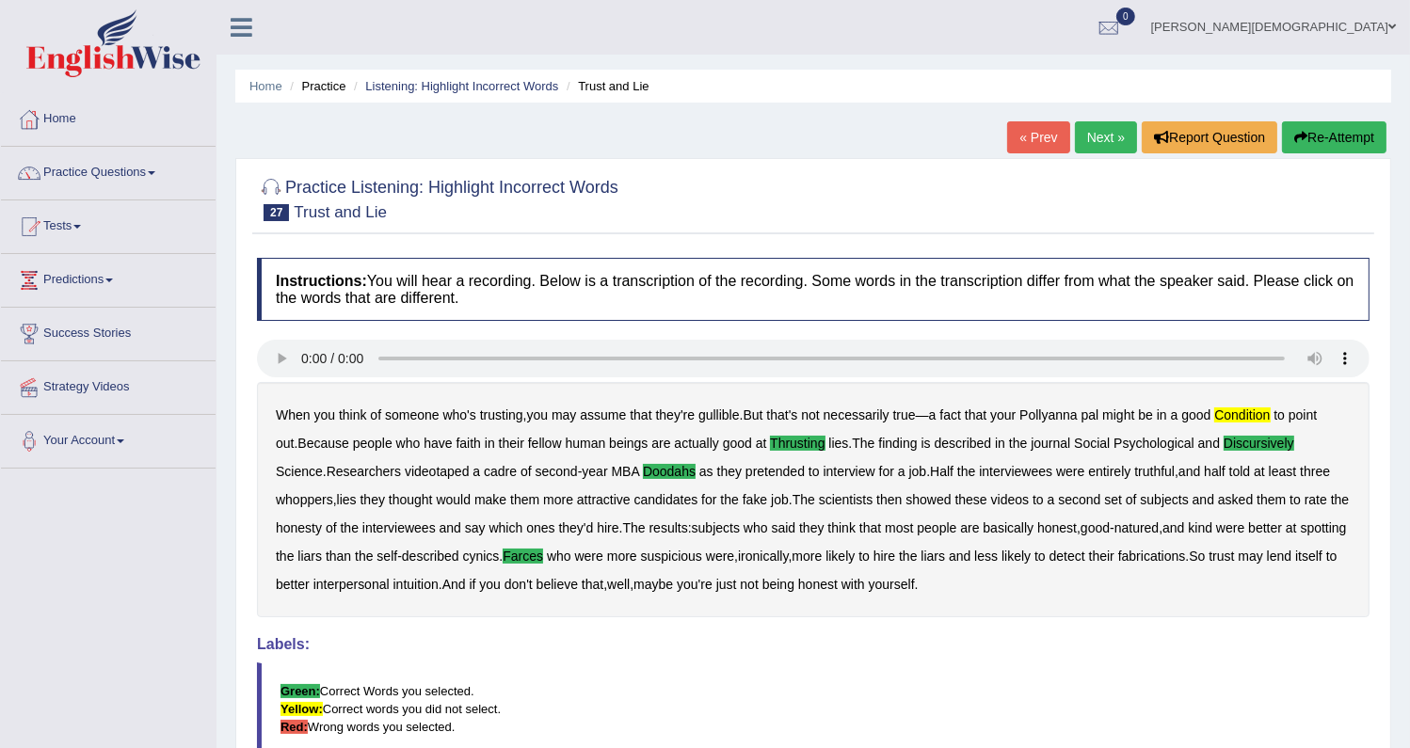
click at [1091, 141] on link "Next »" at bounding box center [1106, 137] width 62 height 32
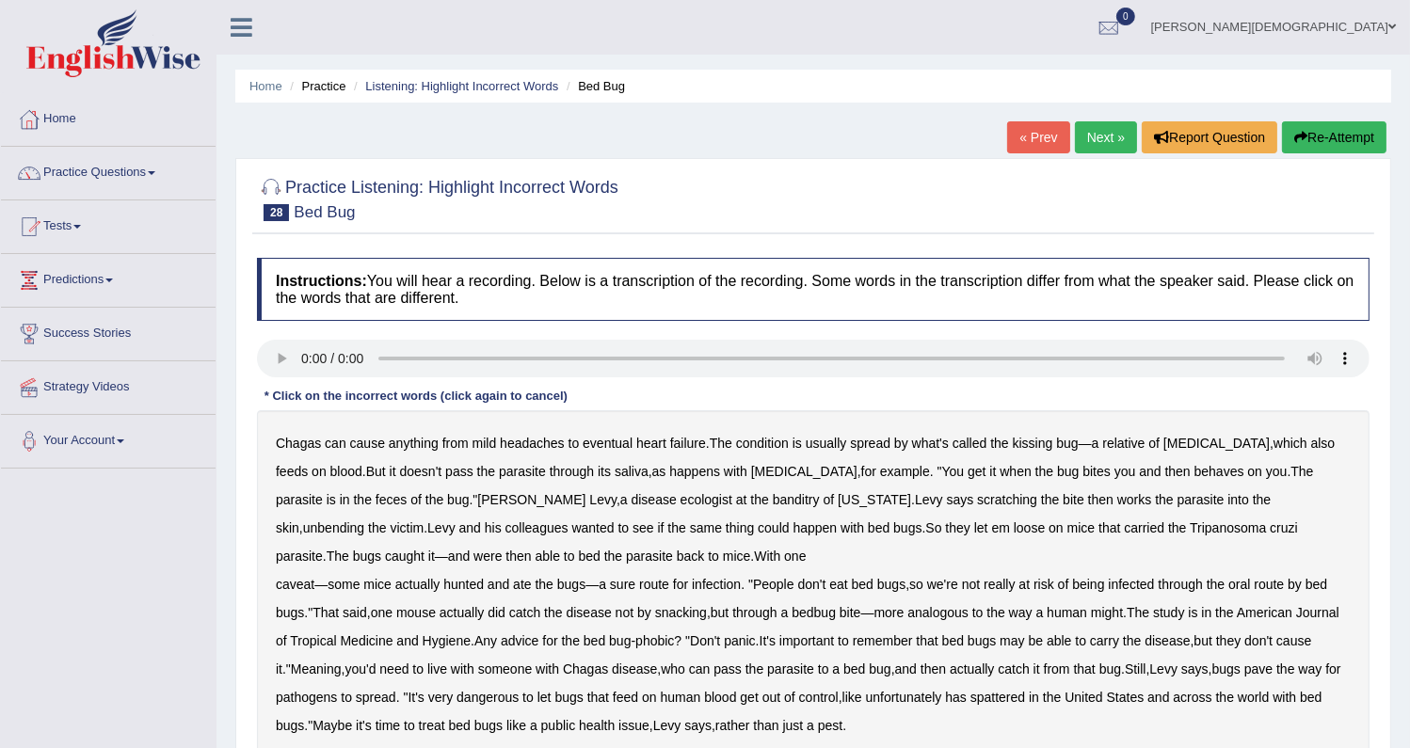
click at [300, 443] on b "Chagas" at bounding box center [298, 443] width 45 height 15
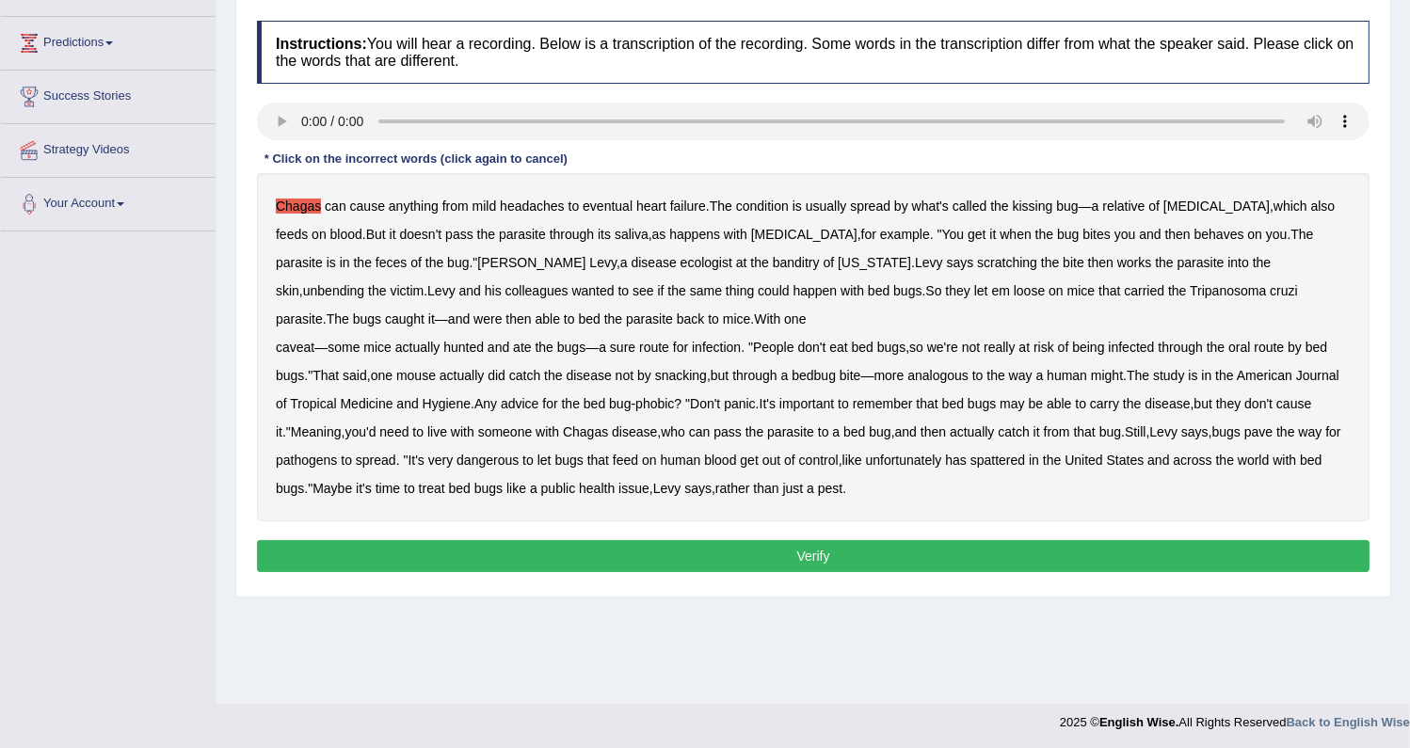
scroll to position [239, 0]
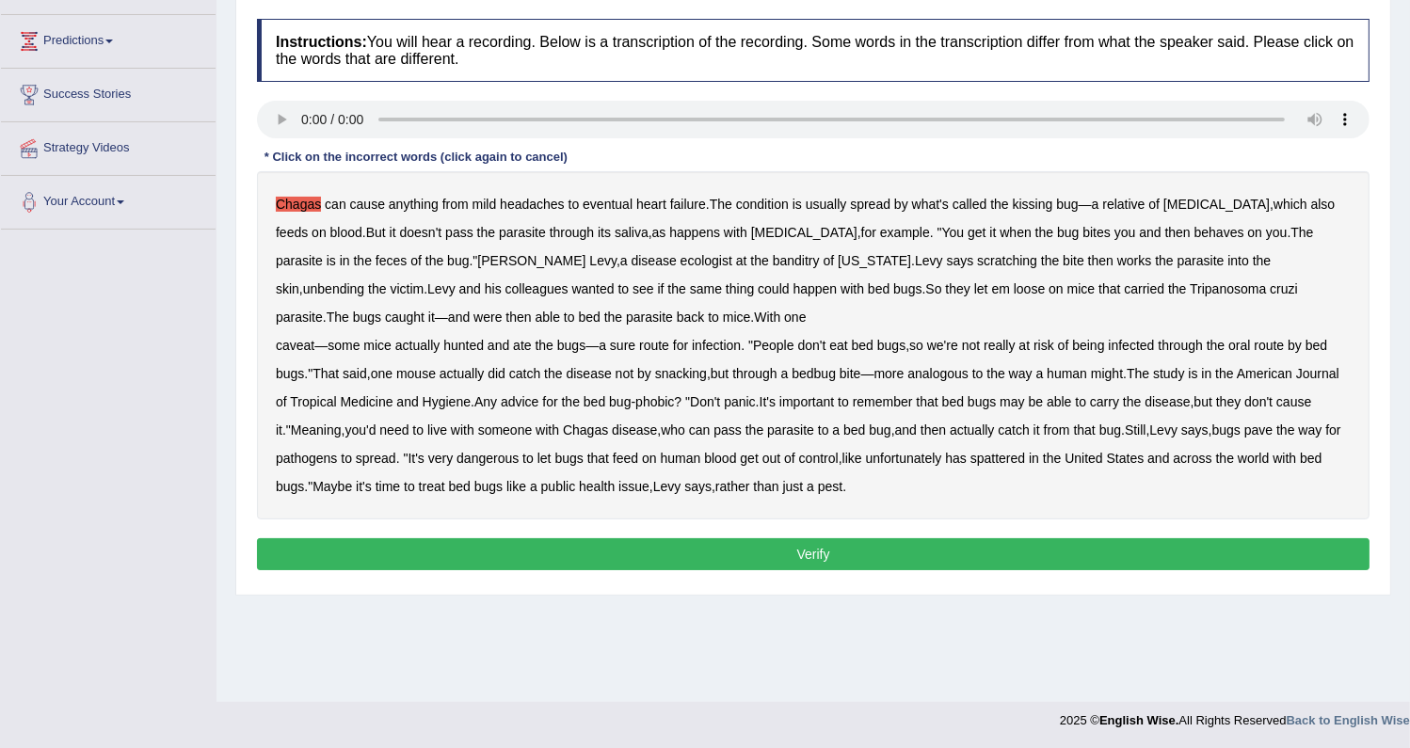
click at [1195, 231] on b "behaves" at bounding box center [1220, 232] width 50 height 15
click at [681, 257] on b "ecologist" at bounding box center [707, 260] width 52 height 15
click at [681, 255] on b "ecologist" at bounding box center [707, 260] width 52 height 15
click at [773, 264] on b "banditry" at bounding box center [796, 260] width 47 height 15
click at [364, 281] on b "unbending" at bounding box center [333, 288] width 61 height 15
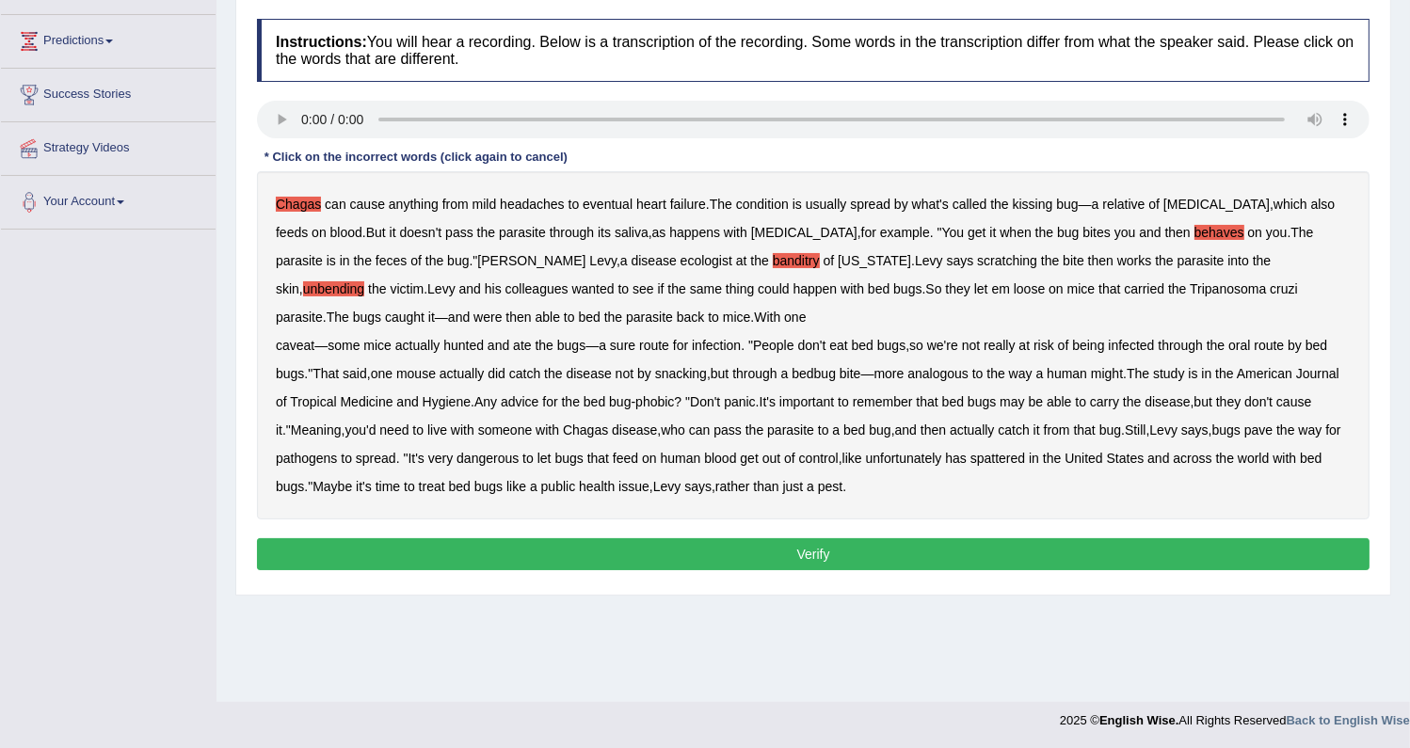
click at [425, 310] on b "caught" at bounding box center [405, 317] width 40 height 15
click at [945, 377] on b "analogous" at bounding box center [937, 373] width 61 height 15
click at [964, 377] on b "analogous" at bounding box center [937, 373] width 61 height 15
click at [608, 430] on b "Chagas" at bounding box center [585, 430] width 45 height 15
click at [715, 545] on button "Verify" at bounding box center [813, 554] width 1113 height 32
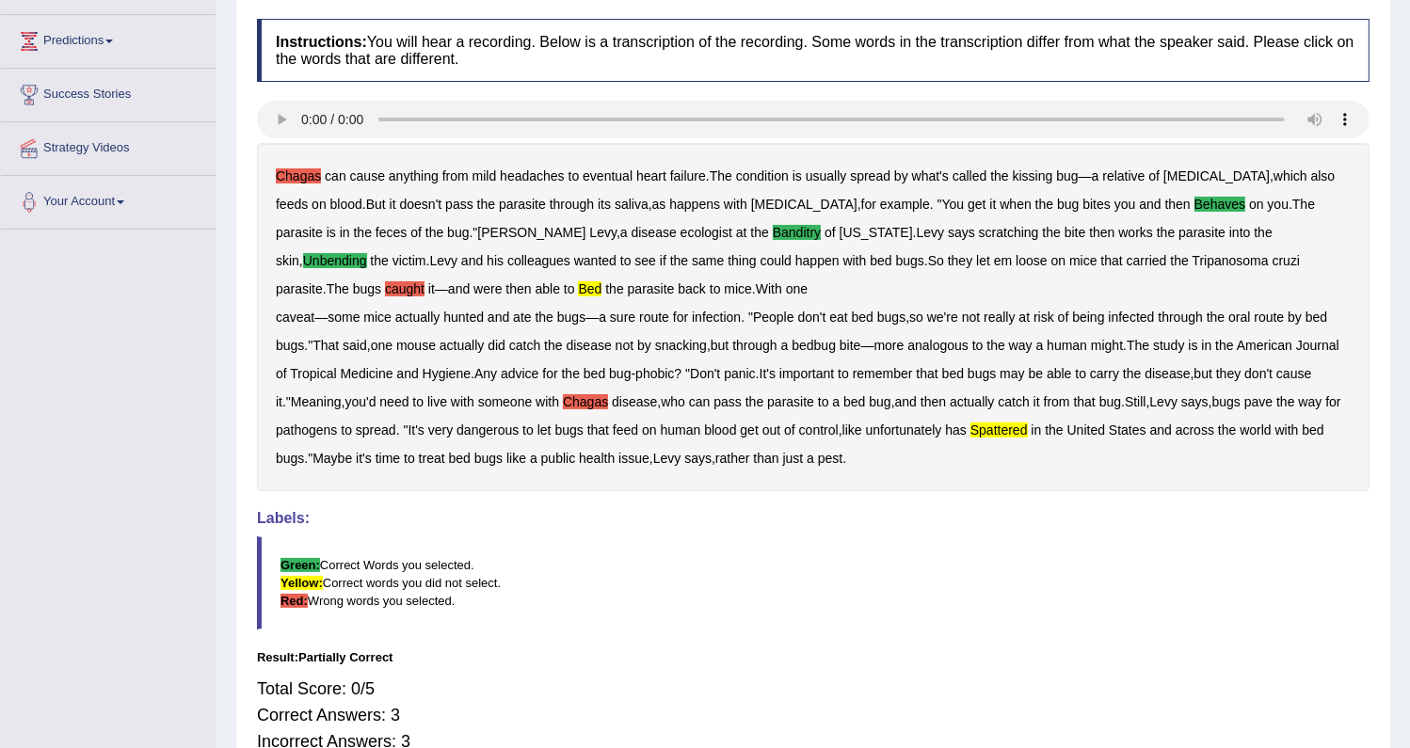
click at [1028, 431] on b "spattered" at bounding box center [999, 430] width 57 height 15
click at [578, 284] on b "bed" at bounding box center [590, 288] width 24 height 15
click at [608, 405] on b "Chagas" at bounding box center [585, 401] width 45 height 15
click at [308, 179] on b "Chagas" at bounding box center [298, 175] width 45 height 15
click at [425, 281] on b "caught" at bounding box center [405, 288] width 40 height 15
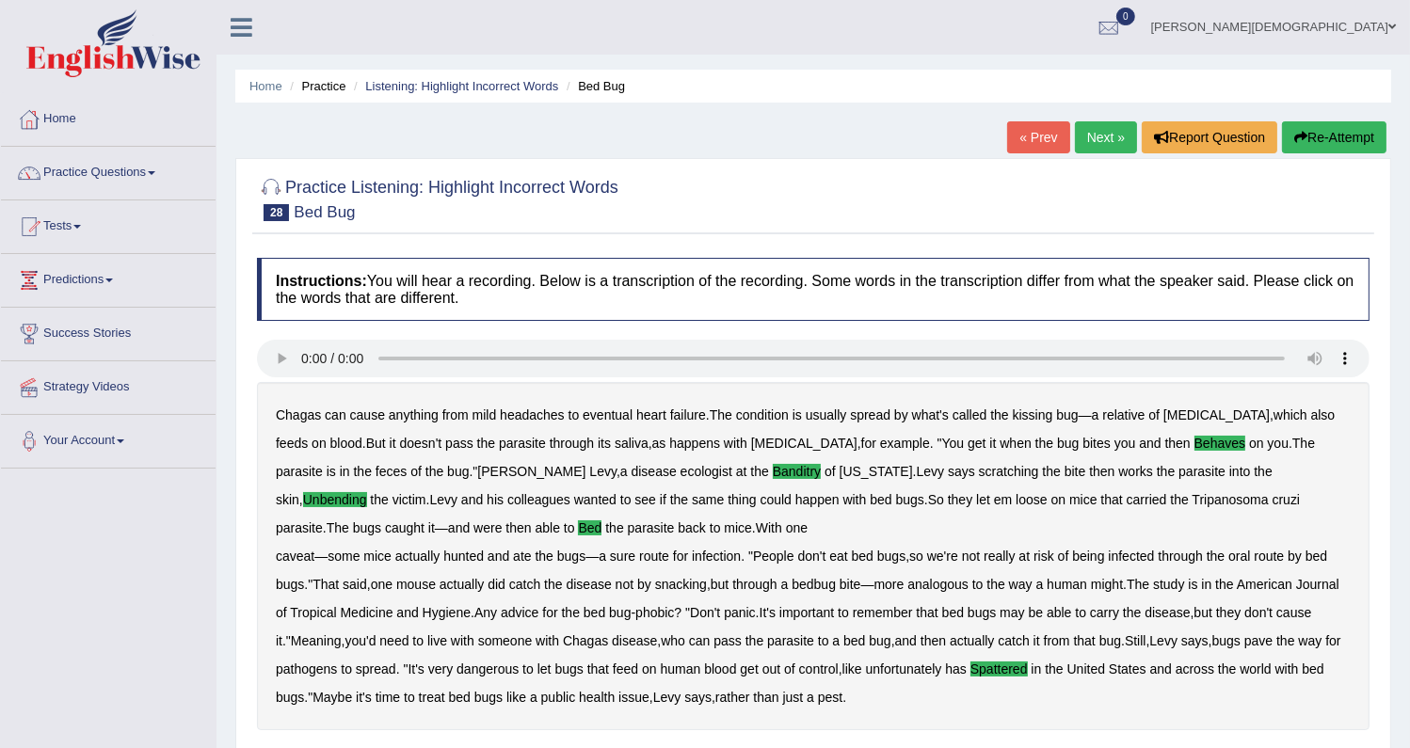
scroll to position [85, 0]
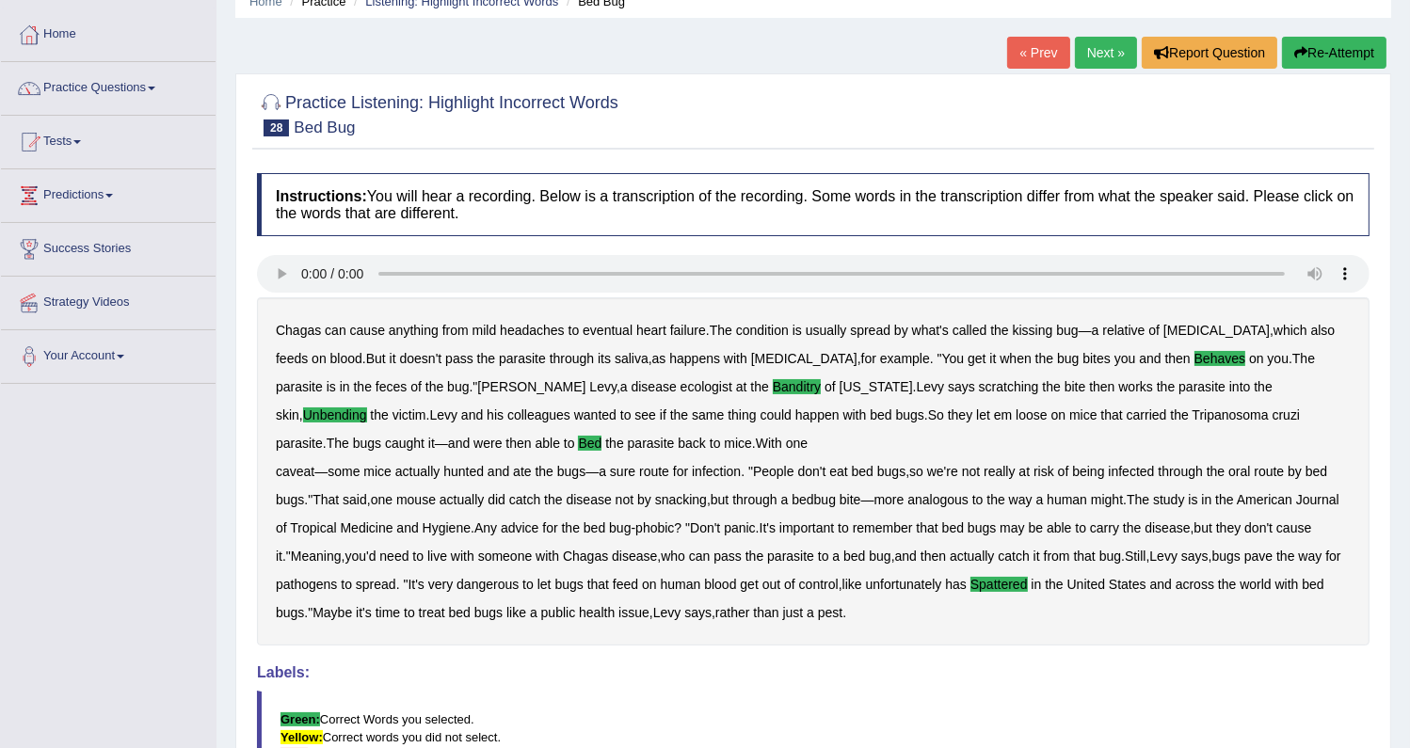
click at [1082, 52] on link "Next »" at bounding box center [1106, 53] width 62 height 32
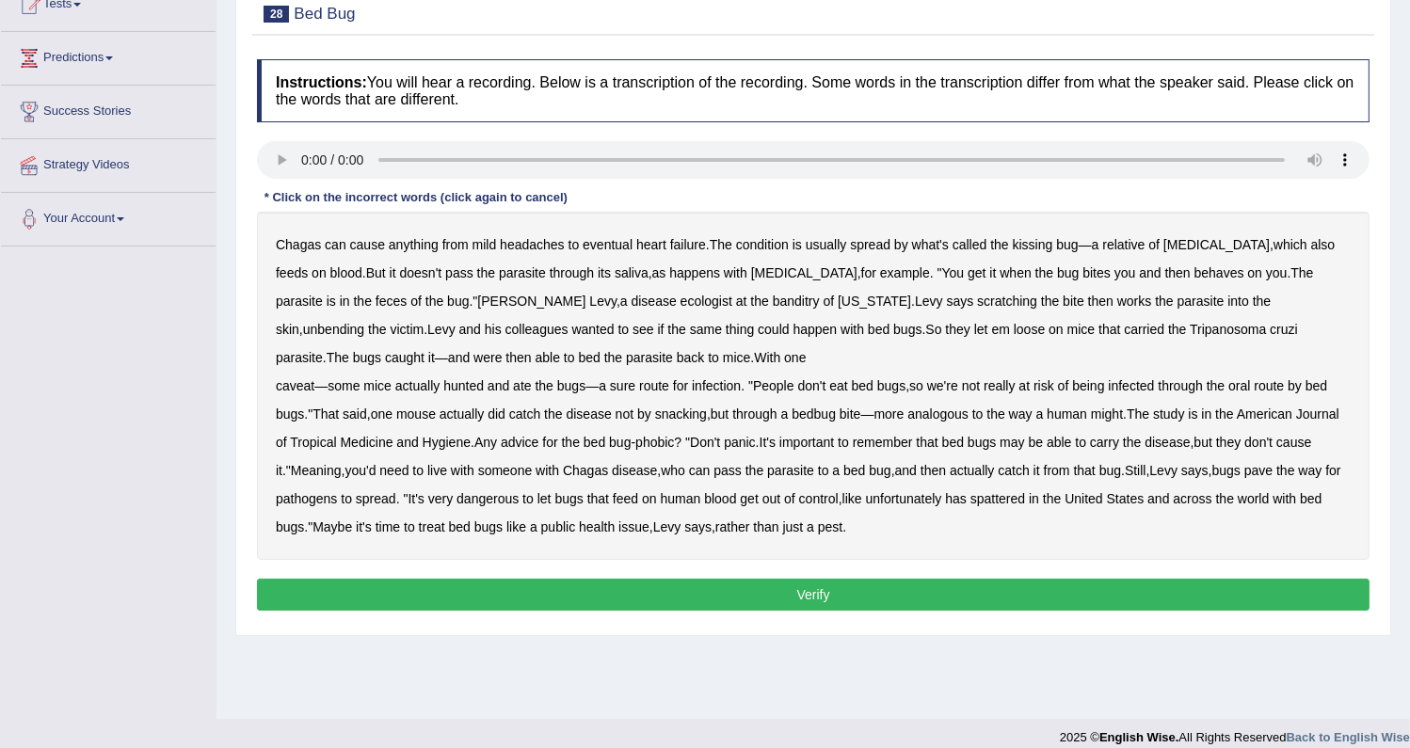
scroll to position [239, 0]
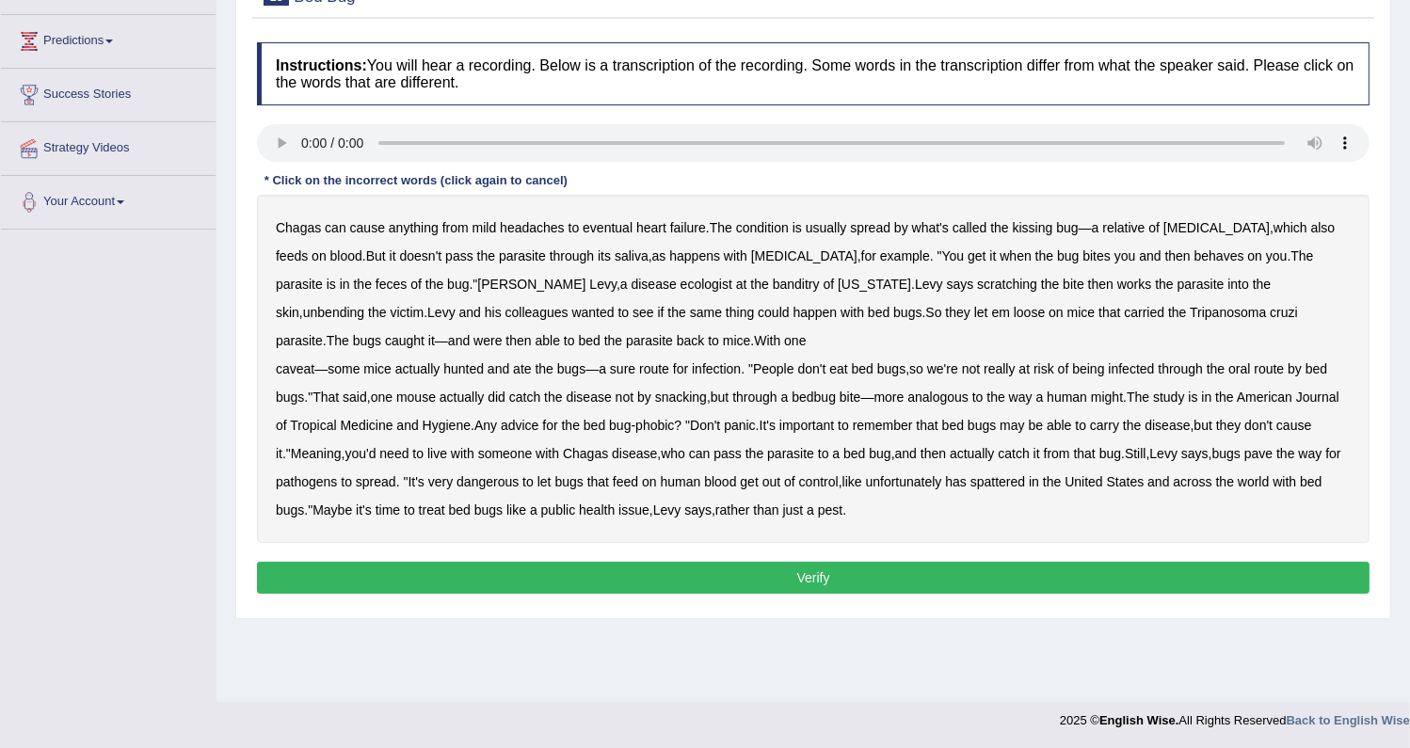
click at [1195, 253] on b "behaves" at bounding box center [1220, 256] width 50 height 15
click at [364, 305] on b "unbending" at bounding box center [333, 312] width 61 height 15
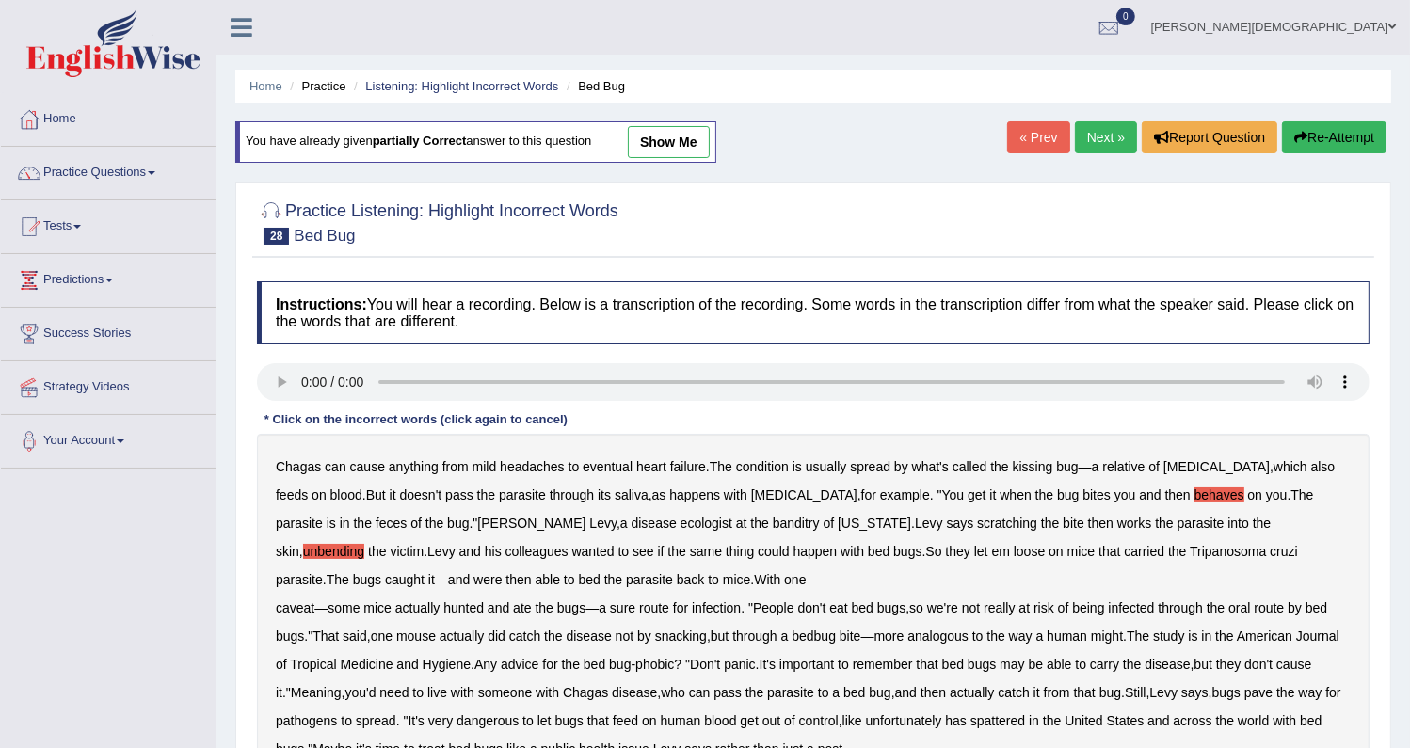
scroll to position [0, 0]
click at [681, 136] on link "show me" at bounding box center [669, 142] width 82 height 32
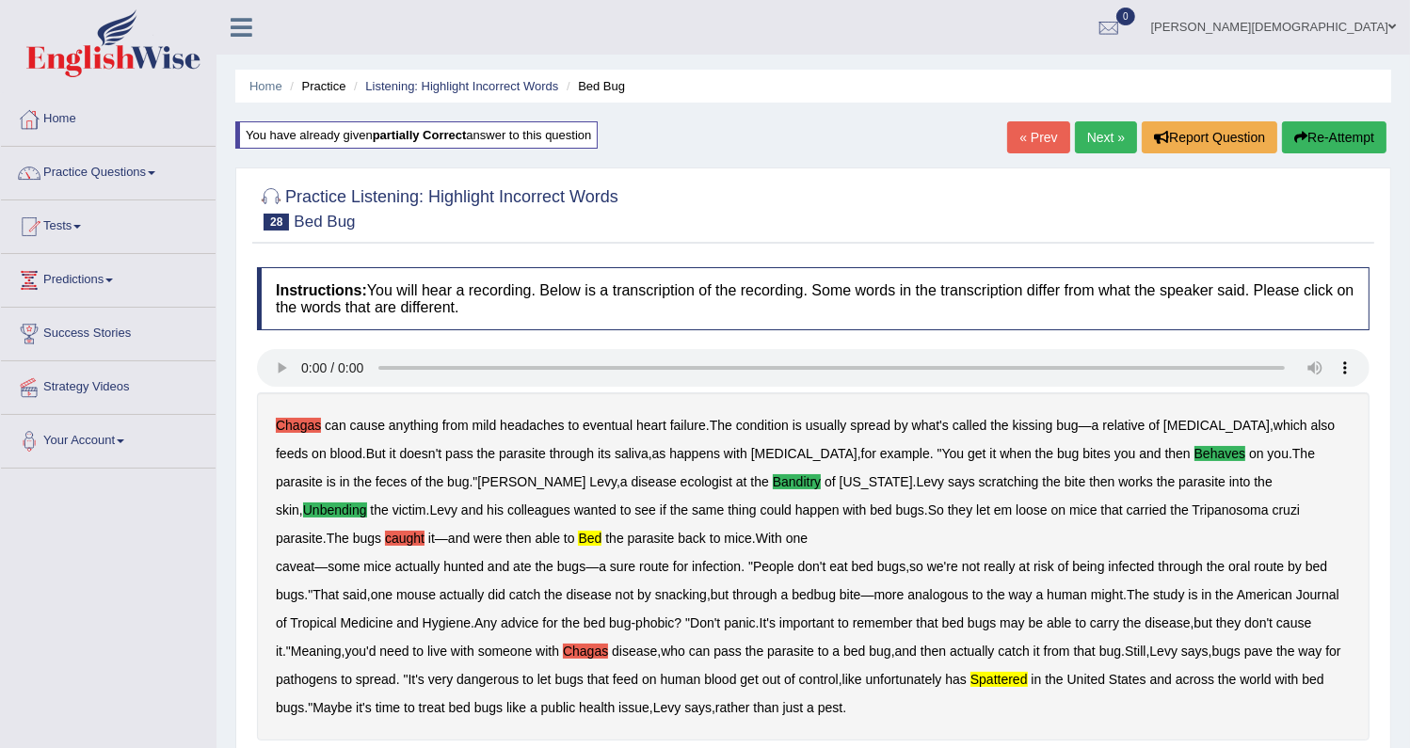
click at [1032, 141] on link "« Prev" at bounding box center [1038, 137] width 62 height 32
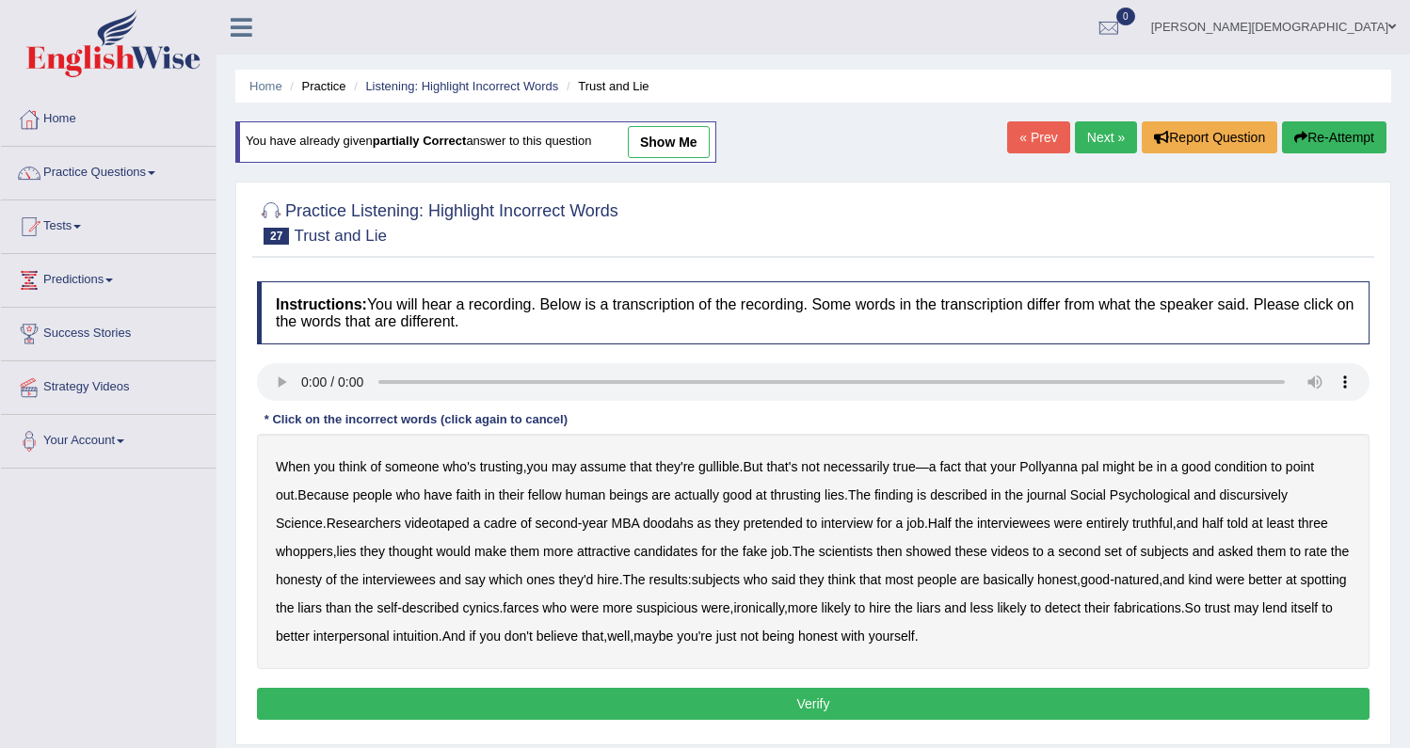
click at [1090, 134] on link "Next »" at bounding box center [1106, 137] width 62 height 32
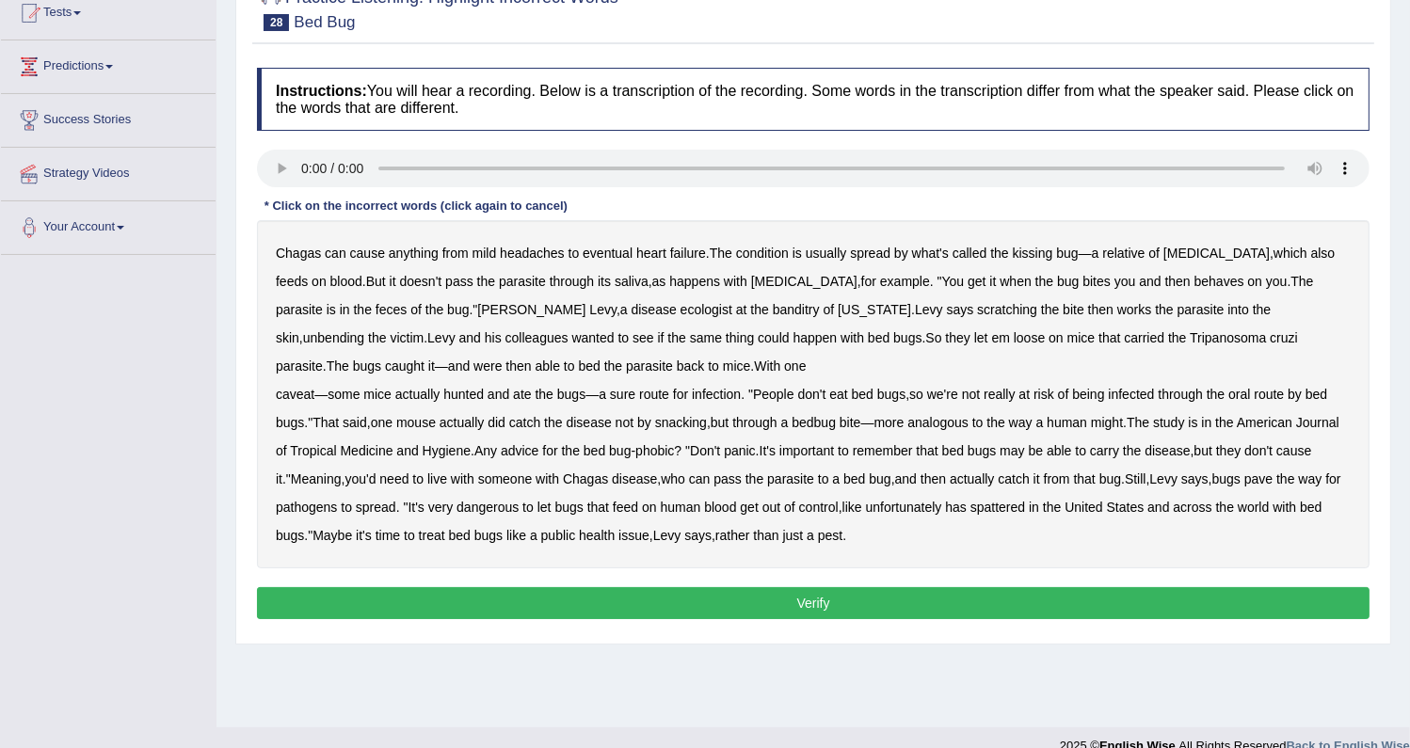
scroll to position [239, 0]
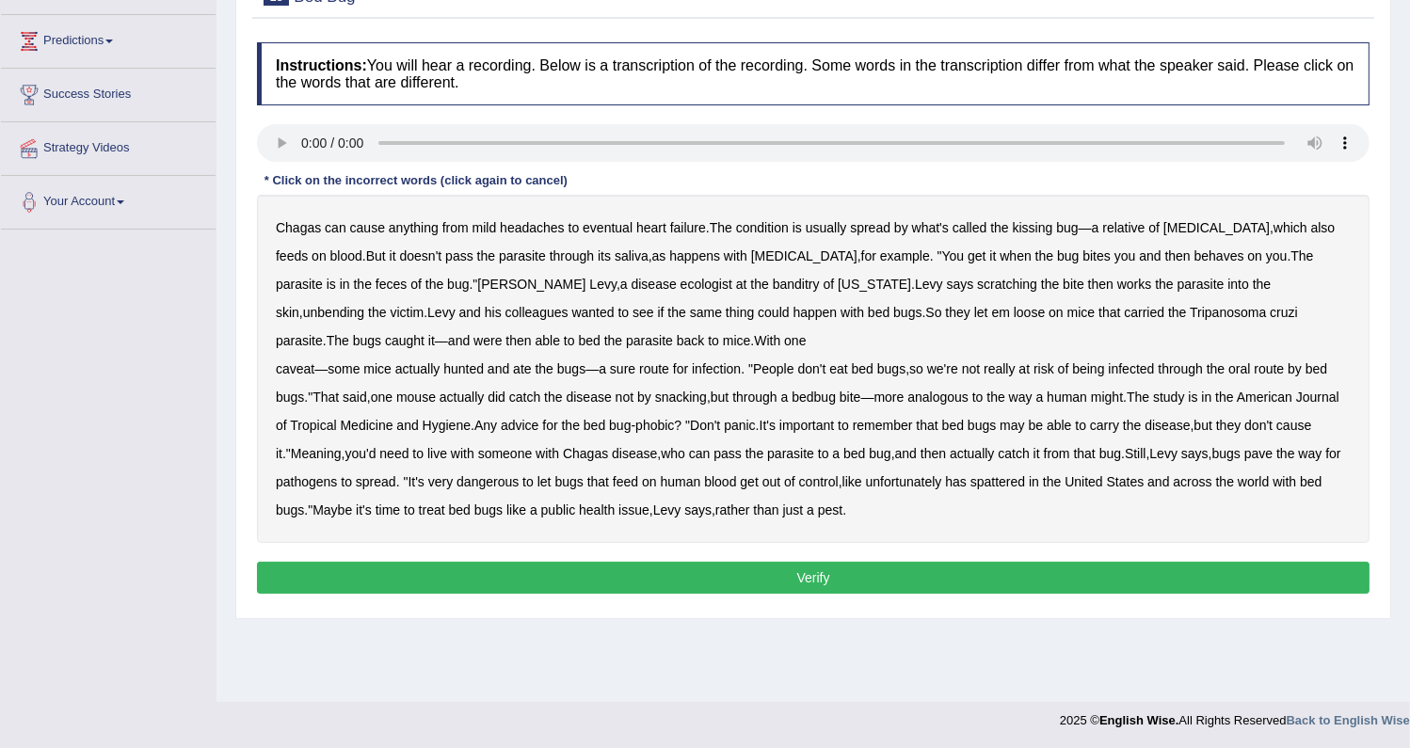
click at [578, 339] on b "bed" at bounding box center [589, 340] width 22 height 15
click at [1025, 484] on b "spattered" at bounding box center [998, 481] width 55 height 15
click at [1195, 257] on b "behaves" at bounding box center [1220, 256] width 50 height 15
click at [364, 305] on b "unbending" at bounding box center [333, 312] width 61 height 15
click at [804, 571] on button "Verify" at bounding box center [813, 578] width 1113 height 32
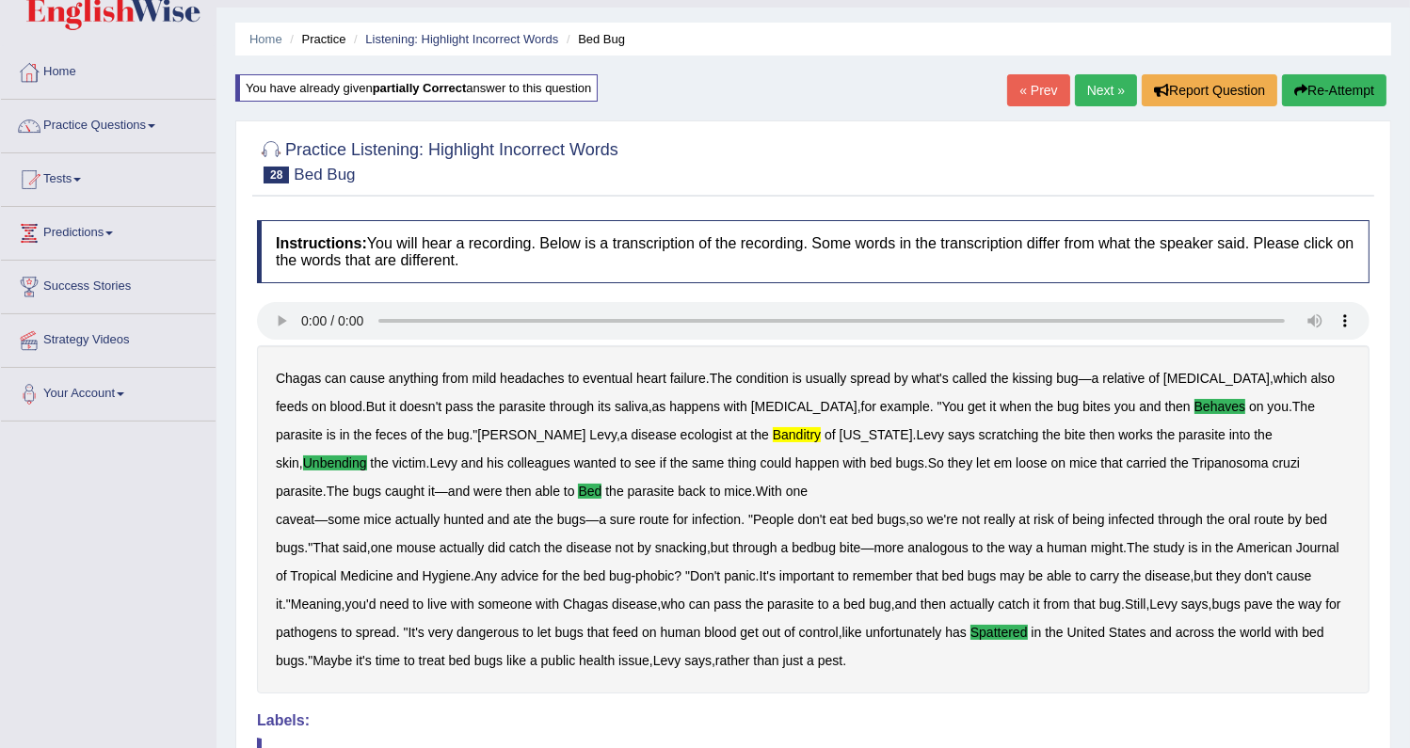
scroll to position [0, 0]
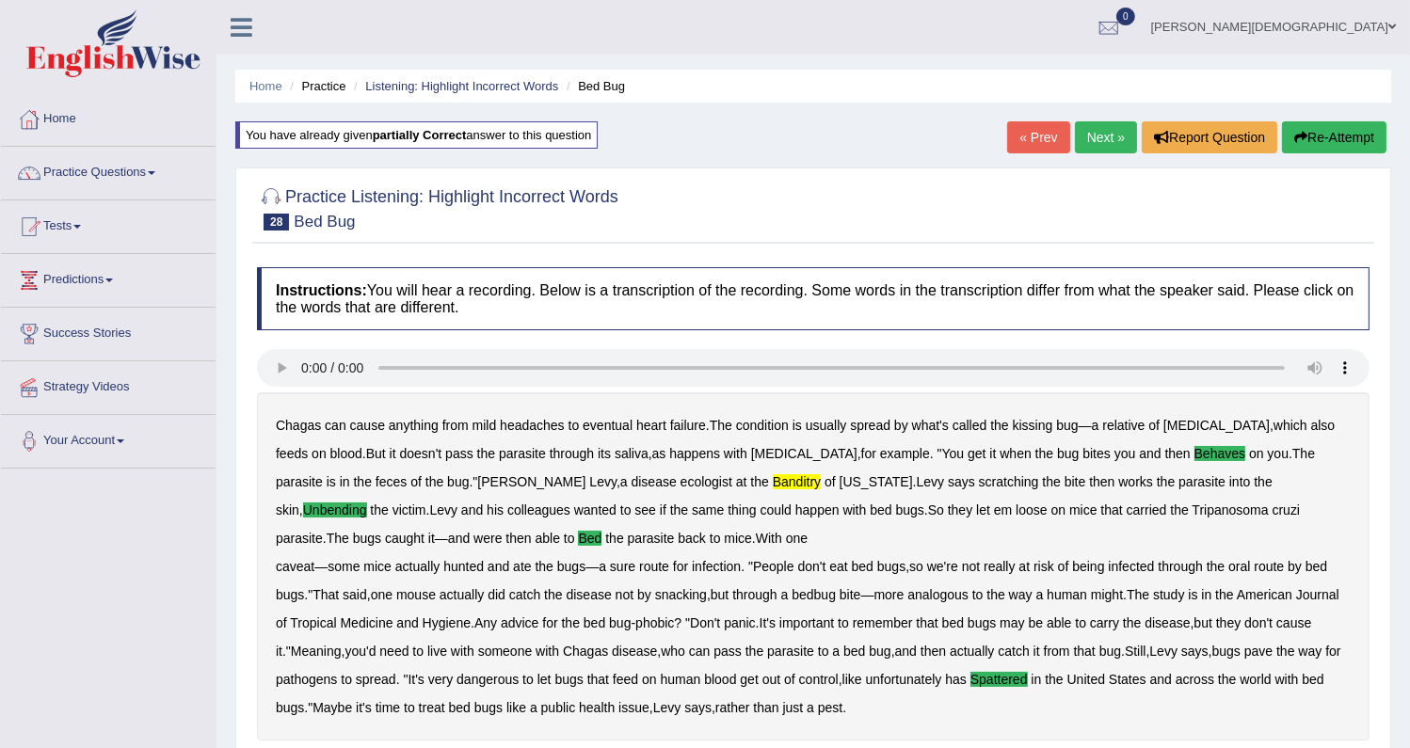
click at [1089, 133] on link "Next »" at bounding box center [1106, 137] width 62 height 32
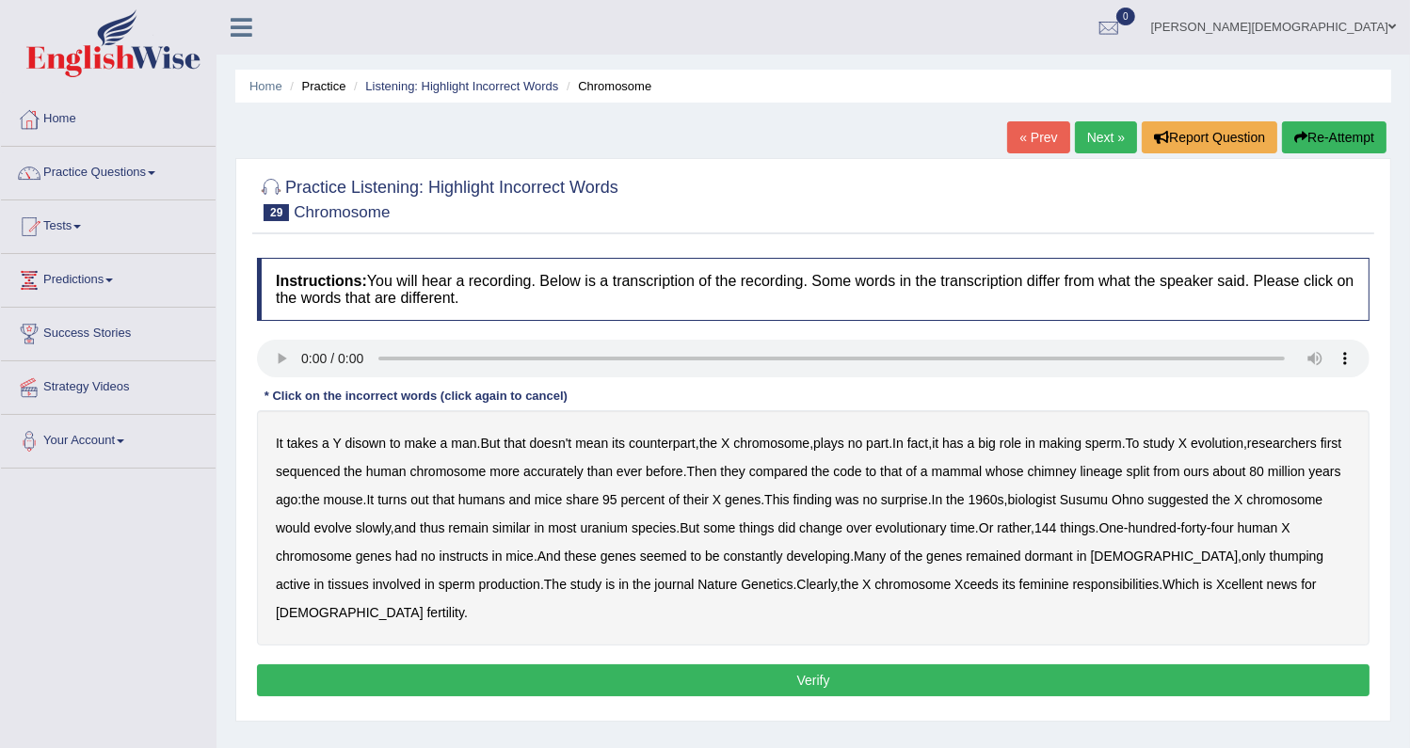
click at [366, 447] on b "disown" at bounding box center [365, 443] width 41 height 15
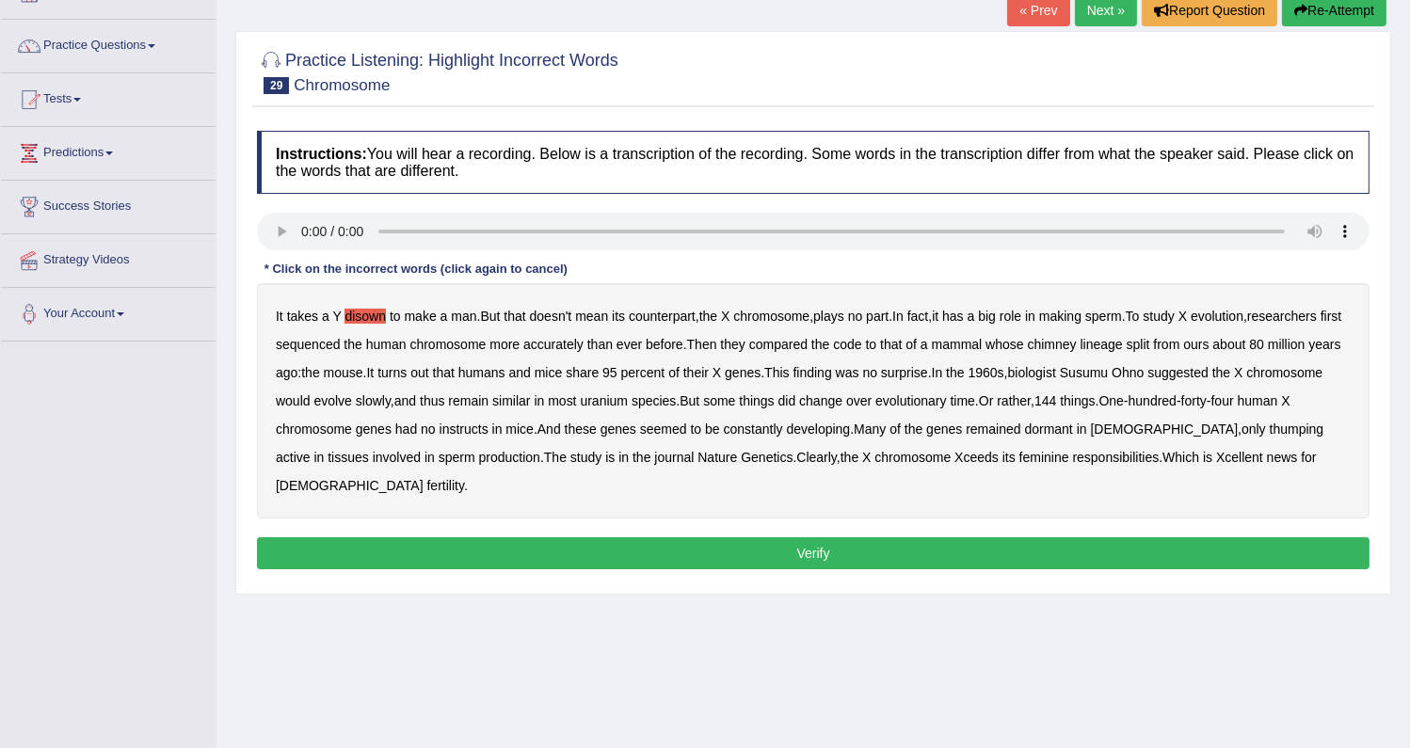
scroll to position [170, 0]
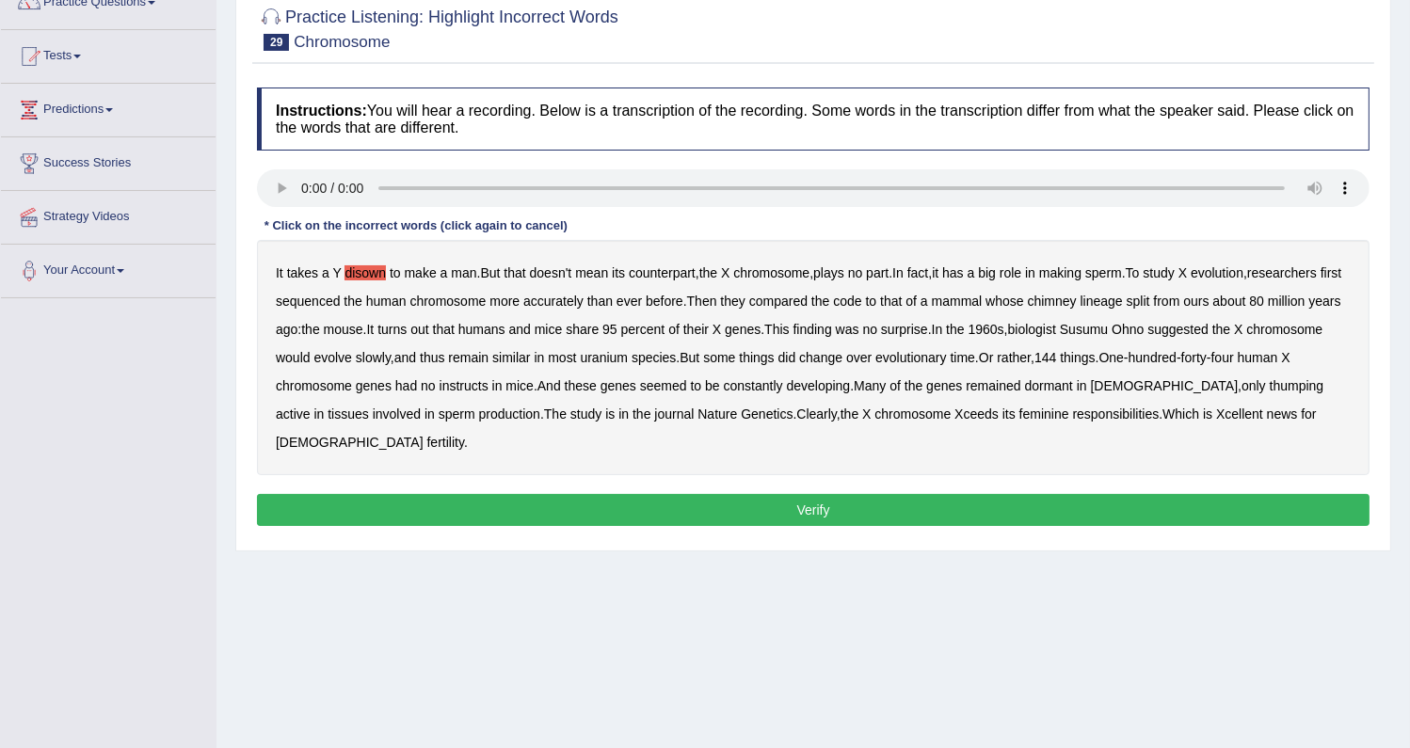
click at [1077, 301] on b "chimney" at bounding box center [1052, 301] width 49 height 15
click at [489, 350] on b "remain" at bounding box center [468, 357] width 40 height 15
click at [1270, 386] on b "thumping" at bounding box center [1297, 385] width 55 height 15
click at [863, 499] on button "Verify" at bounding box center [813, 510] width 1113 height 32
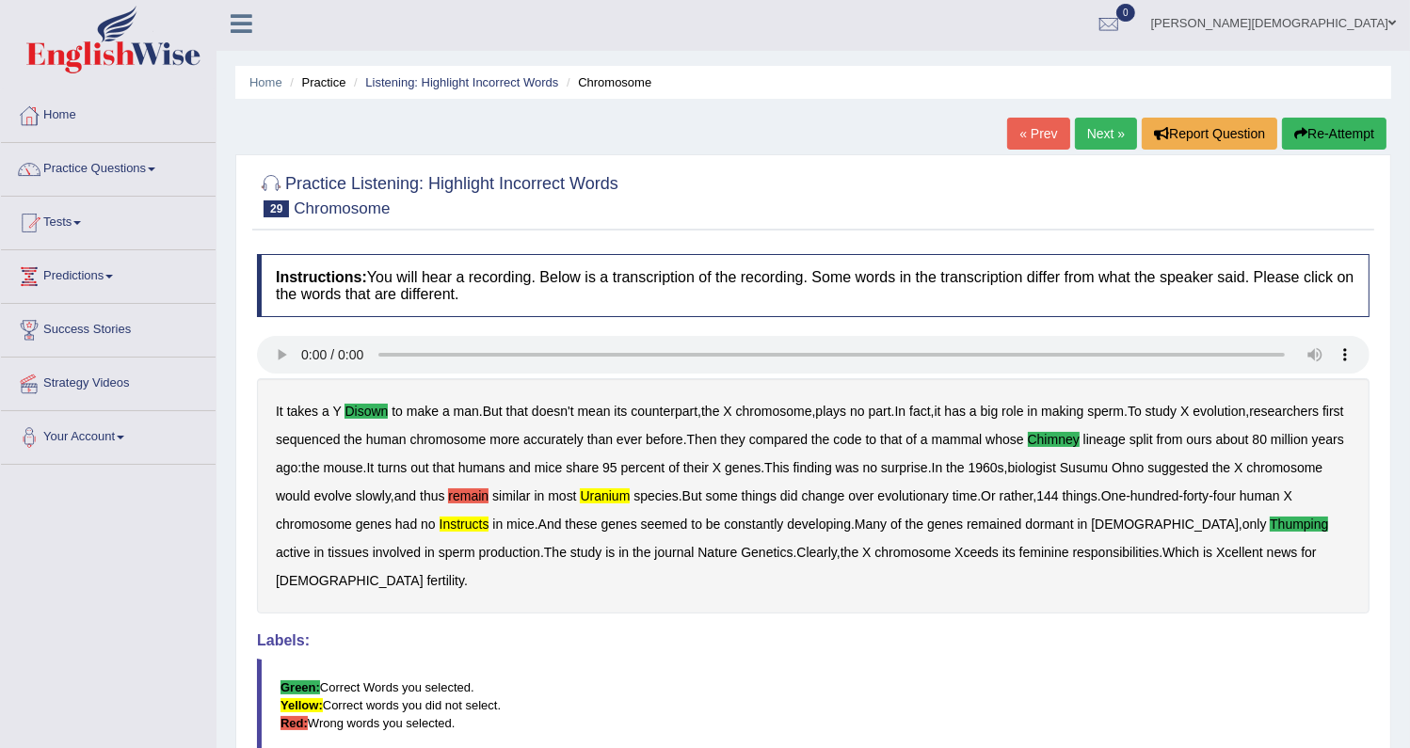
scroll to position [0, 0]
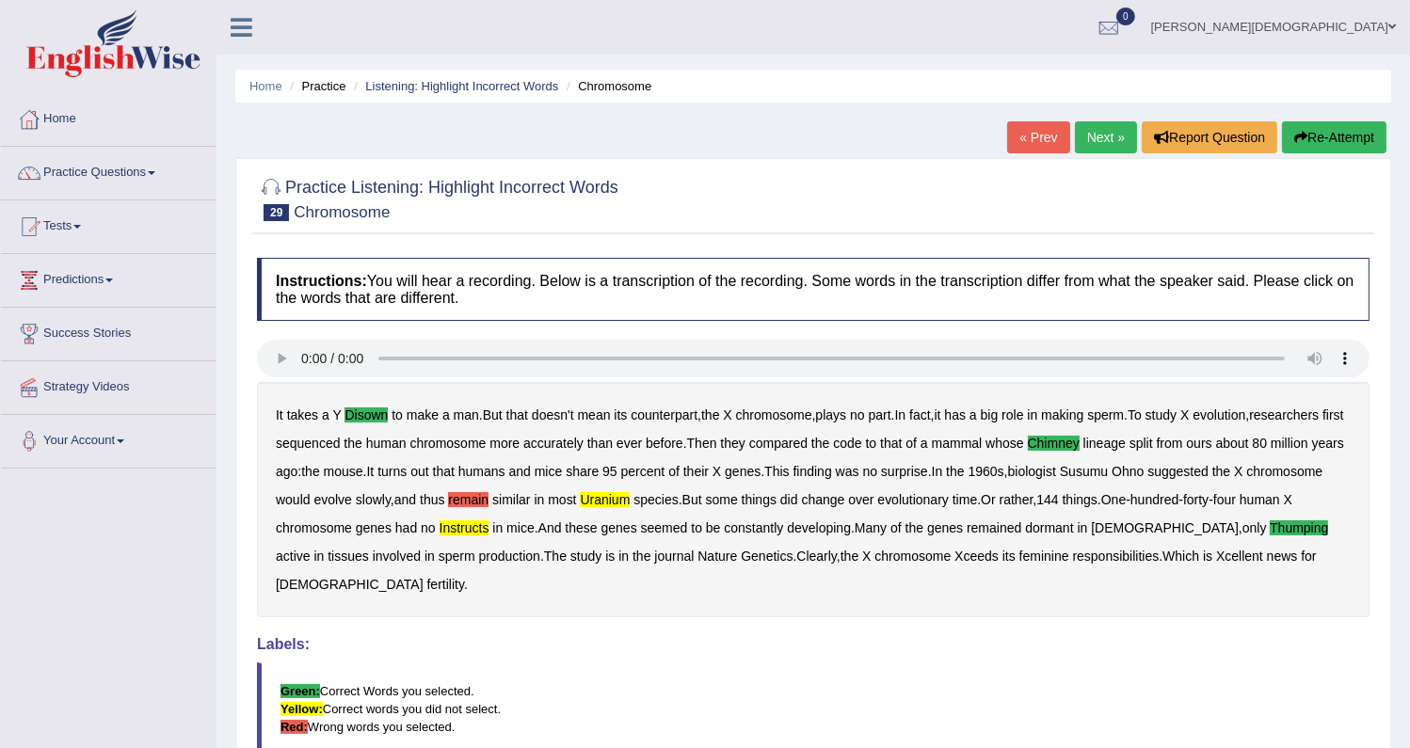
click at [1099, 135] on link "Next »" at bounding box center [1106, 137] width 62 height 32
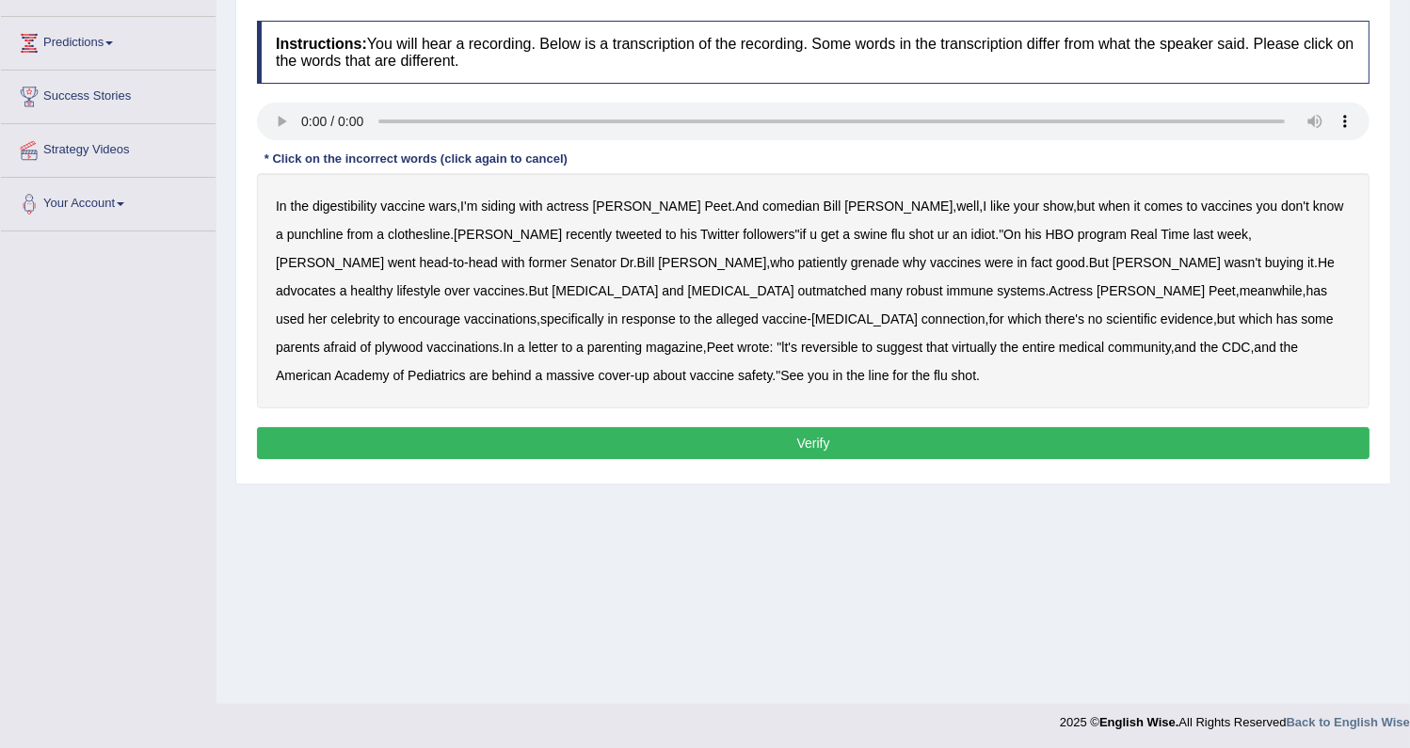
scroll to position [239, 0]
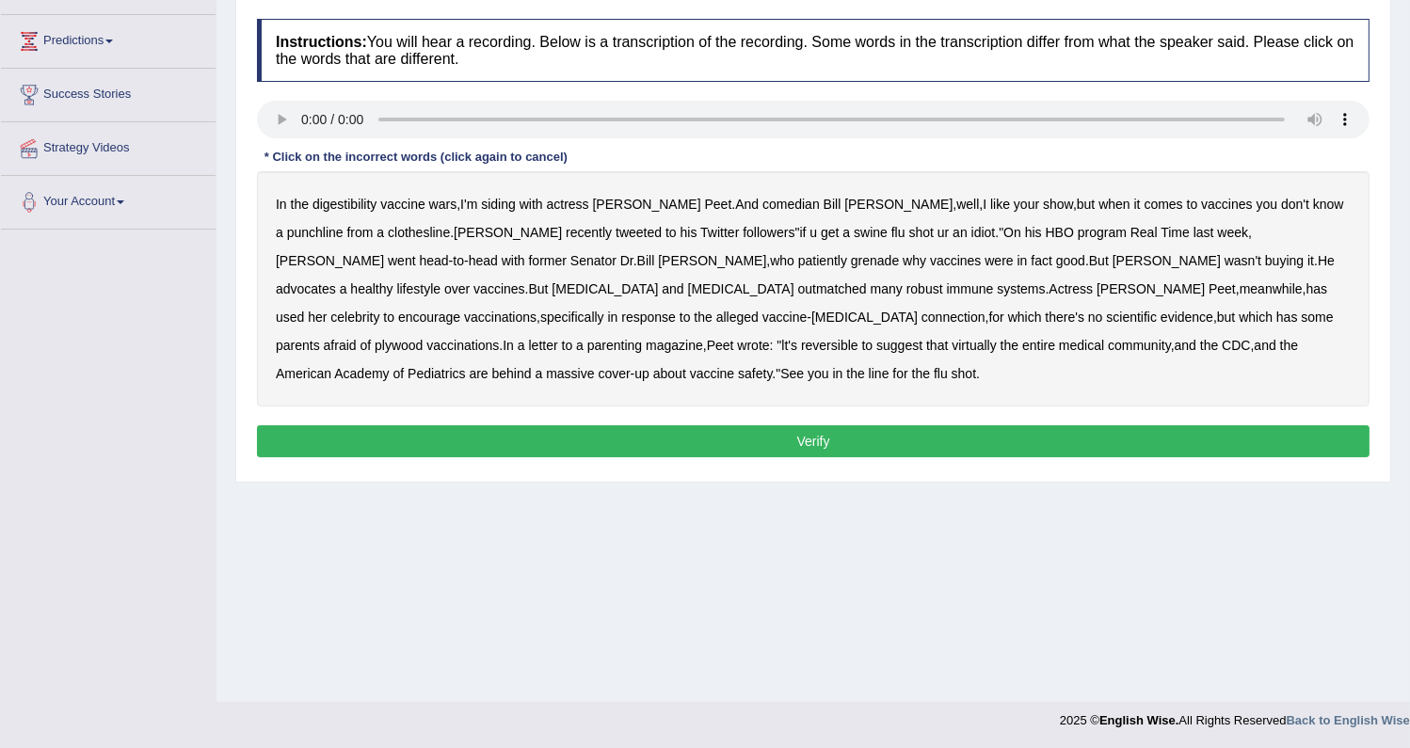
click at [346, 203] on b "digestibility" at bounding box center [345, 204] width 64 height 15
click at [423, 338] on b "plywood" at bounding box center [399, 345] width 48 height 15
click at [849, 430] on button "Verify" at bounding box center [813, 441] width 1113 height 32
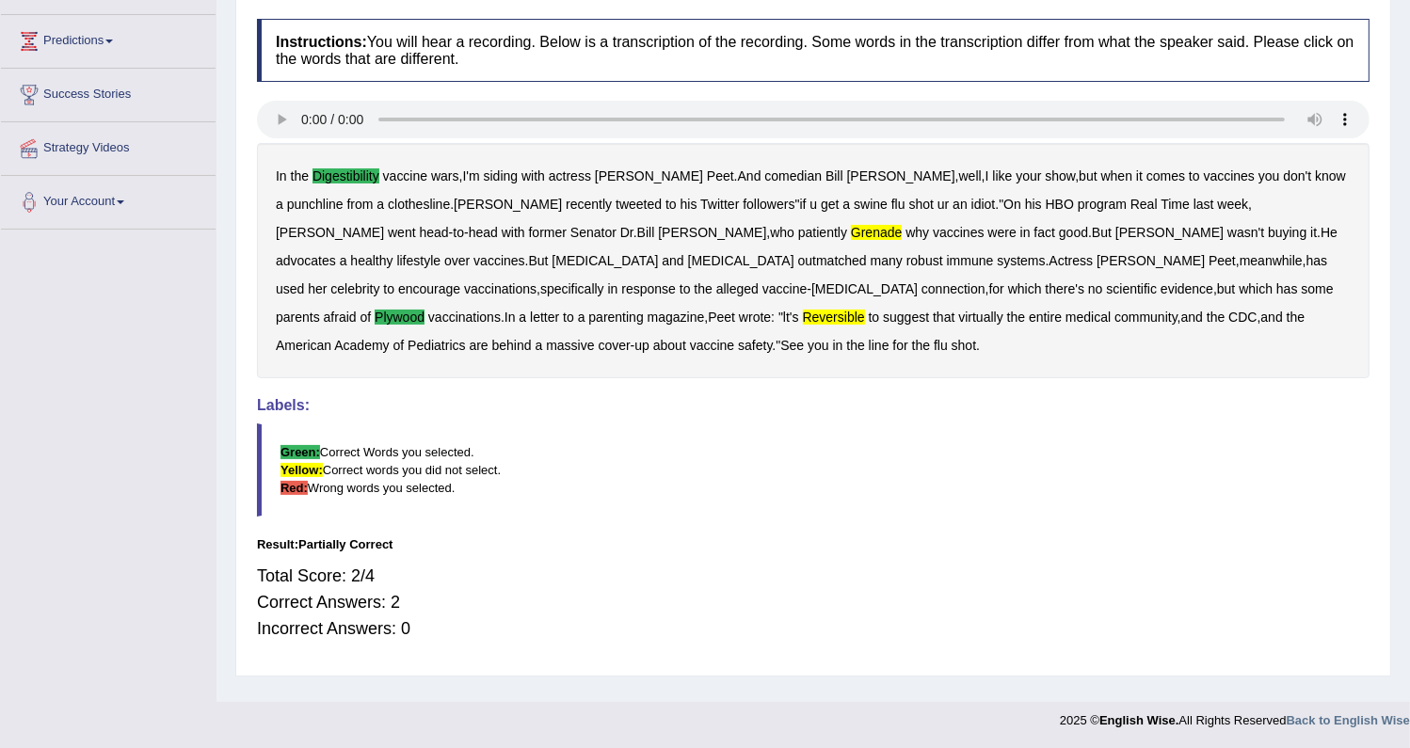
click at [851, 233] on b "grenade" at bounding box center [876, 232] width 51 height 15
click at [865, 310] on b "reversible" at bounding box center [834, 317] width 62 height 15
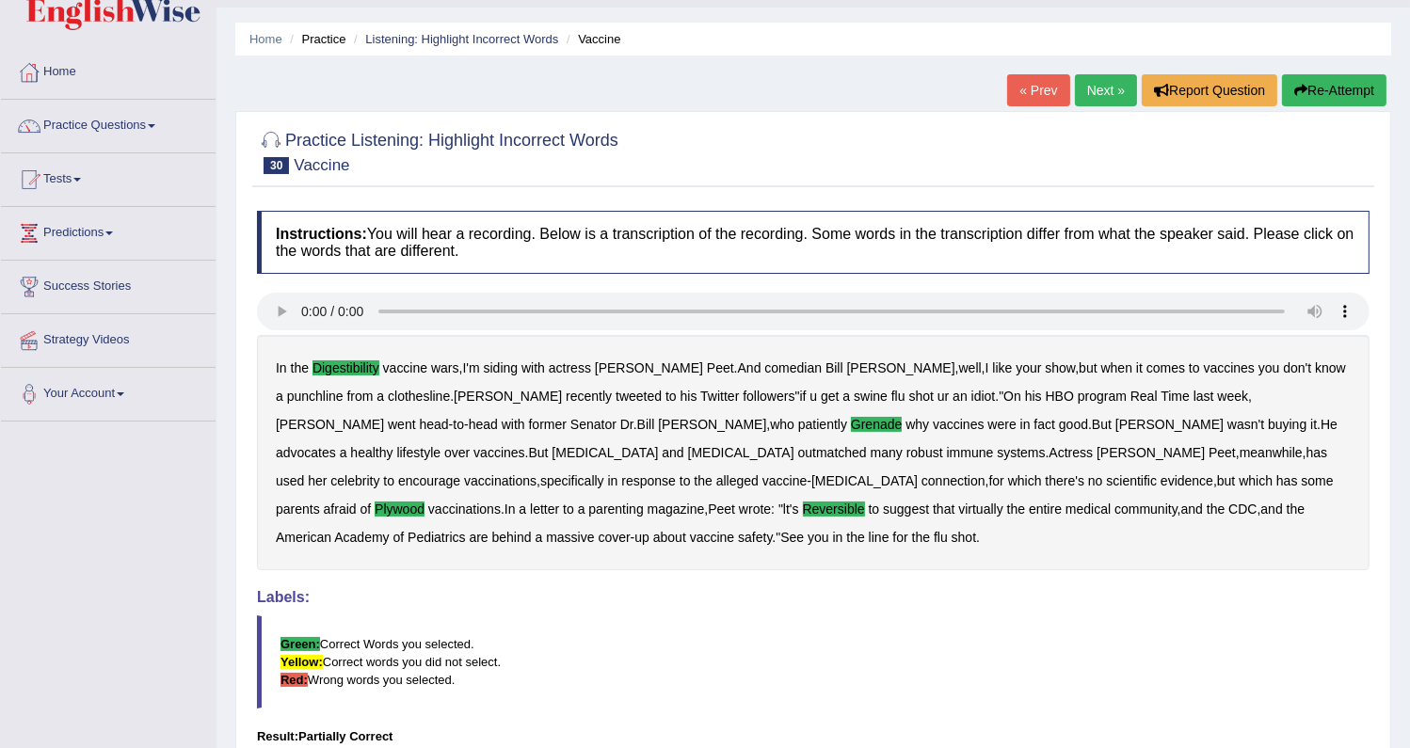
scroll to position [0, 0]
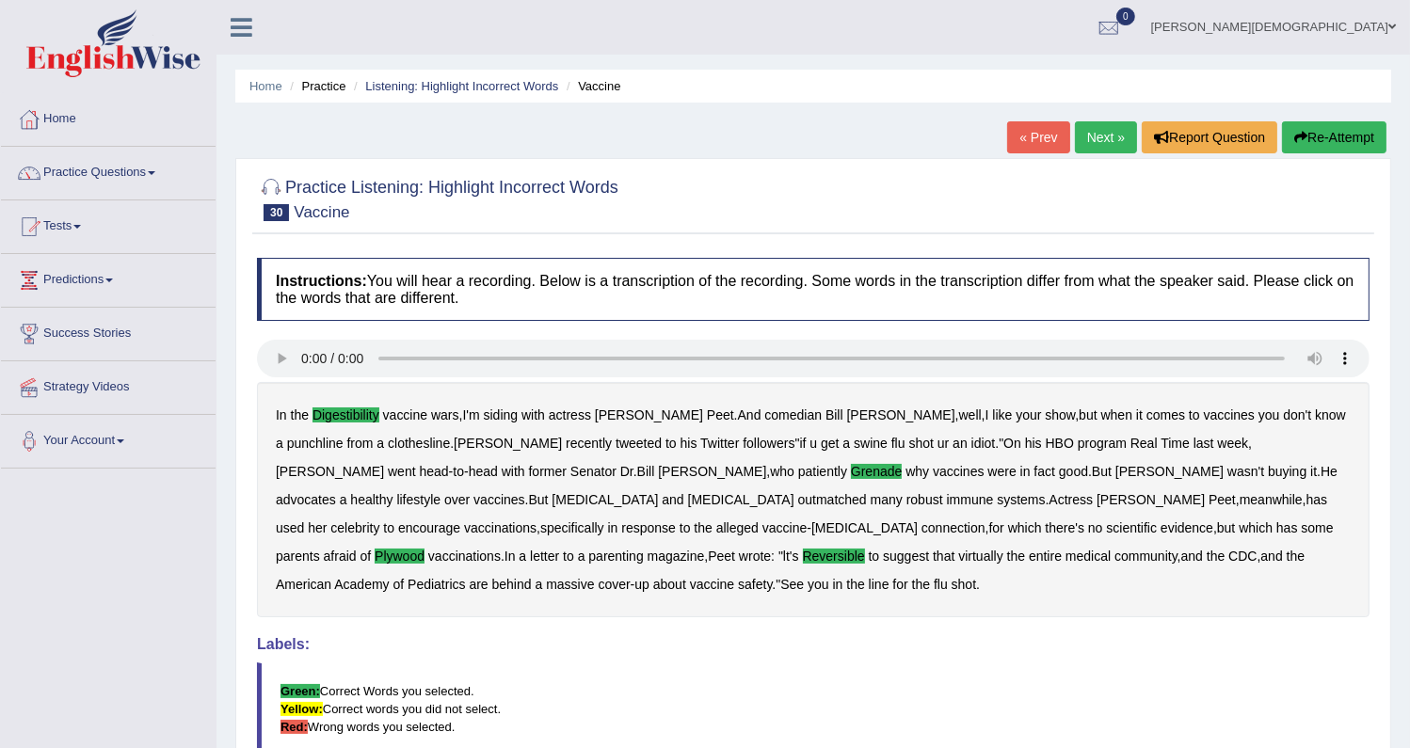
click at [1036, 128] on link "« Prev" at bounding box center [1038, 137] width 62 height 32
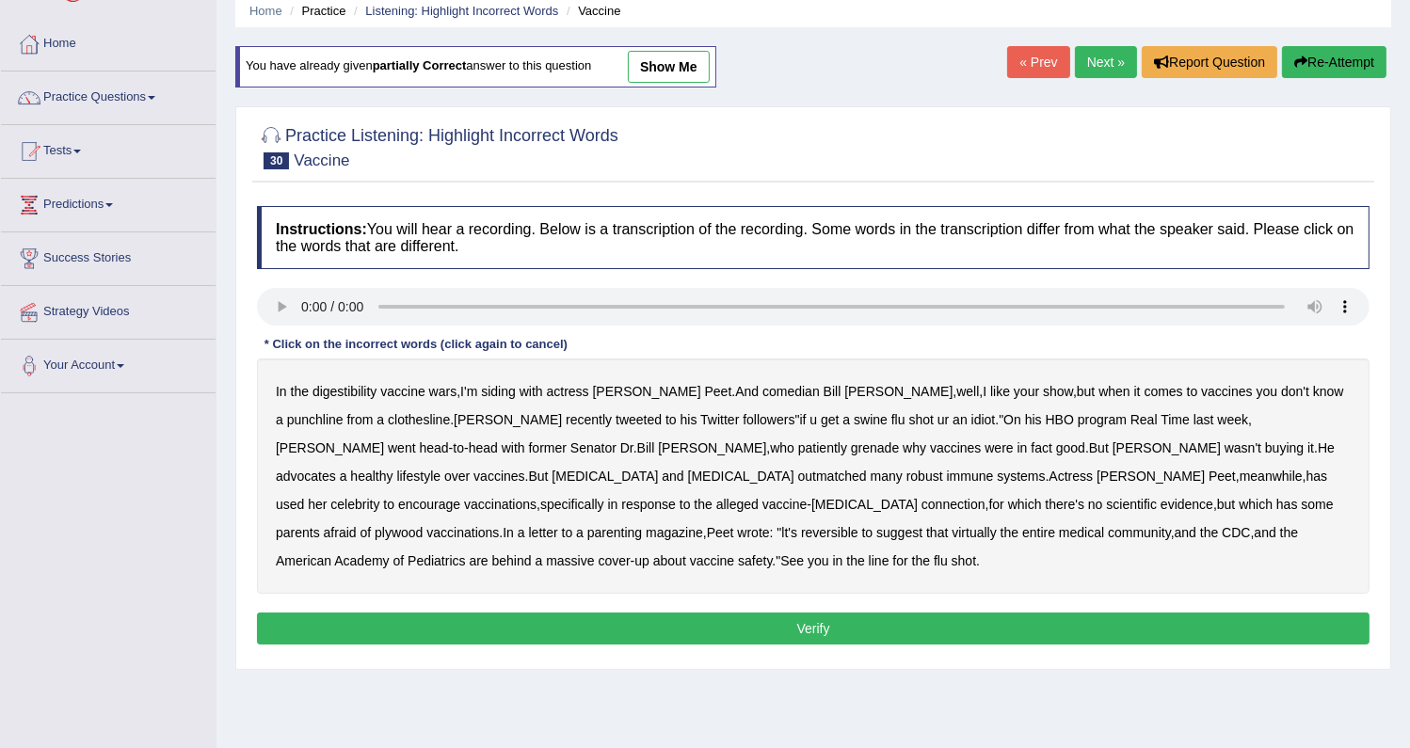
scroll to position [239, 0]
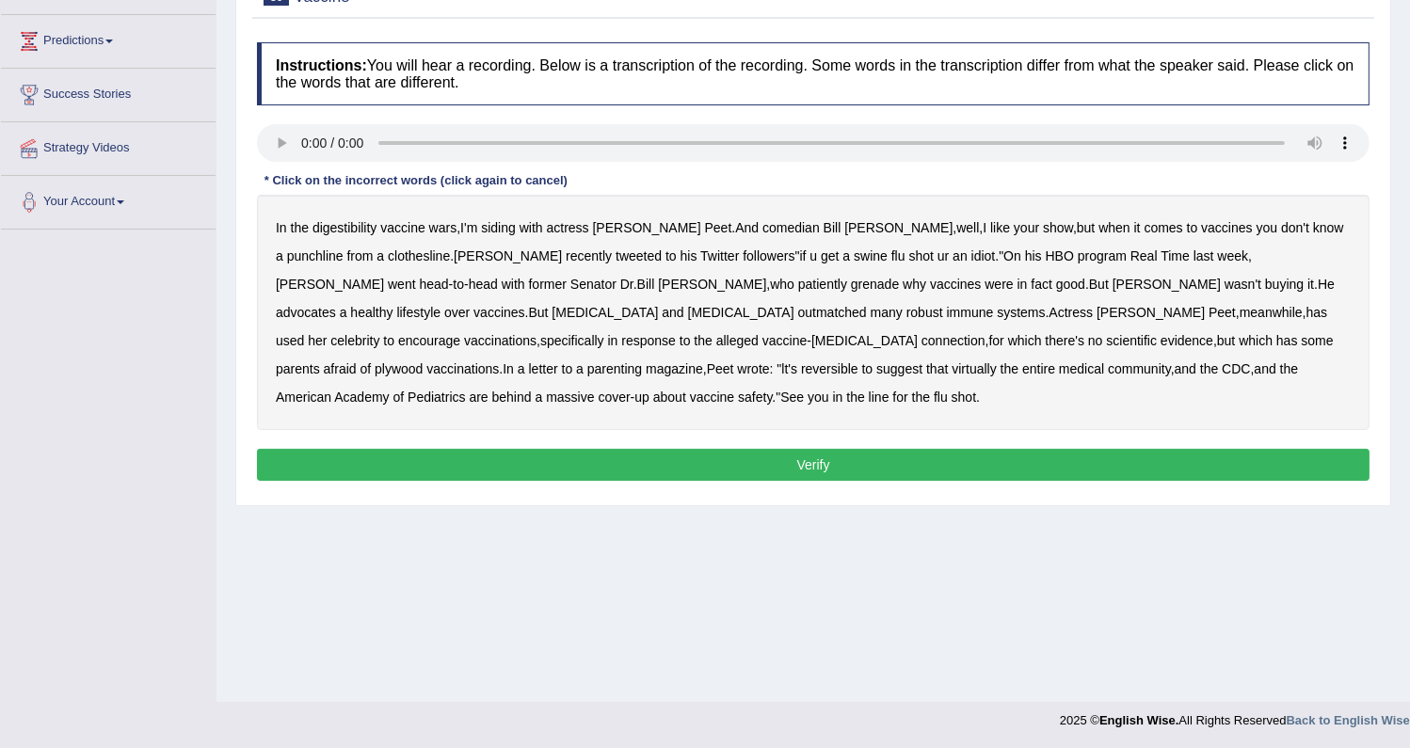
click at [354, 221] on b "digestibility" at bounding box center [345, 227] width 64 height 15
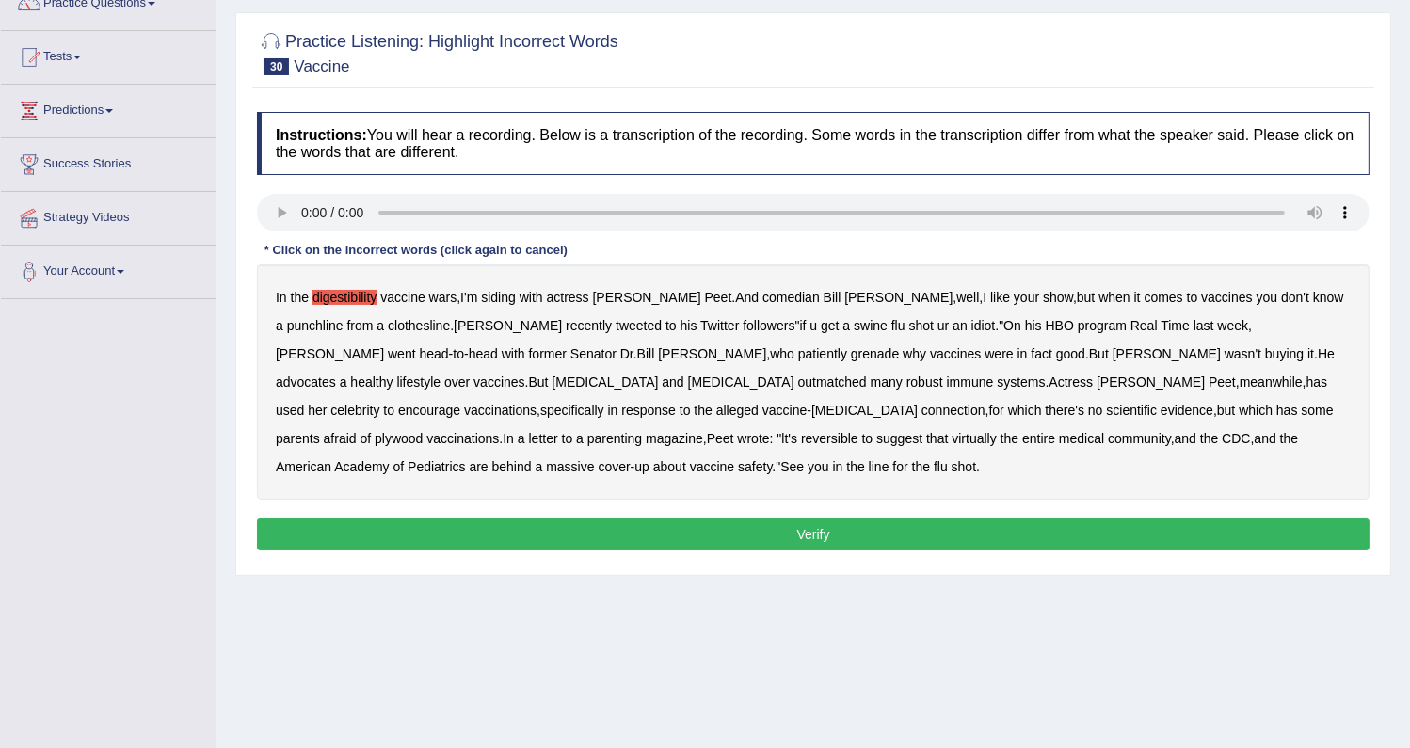
scroll to position [68, 0]
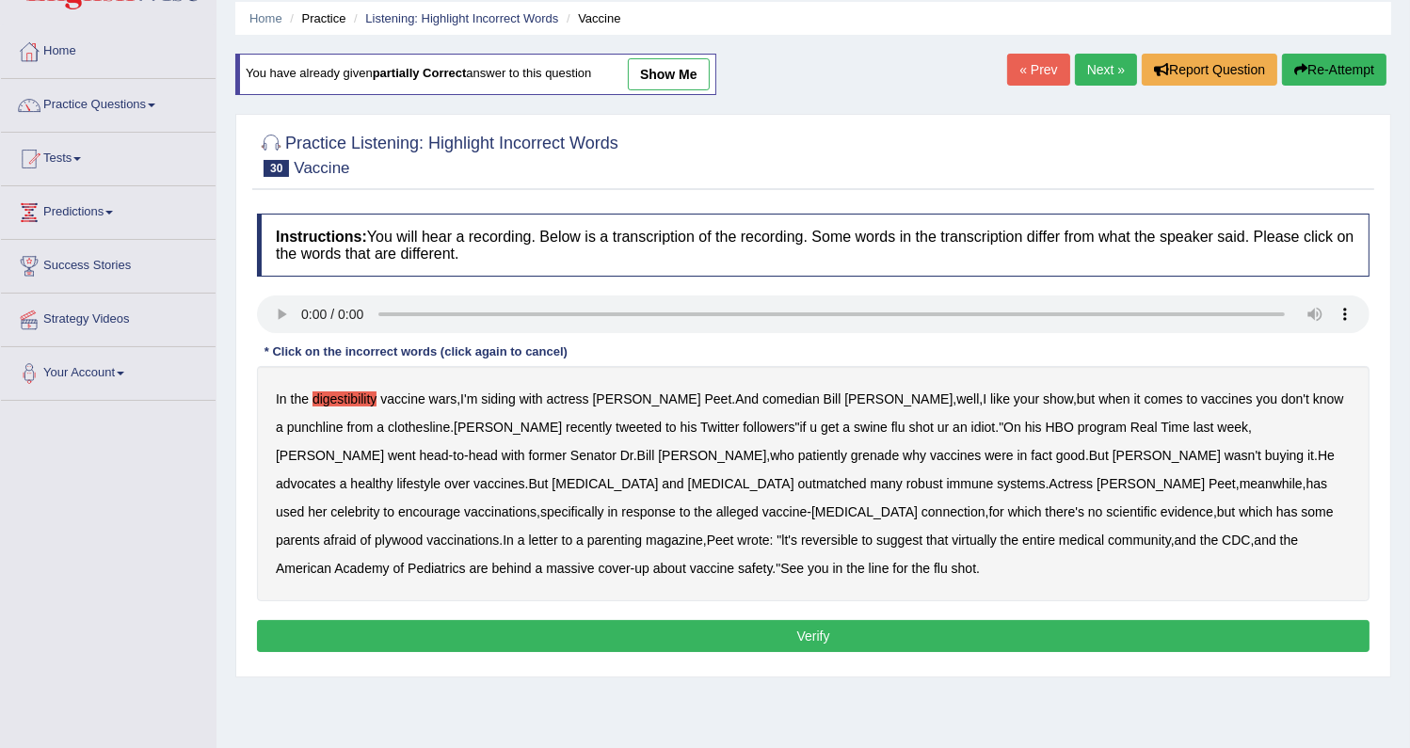
click at [675, 79] on link "show me" at bounding box center [669, 74] width 82 height 32
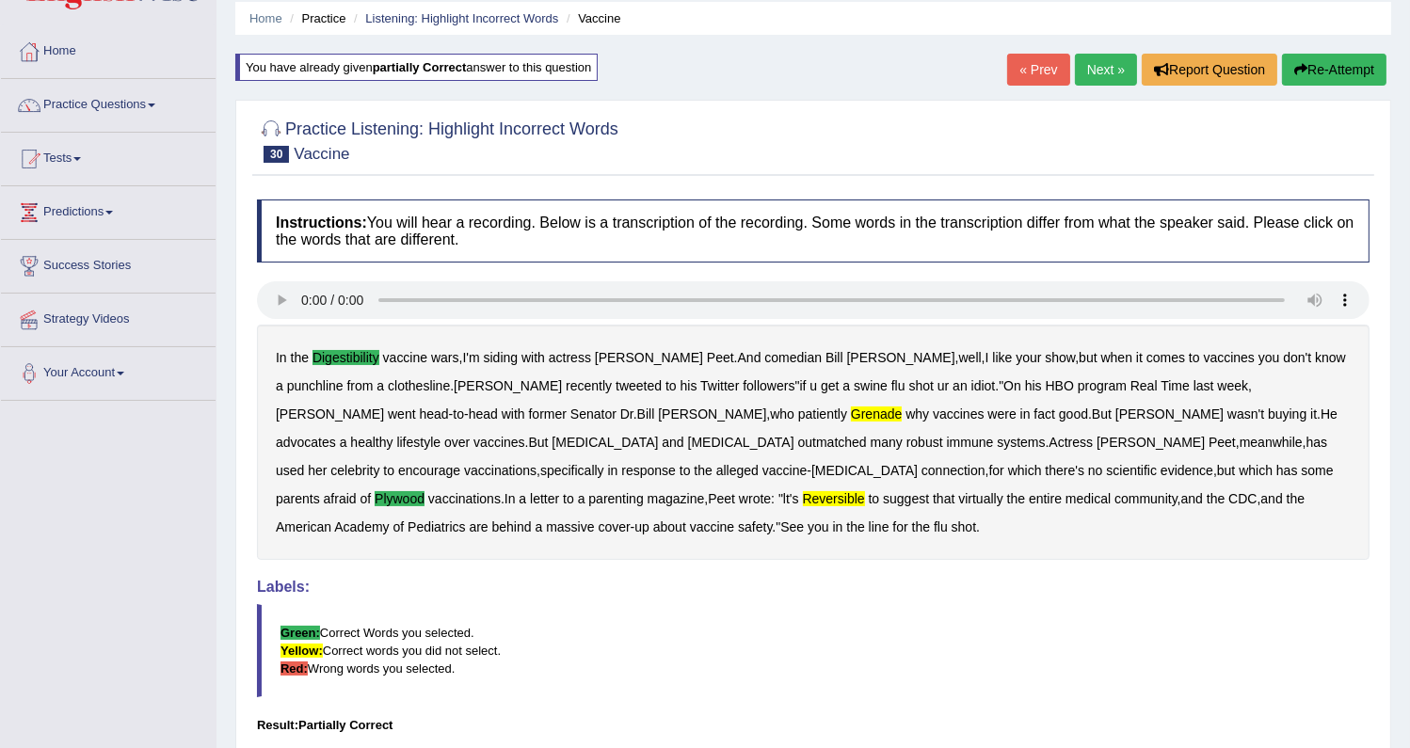
click at [1114, 64] on link "Next »" at bounding box center [1106, 70] width 62 height 32
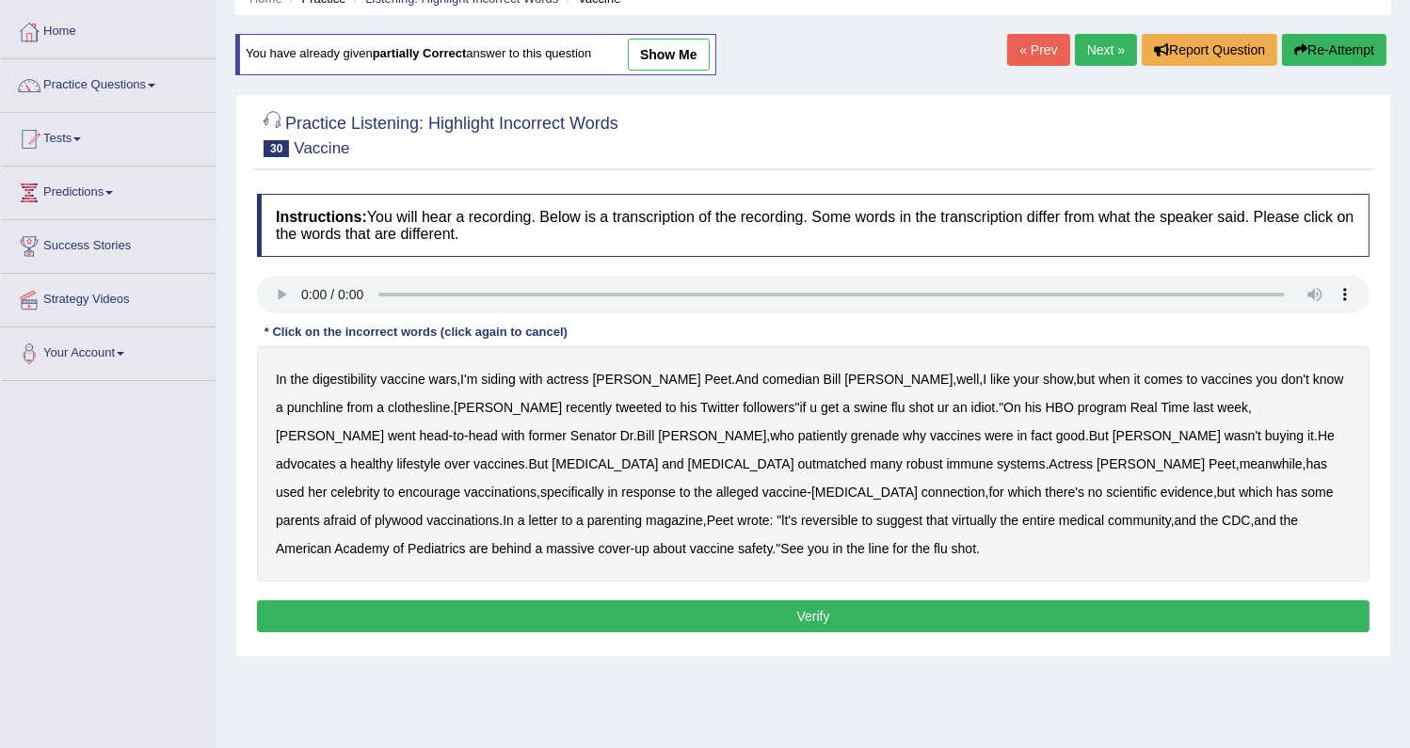
scroll to position [239, 0]
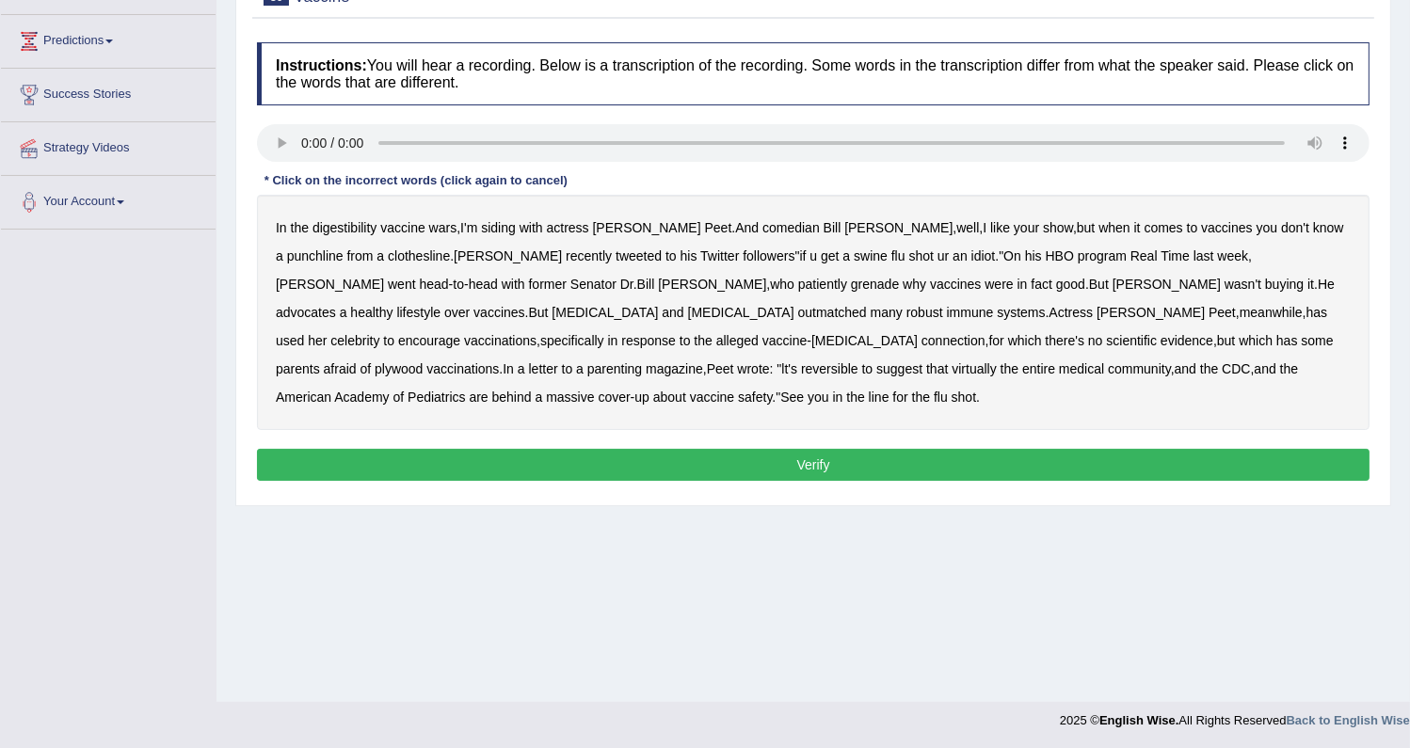
click at [357, 225] on b "digestibility" at bounding box center [345, 227] width 64 height 15
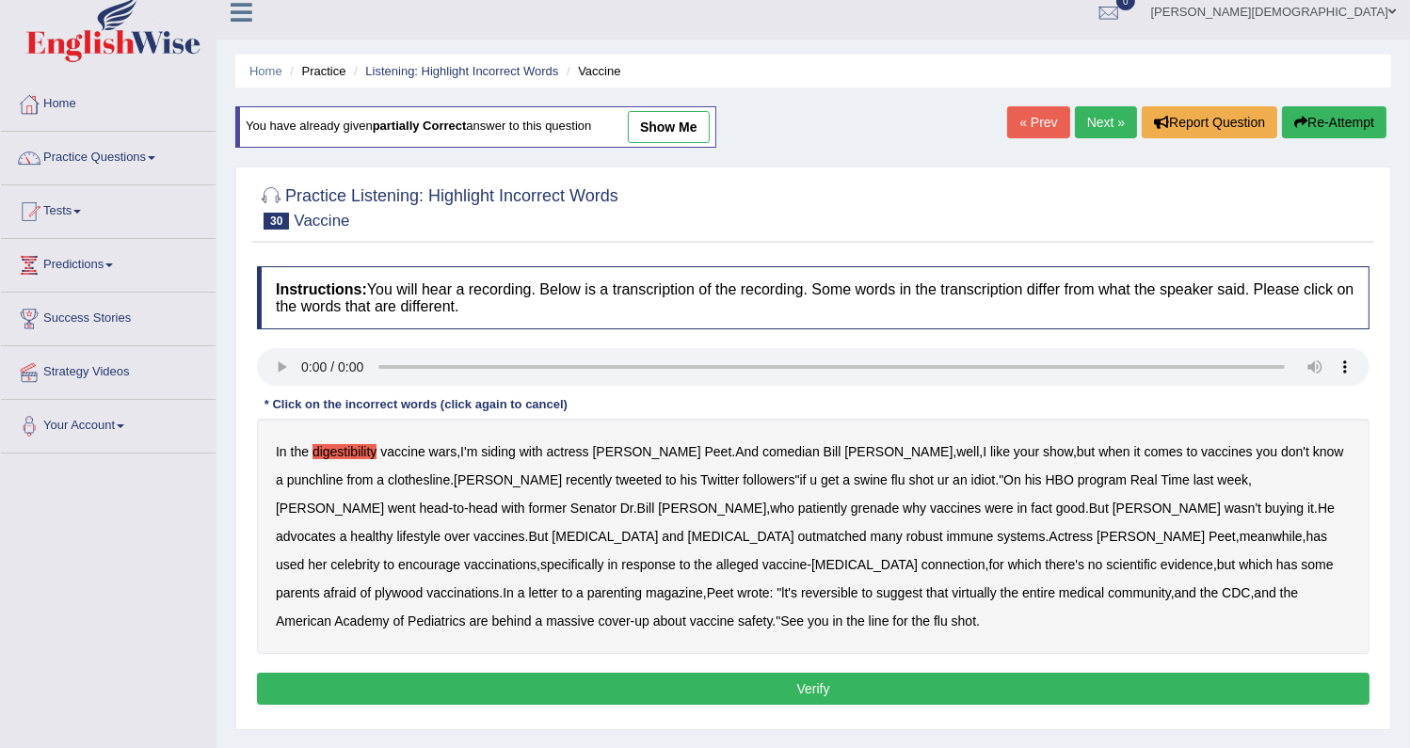
scroll to position [0, 0]
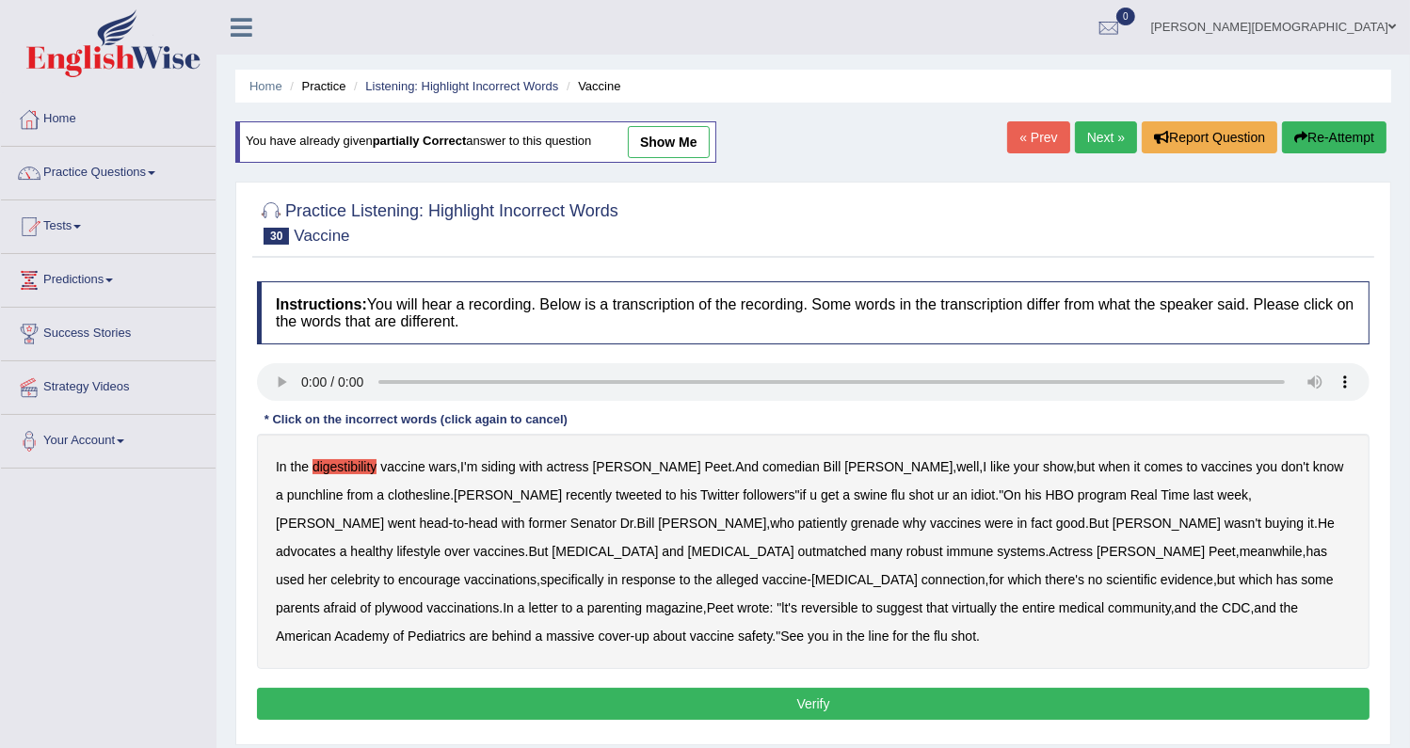
click at [673, 141] on link "show me" at bounding box center [669, 142] width 82 height 32
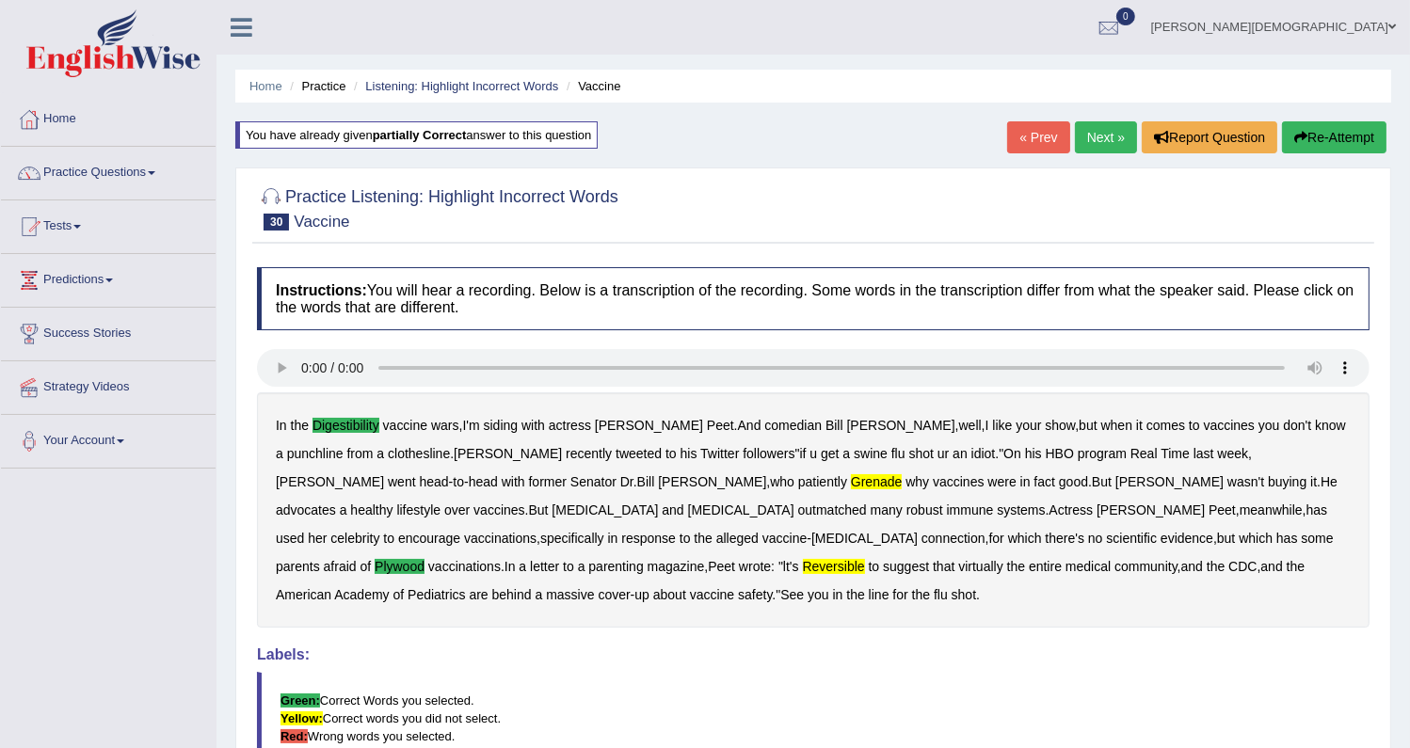
click at [1096, 138] on link "Next »" at bounding box center [1106, 137] width 62 height 32
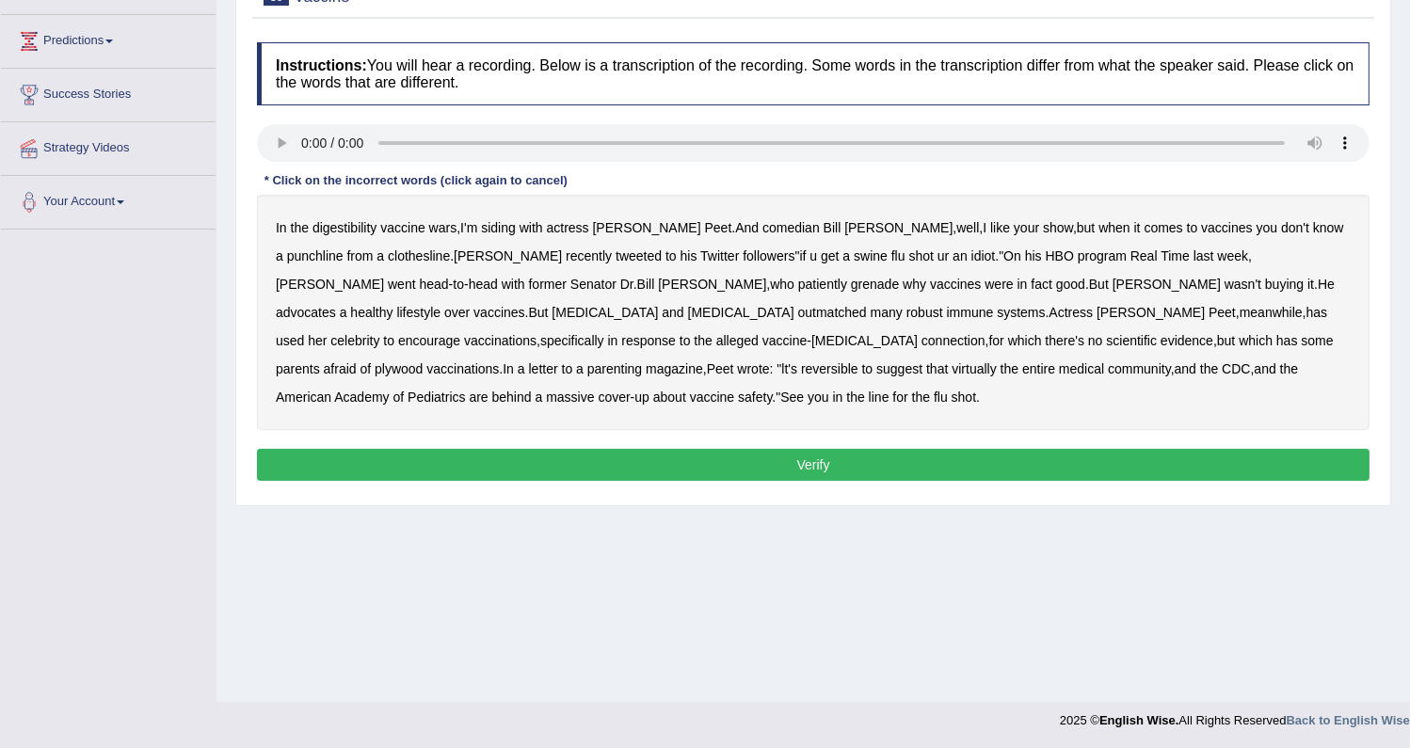
click at [339, 227] on b "digestibility" at bounding box center [345, 227] width 64 height 15
click at [423, 361] on b "plywood" at bounding box center [399, 368] width 48 height 15
click at [779, 452] on button "Verify" at bounding box center [813, 465] width 1113 height 32
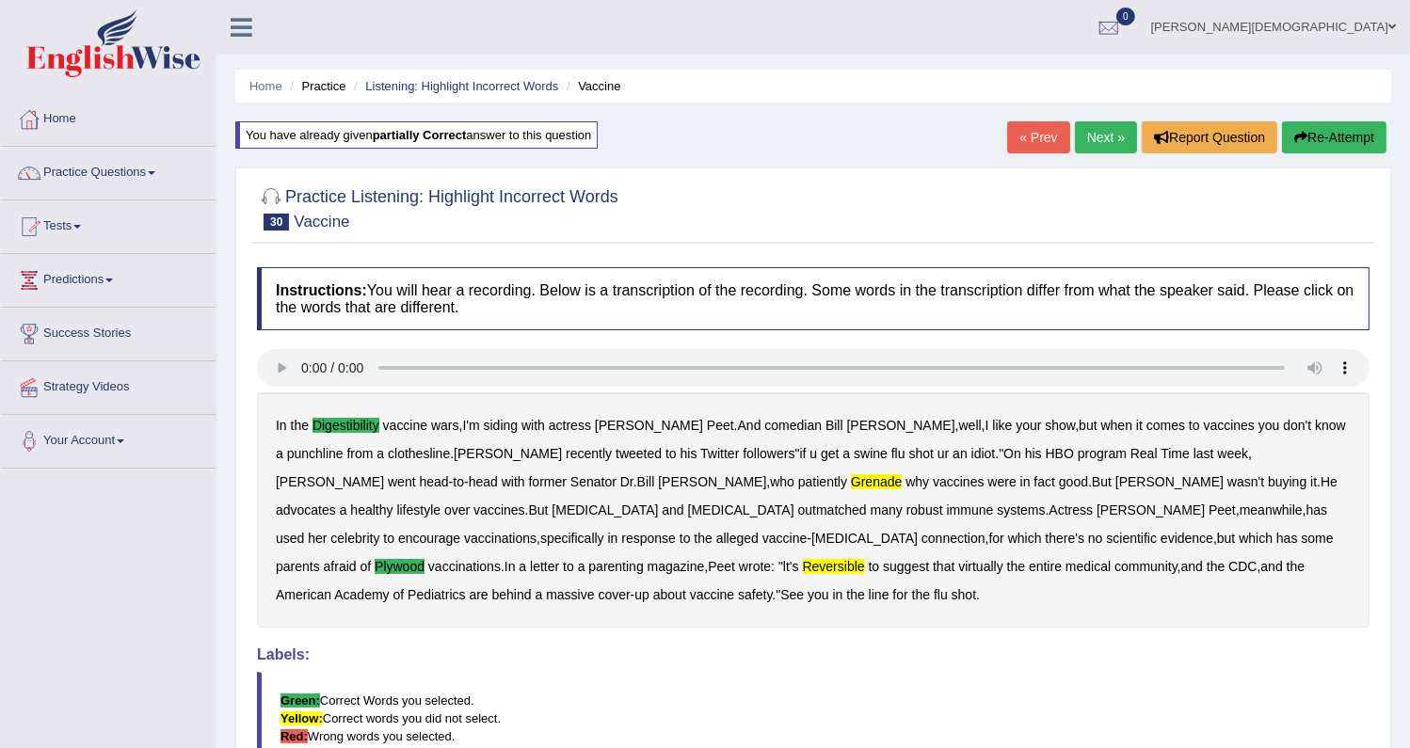
click at [1111, 128] on link "Next »" at bounding box center [1106, 137] width 62 height 32
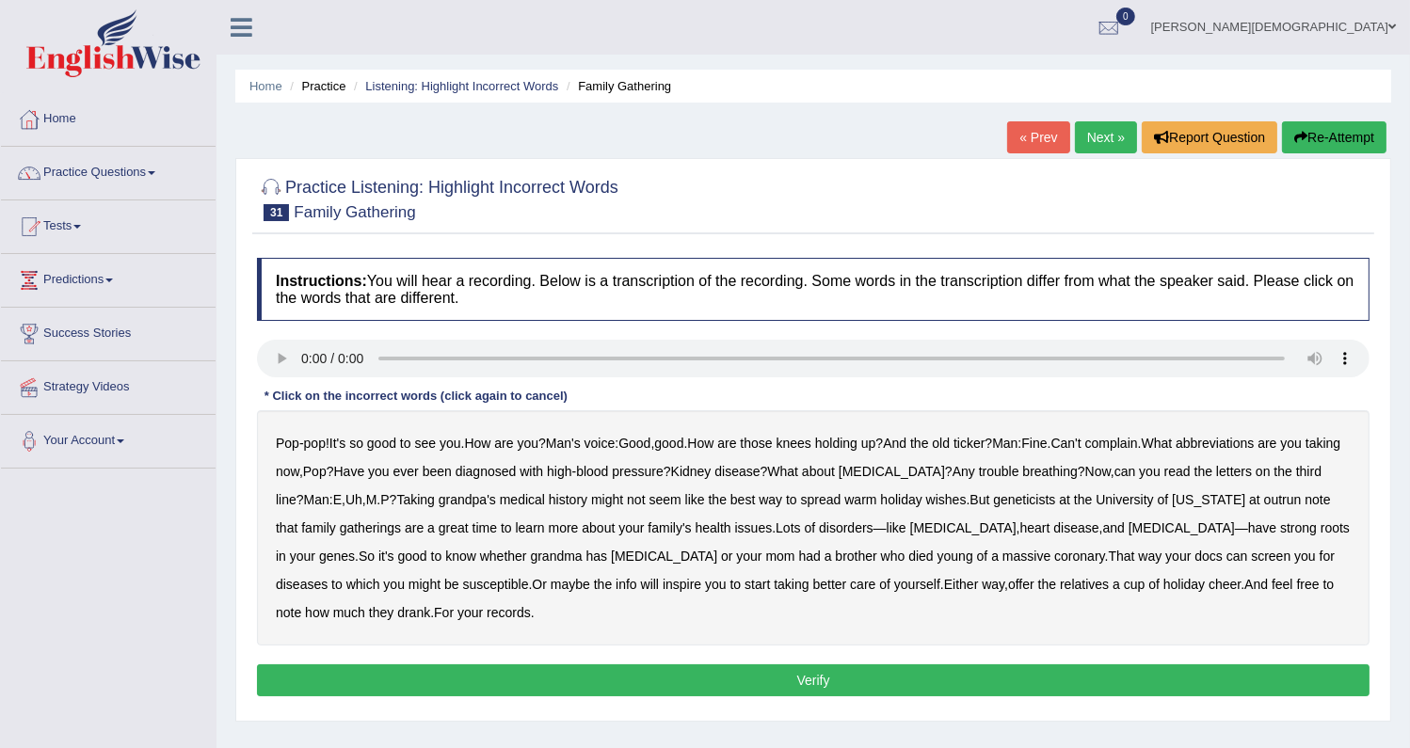
click at [1029, 144] on link "« Prev" at bounding box center [1038, 137] width 62 height 32
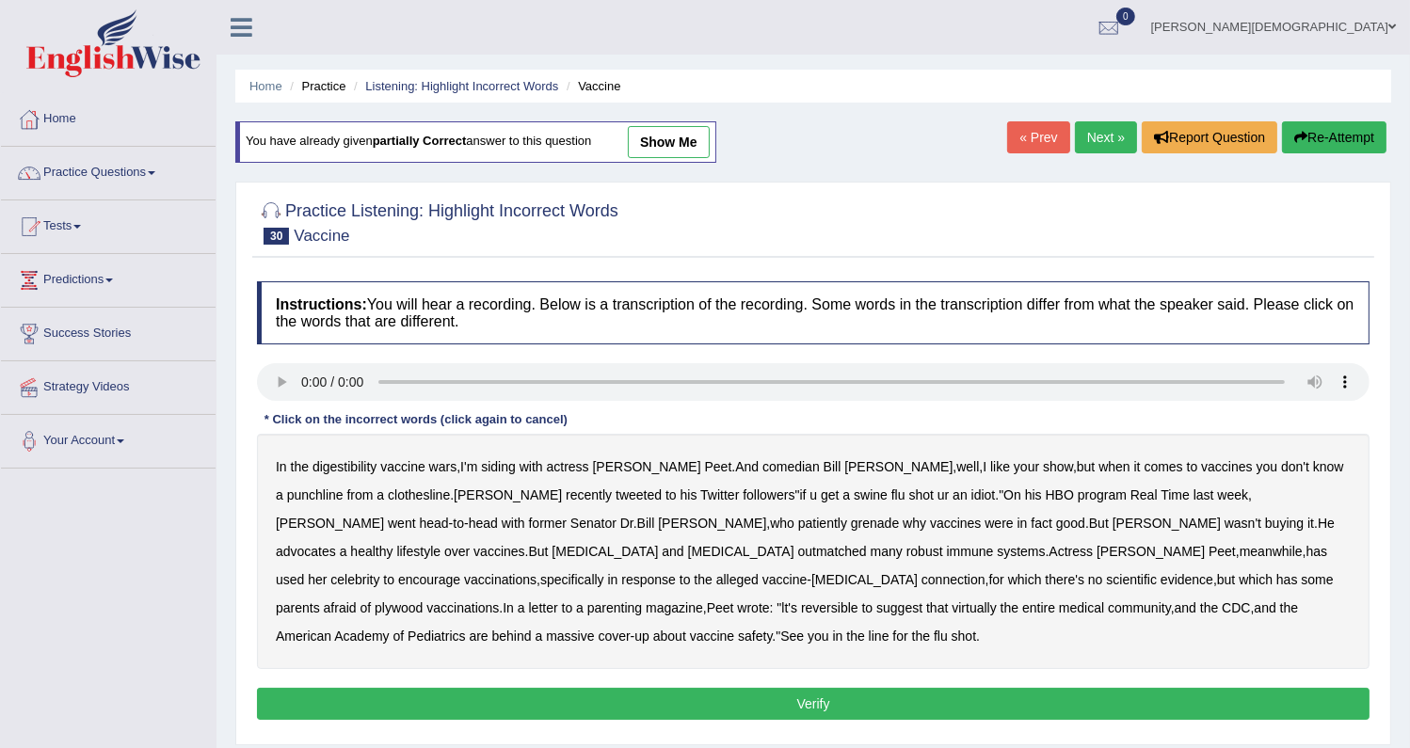
click at [336, 468] on b "digestibility" at bounding box center [345, 466] width 64 height 15
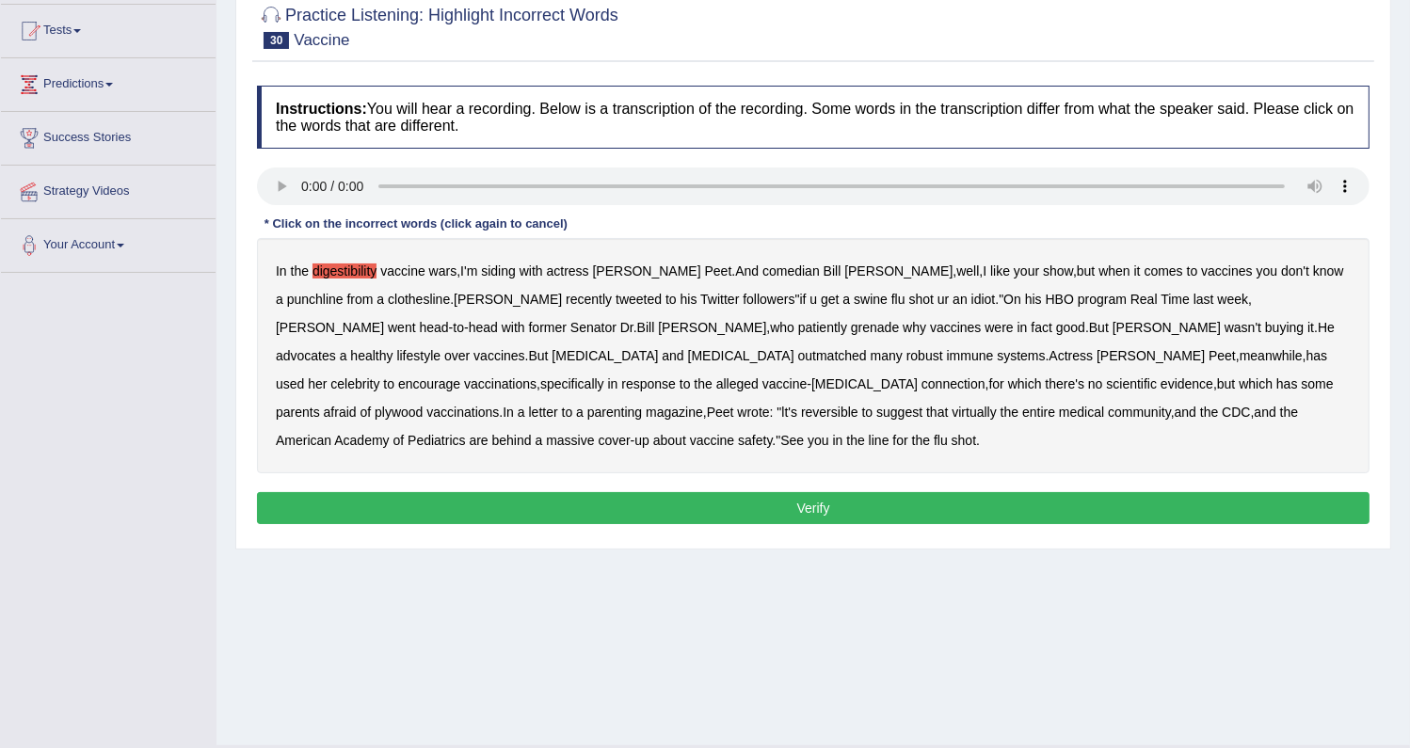
scroll to position [239, 0]
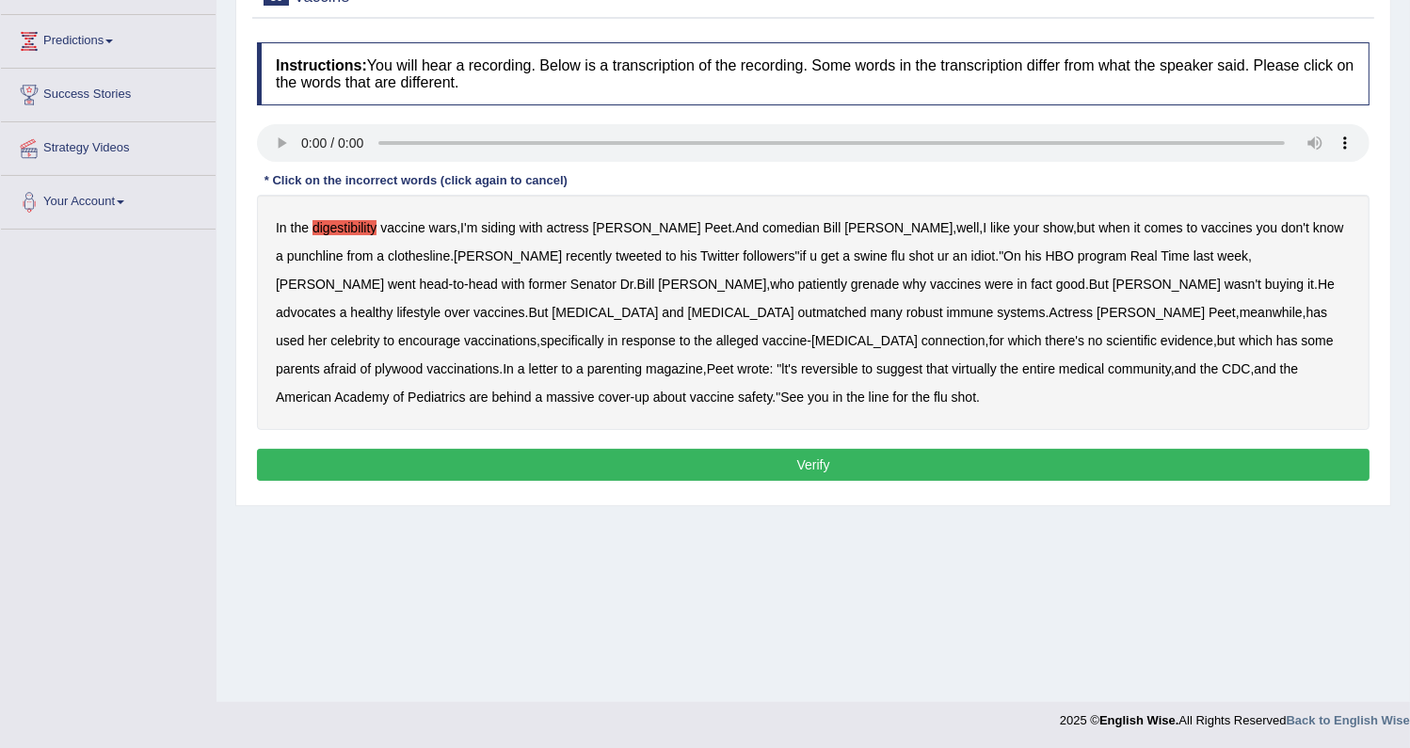
click at [423, 361] on b "plywood" at bounding box center [399, 368] width 48 height 15
click at [851, 283] on b "grenade" at bounding box center [875, 284] width 48 height 15
click at [858, 361] on b "reversible" at bounding box center [829, 368] width 57 height 15
click at [719, 463] on button "Verify" at bounding box center [813, 465] width 1113 height 32
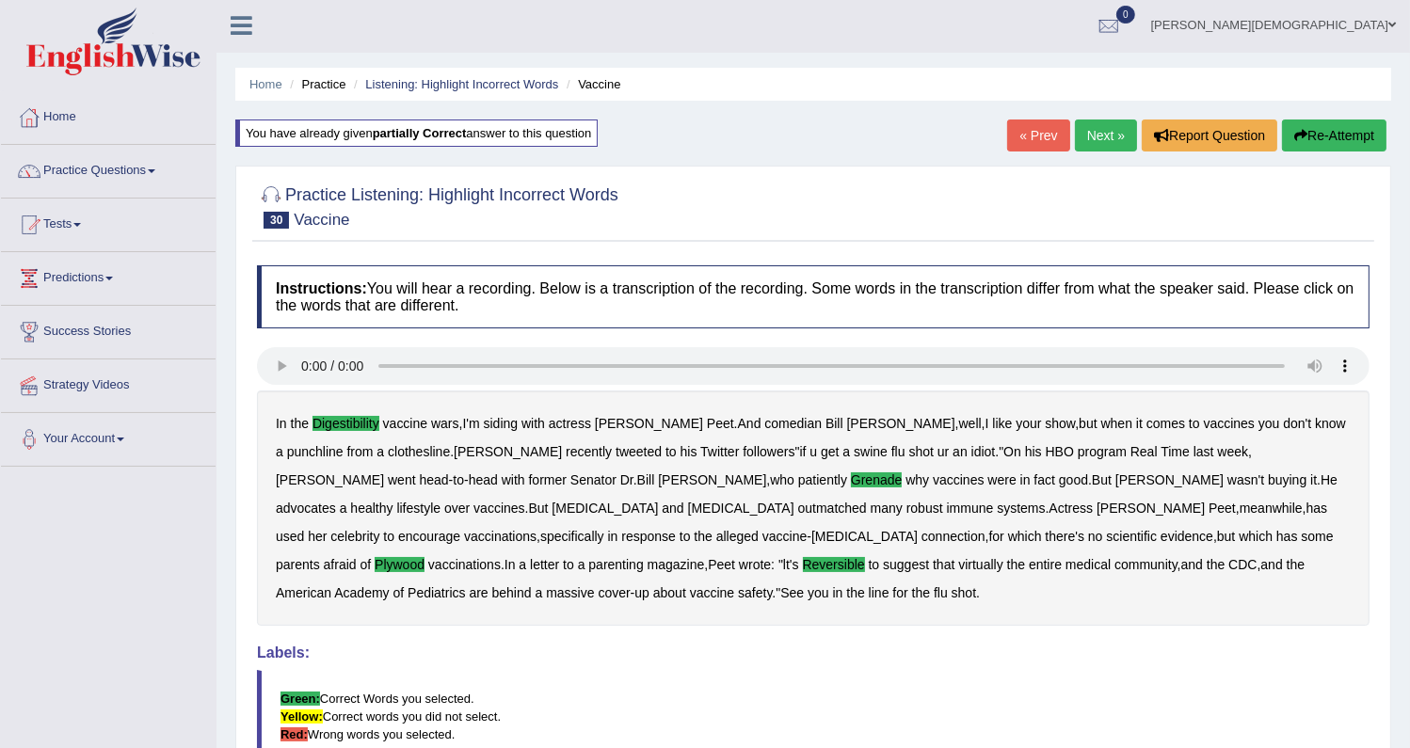
scroll to position [0, 0]
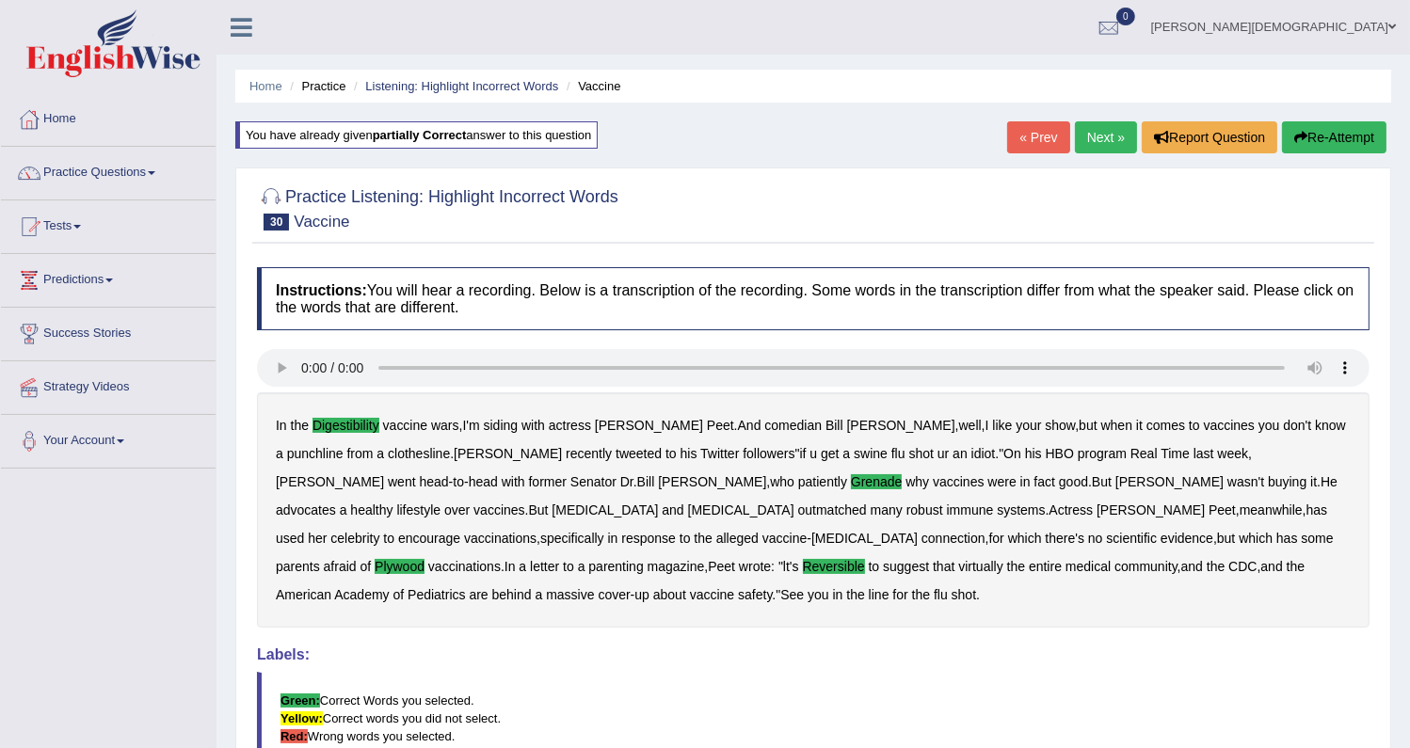
click at [1098, 130] on link "Next »" at bounding box center [1106, 137] width 62 height 32
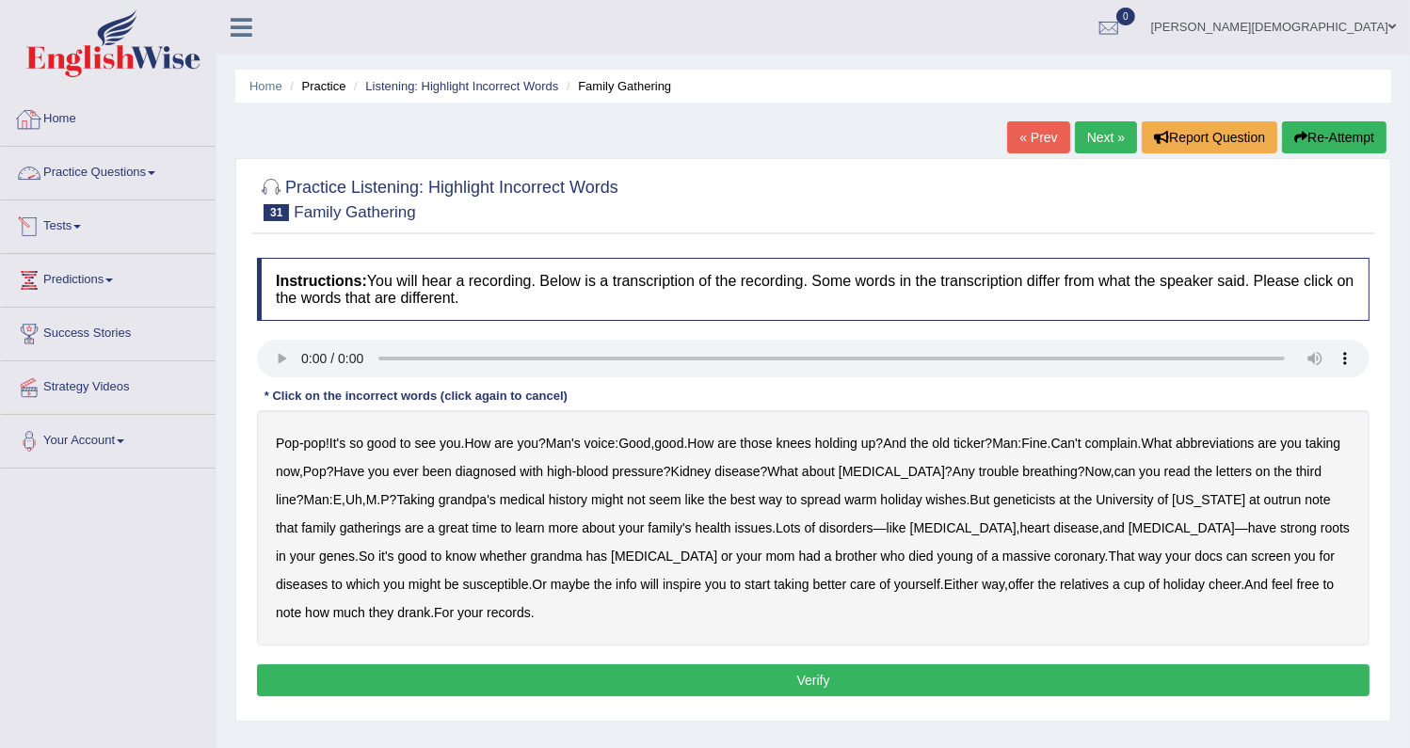
click at [122, 158] on link "Practice Questions" at bounding box center [108, 170] width 215 height 47
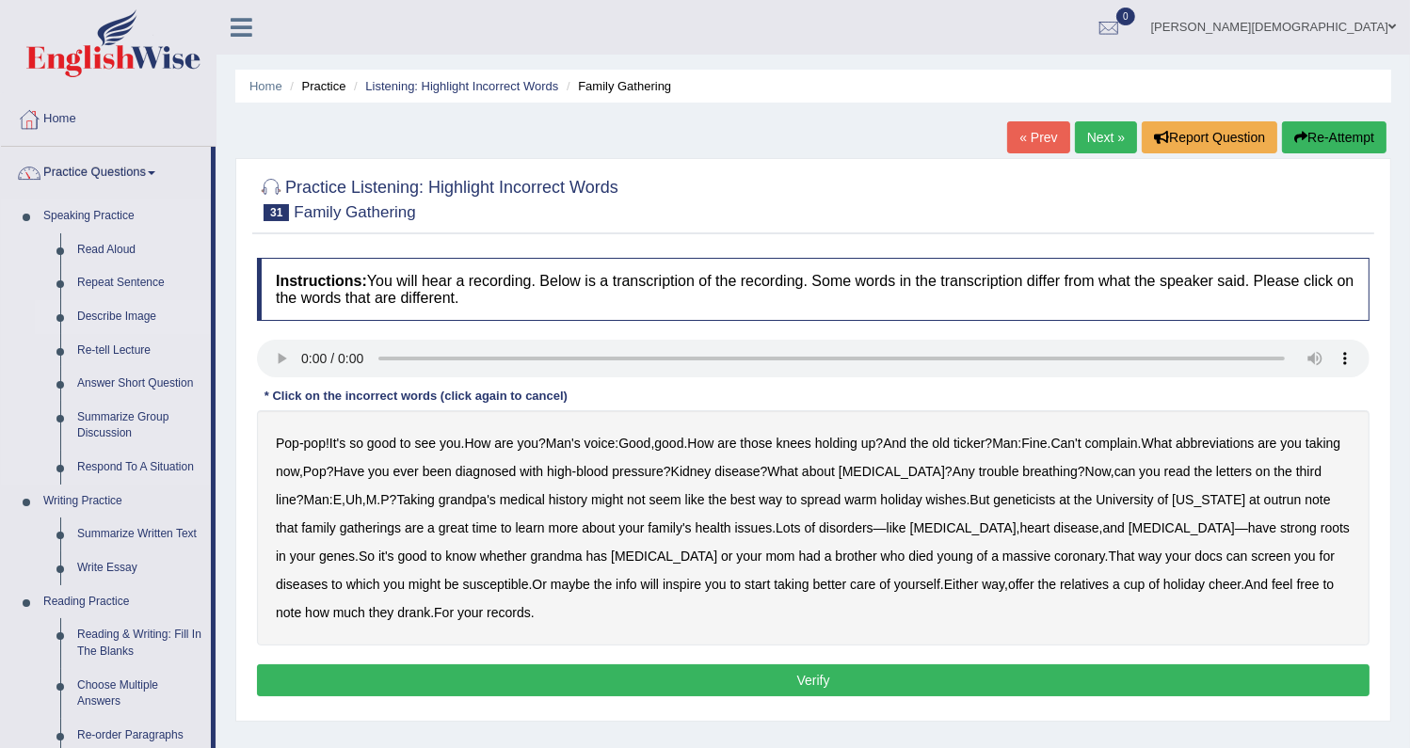
click at [104, 314] on link "Describe Image" at bounding box center [140, 317] width 142 height 34
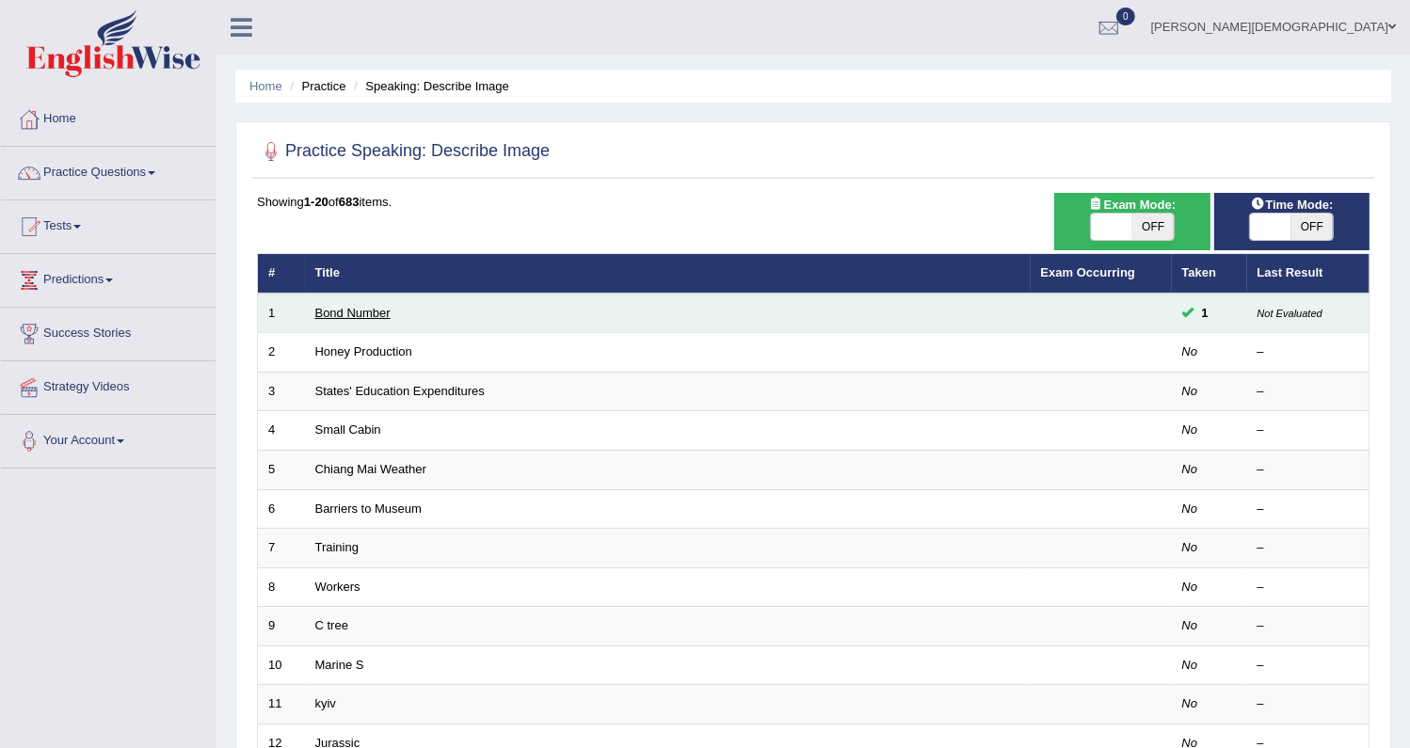
click at [340, 314] on link "Bond Number" at bounding box center [352, 313] width 75 height 14
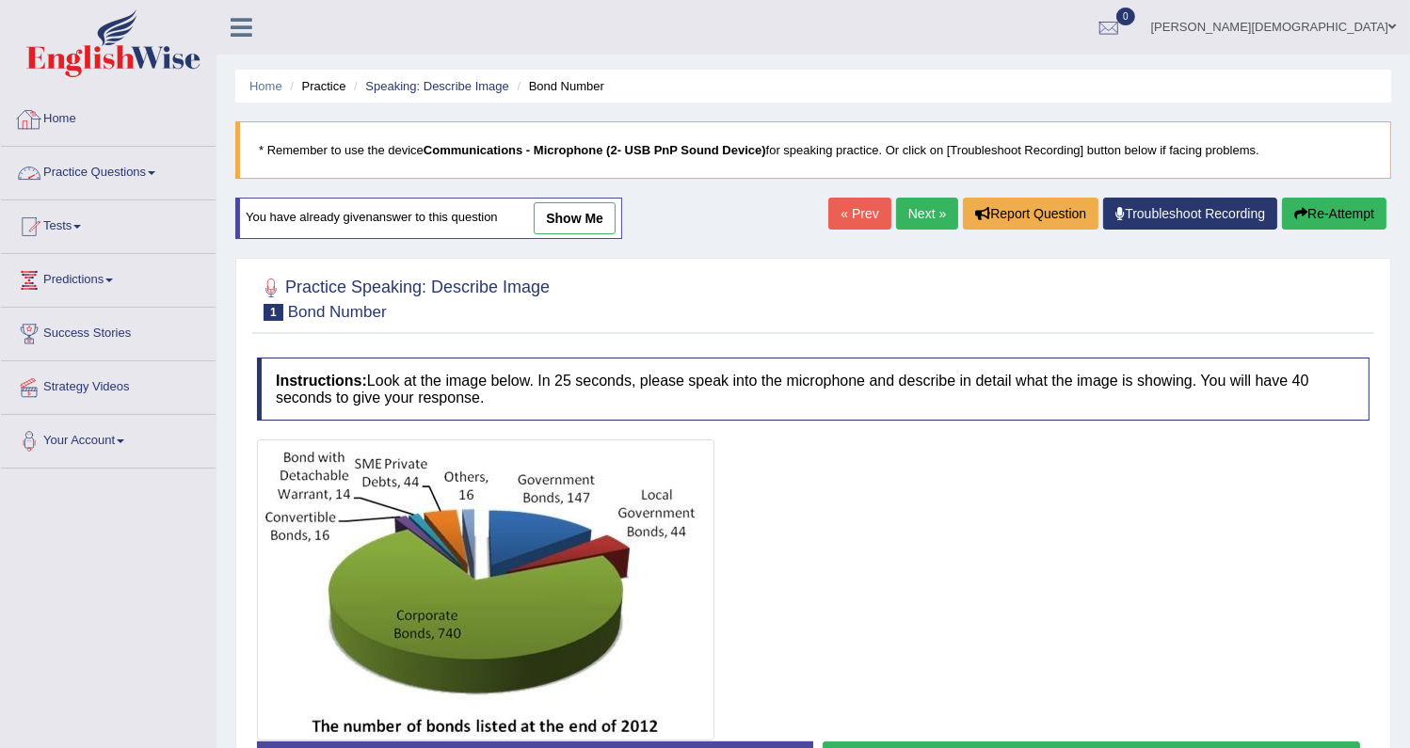
click at [143, 167] on link "Practice Questions" at bounding box center [108, 170] width 215 height 47
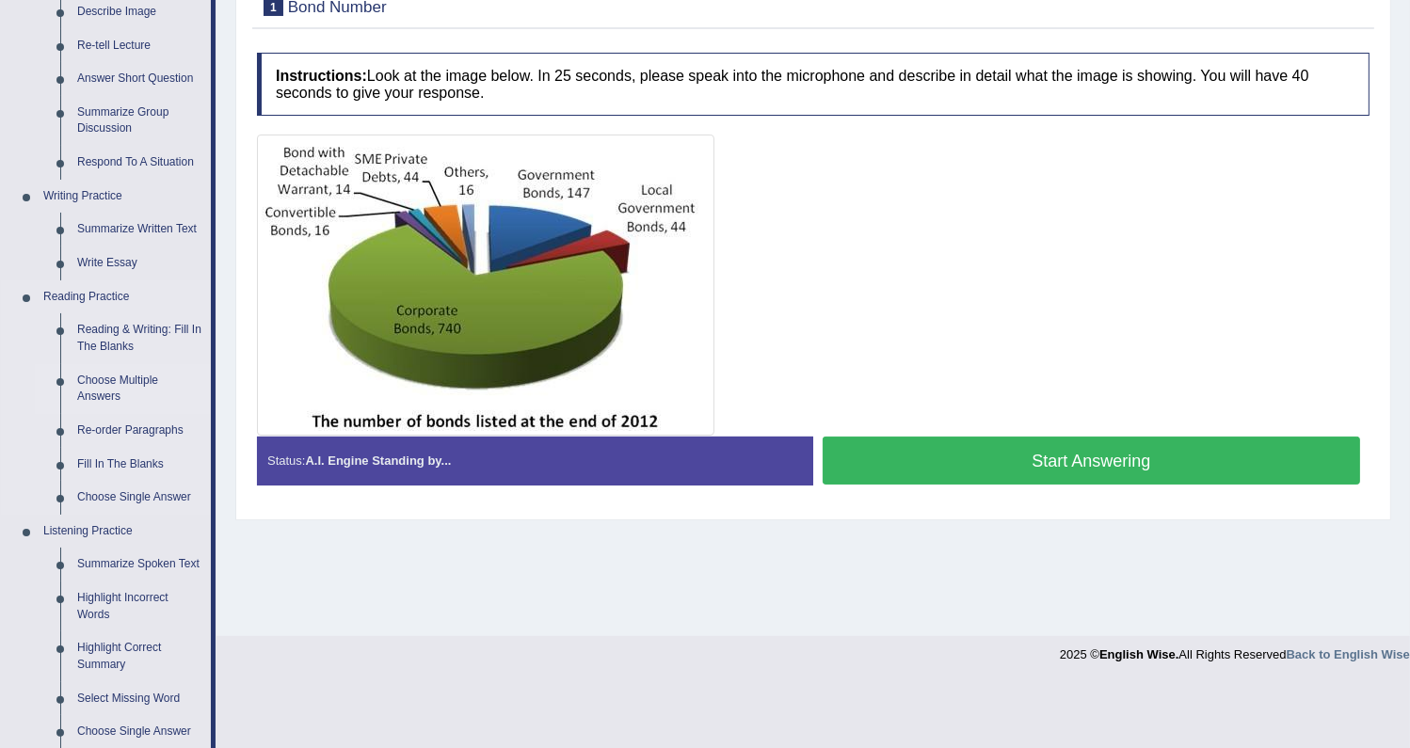
scroll to position [342, 0]
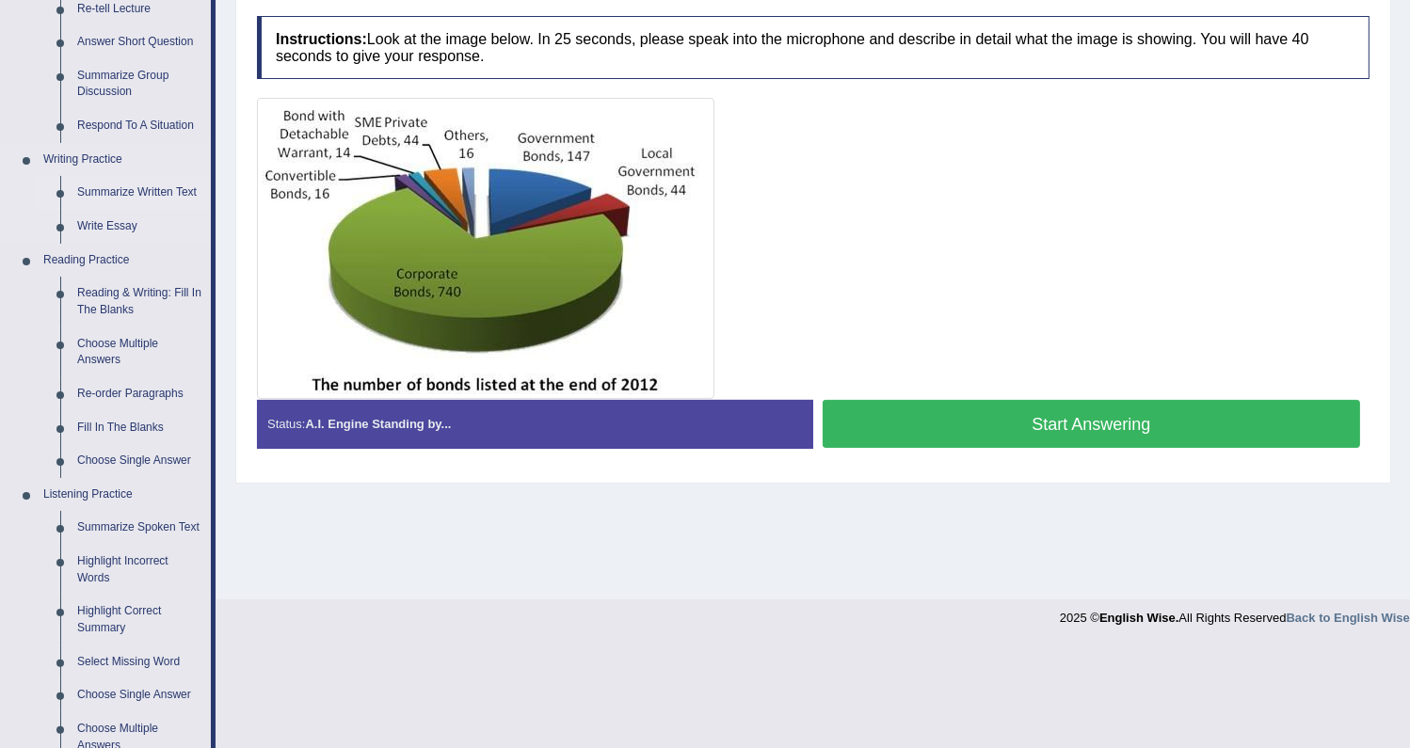
click at [120, 191] on link "Summarize Written Text" at bounding box center [140, 193] width 142 height 34
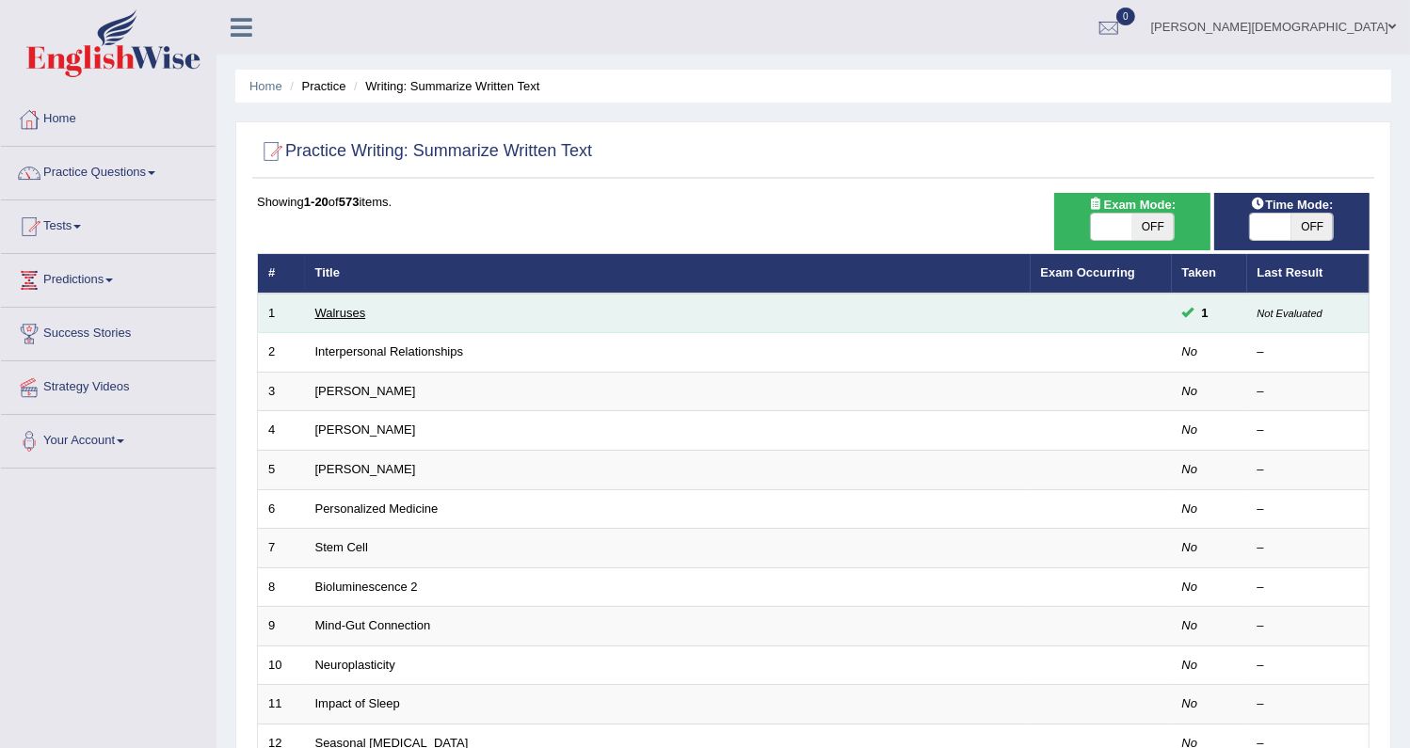
click at [341, 310] on link "Walruses" at bounding box center [340, 313] width 51 height 14
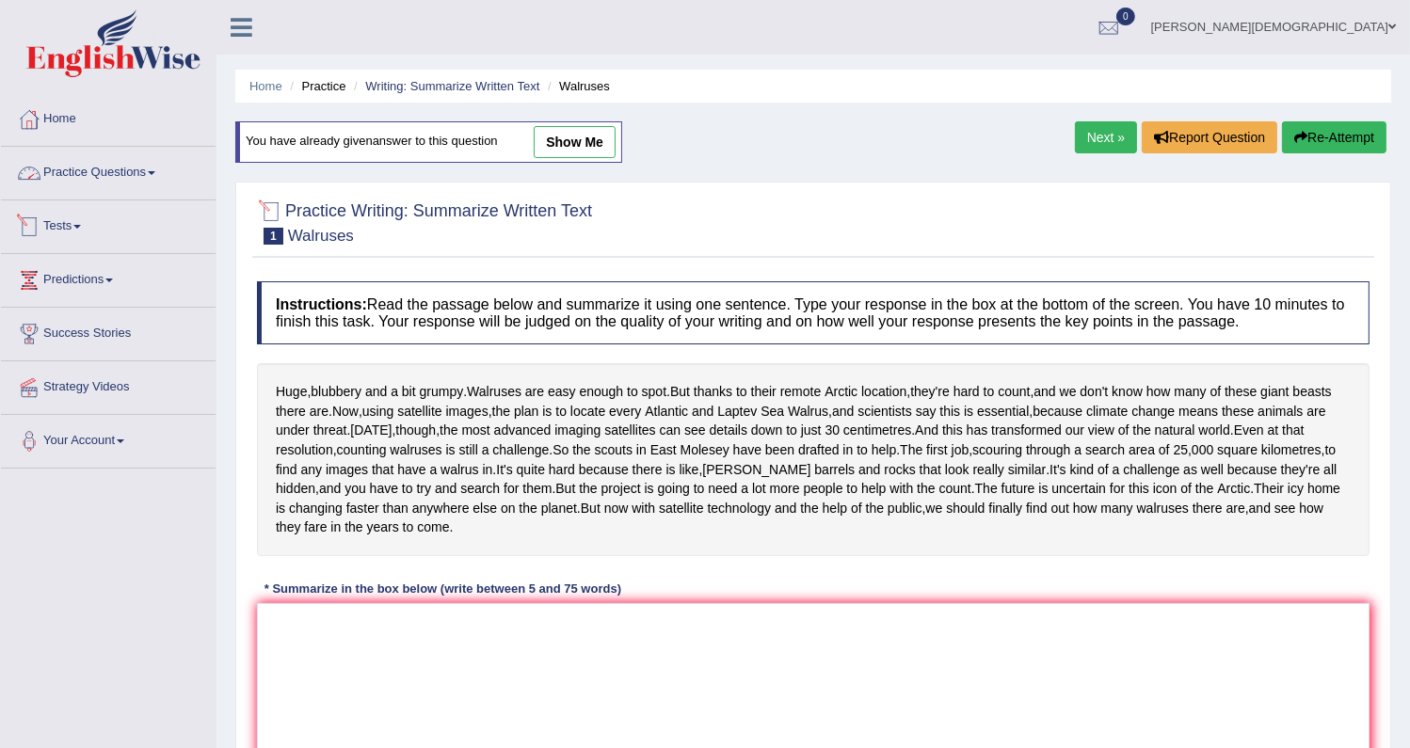
click at [159, 166] on link "Practice Questions" at bounding box center [108, 170] width 215 height 47
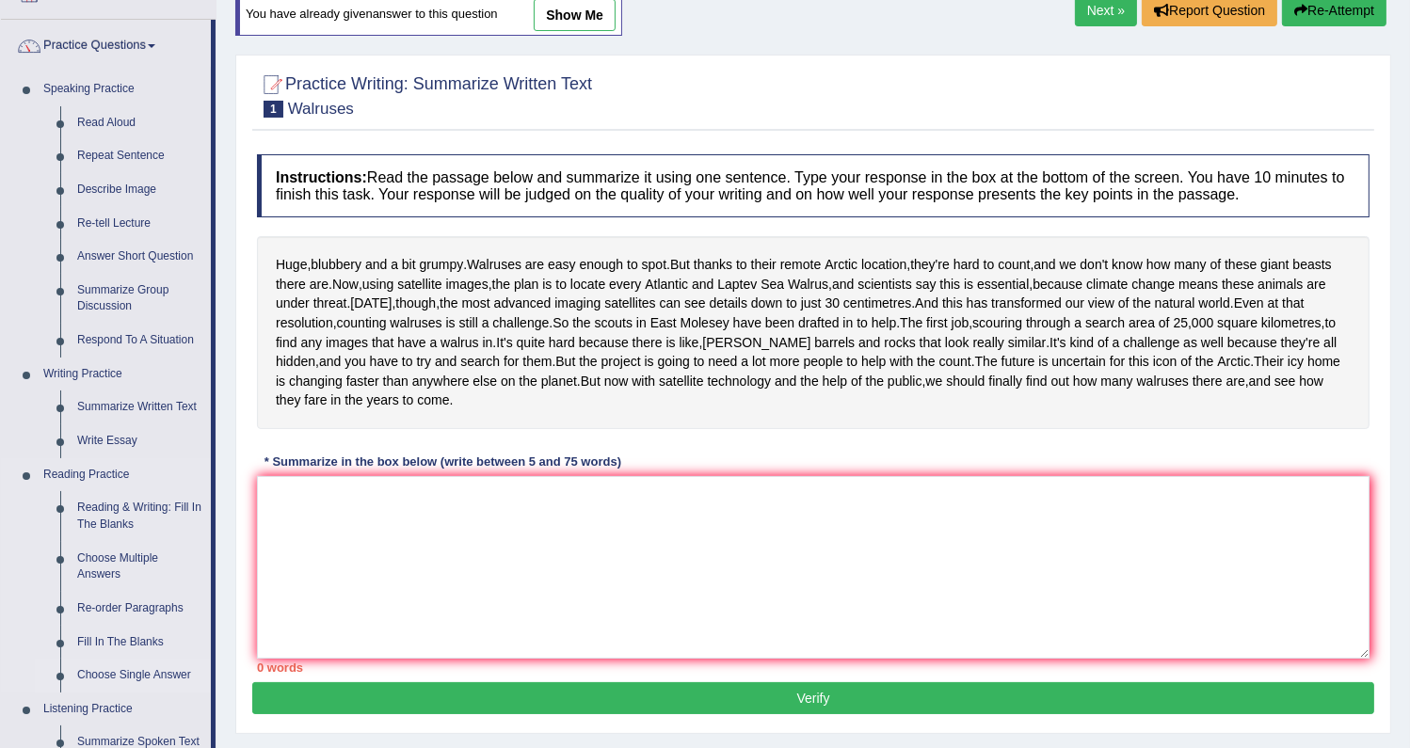
scroll to position [427, 0]
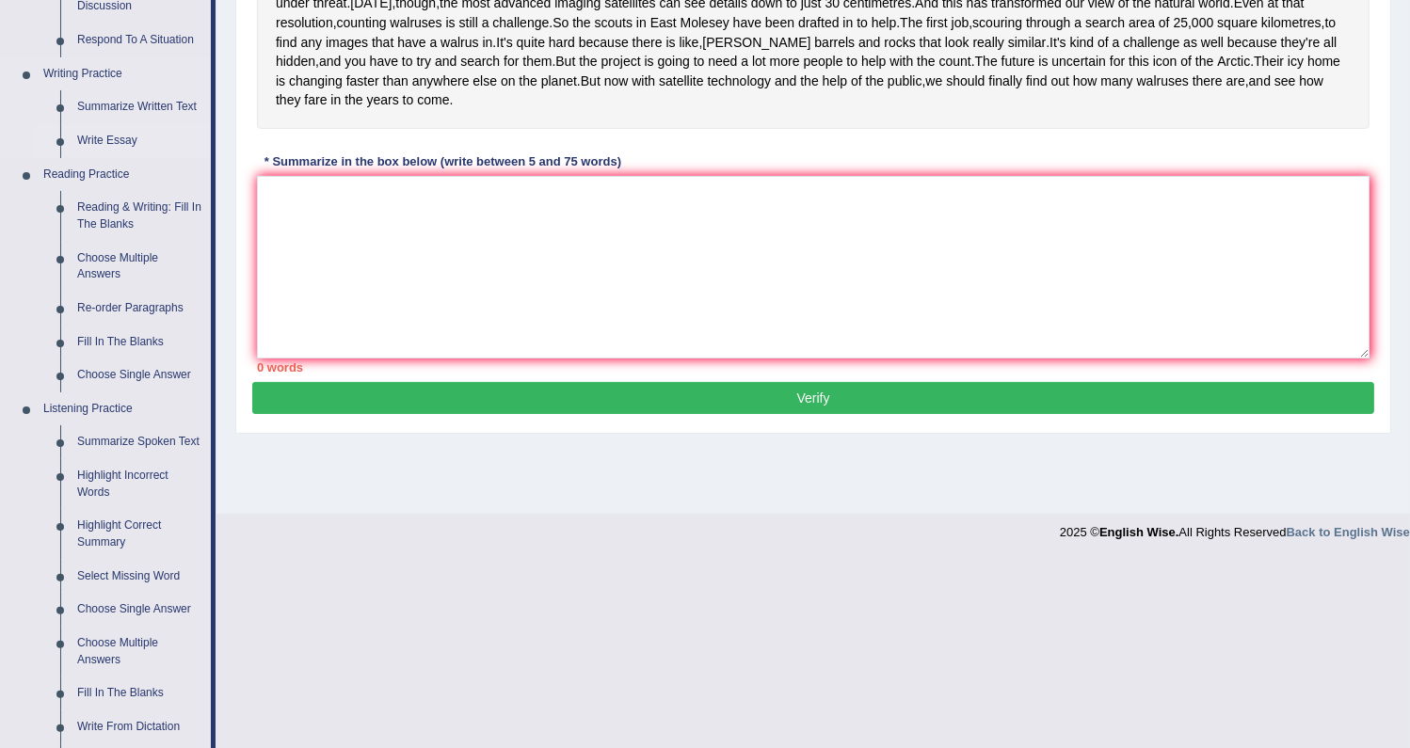
click at [92, 140] on link "Write Essay" at bounding box center [140, 141] width 142 height 34
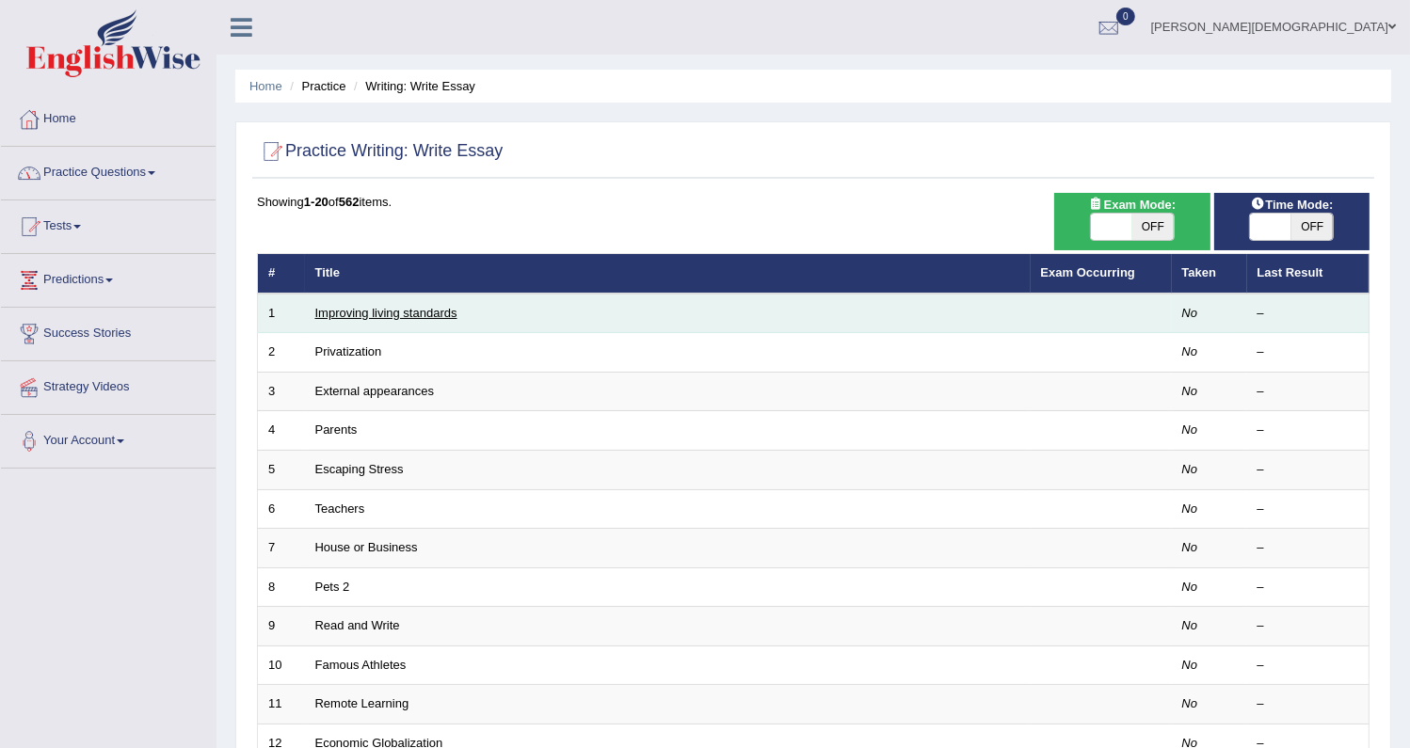
click at [393, 312] on link "Improving living standards" at bounding box center [386, 313] width 142 height 14
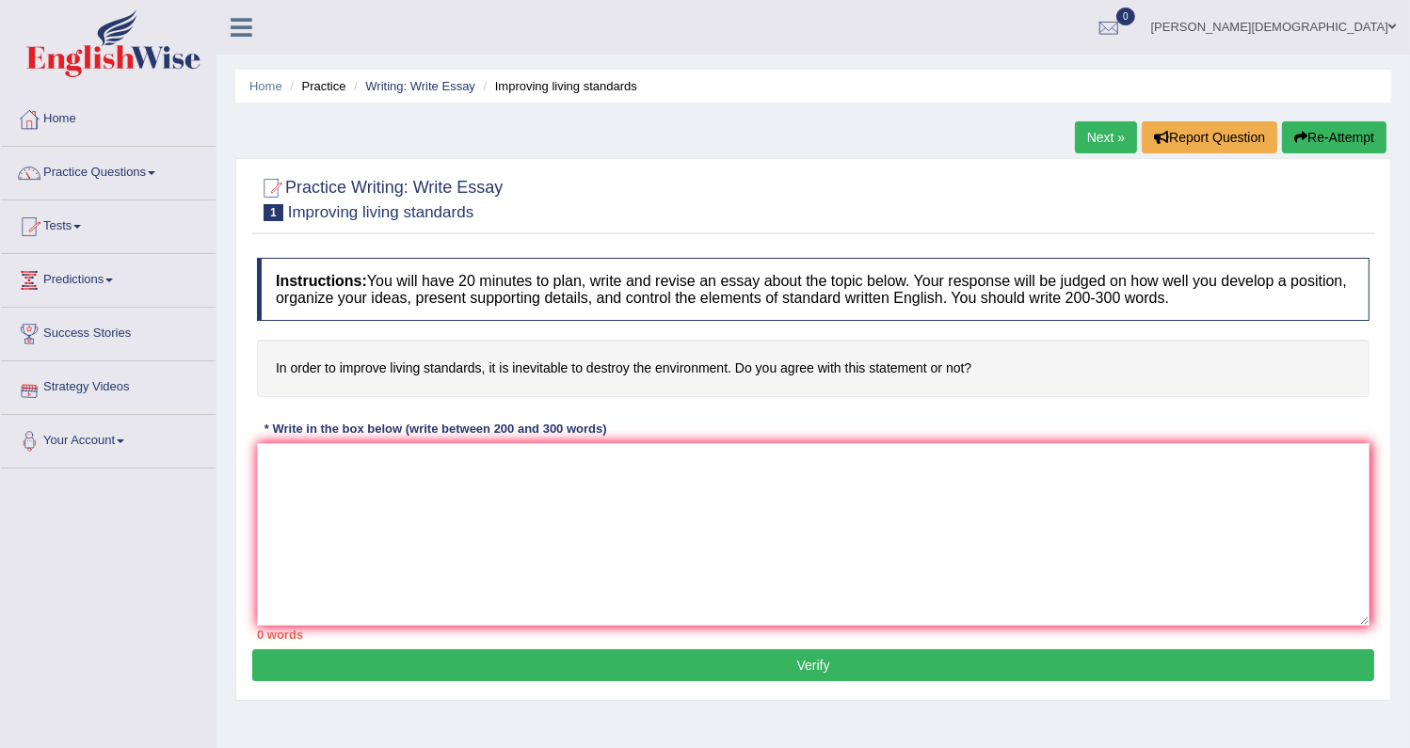
click at [118, 173] on link "Practice Questions" at bounding box center [108, 170] width 215 height 47
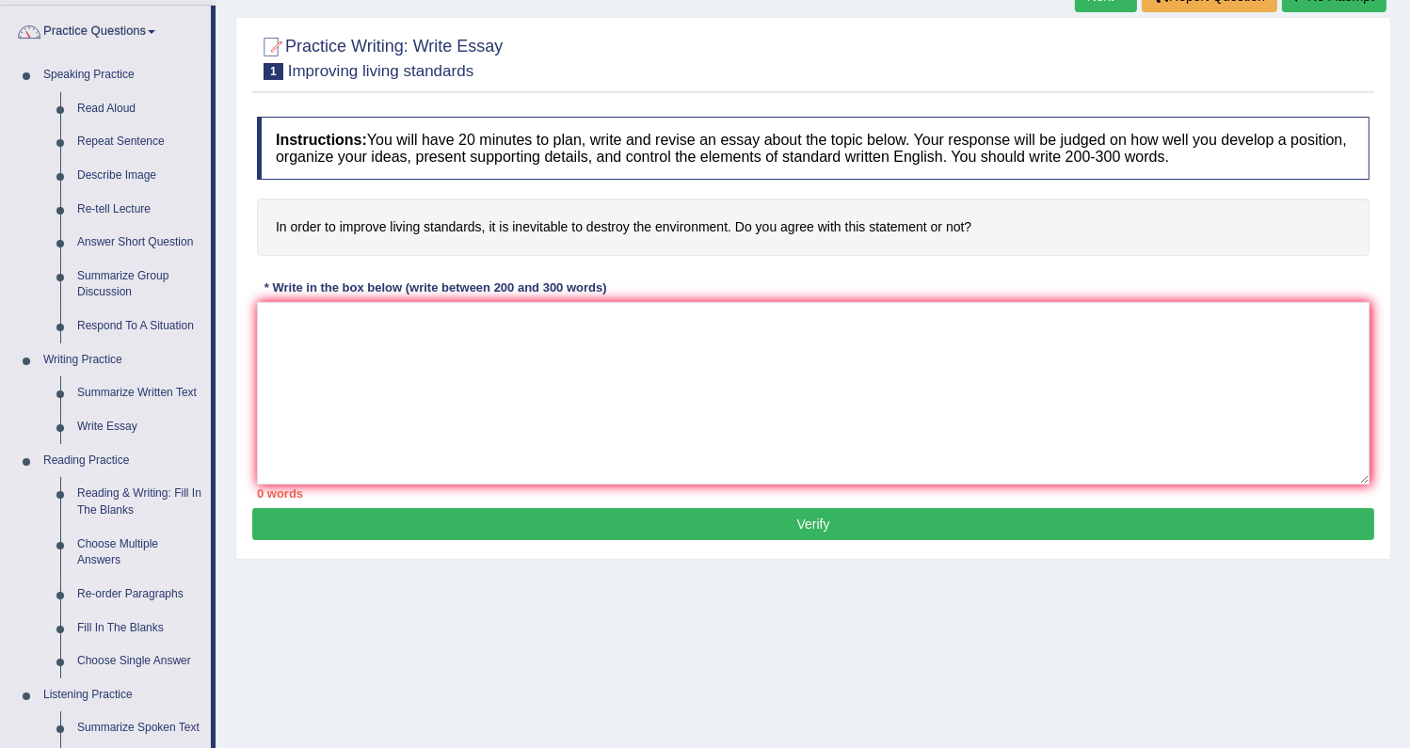
scroll to position [170, 0]
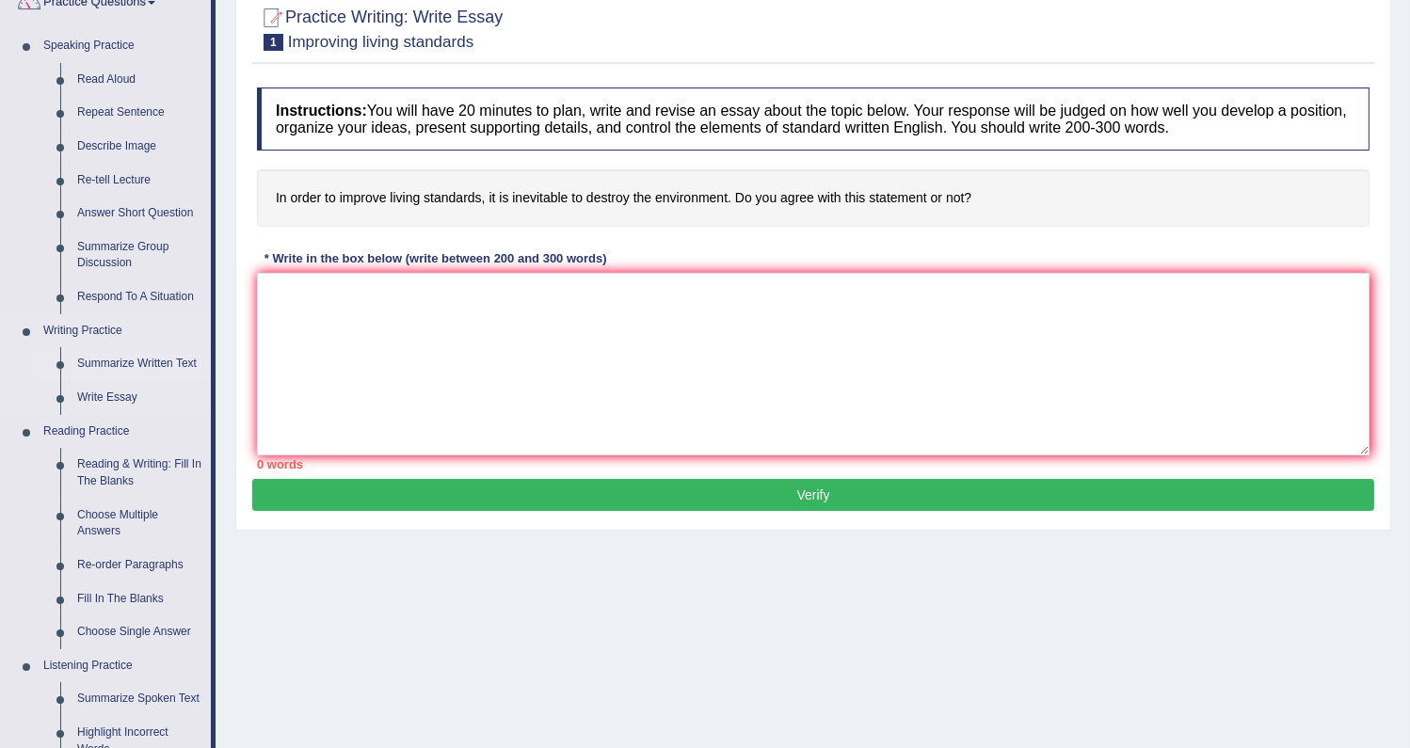
click at [120, 361] on link "Summarize Written Text" at bounding box center [140, 364] width 142 height 34
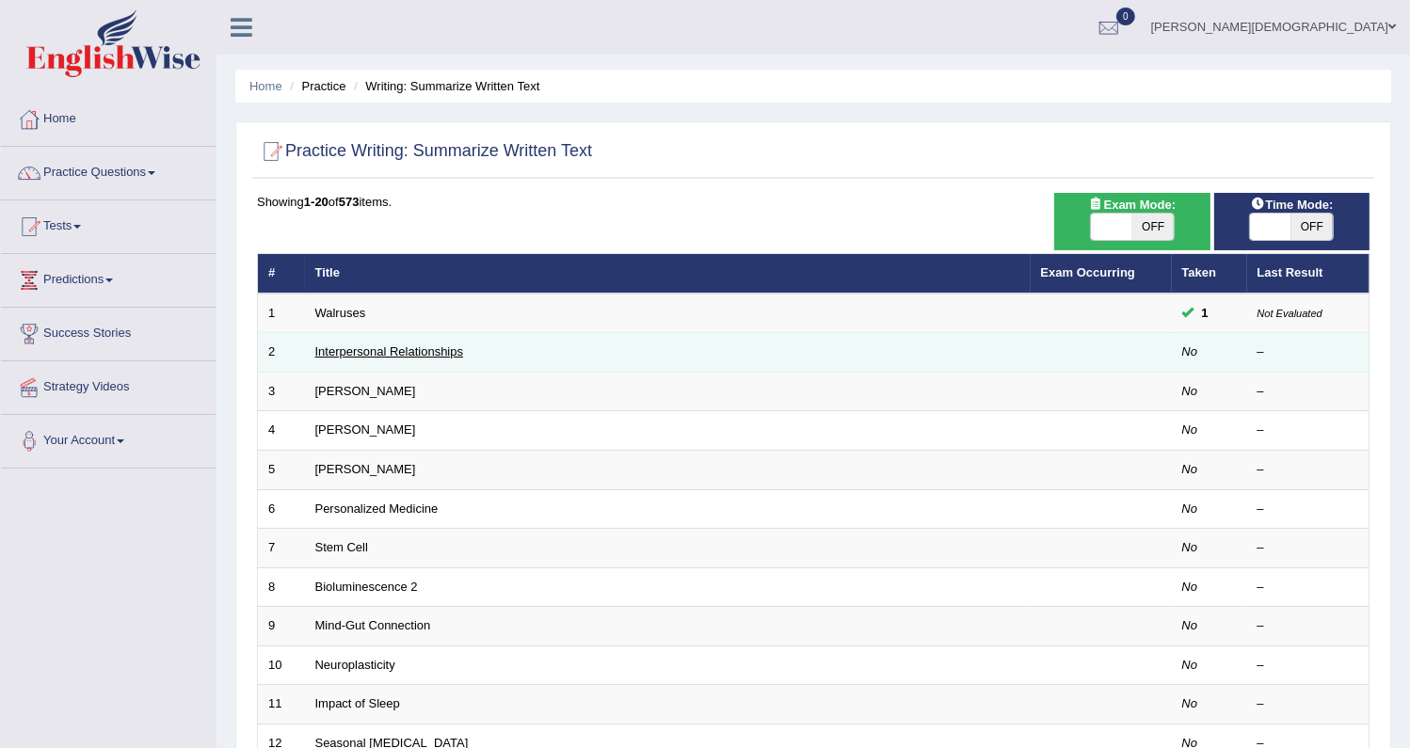
click at [345, 348] on link "Interpersonal Relationships" at bounding box center [389, 352] width 149 height 14
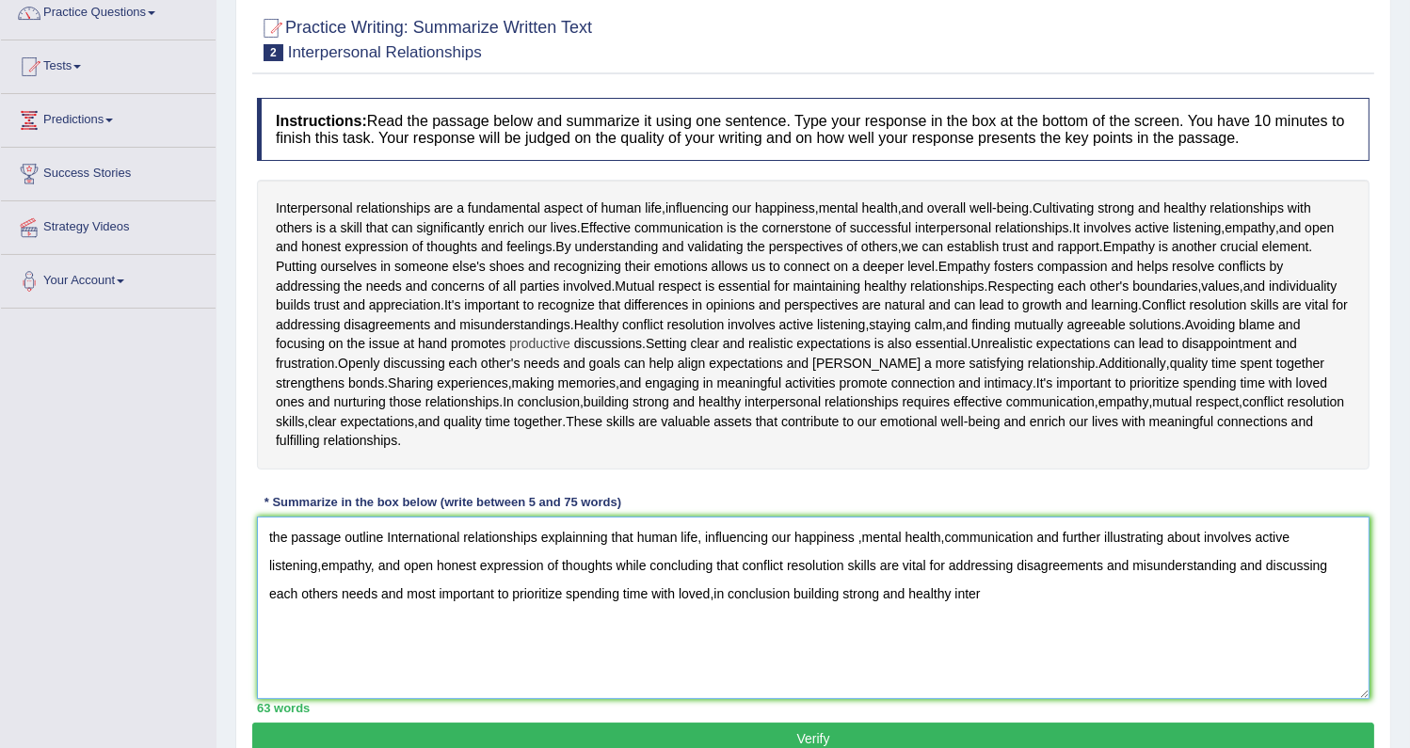
scroll to position [246, 0]
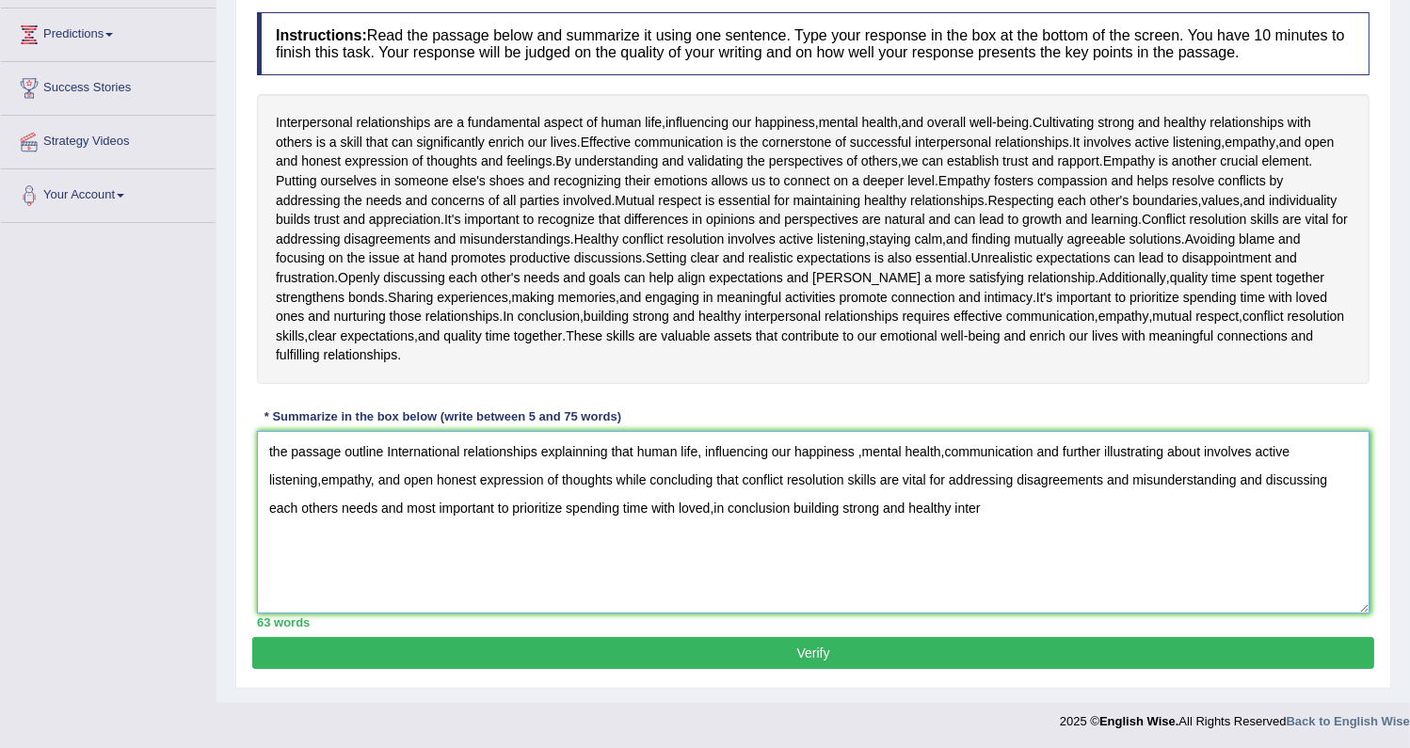
click at [459, 449] on textarea "the passage outline International relationships explainning that human life, in…" at bounding box center [813, 522] width 1113 height 183
click at [976, 509] on textarea "the passage outline Interpersonal relationships explainning that human life, in…" at bounding box center [813, 522] width 1113 height 183
click at [984, 505] on textarea "the passage outline Interpersonal relationships explainning that human life, in…" at bounding box center [813, 522] width 1113 height 183
type textarea "the passage outline Interpersonal relationships explainning that human life, in…"
click at [739, 652] on button "Verify" at bounding box center [813, 653] width 1122 height 32
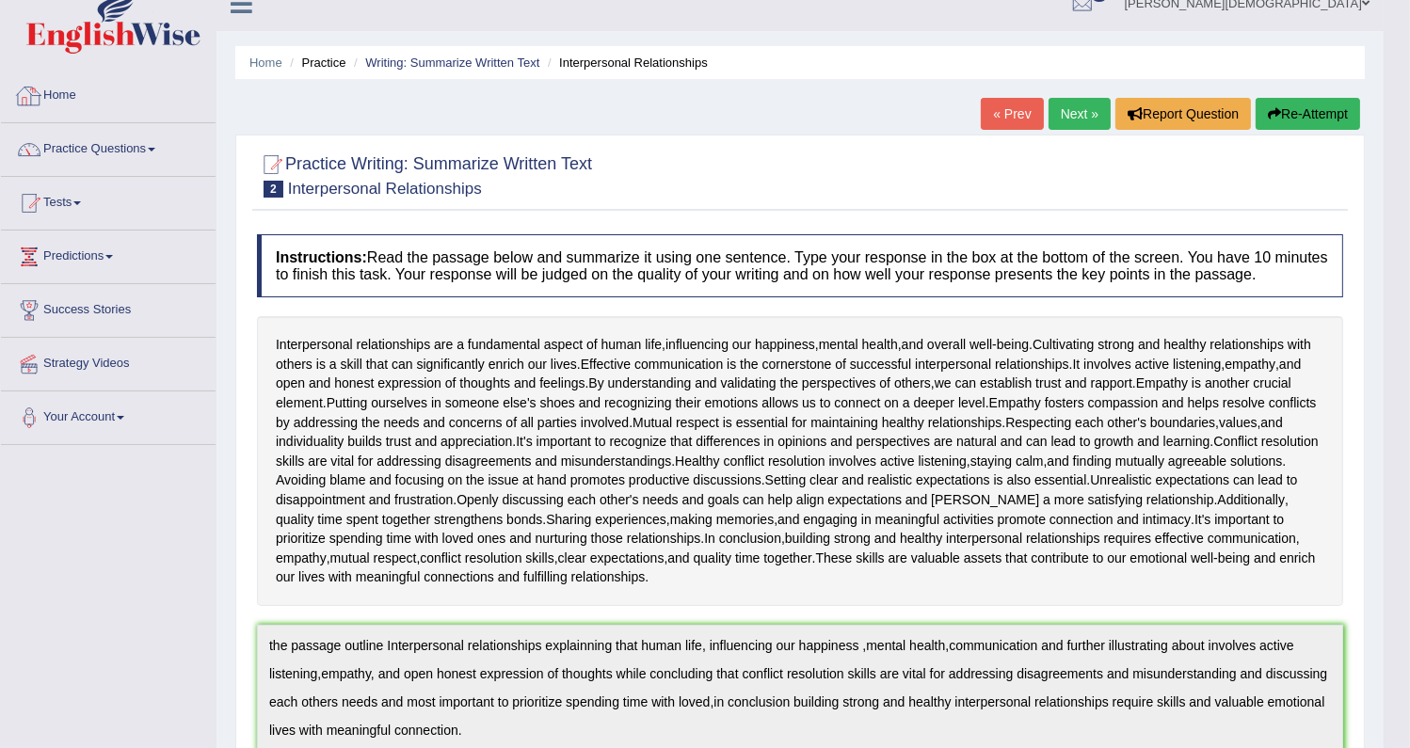
scroll to position [0, 0]
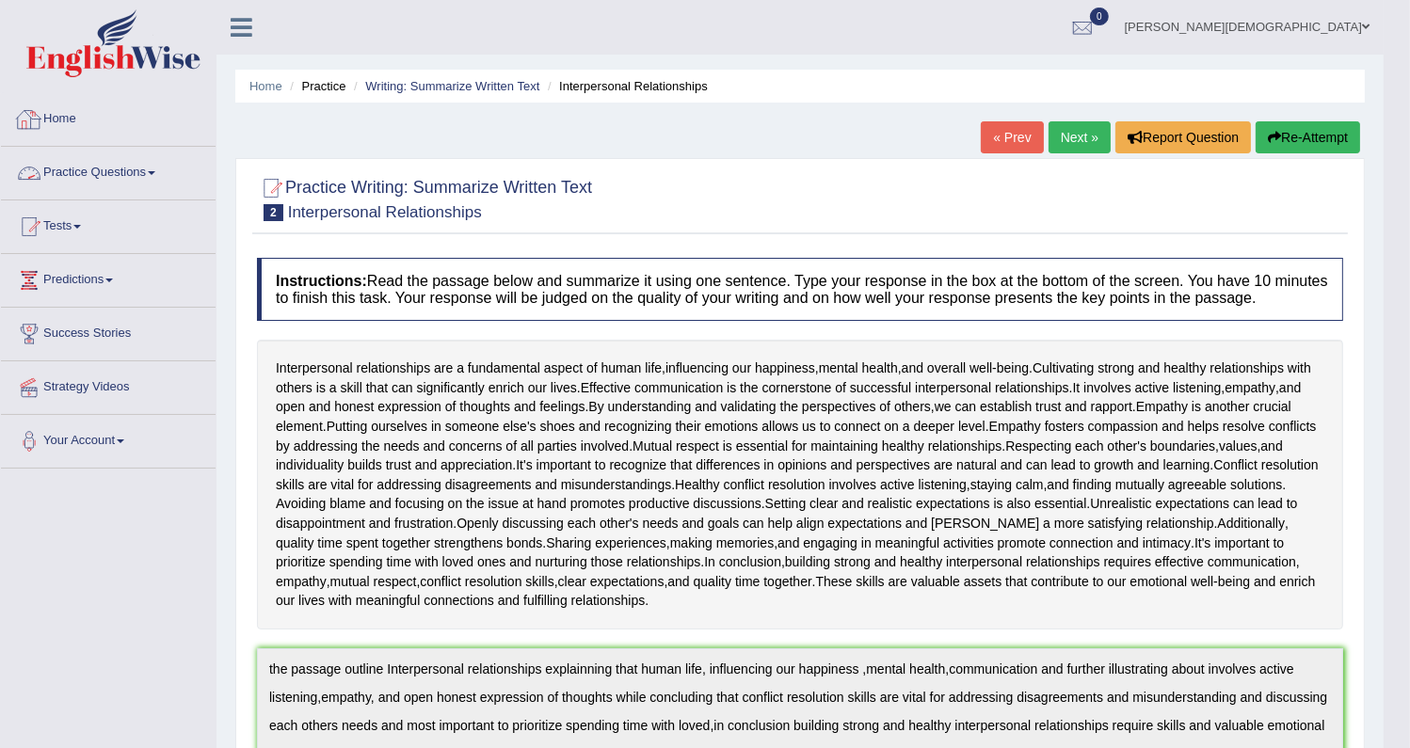
click at [66, 121] on link "Home" at bounding box center [108, 116] width 215 height 47
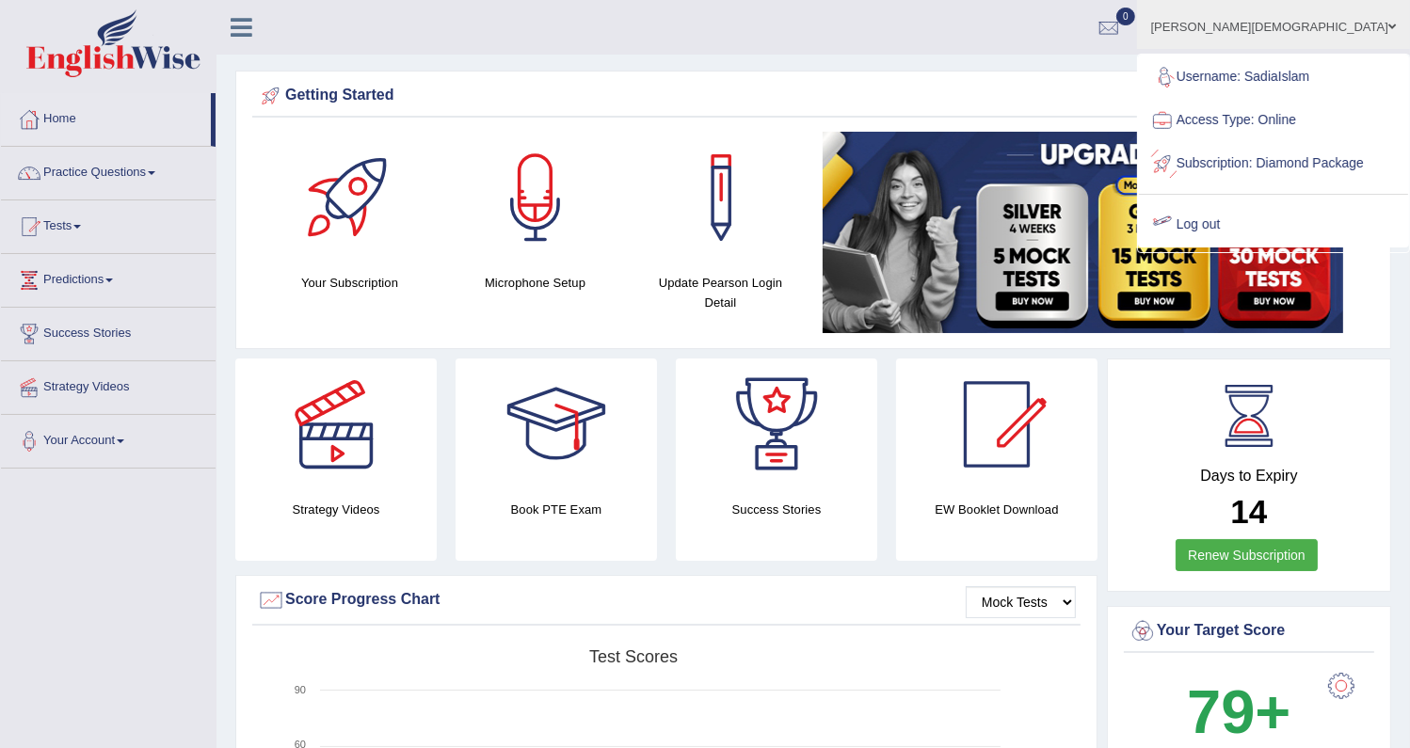
click at [1263, 238] on link "Log out" at bounding box center [1273, 224] width 269 height 43
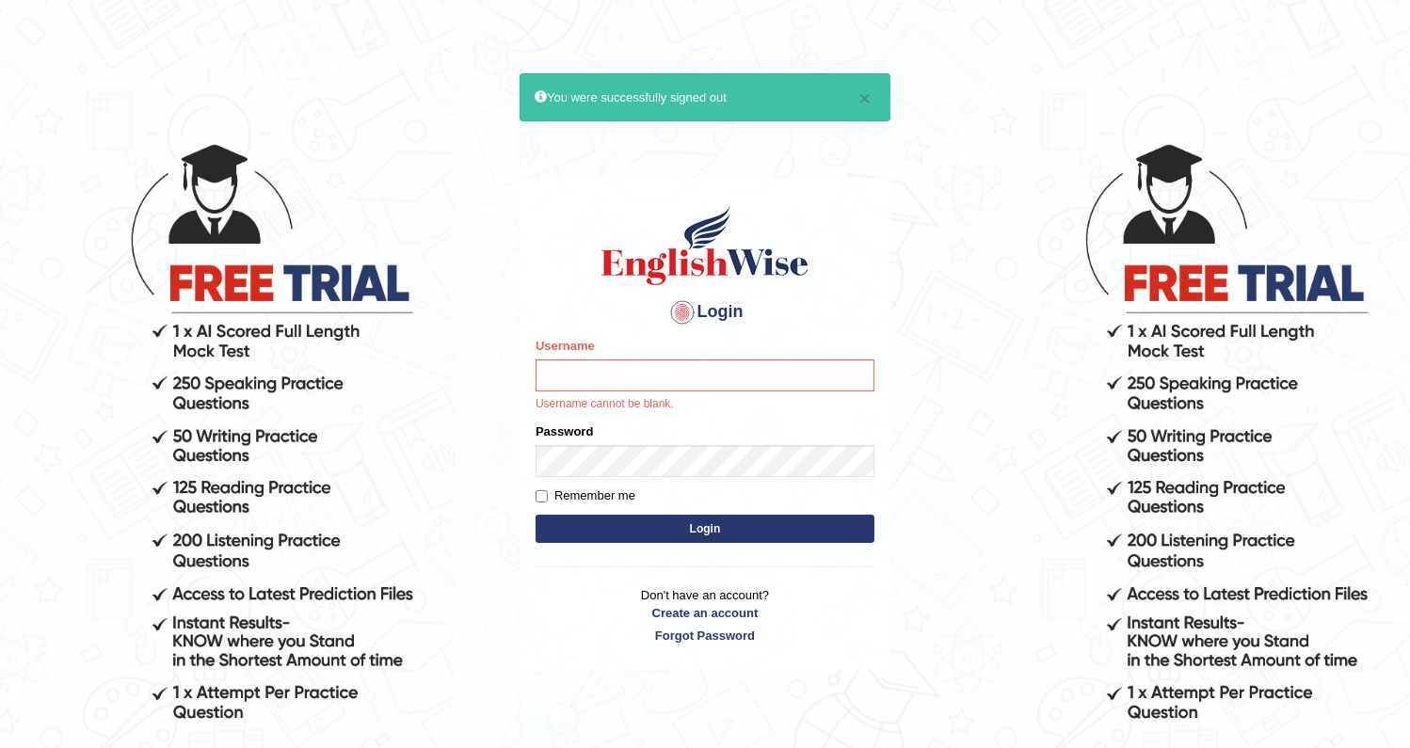
click at [913, 499] on body "× You were successfully signed out Login Please fix the following errors: Usern…" at bounding box center [705, 445] width 1410 height 748
click at [555, 597] on p "Don't have an account? Create an account Forgot Password" at bounding box center [705, 615] width 339 height 58
click at [650, 374] on input "Username" at bounding box center [705, 376] width 339 height 32
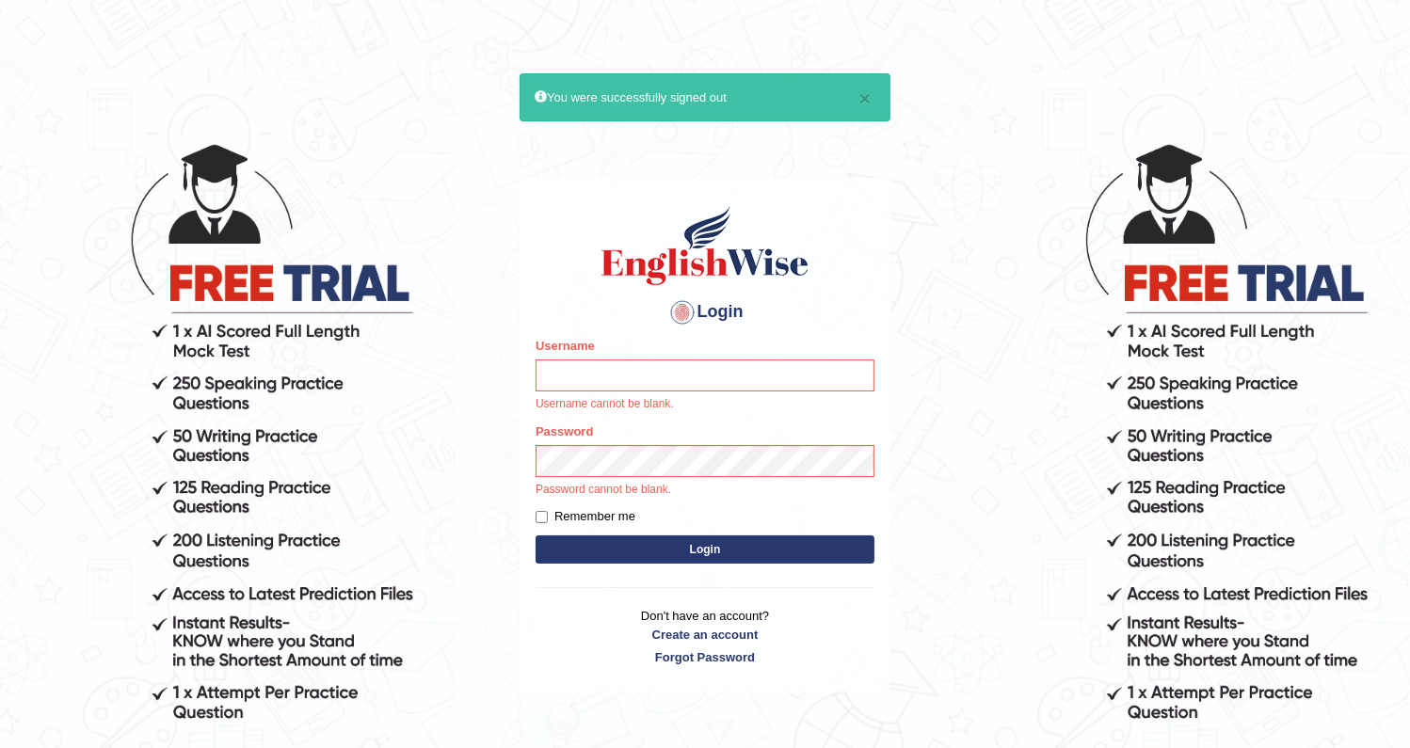
click at [926, 544] on body "× You were successfully signed out Login Please fix the following errors: Usern…" at bounding box center [705, 445] width 1410 height 748
